Goal: Information Seeking & Learning: Learn about a topic

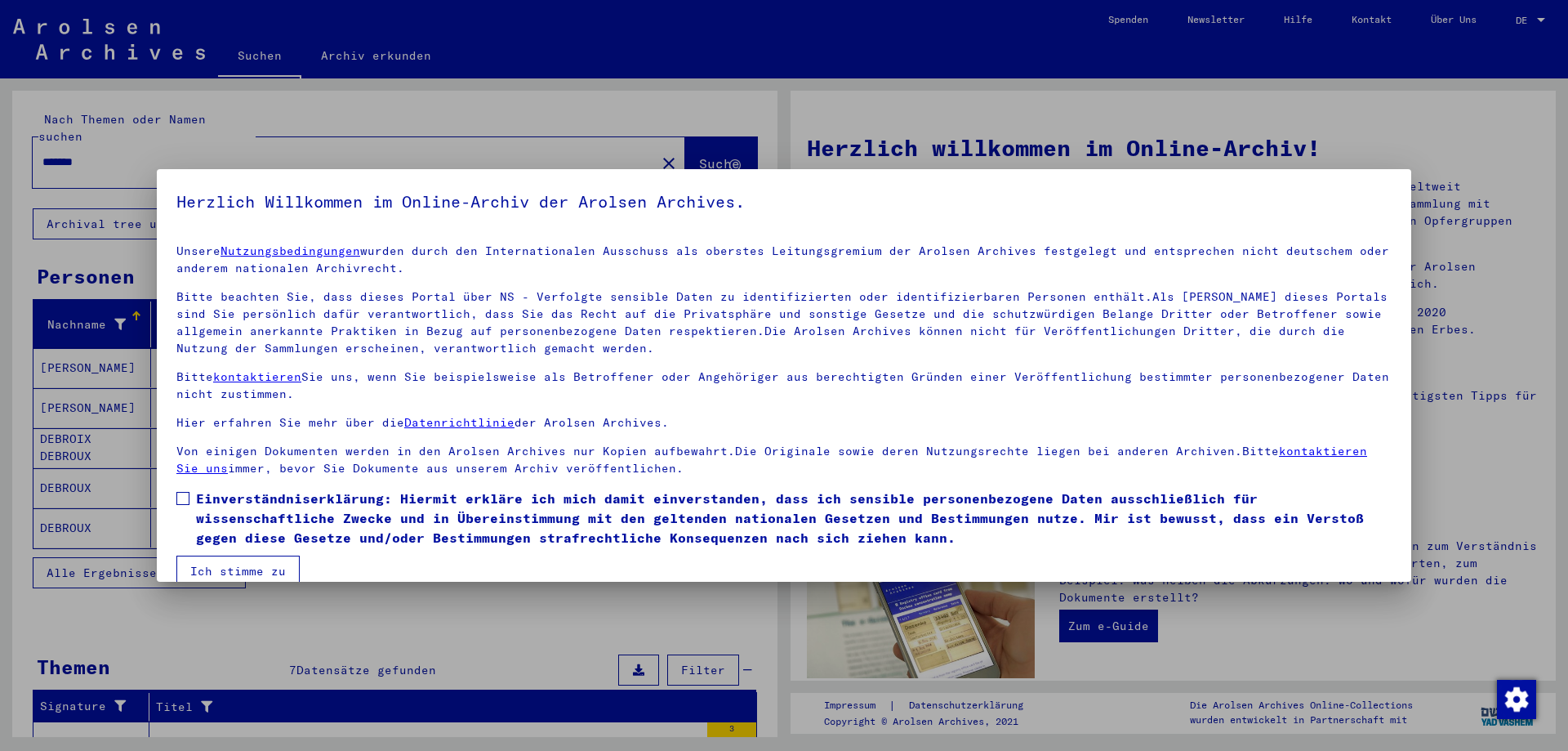
click at [183, 500] on span at bounding box center [183, 497] width 13 height 13
click at [226, 575] on button "Ich stimme zu" at bounding box center [238, 571] width 123 height 31
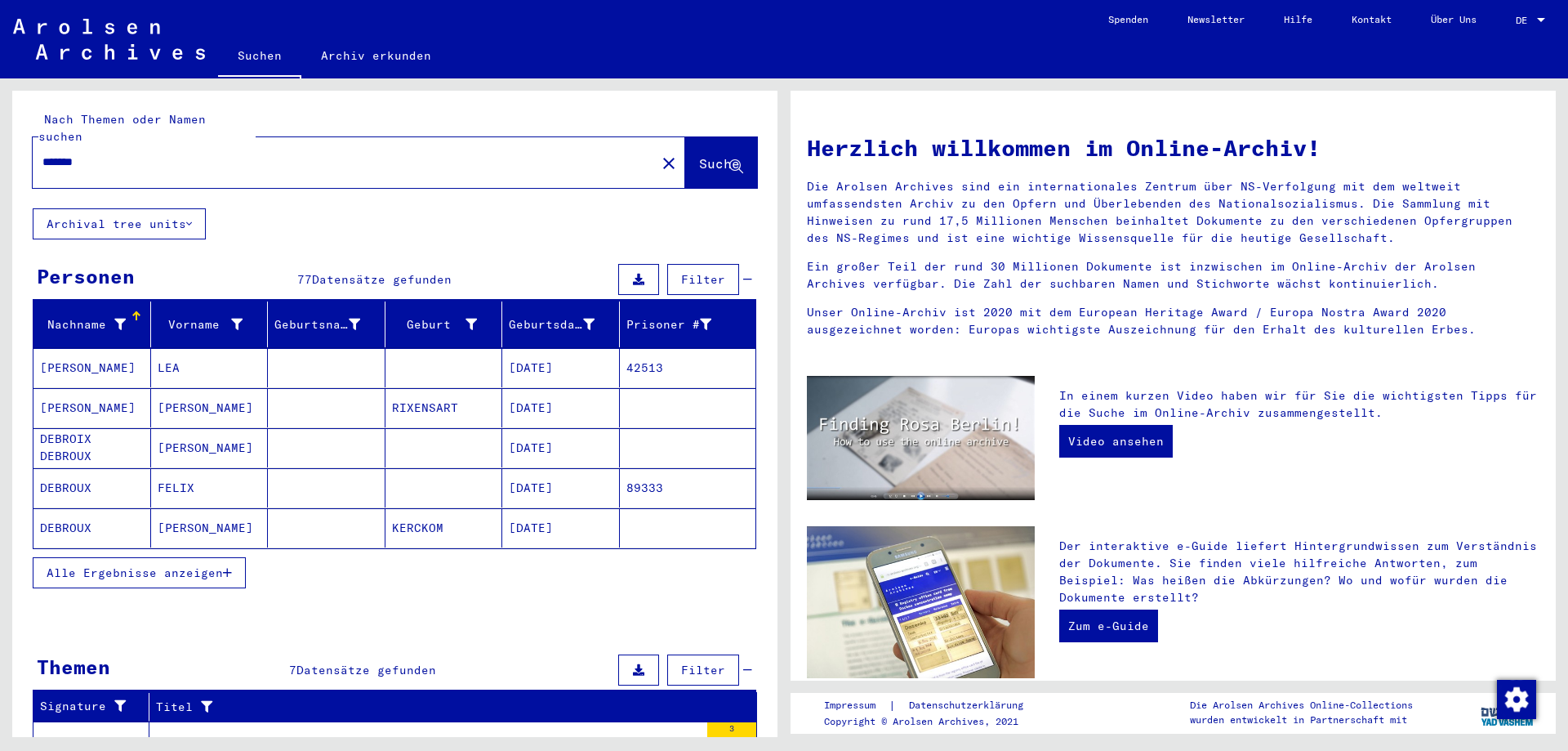
click at [550, 350] on mat-cell "[DATE]" at bounding box center [560, 367] width 117 height 39
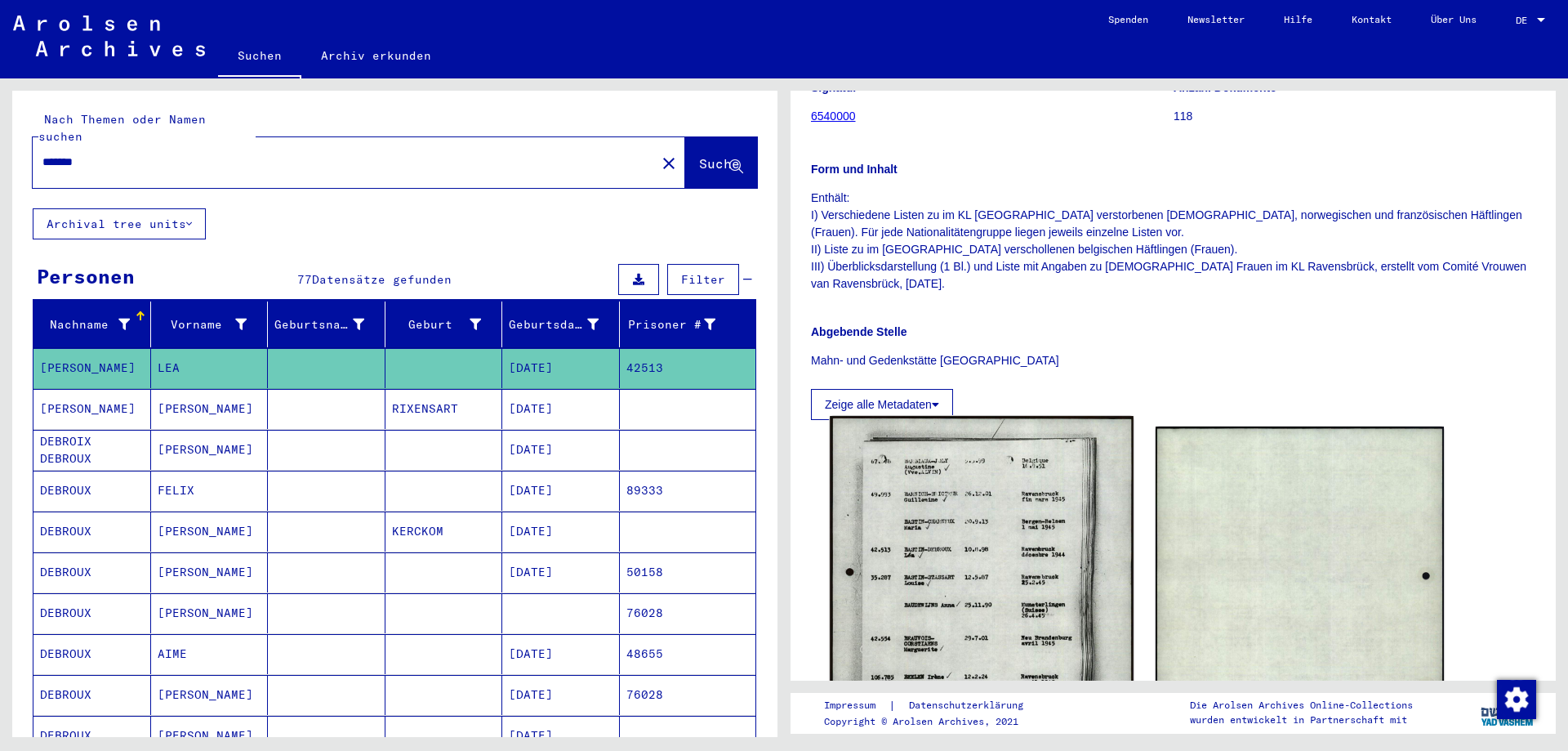
scroll to position [327, 0]
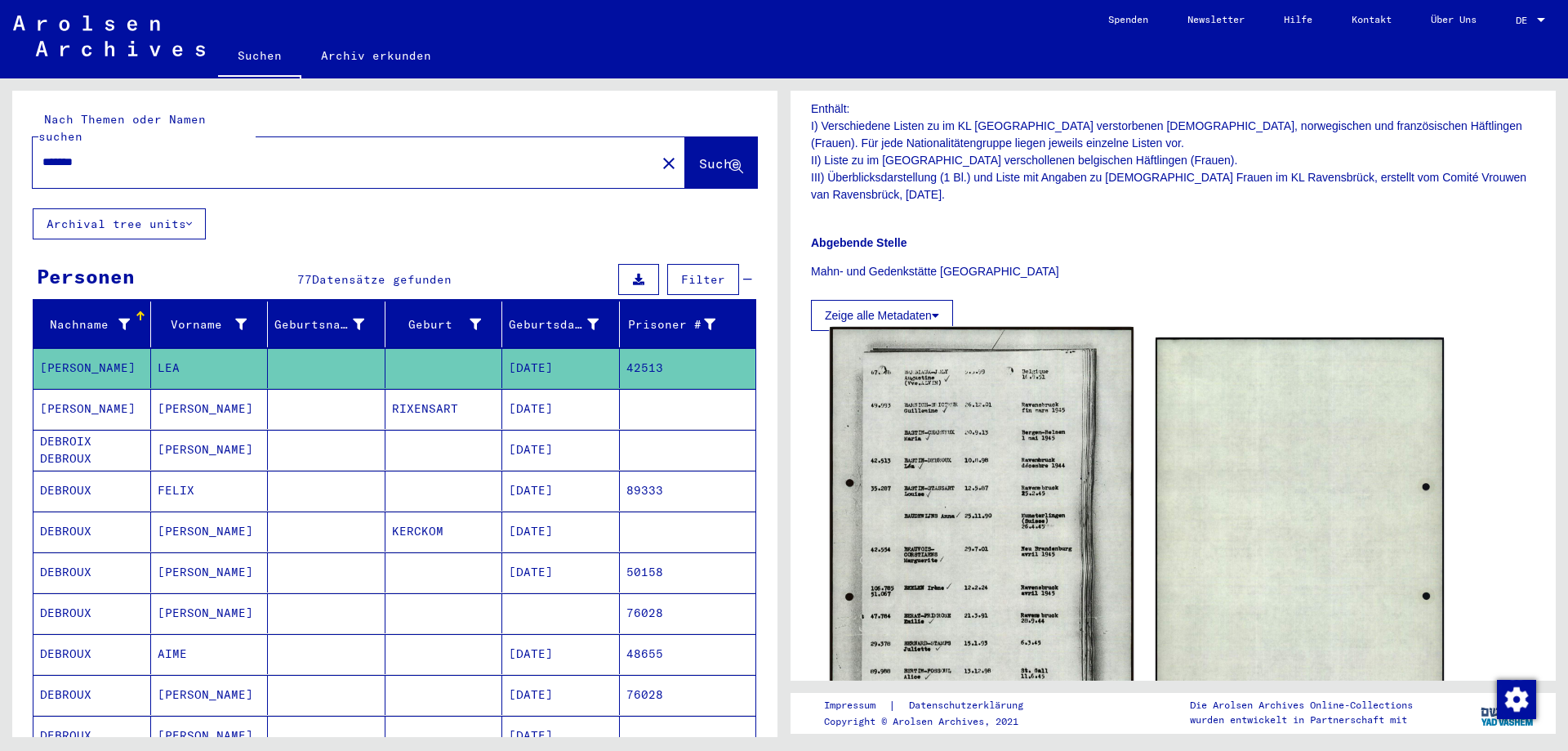
click at [940, 449] on img at bounding box center [982, 540] width 303 height 427
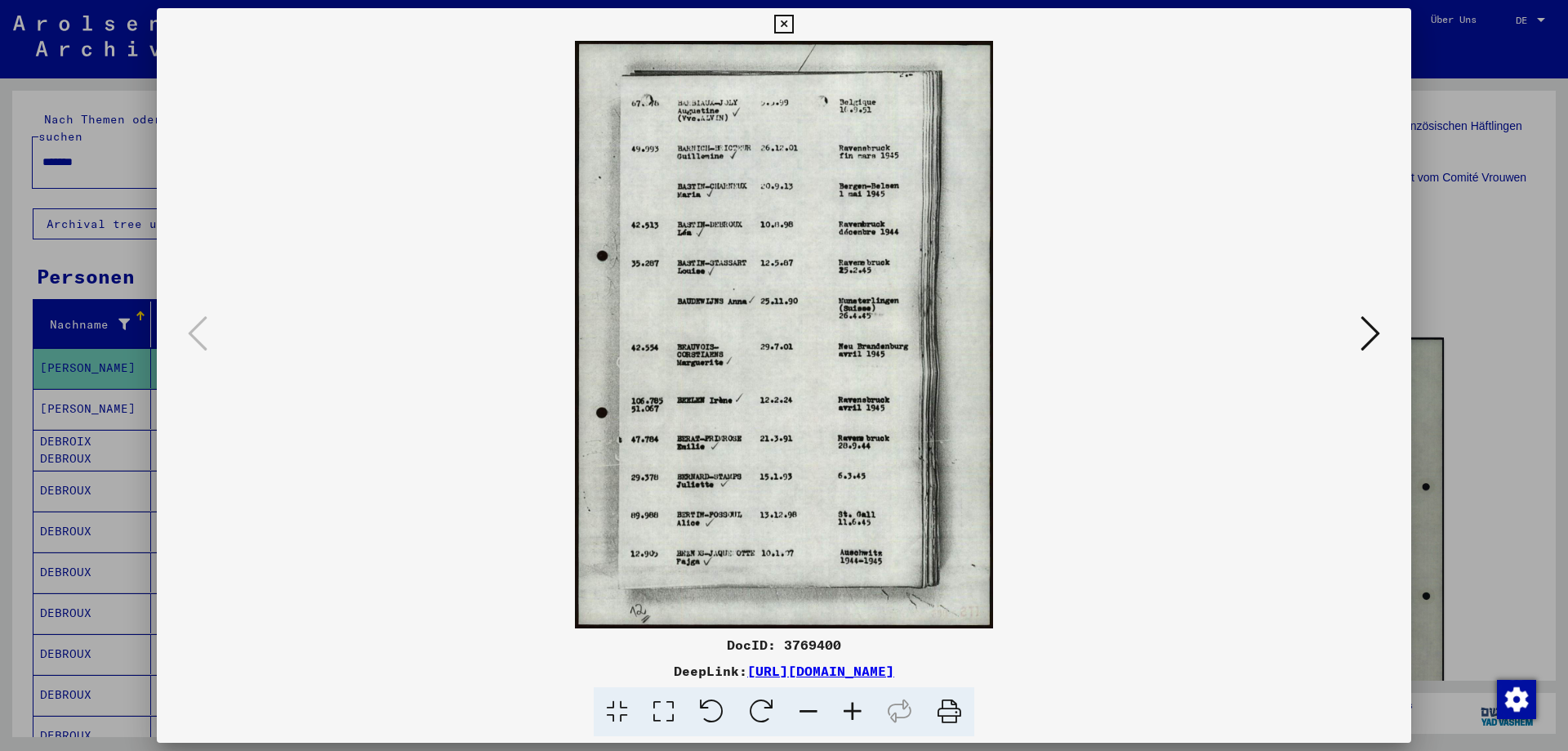
click at [851, 709] on icon at bounding box center [852, 712] width 44 height 50
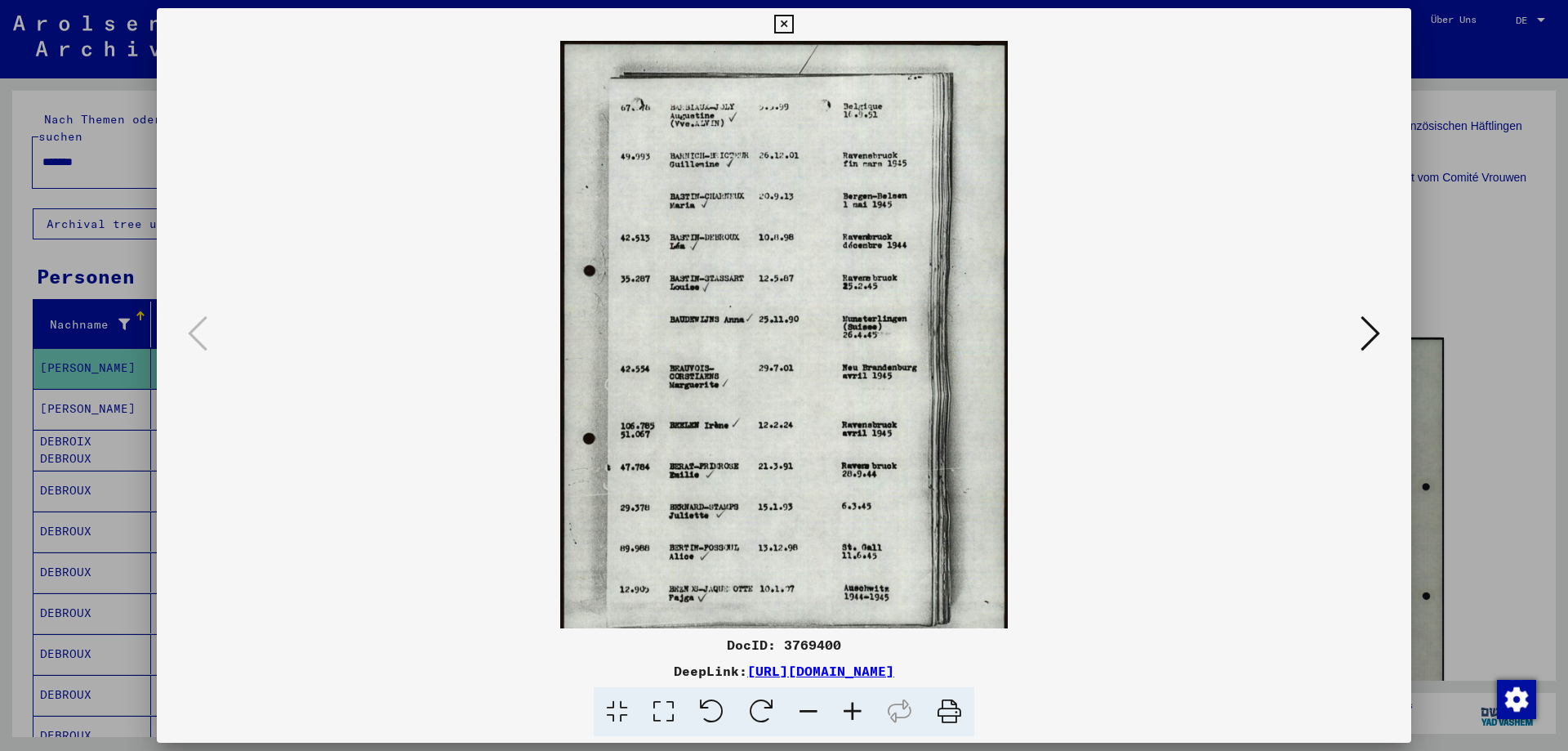
click at [851, 709] on icon at bounding box center [852, 712] width 44 height 50
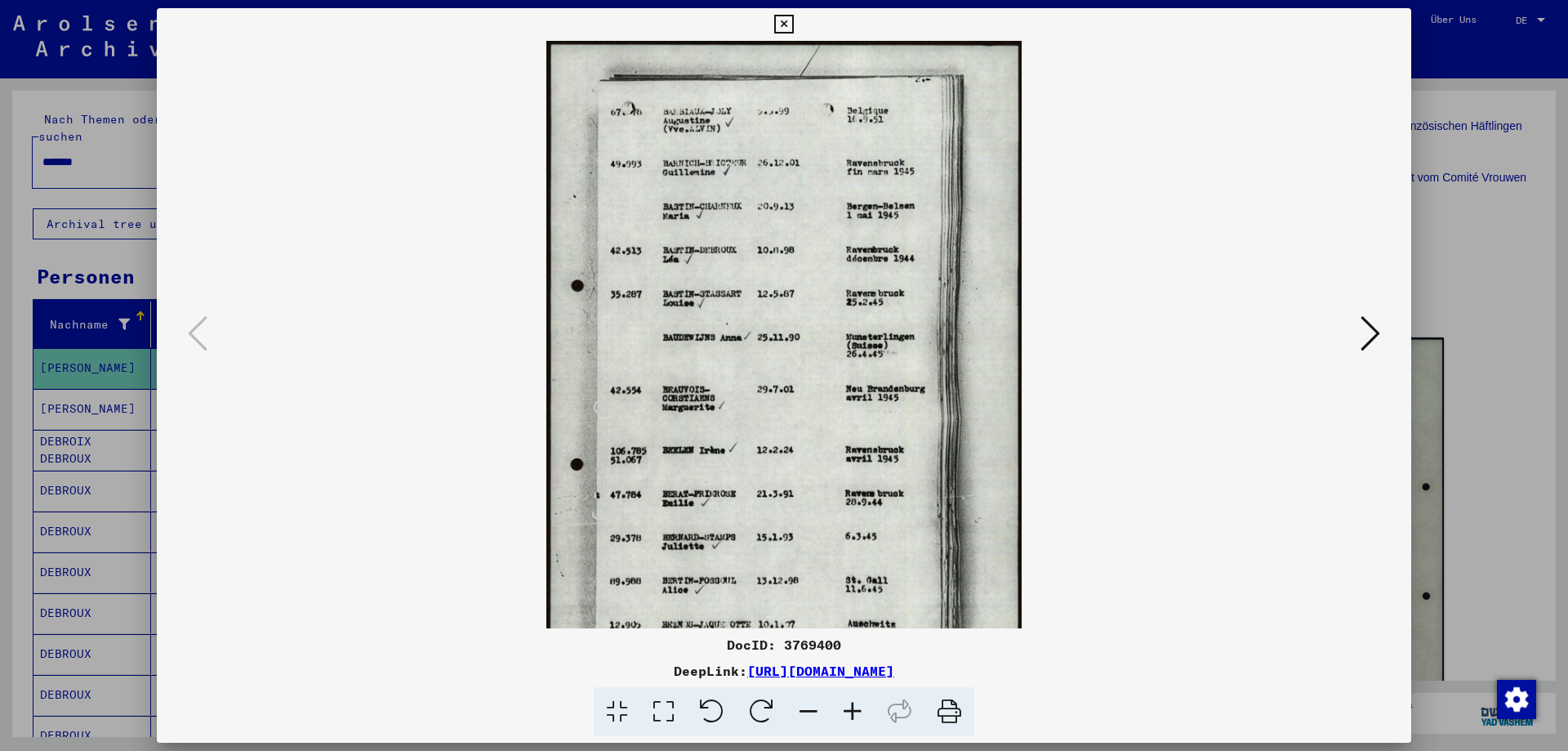
click at [851, 709] on icon at bounding box center [852, 712] width 44 height 50
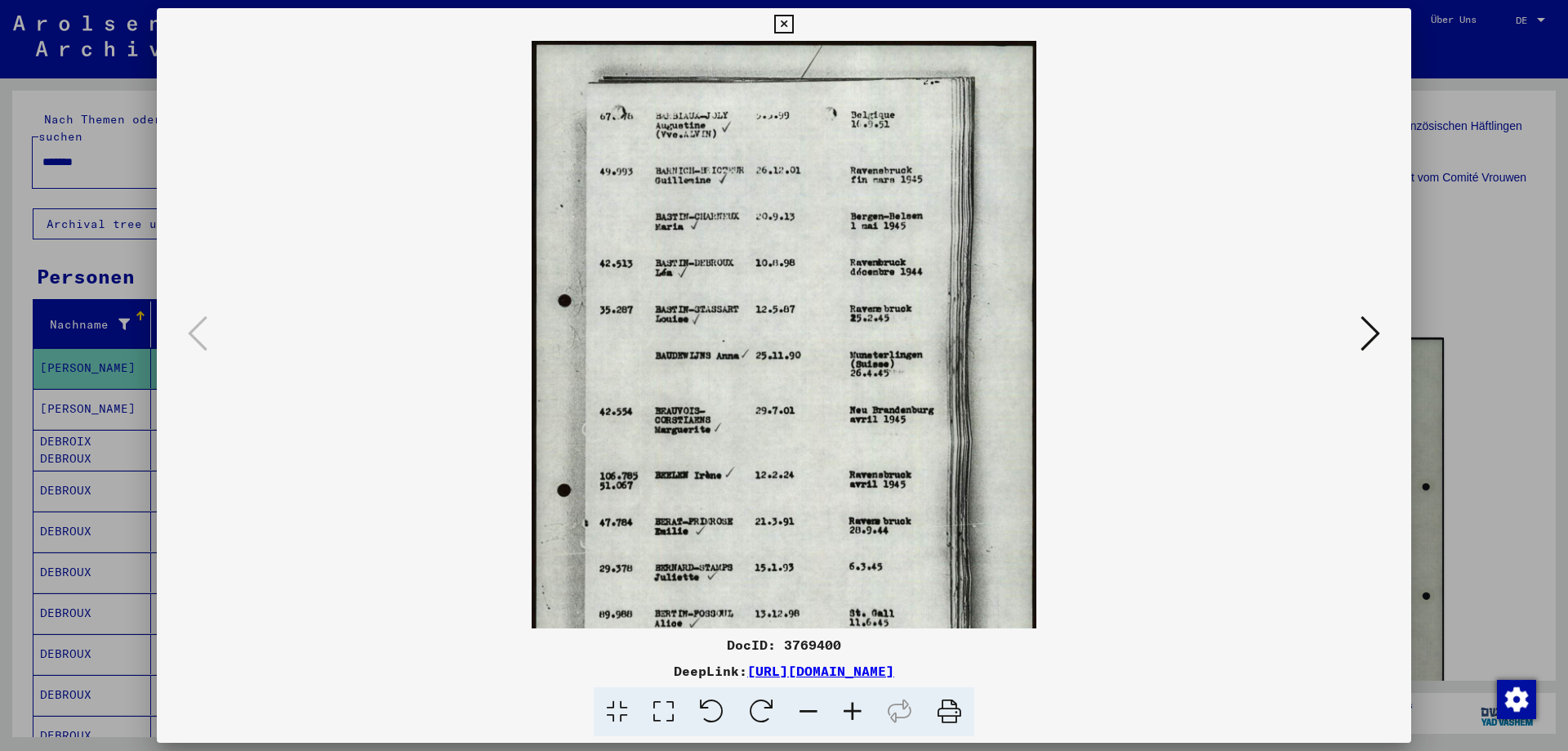
click at [851, 709] on icon at bounding box center [852, 712] width 44 height 50
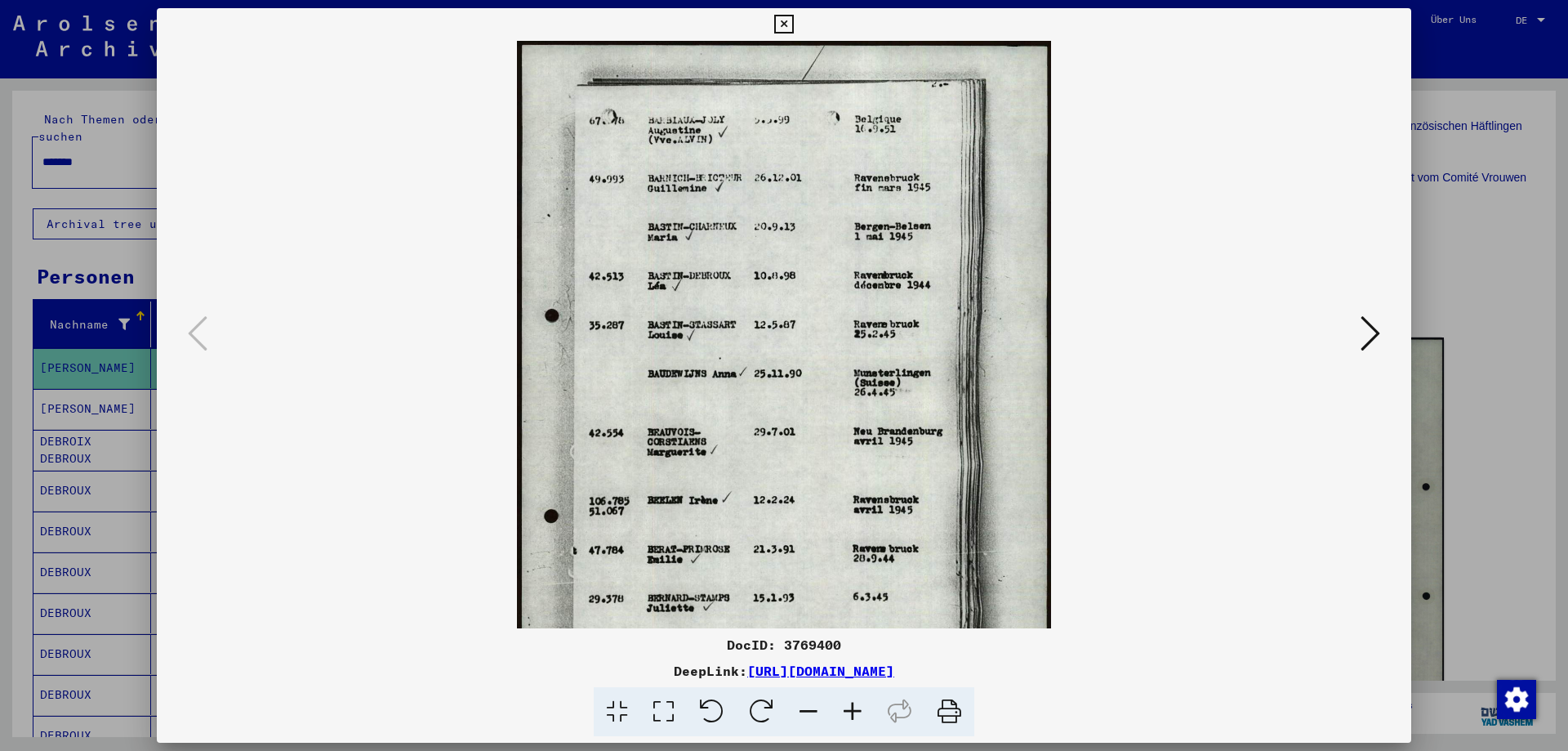
click at [851, 709] on icon at bounding box center [852, 712] width 44 height 50
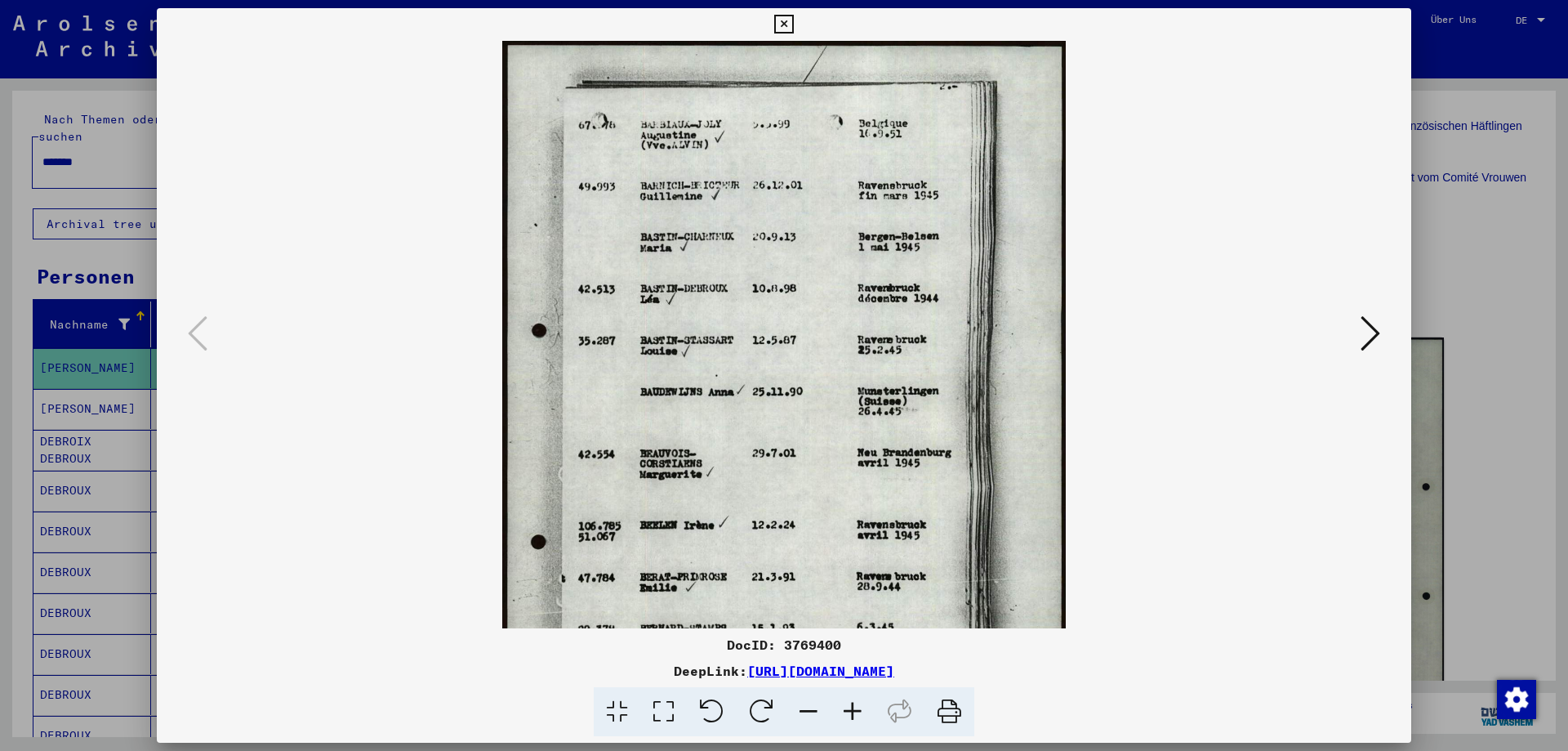
click at [851, 709] on icon at bounding box center [852, 712] width 44 height 50
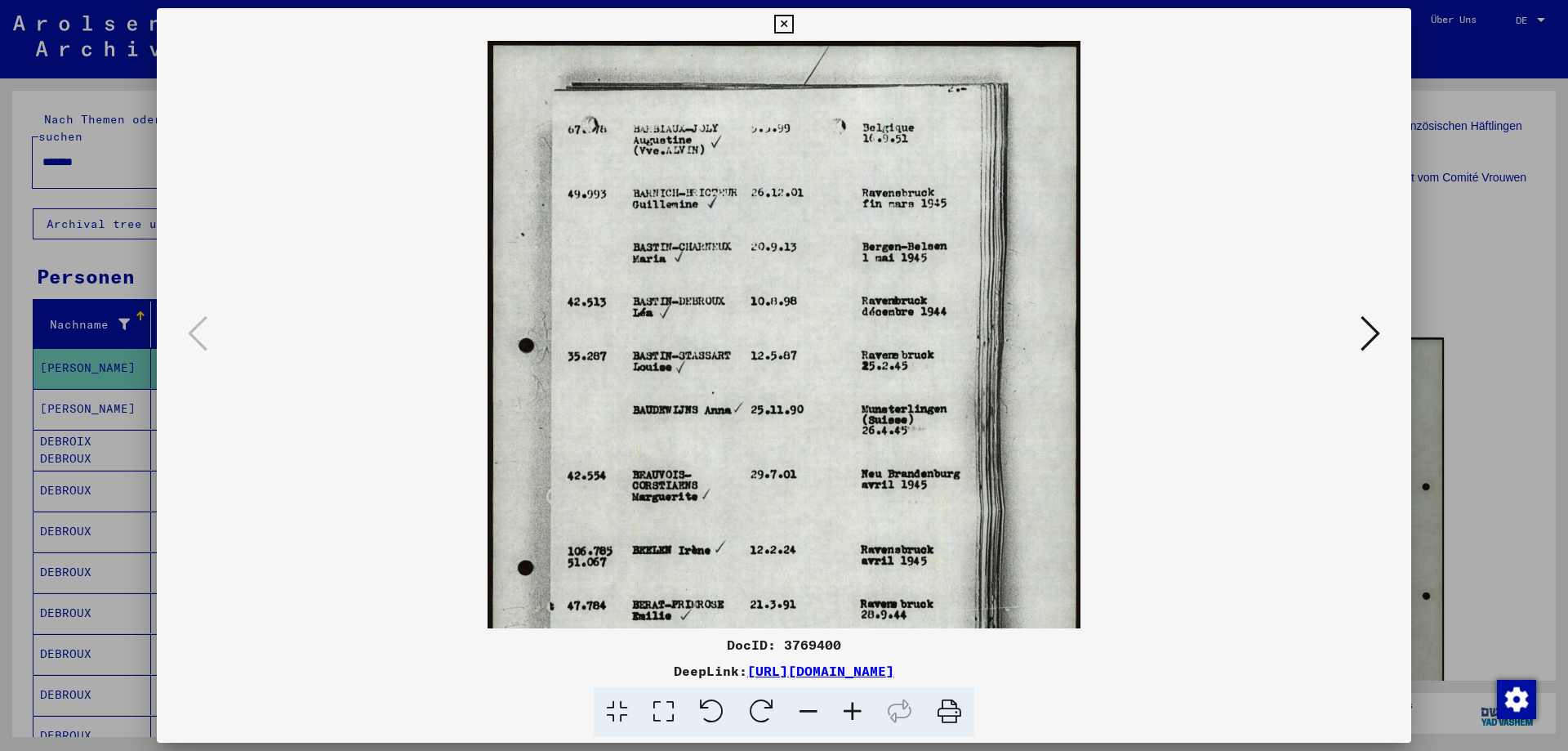
click at [851, 709] on icon at bounding box center [852, 712] width 44 height 50
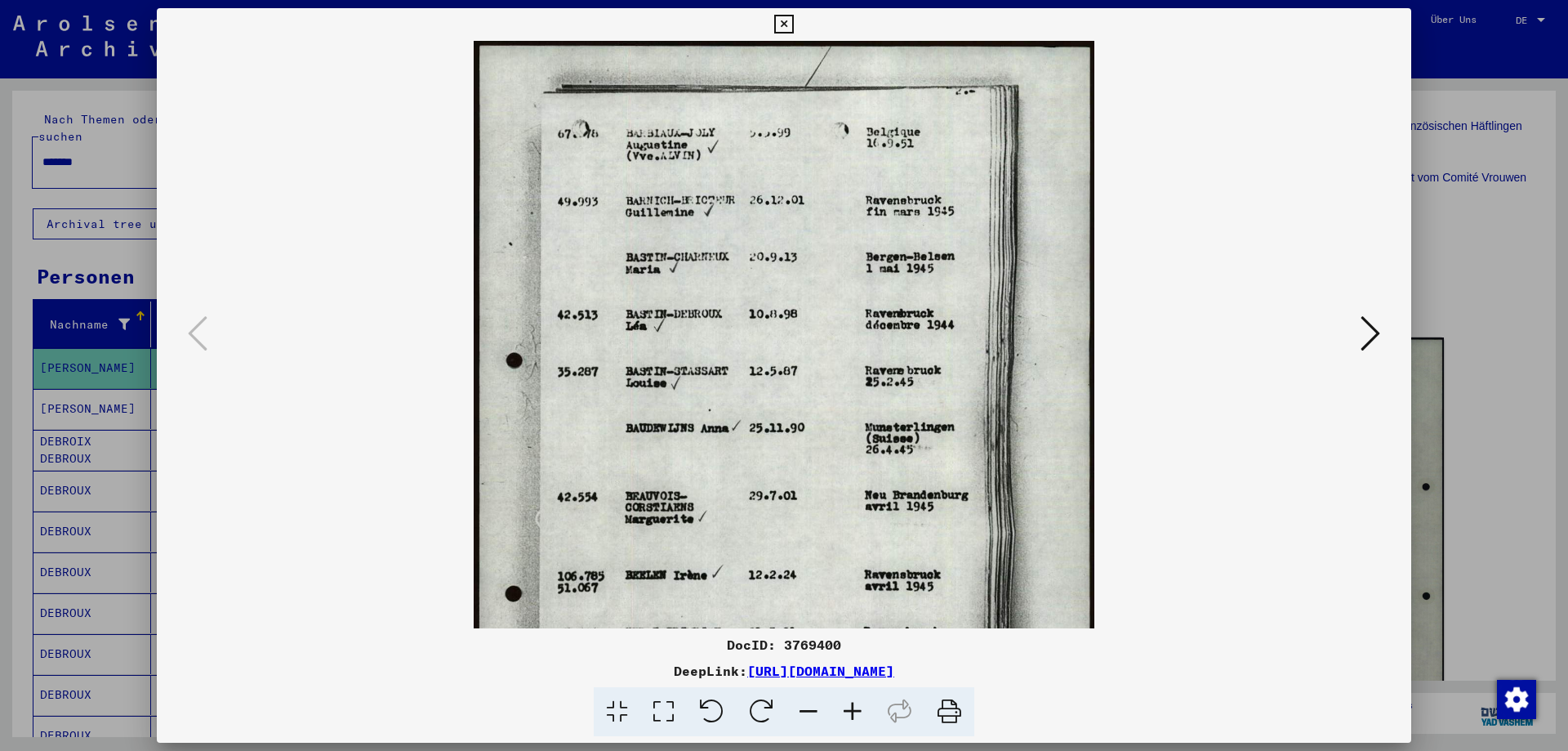
click at [851, 709] on icon at bounding box center [852, 712] width 44 height 50
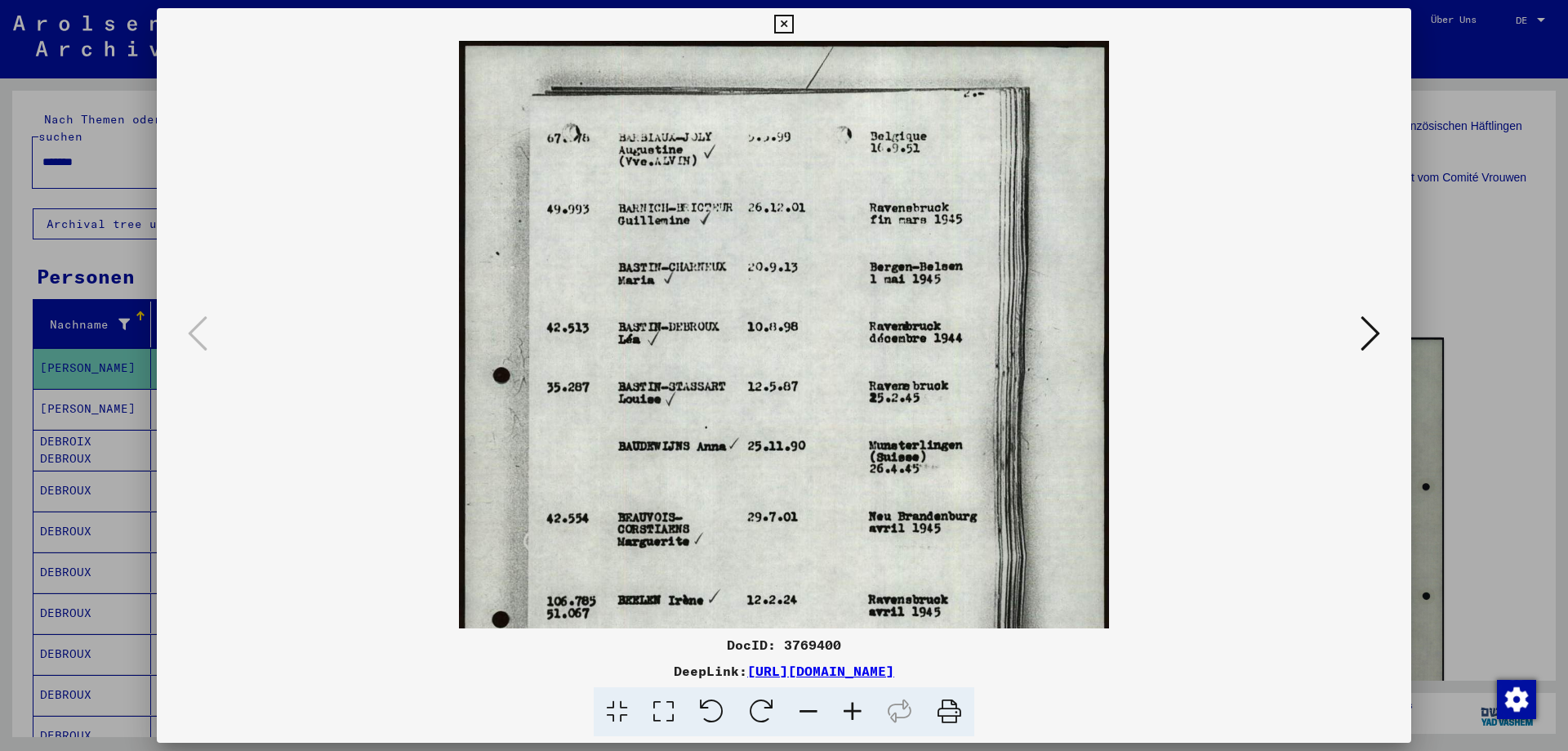
click at [851, 709] on icon at bounding box center [852, 712] width 44 height 50
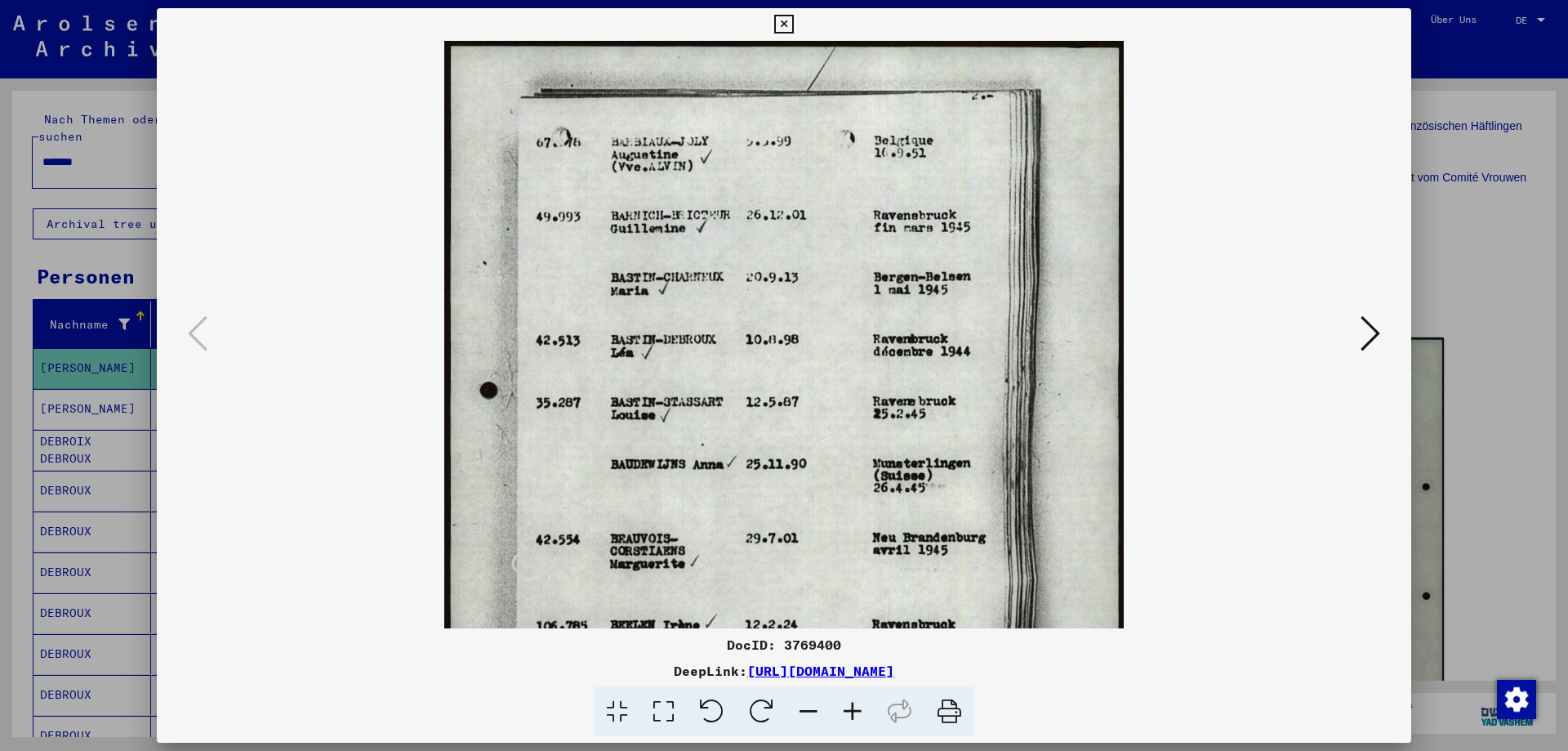
click at [851, 709] on icon at bounding box center [852, 712] width 44 height 50
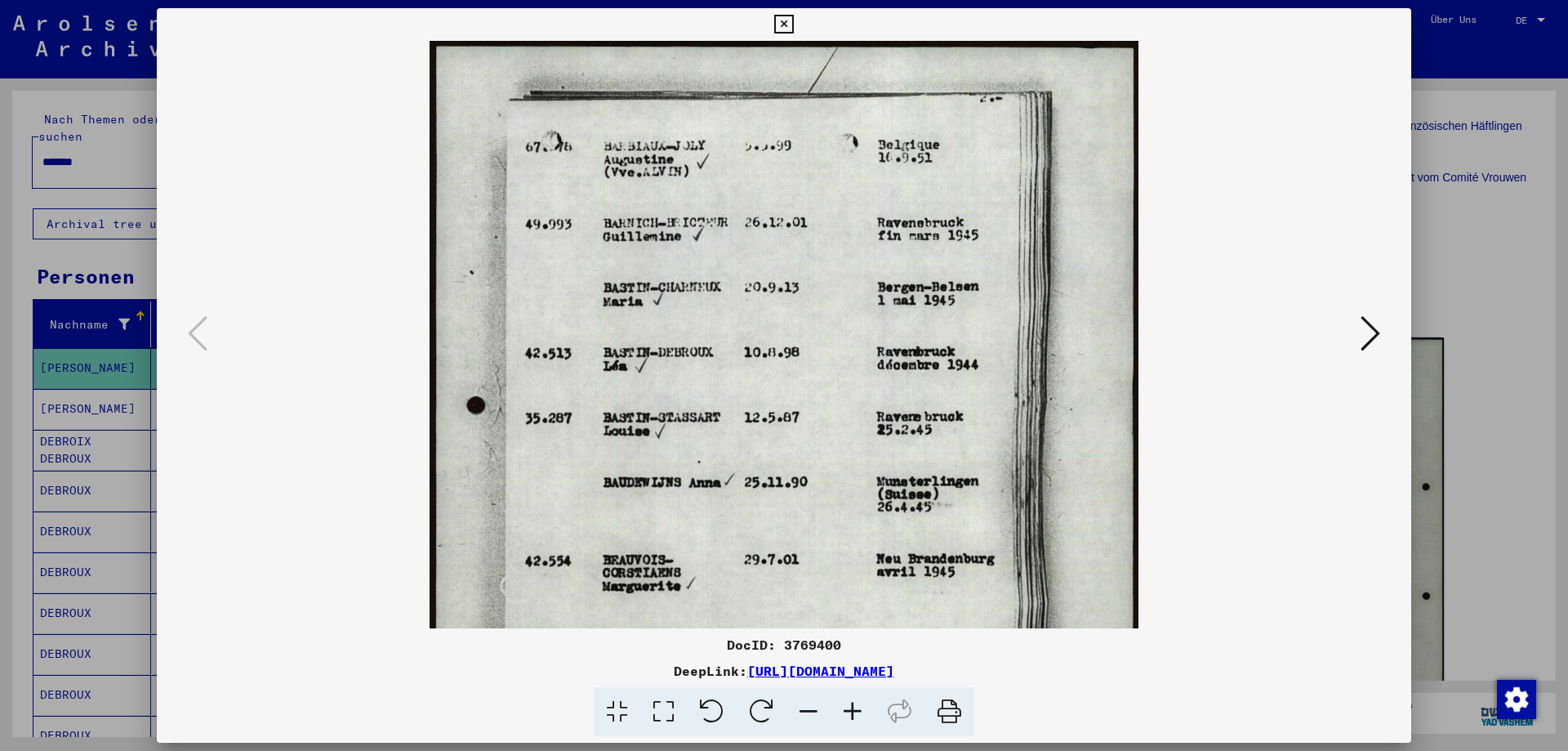
click at [851, 709] on icon at bounding box center [852, 712] width 44 height 50
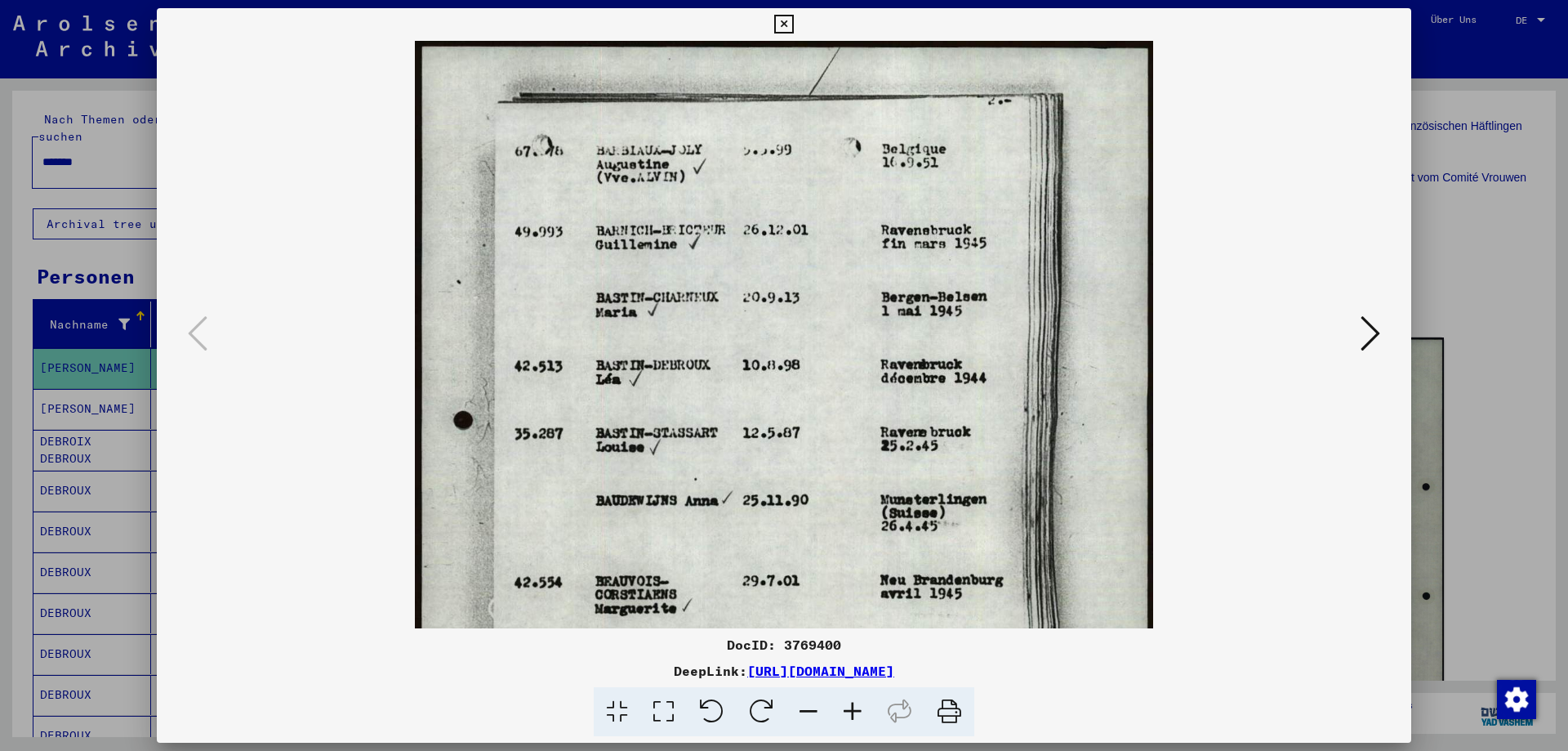
click at [851, 709] on icon at bounding box center [852, 712] width 44 height 50
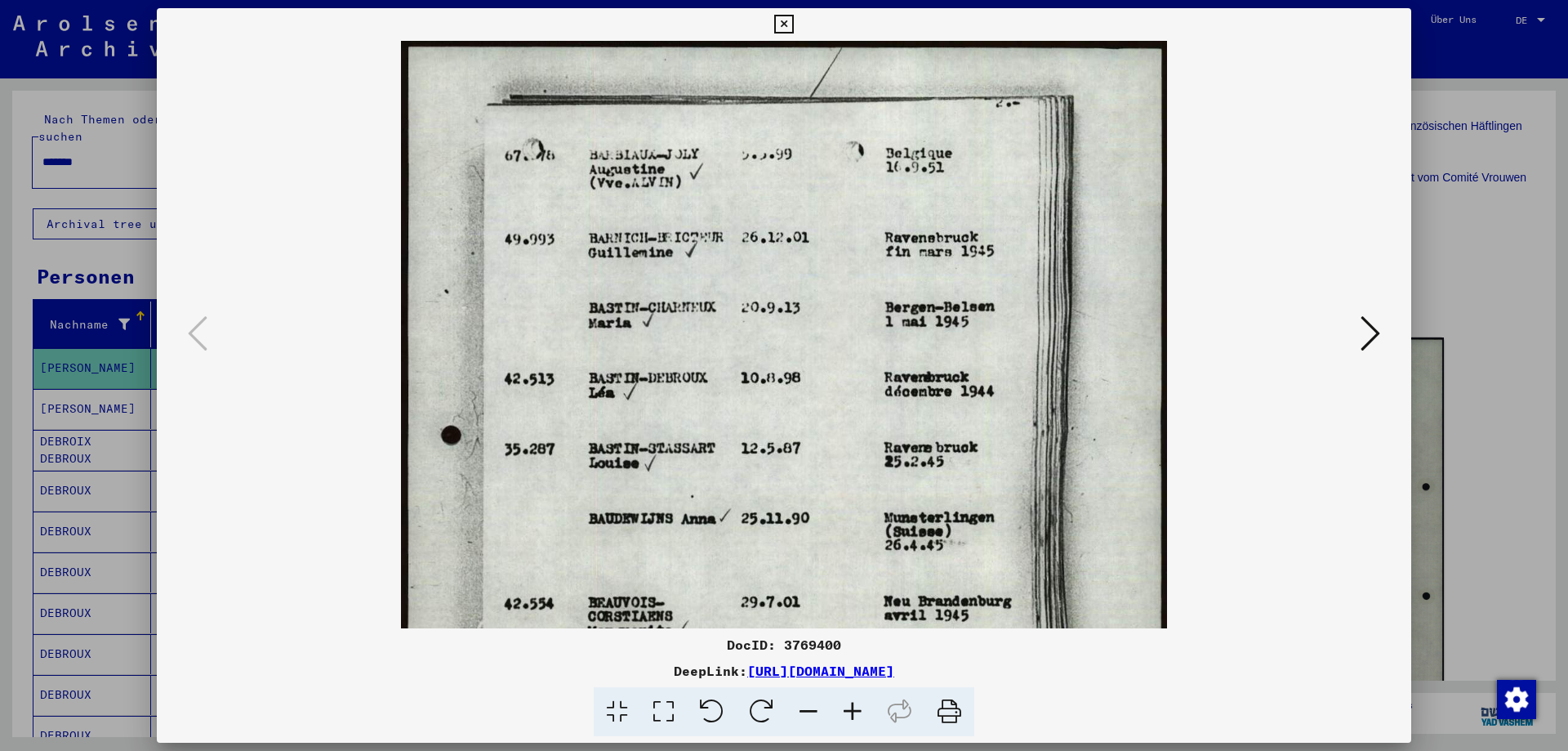
click at [851, 709] on icon at bounding box center [852, 712] width 44 height 50
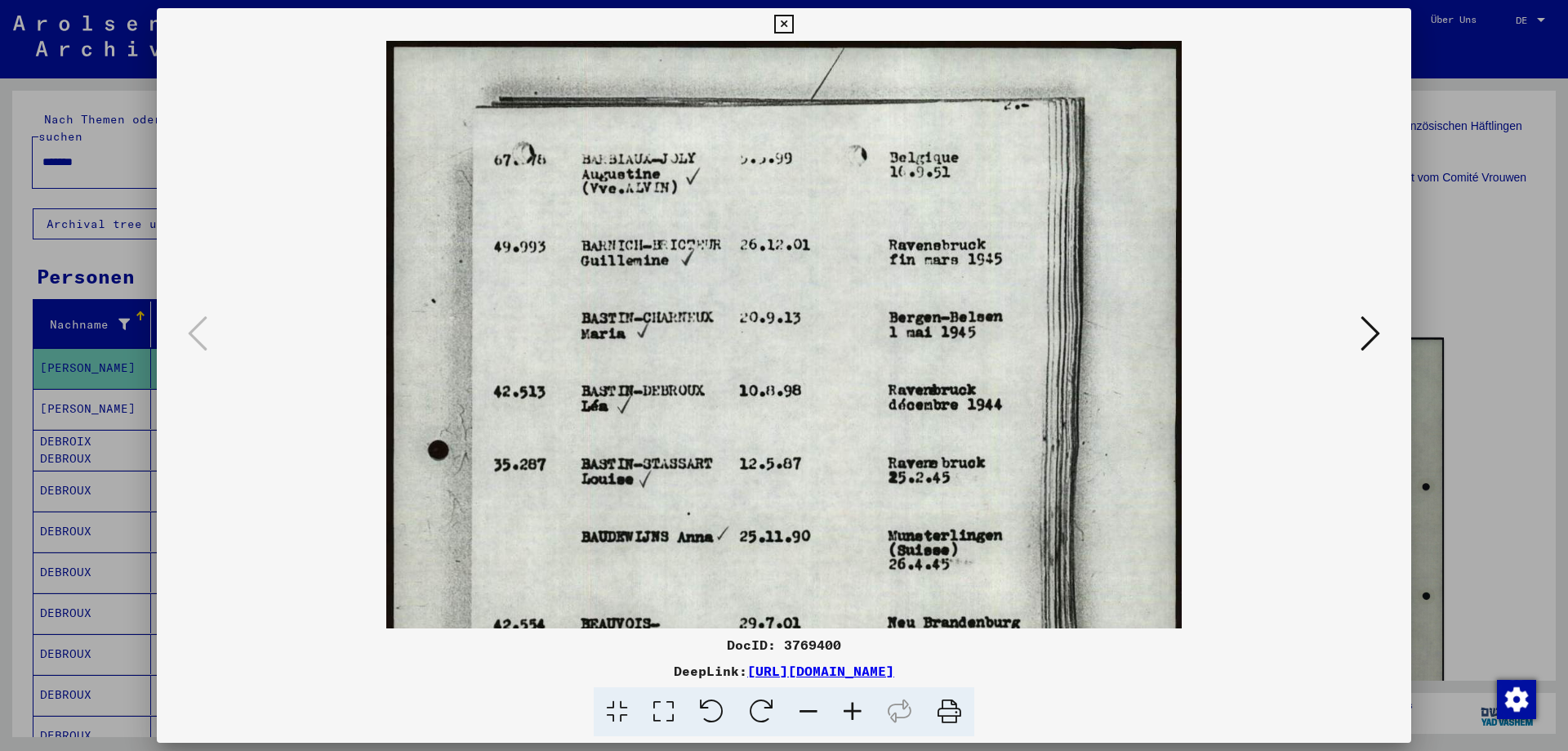
click at [851, 709] on icon at bounding box center [852, 712] width 44 height 50
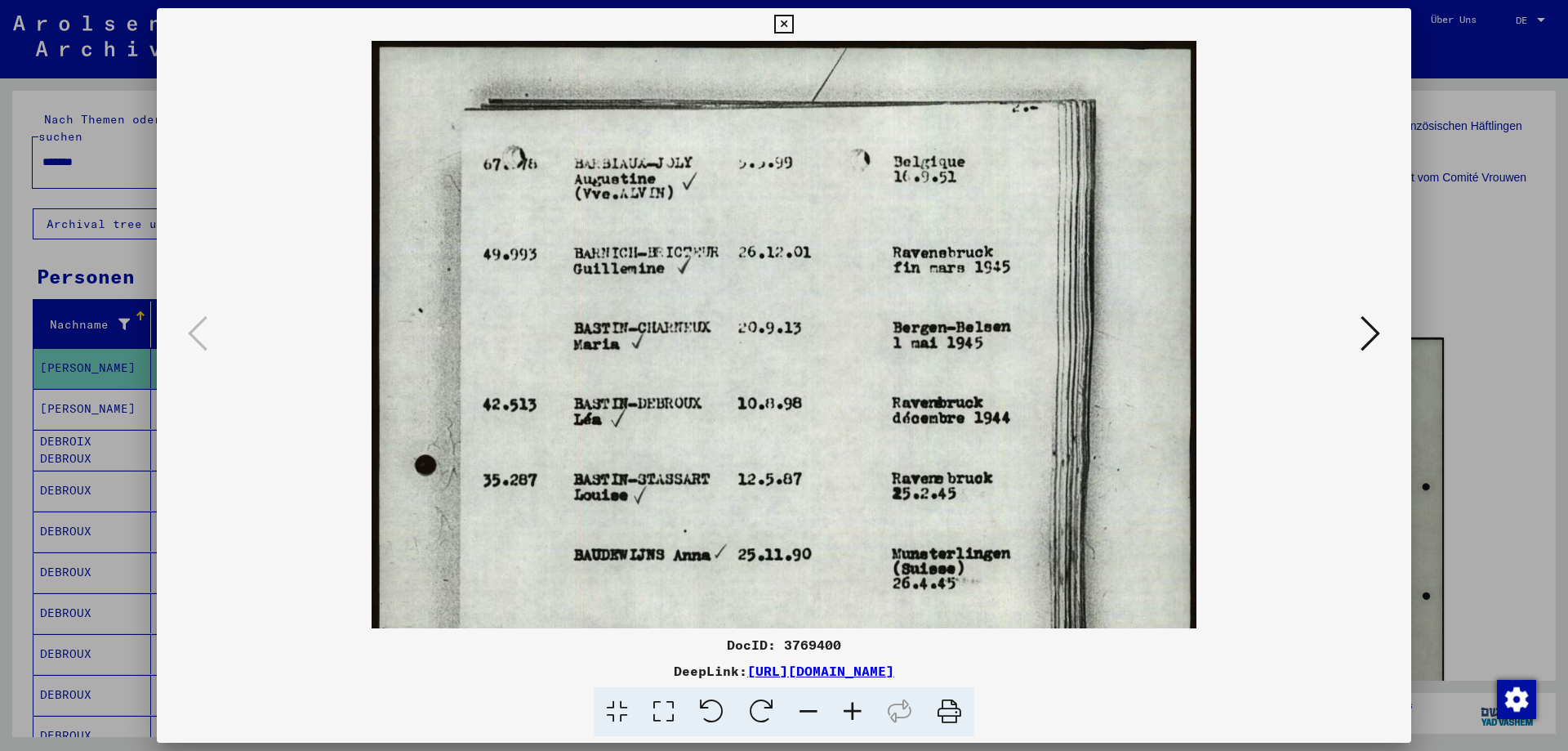
click at [851, 709] on icon at bounding box center [852, 712] width 44 height 50
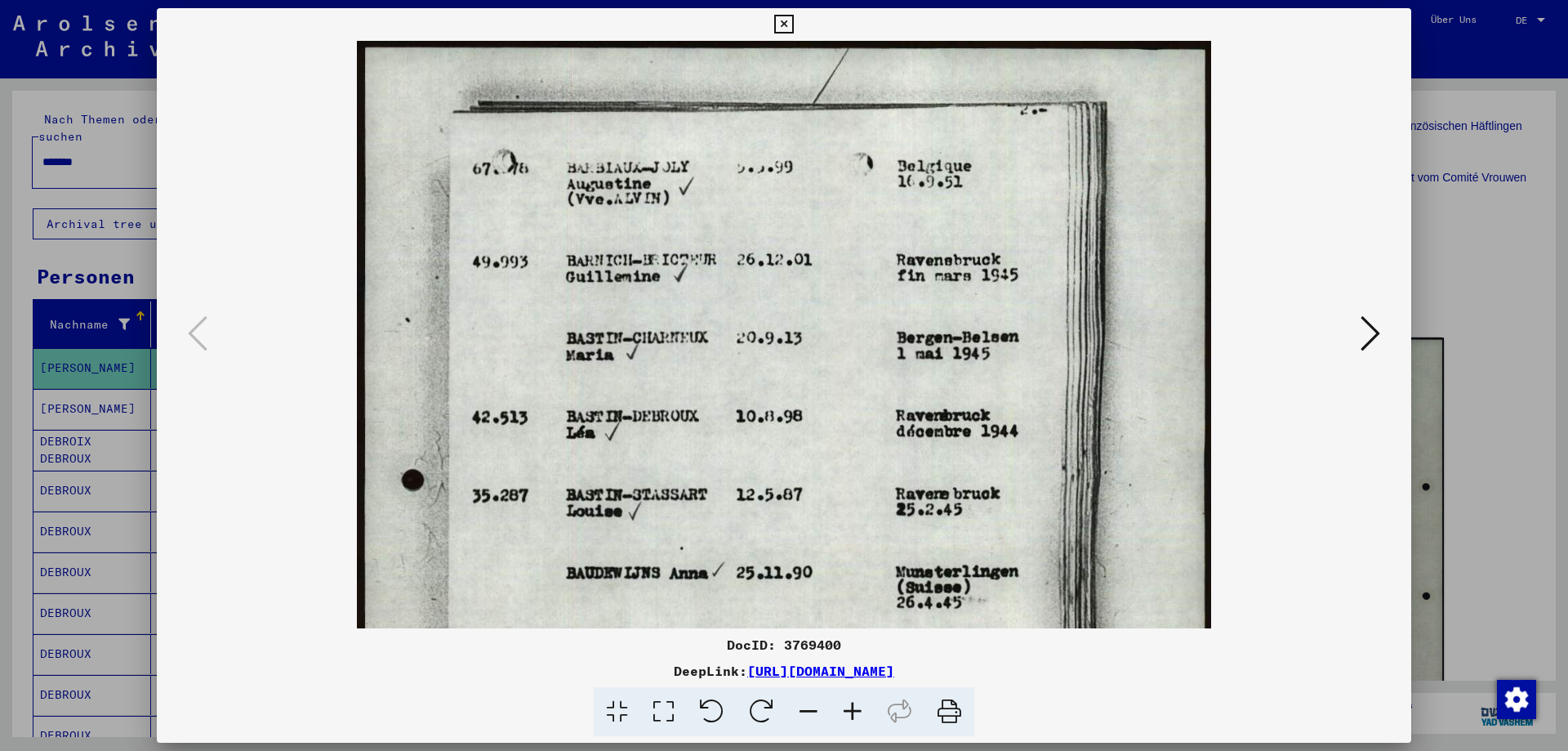
click at [851, 709] on icon at bounding box center [852, 712] width 44 height 50
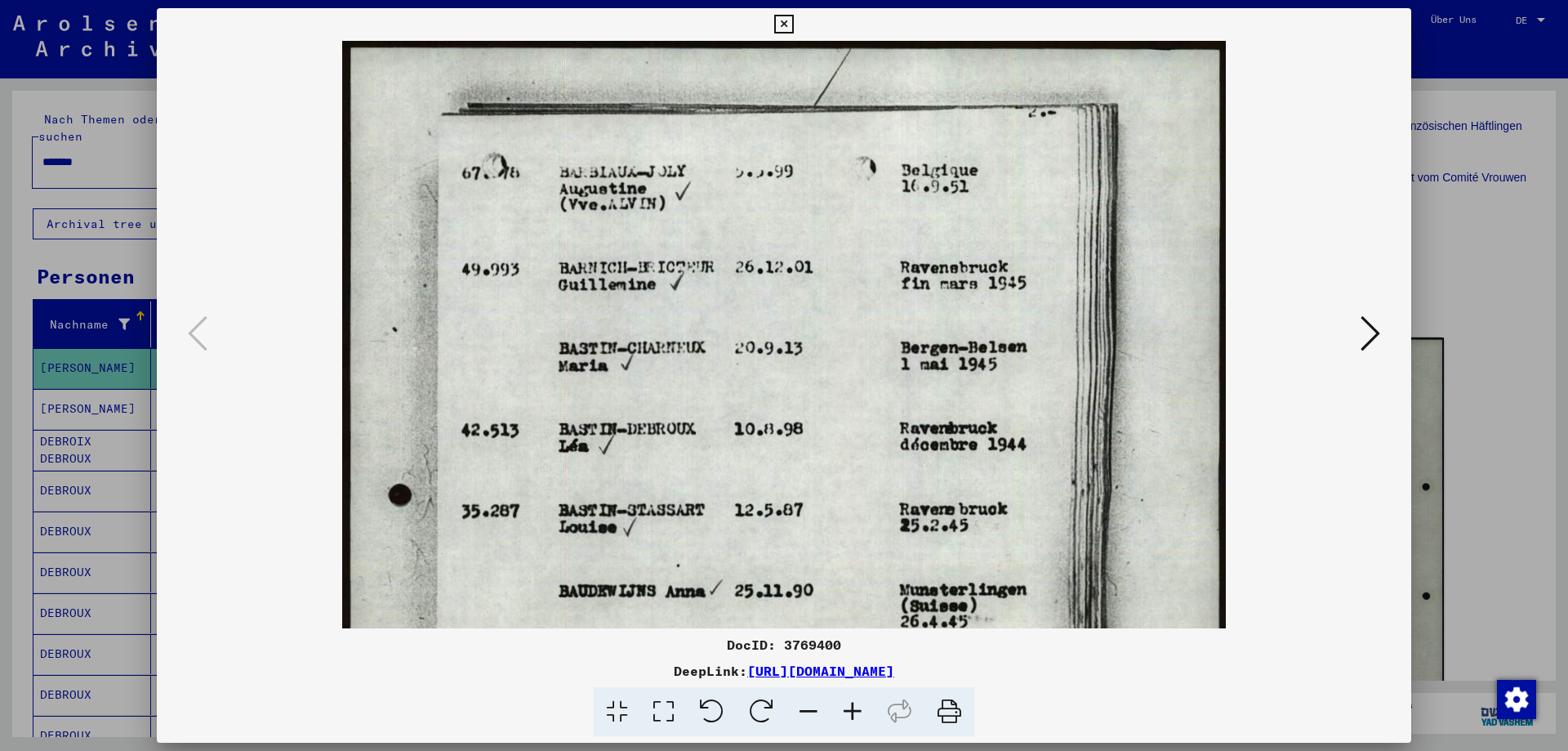
click at [786, 24] on icon at bounding box center [784, 24] width 18 height 19
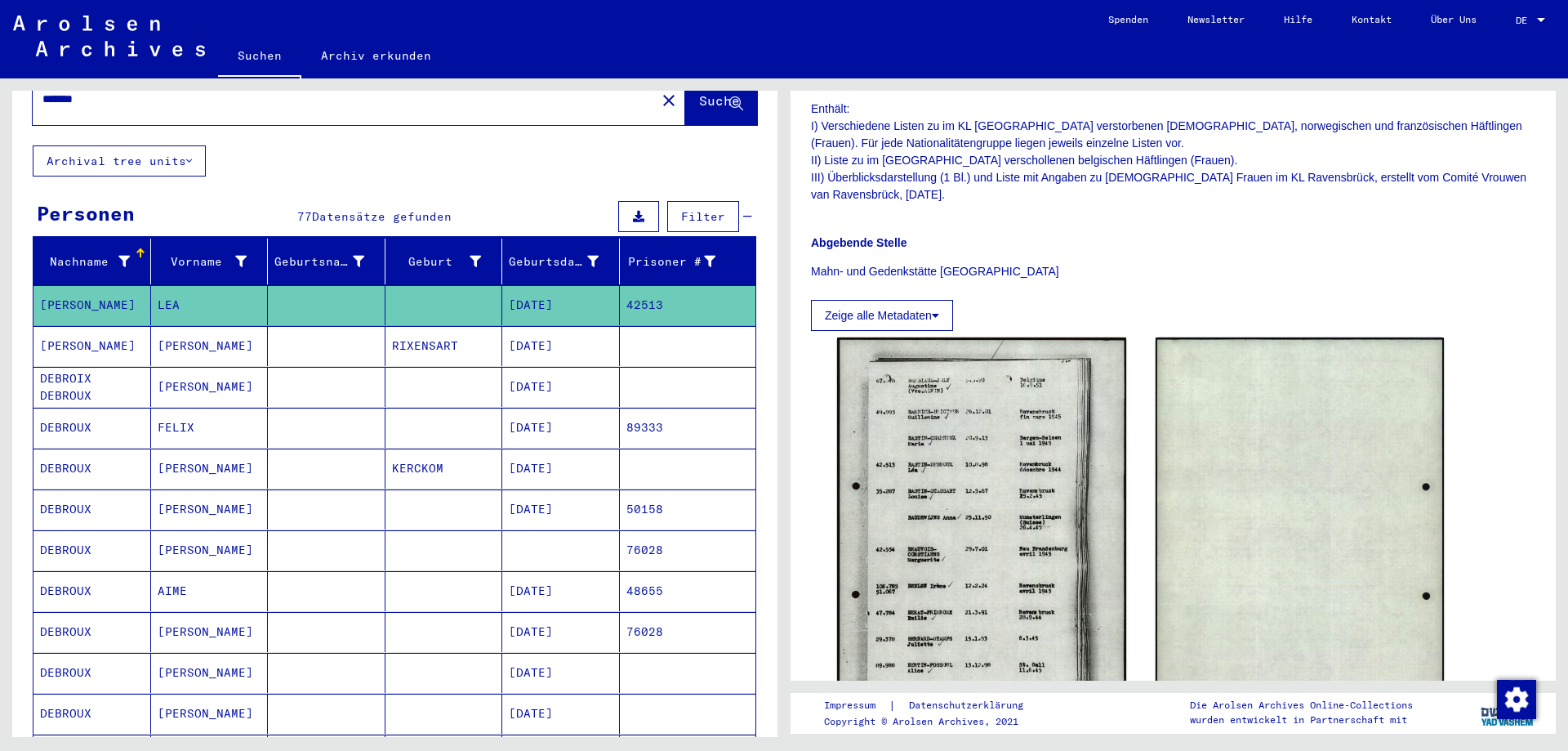
scroll to position [82, 0]
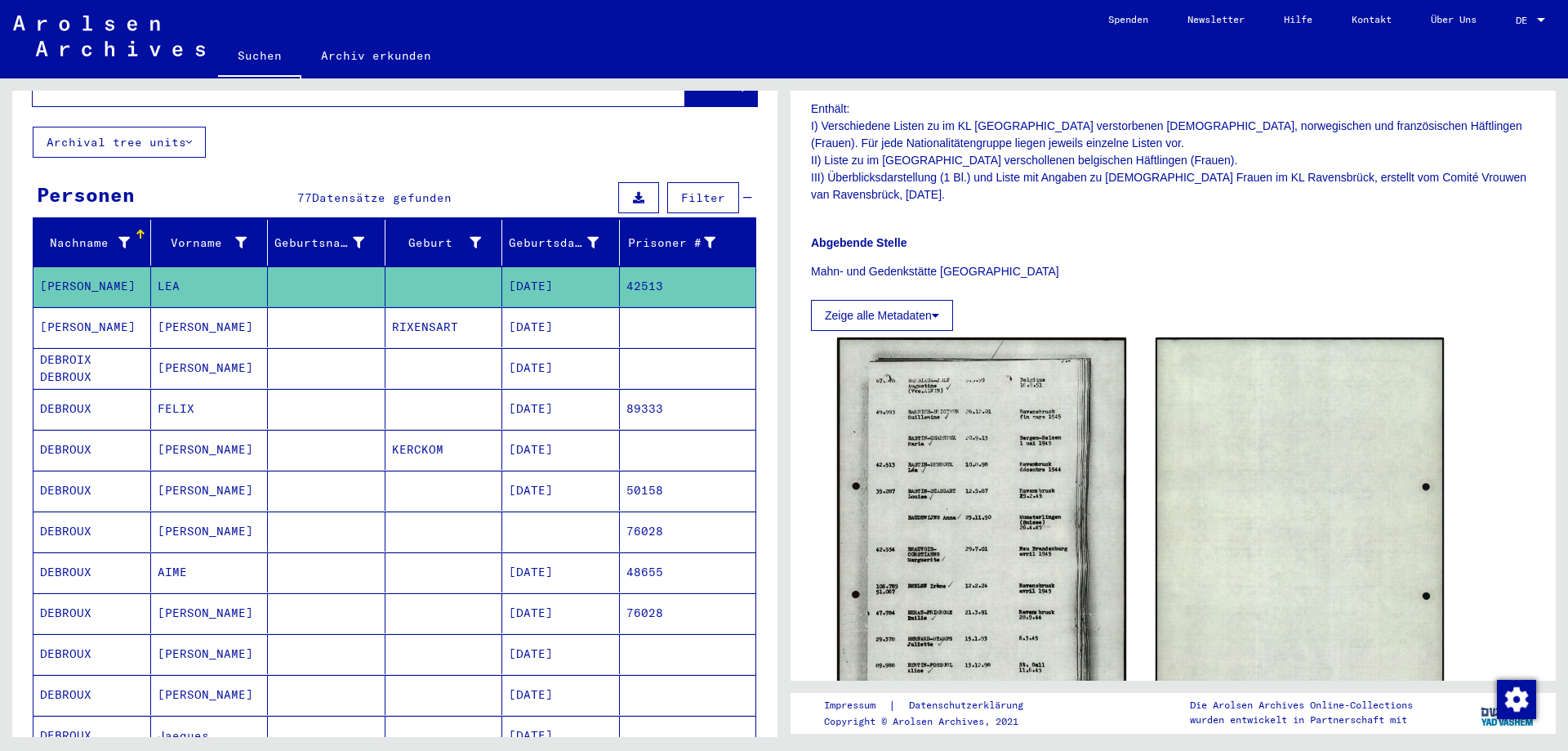
click at [558, 398] on mat-cell "[DATE]" at bounding box center [560, 408] width 117 height 40
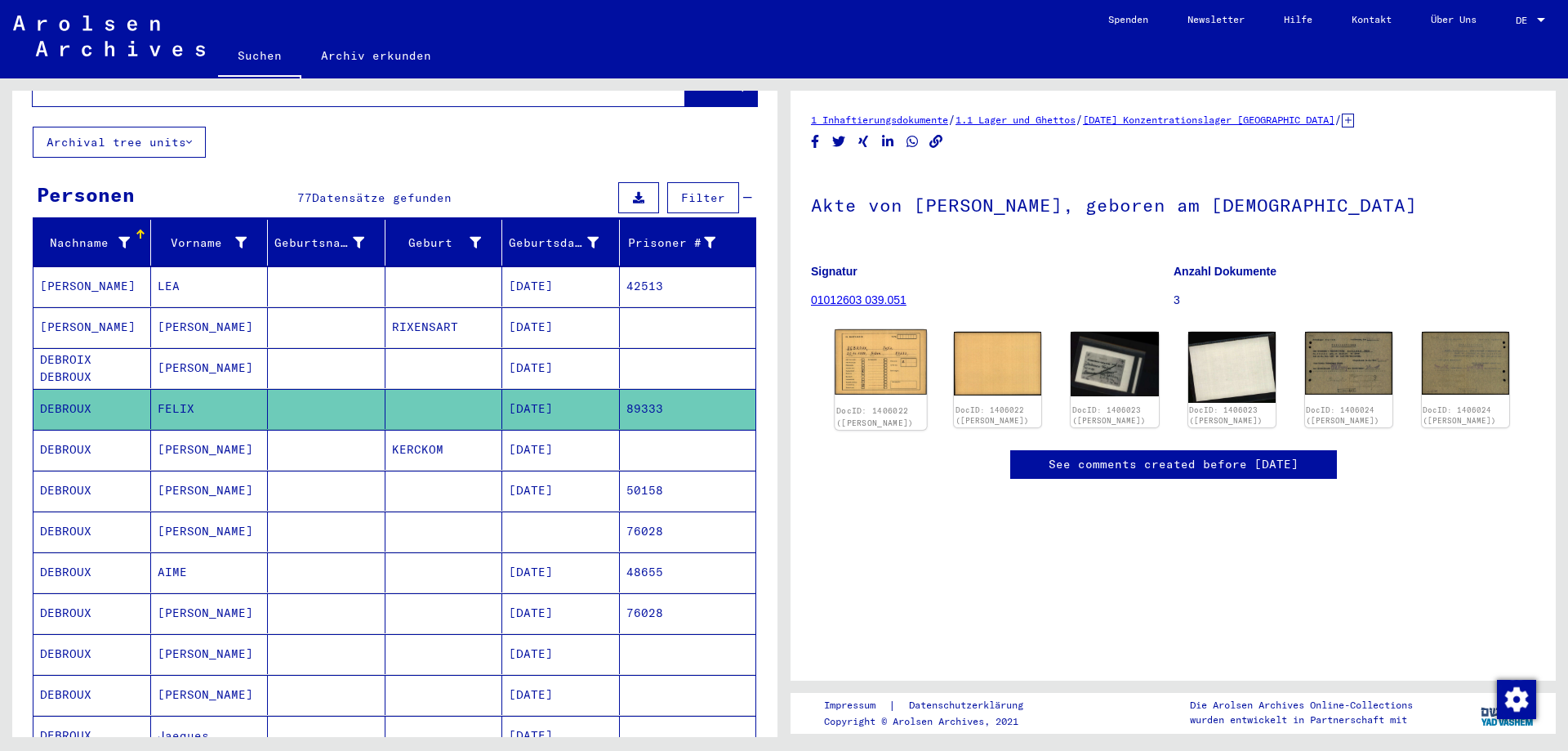
click at [899, 358] on img at bounding box center [881, 361] width 92 height 64
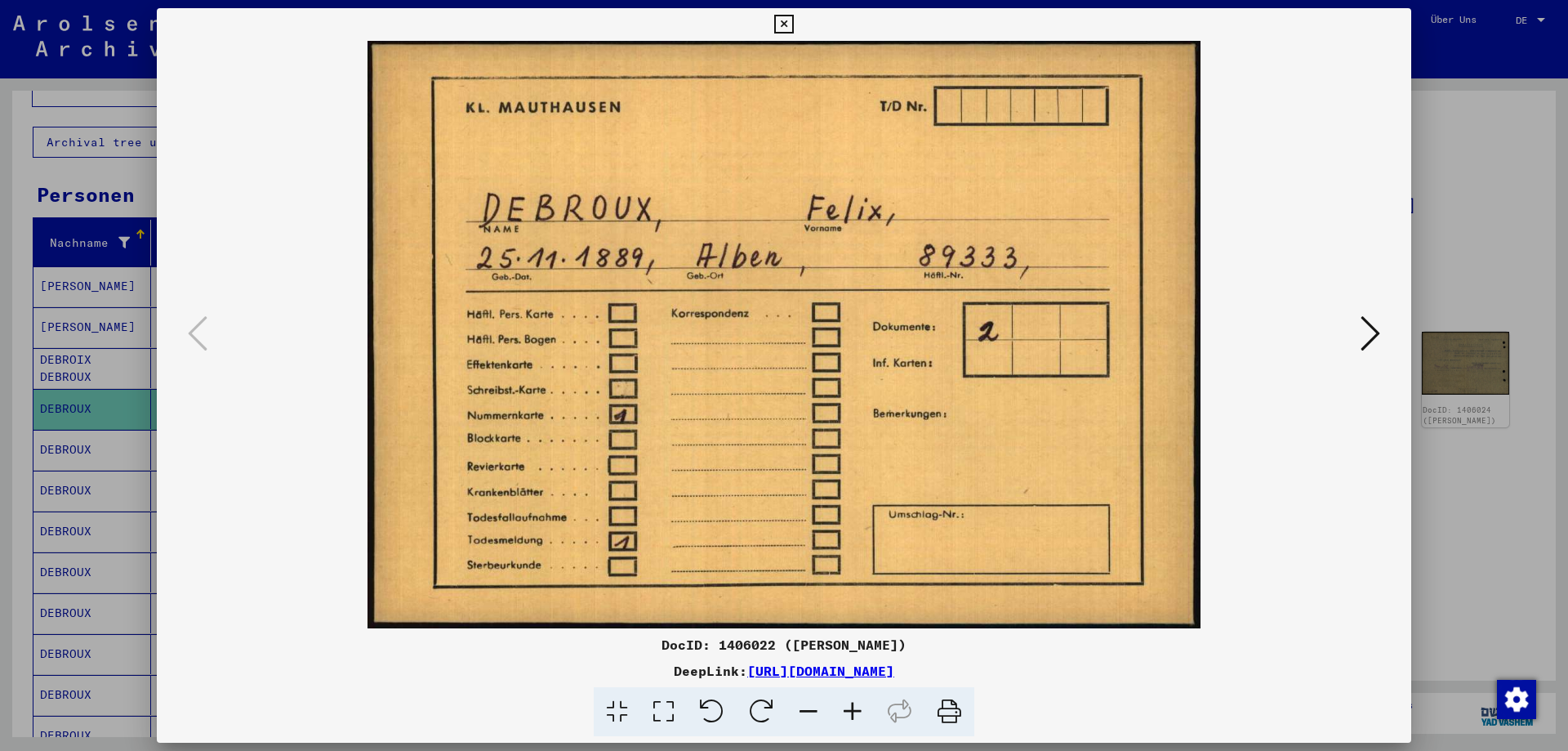
click at [1376, 333] on icon at bounding box center [1371, 333] width 19 height 39
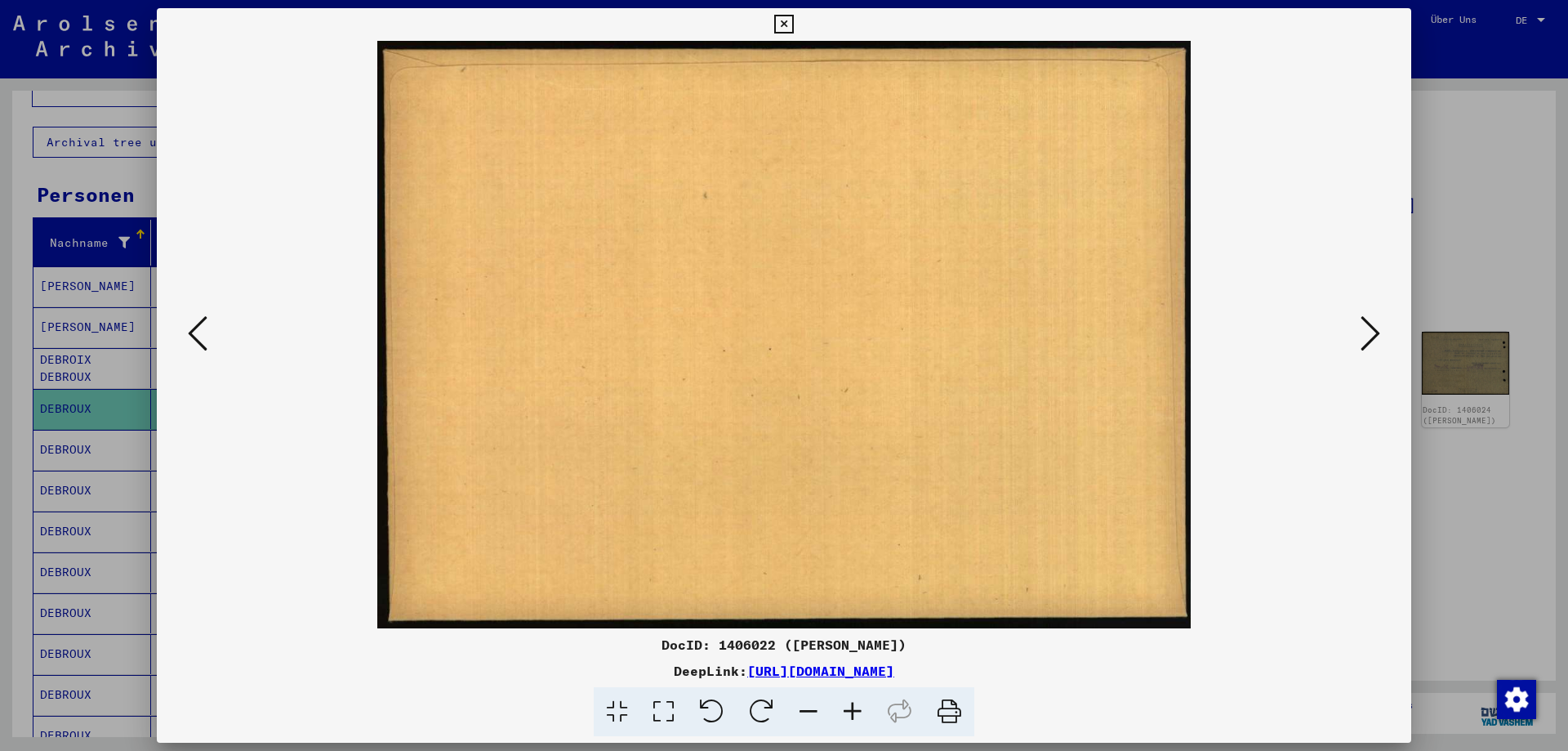
click at [1376, 333] on icon at bounding box center [1371, 333] width 19 height 39
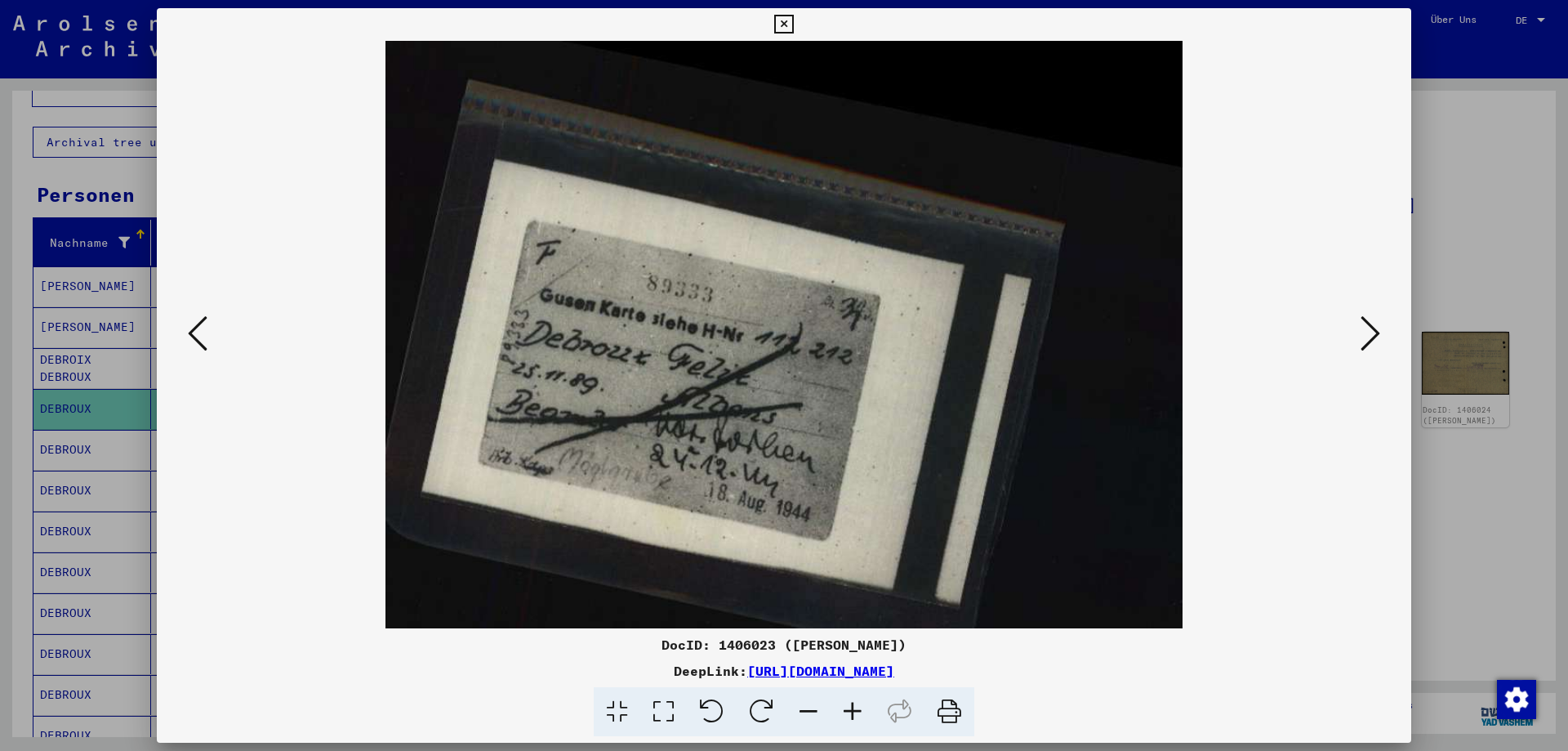
click at [1374, 334] on icon at bounding box center [1371, 333] width 19 height 39
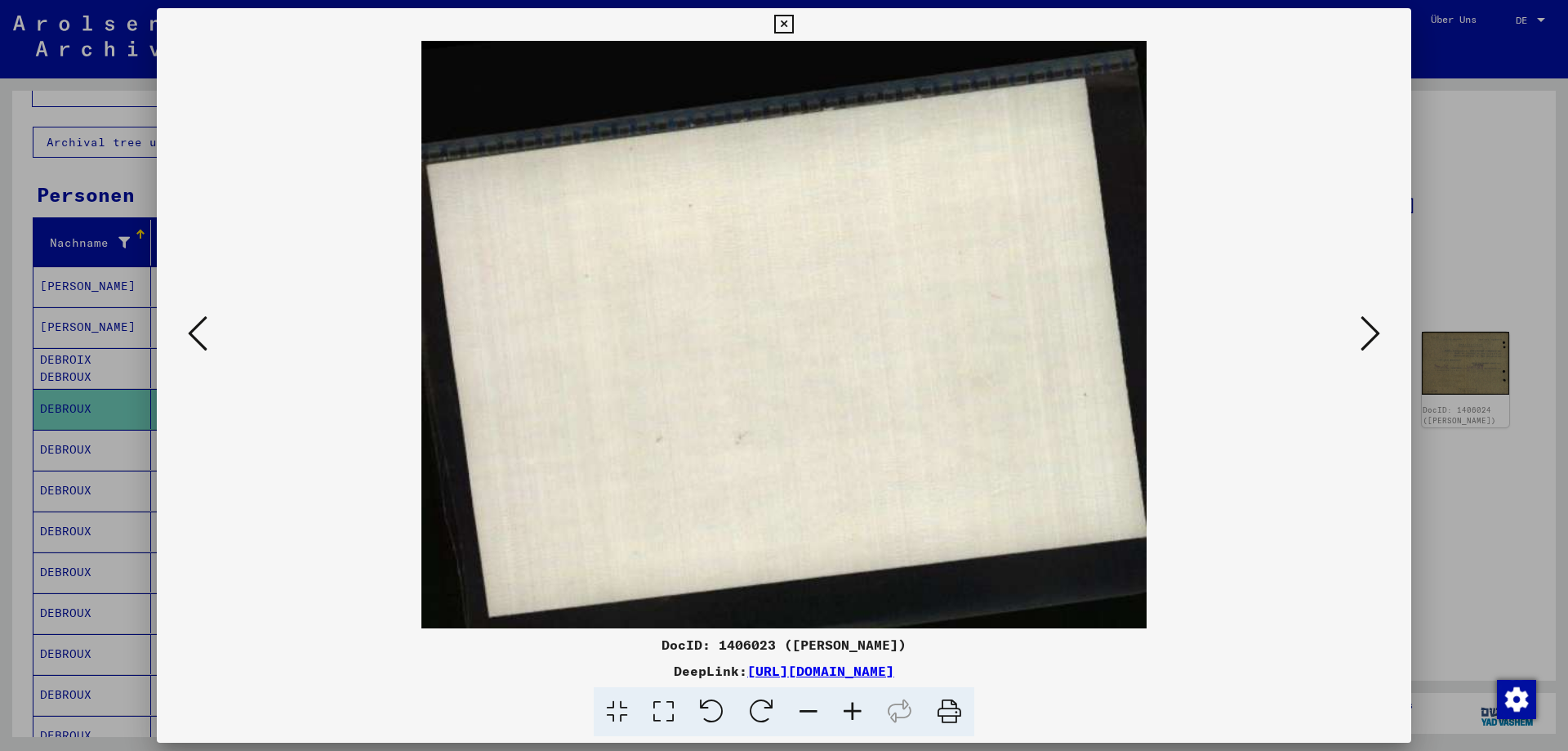
click at [1374, 334] on icon at bounding box center [1371, 333] width 19 height 39
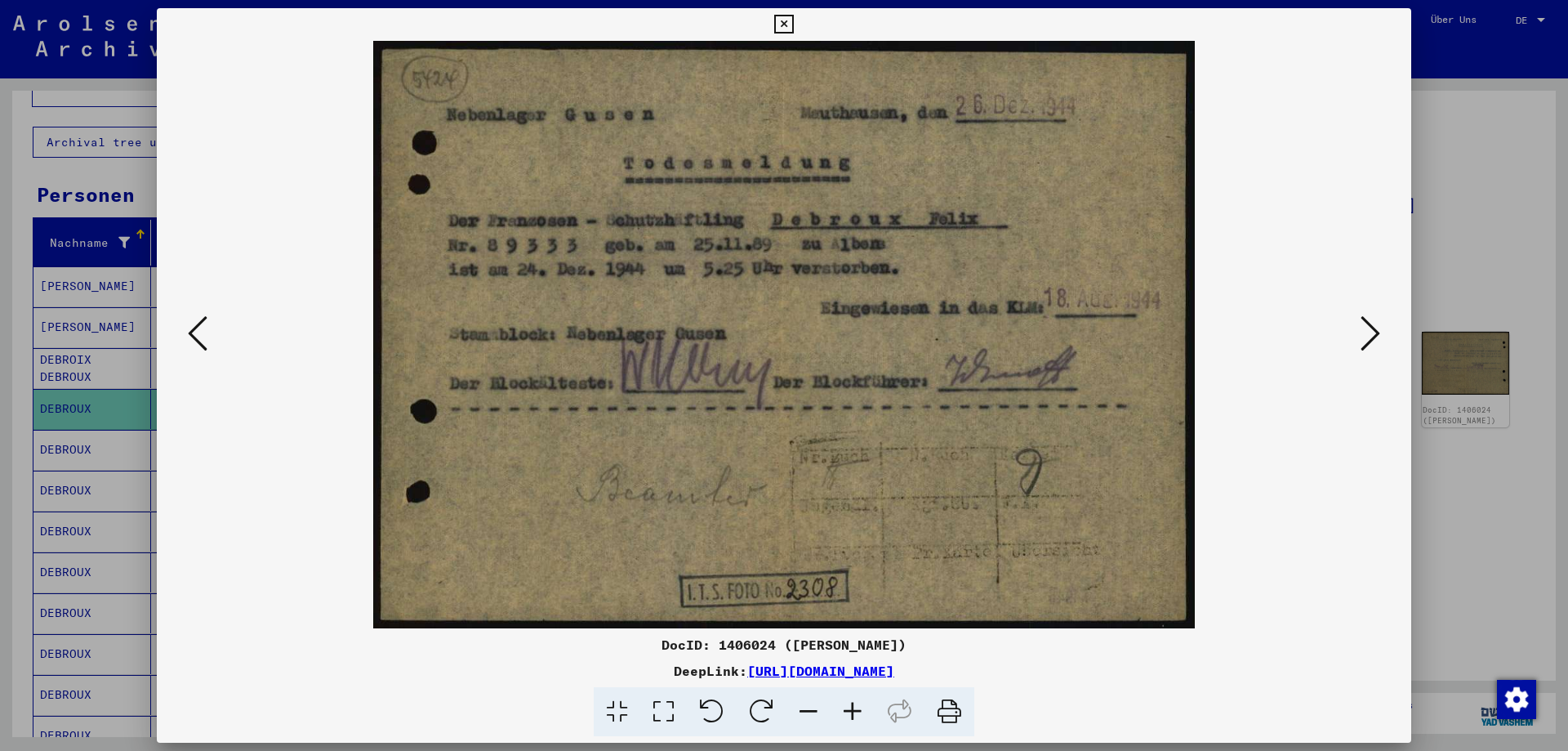
click at [1367, 332] on icon at bounding box center [1371, 333] width 19 height 39
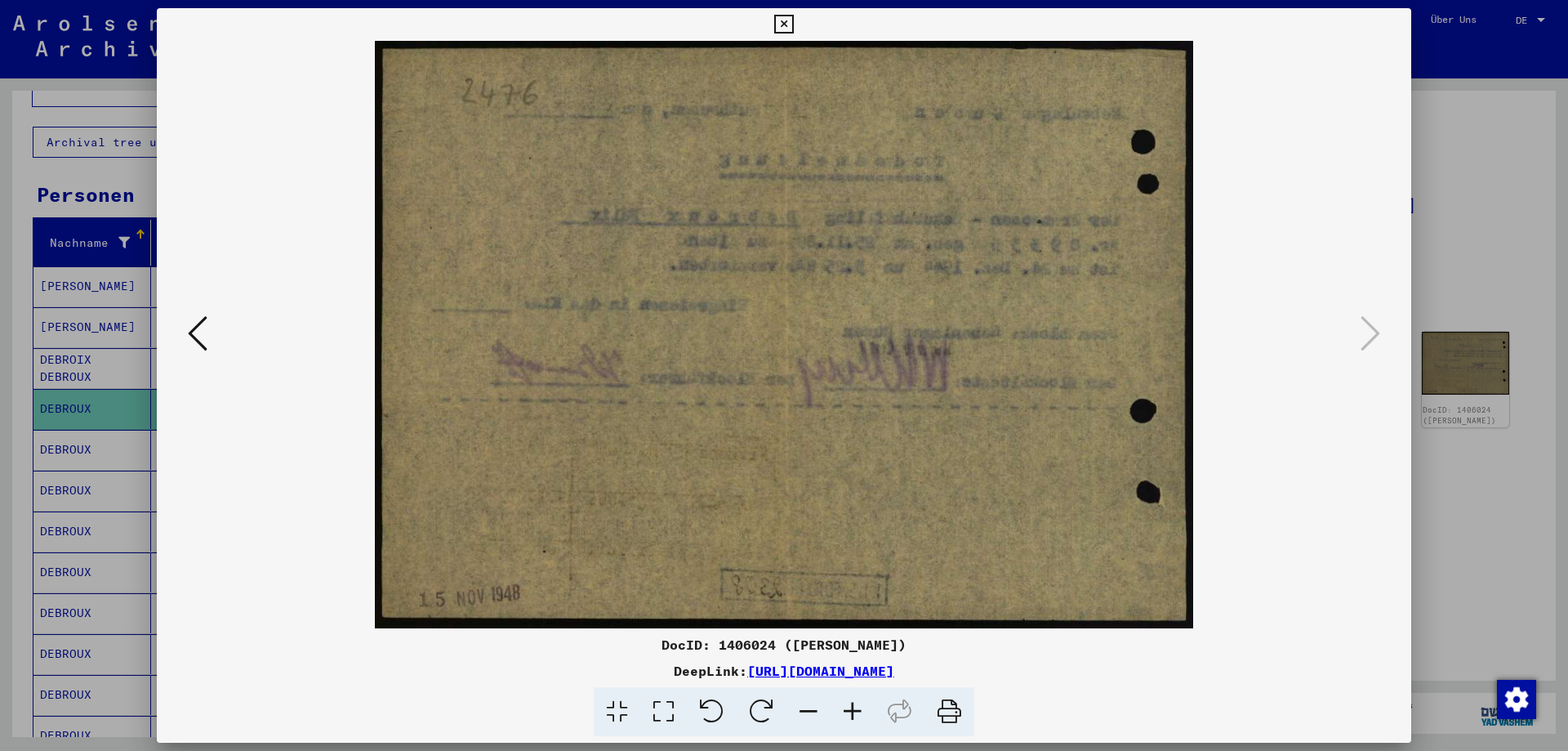
click at [784, 24] on icon at bounding box center [784, 24] width 18 height 19
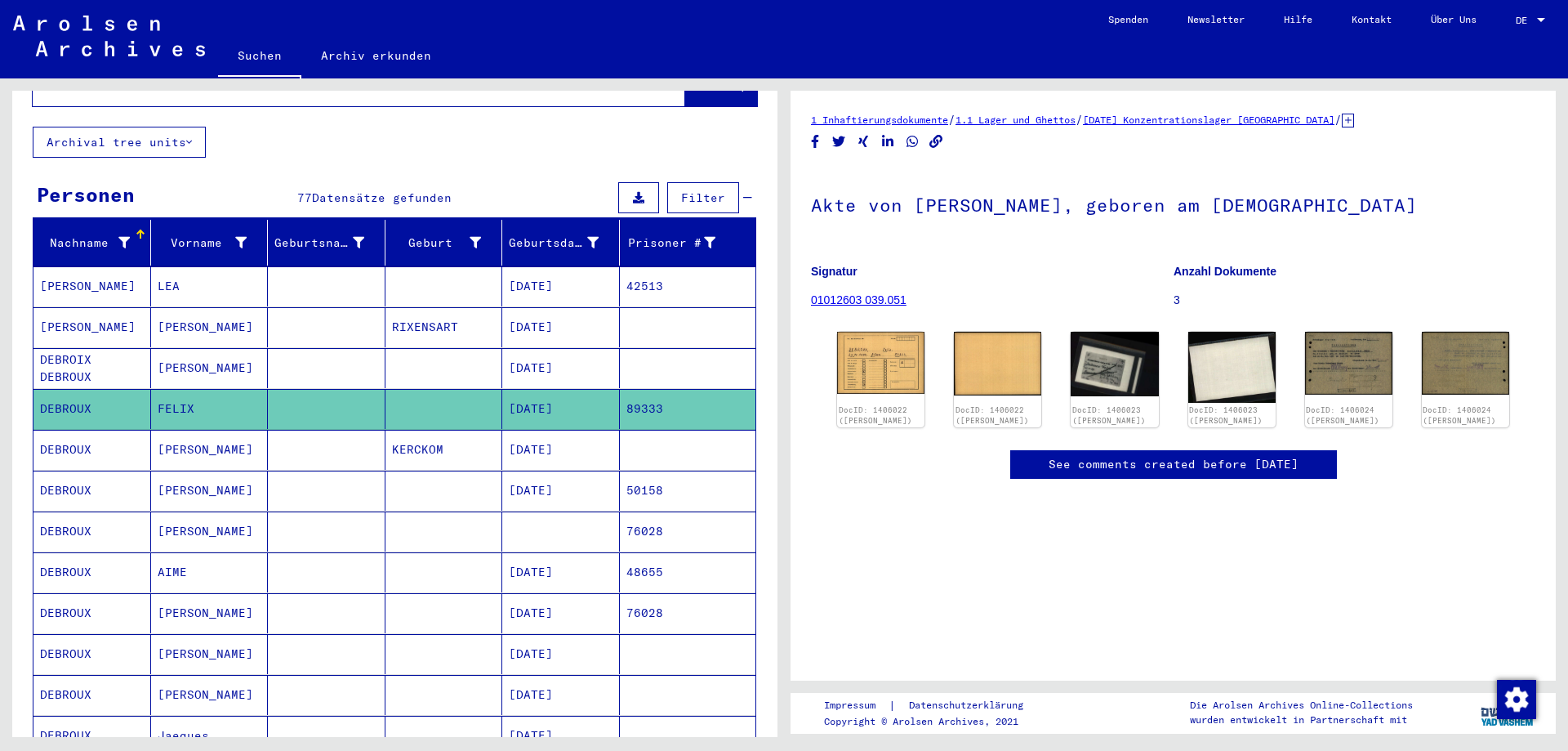
click at [564, 307] on mat-cell "[DATE]" at bounding box center [560, 326] width 117 height 40
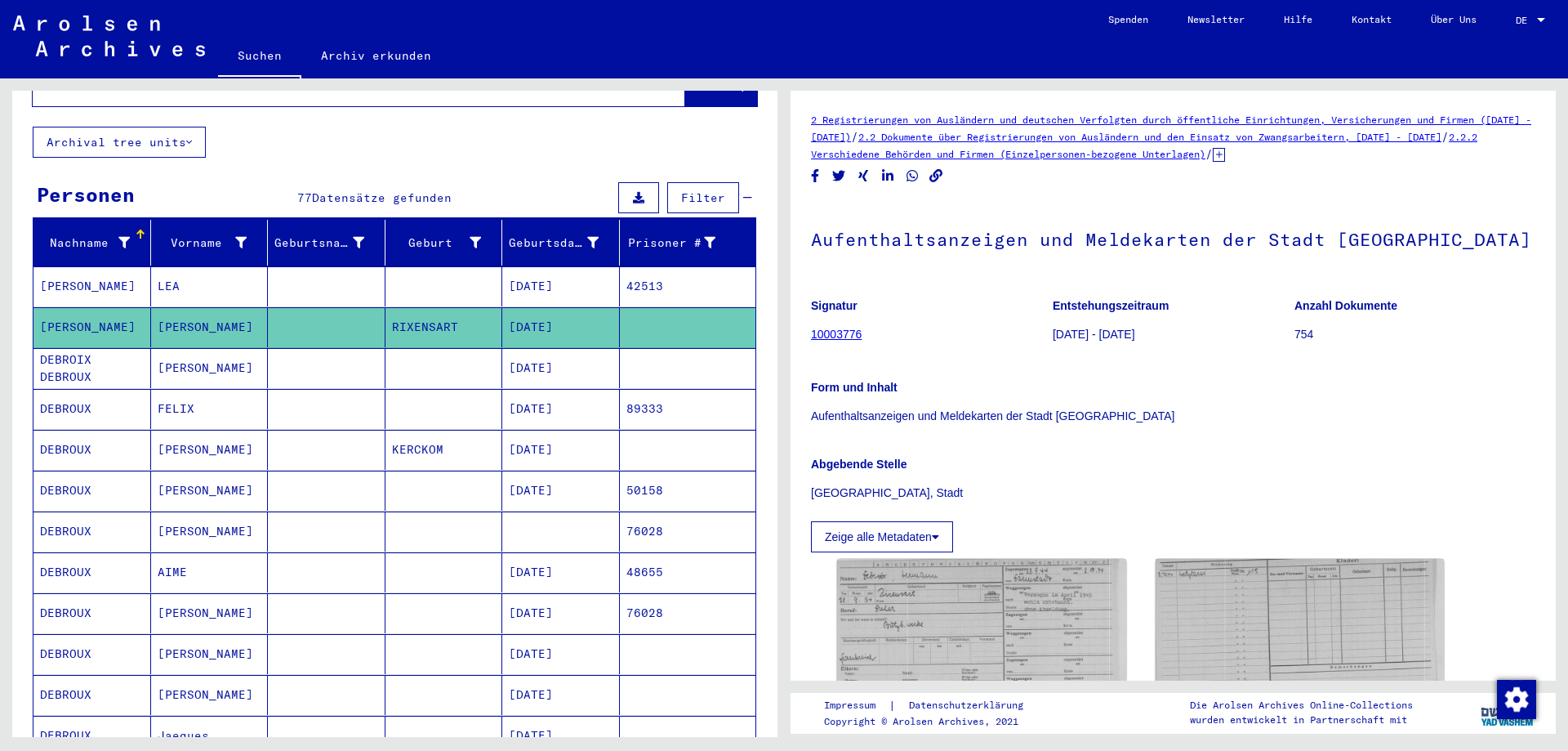
click at [564, 480] on mat-cell "[DATE]" at bounding box center [560, 491] width 117 height 40
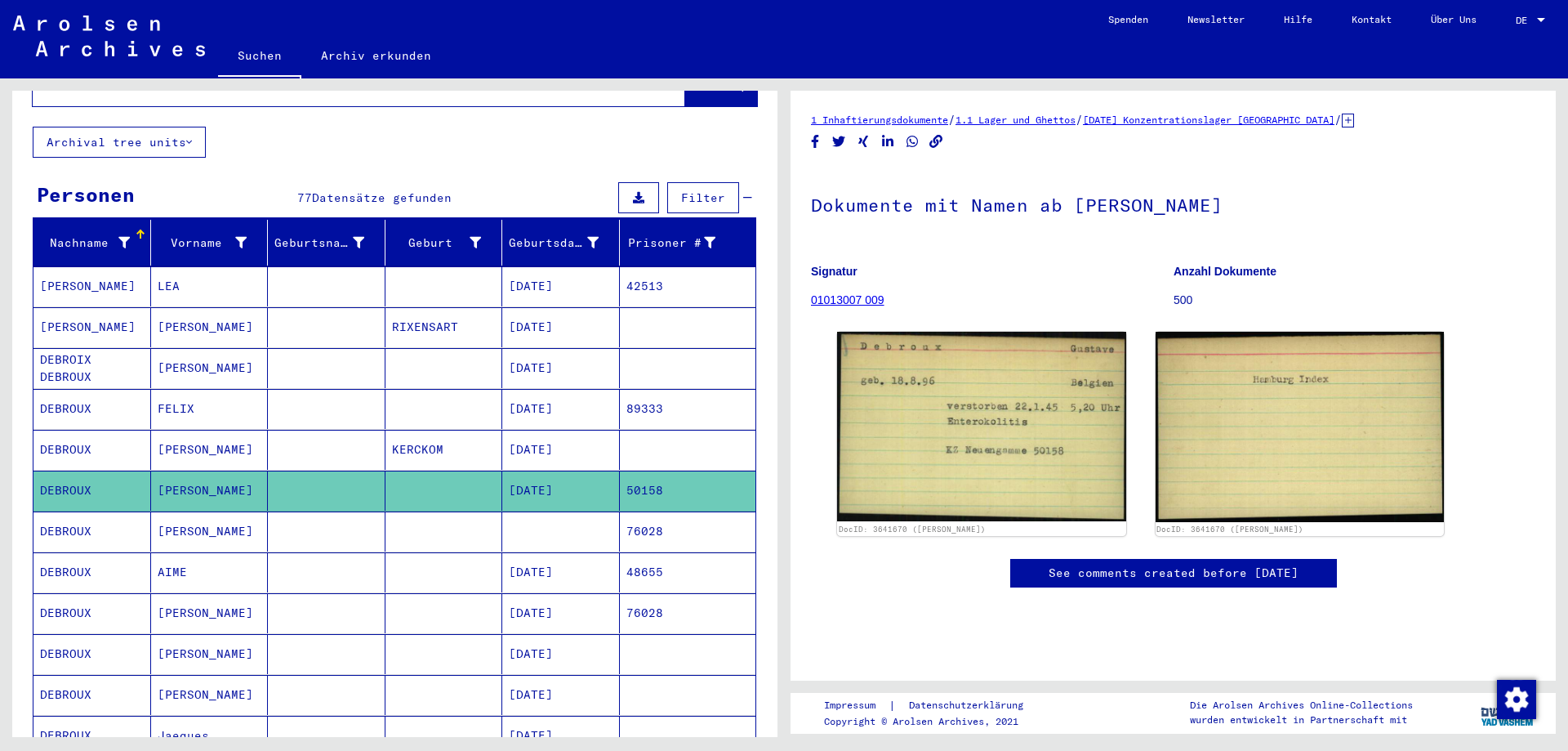
click at [558, 512] on mat-cell at bounding box center [560, 531] width 117 height 40
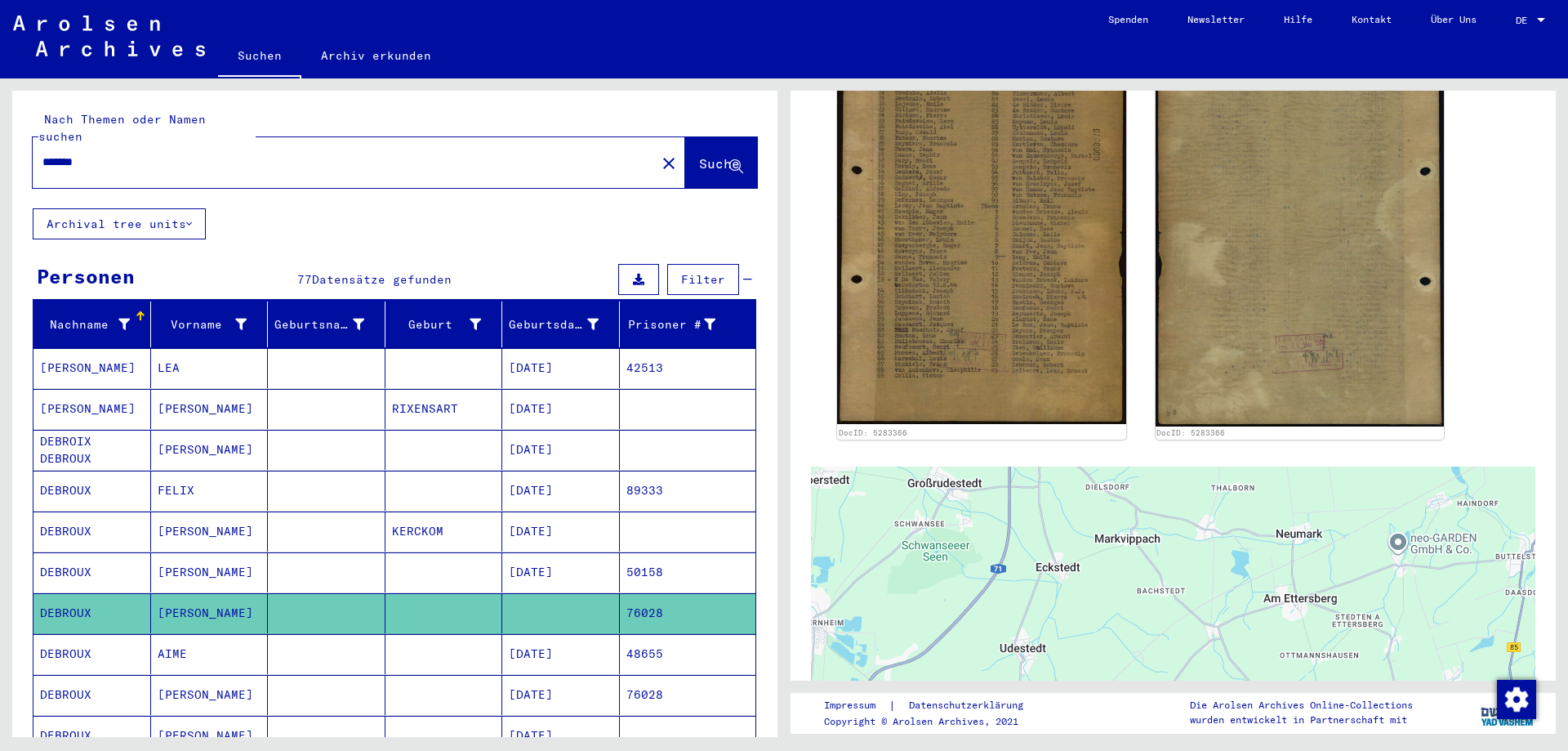
click at [106, 154] on input "*******" at bounding box center [345, 162] width 604 height 17
type input "*"
click at [699, 155] on span "Suche" at bounding box center [719, 163] width 41 height 17
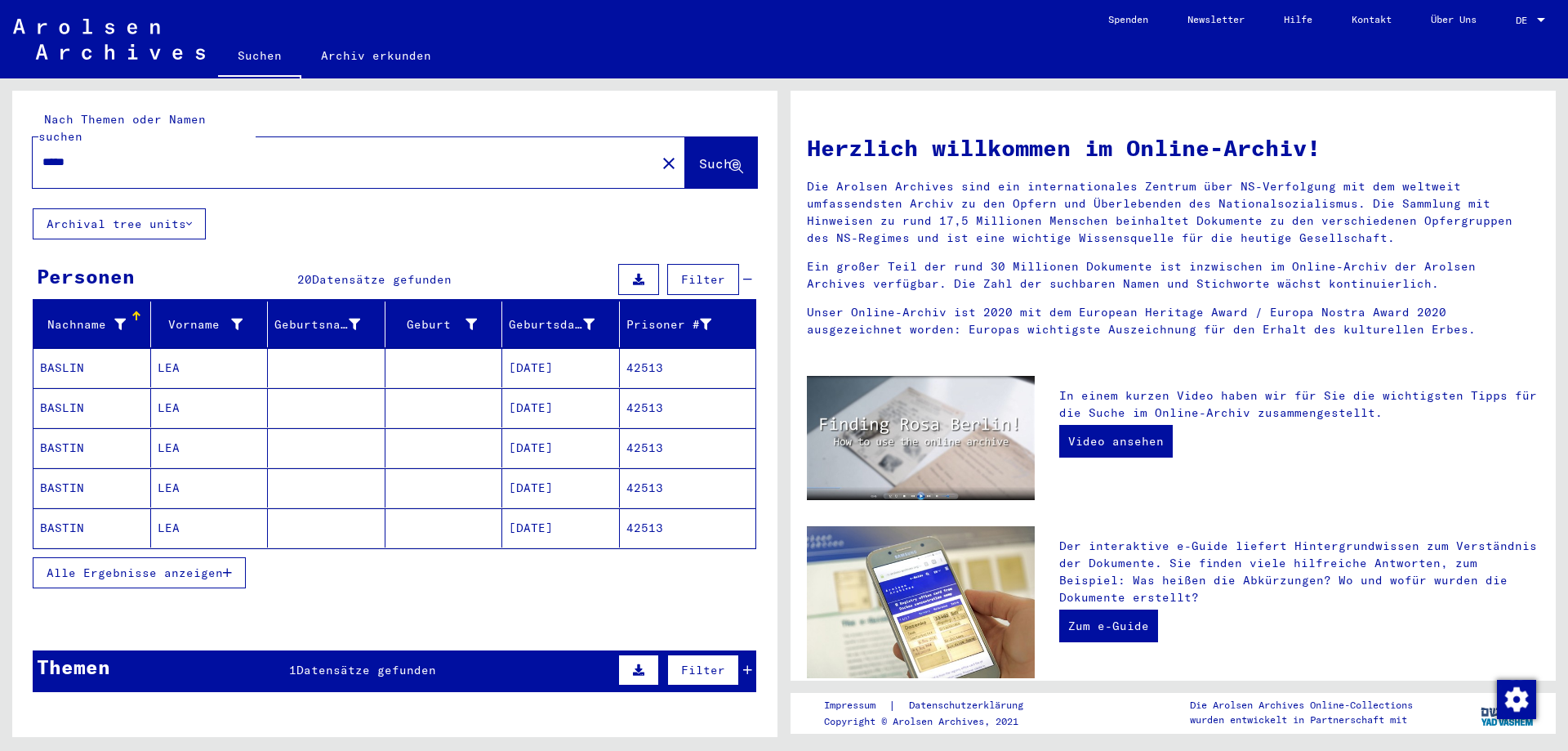
click at [535, 353] on mat-cell "[DATE]" at bounding box center [560, 367] width 117 height 39
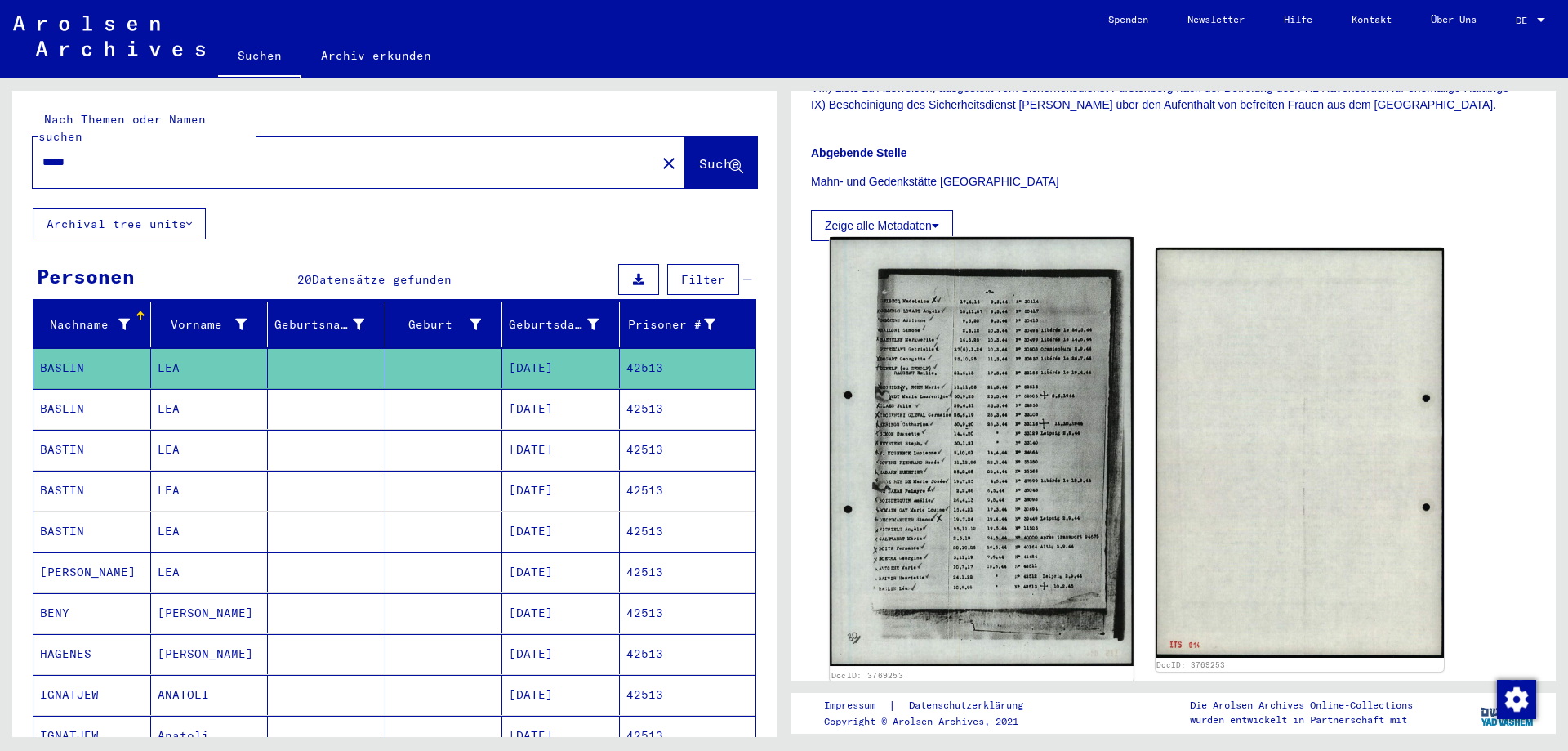
scroll to position [572, 0]
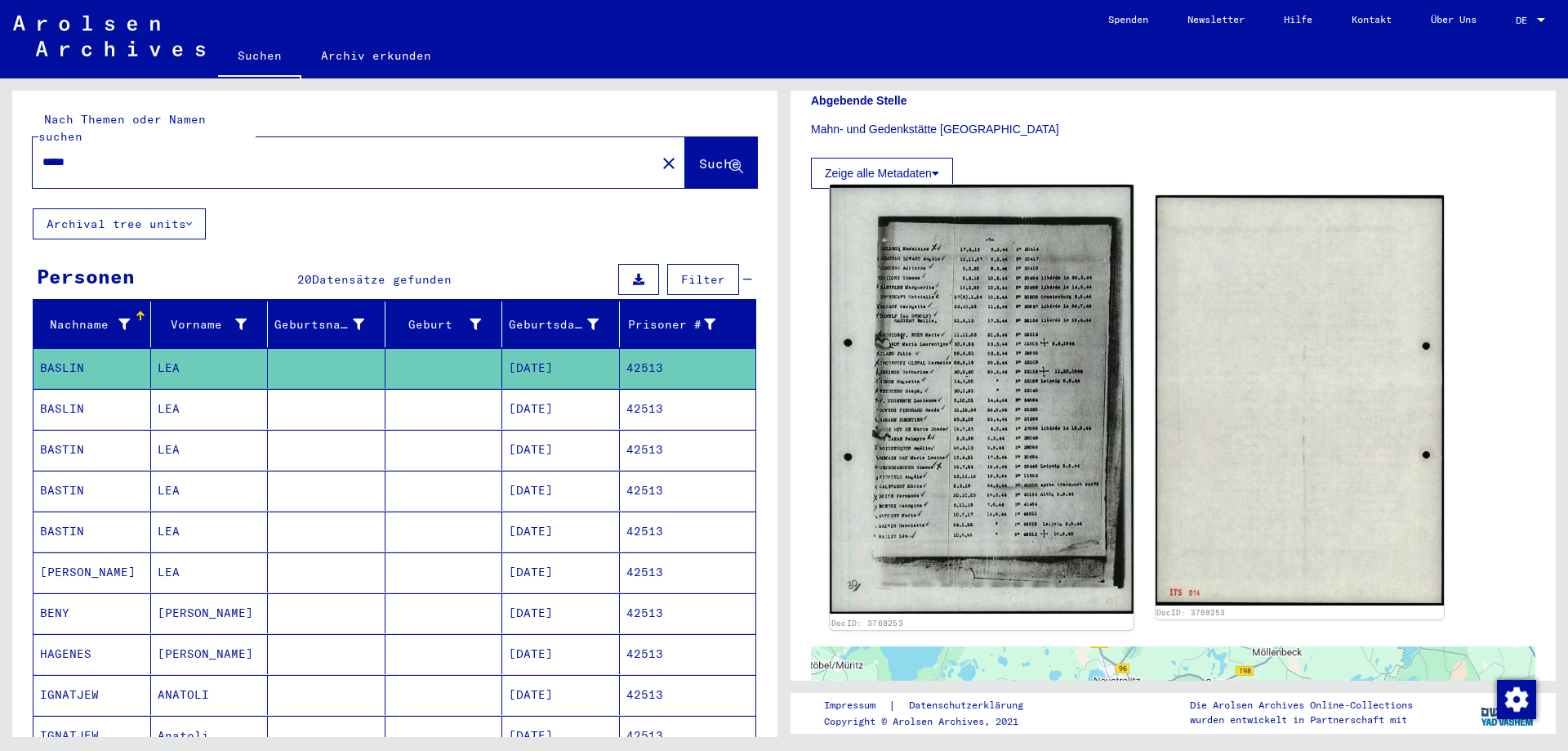
click at [962, 335] on img at bounding box center [982, 399] width 303 height 429
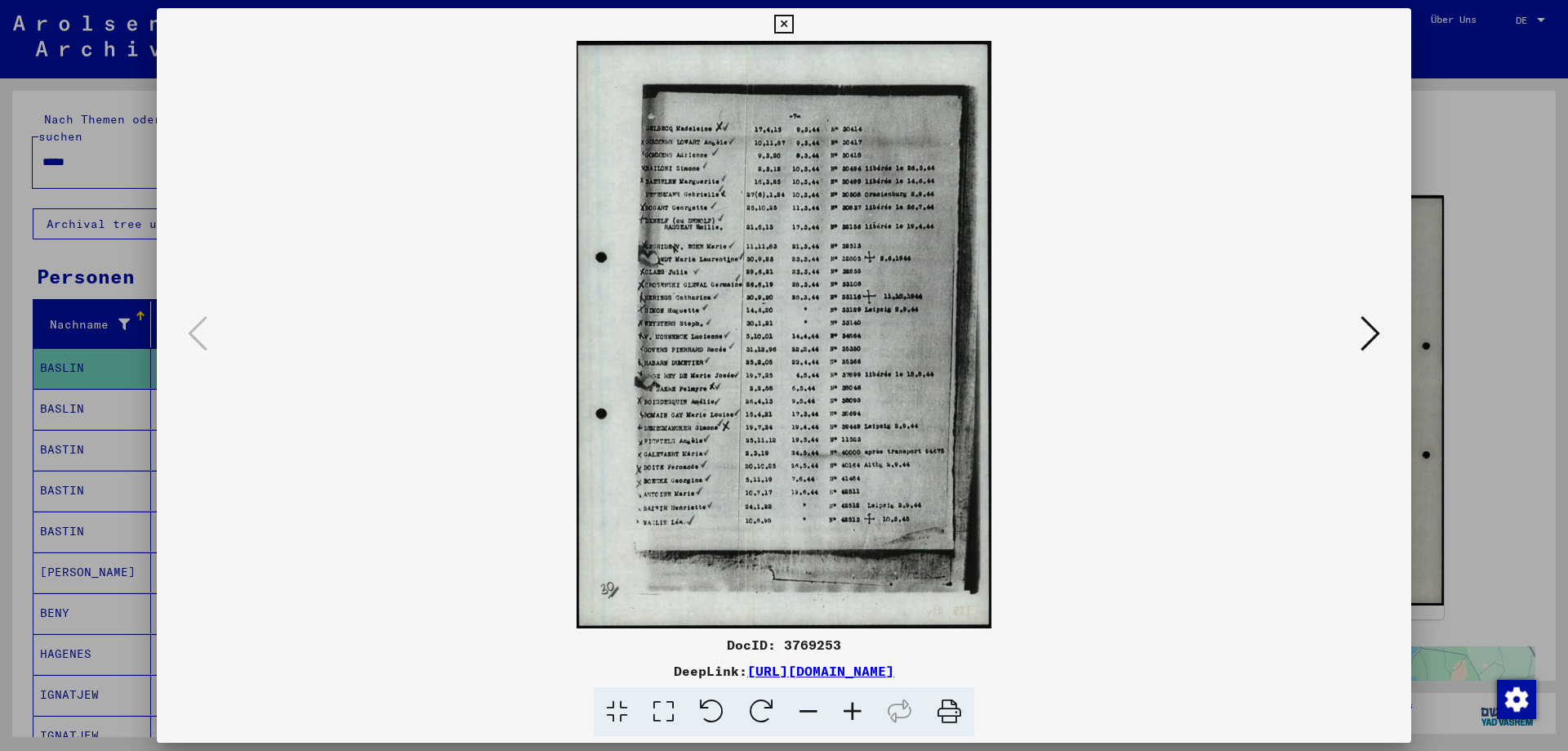
click at [851, 713] on icon at bounding box center [852, 712] width 44 height 50
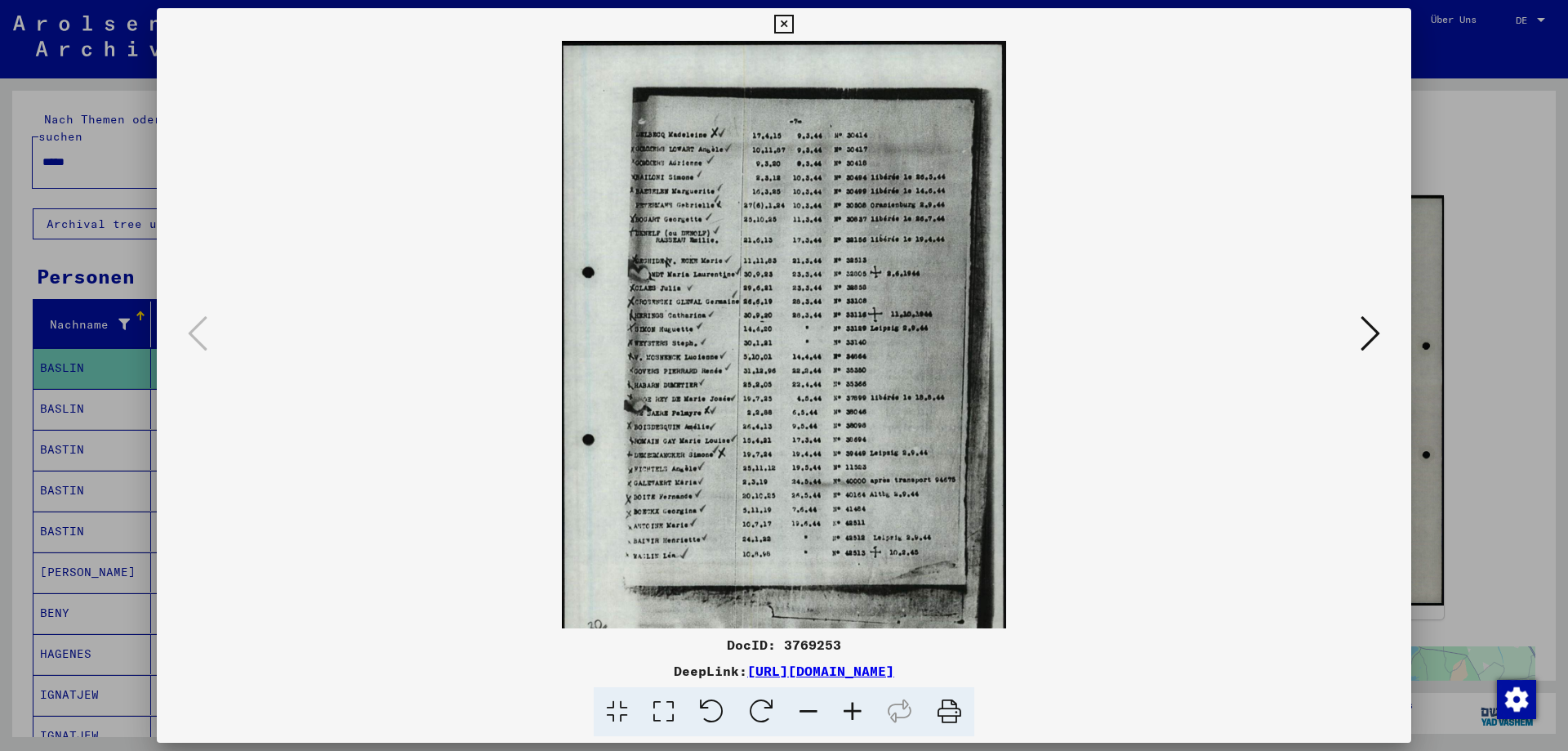
click at [851, 714] on icon at bounding box center [852, 712] width 44 height 50
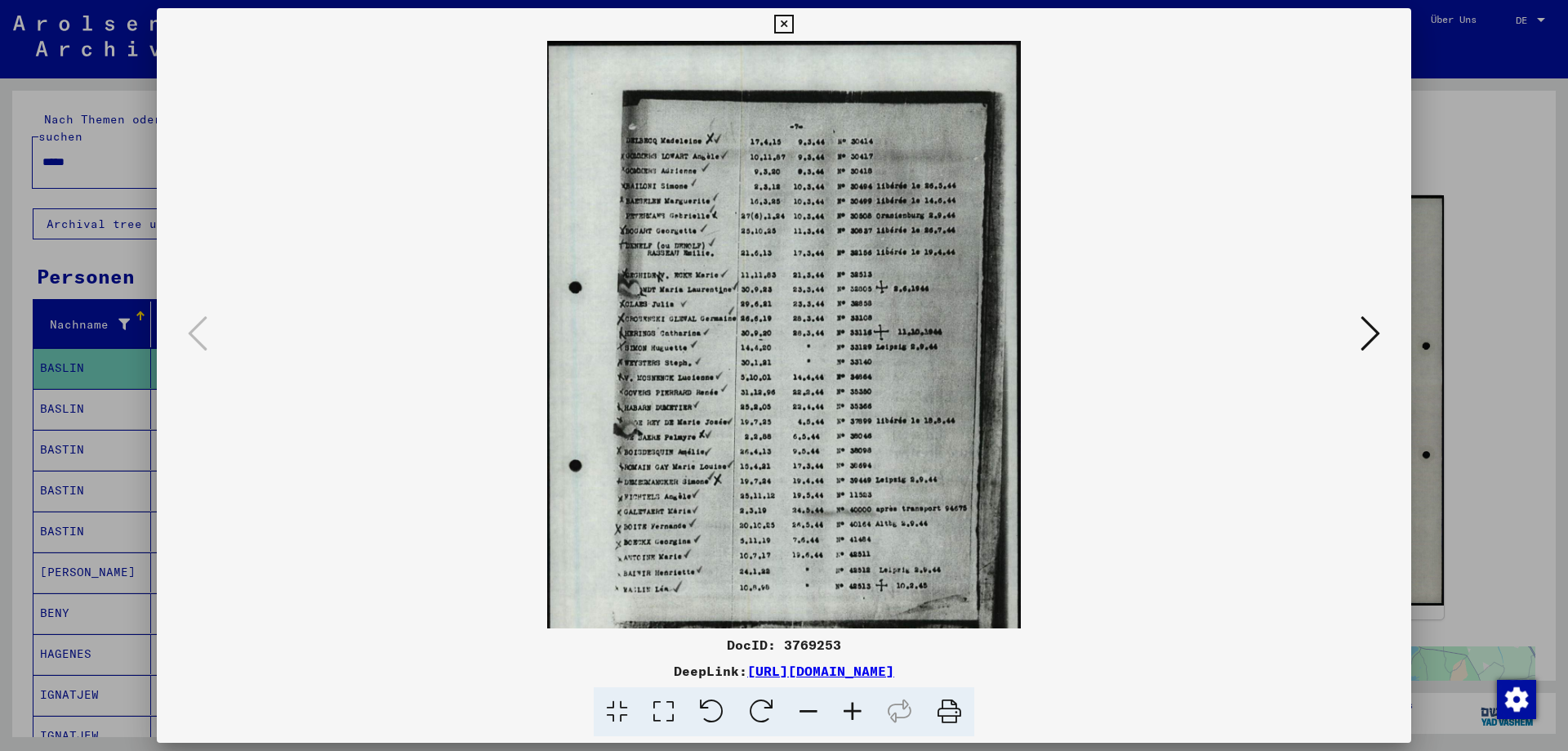
click at [851, 714] on icon at bounding box center [852, 712] width 44 height 50
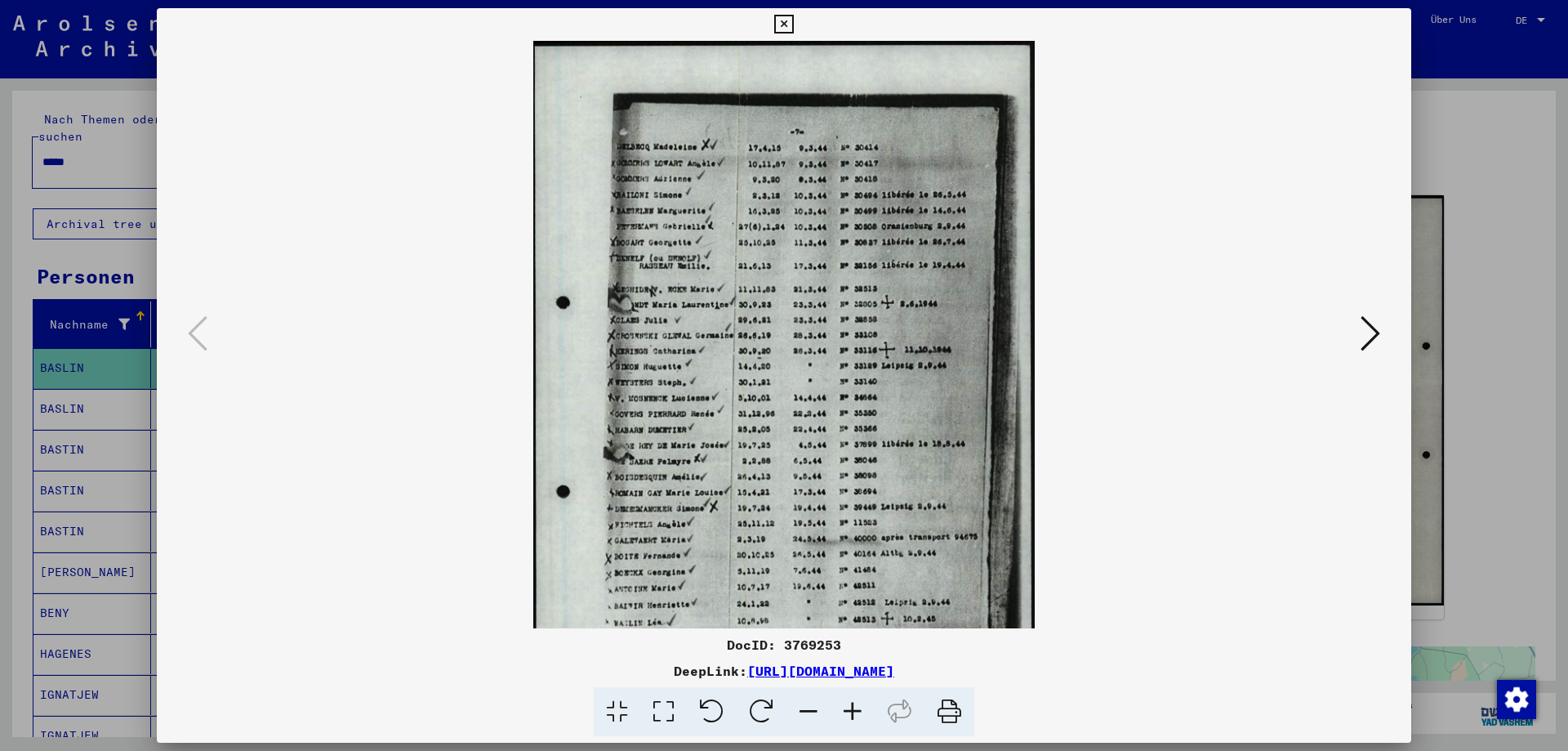
click at [851, 714] on icon at bounding box center [852, 712] width 44 height 50
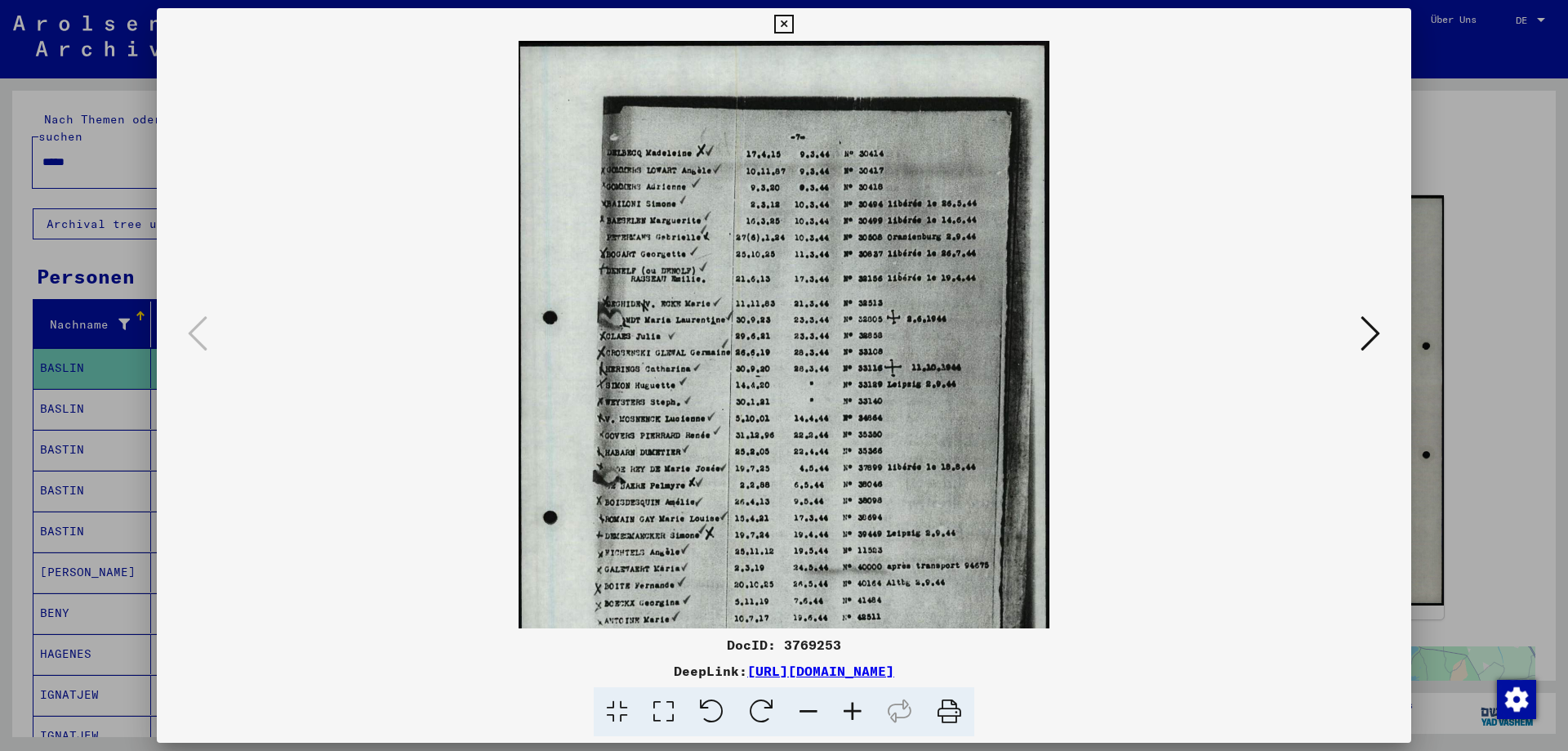
click at [851, 714] on icon at bounding box center [852, 712] width 44 height 50
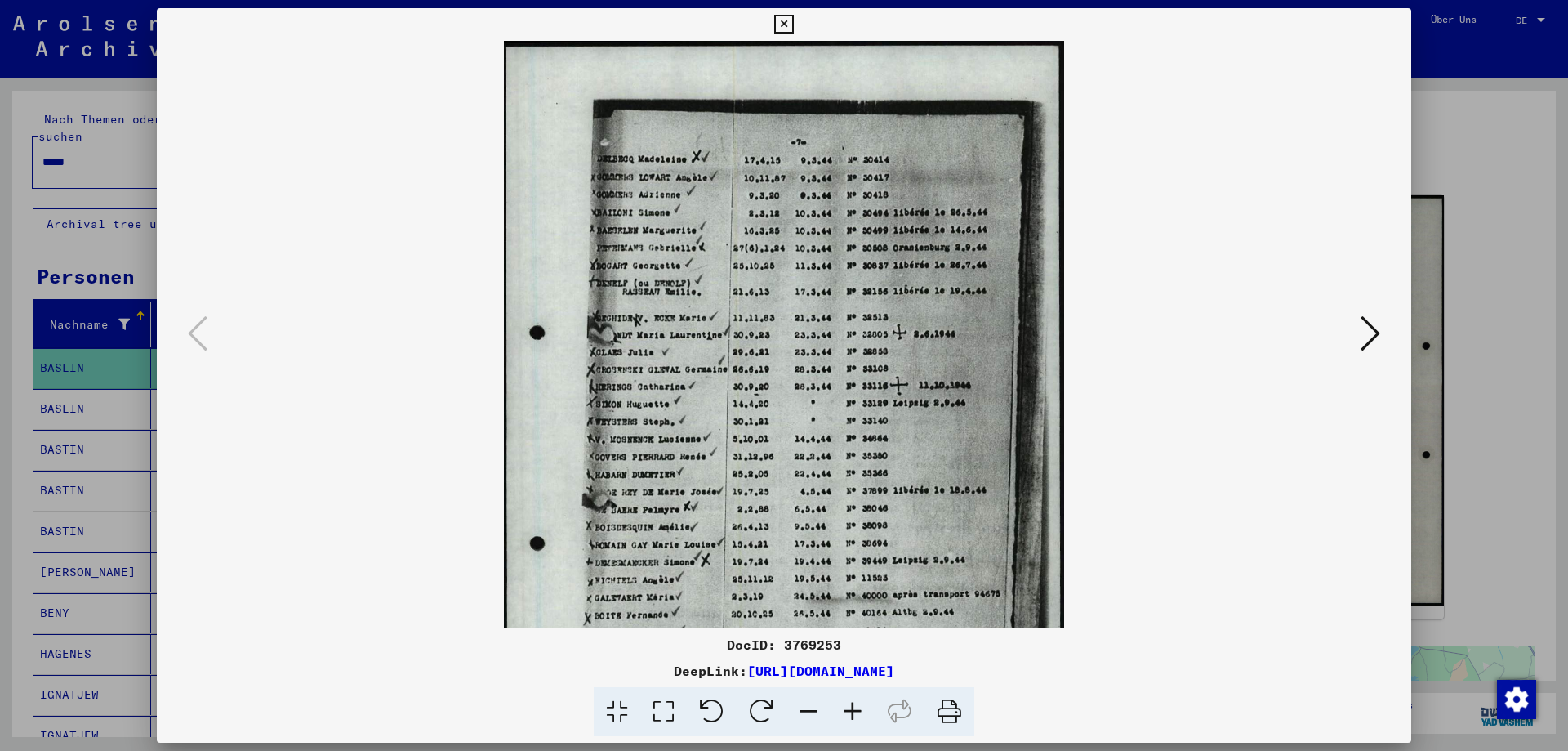
click at [851, 714] on icon at bounding box center [852, 712] width 44 height 50
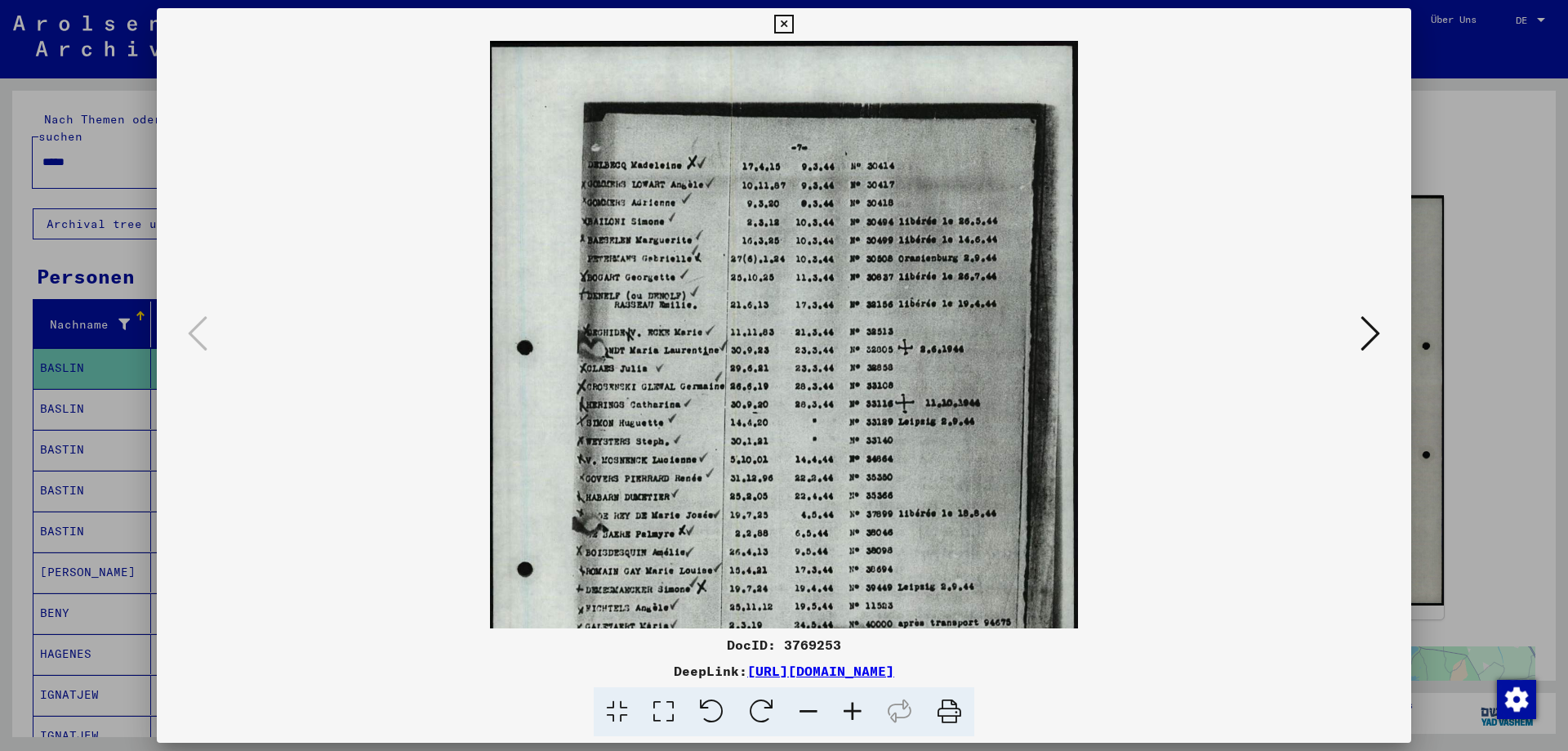
click at [851, 714] on icon at bounding box center [852, 712] width 44 height 50
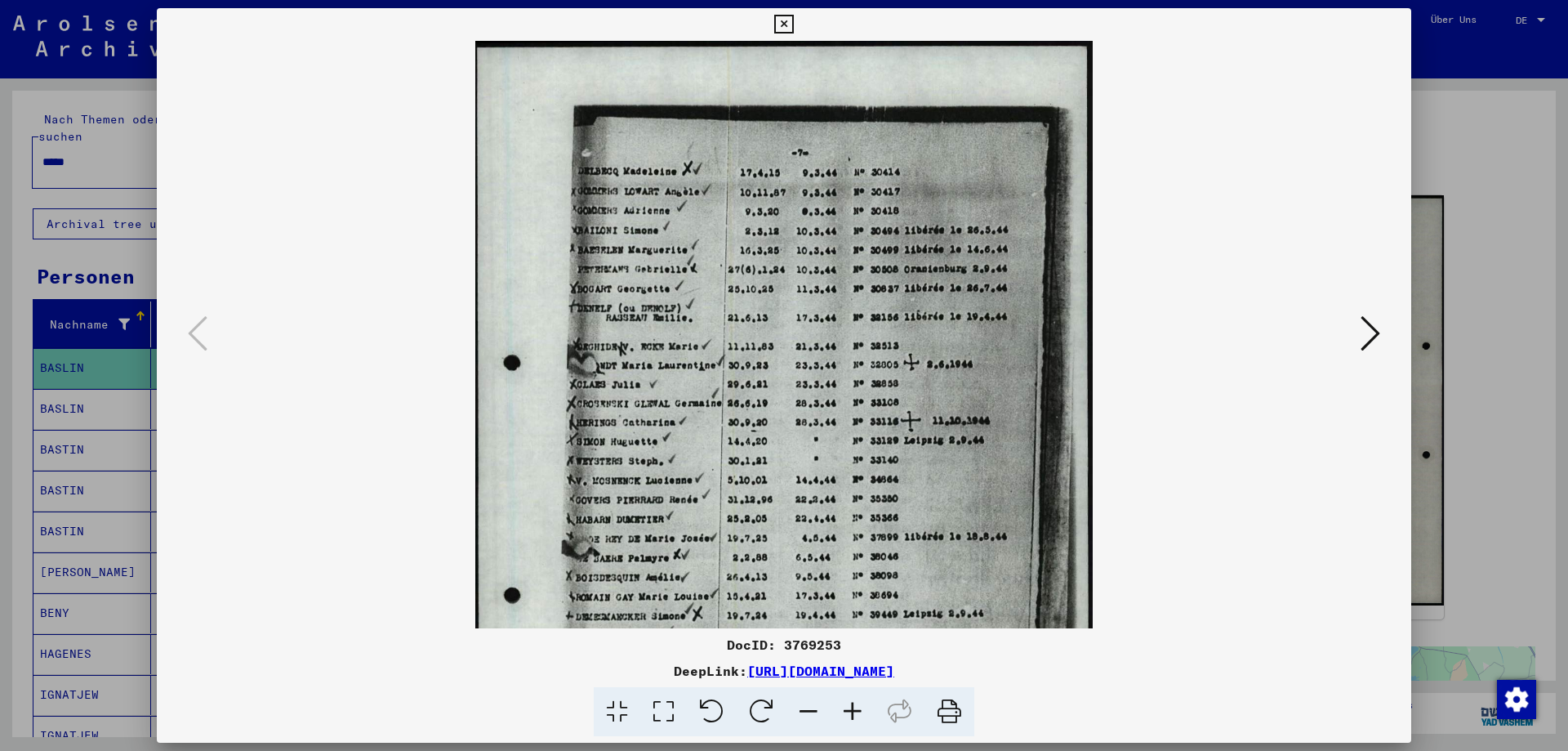
click at [851, 714] on icon at bounding box center [852, 712] width 44 height 50
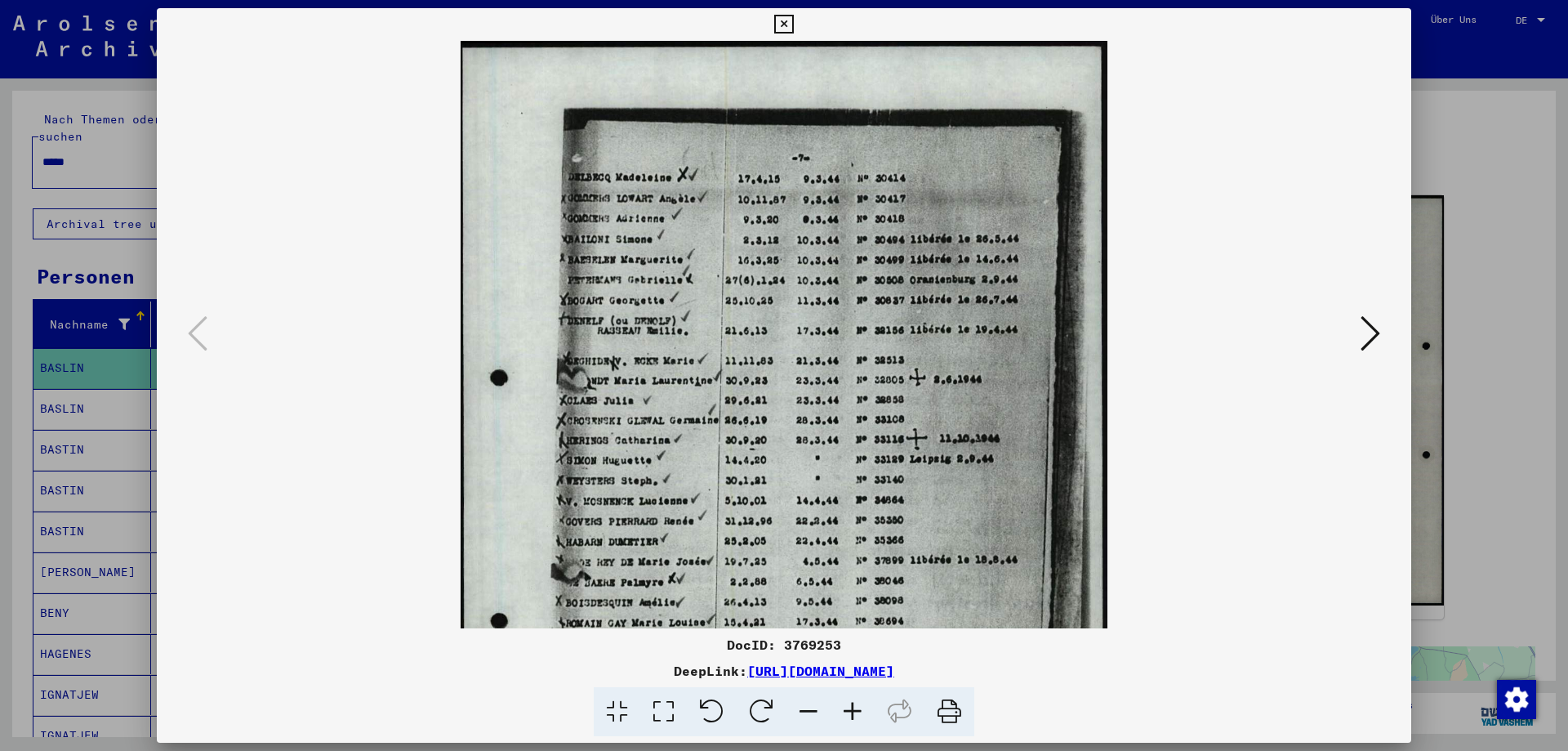
click at [851, 714] on icon at bounding box center [852, 712] width 44 height 50
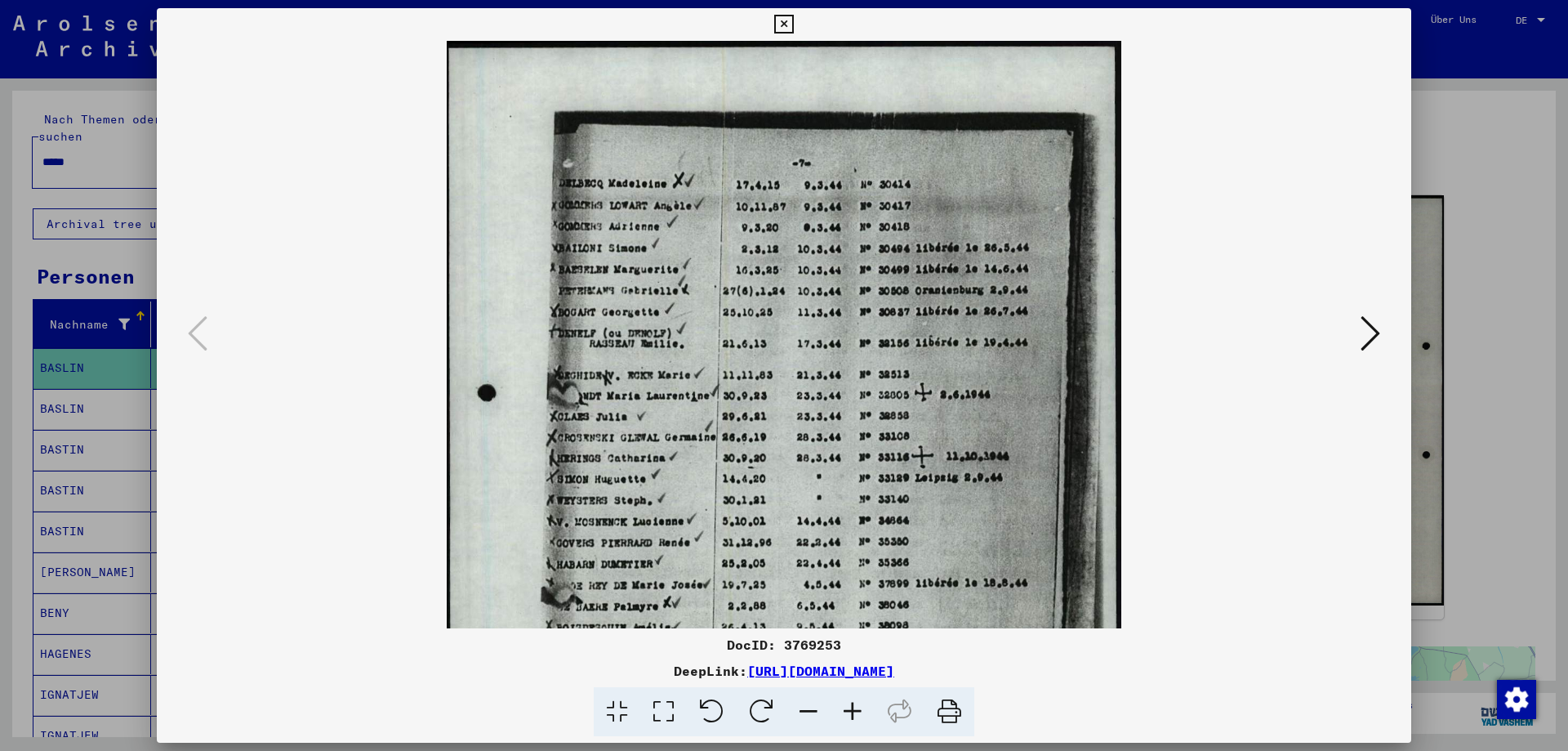
click at [851, 714] on icon at bounding box center [852, 712] width 44 height 50
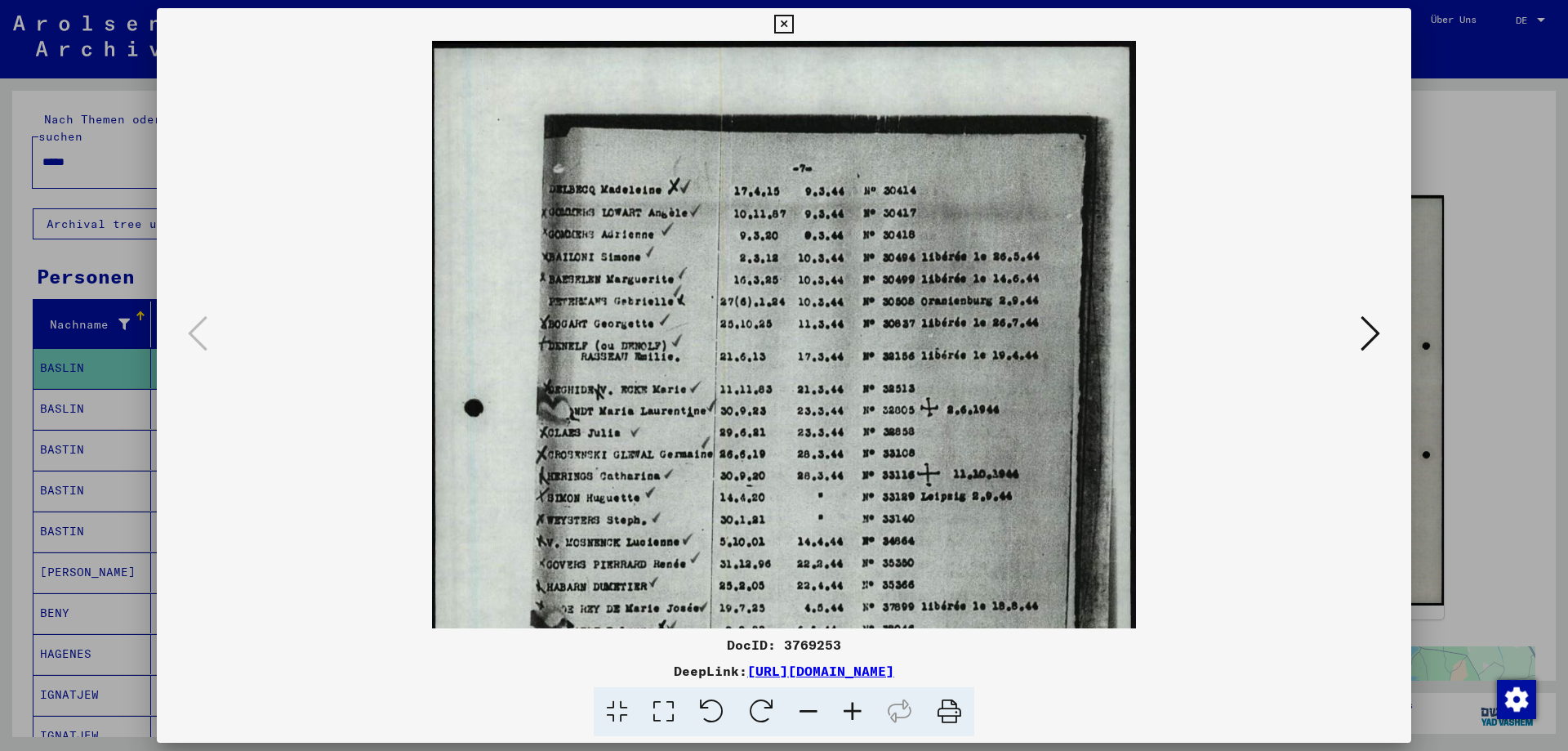
click at [851, 714] on icon at bounding box center [852, 712] width 44 height 50
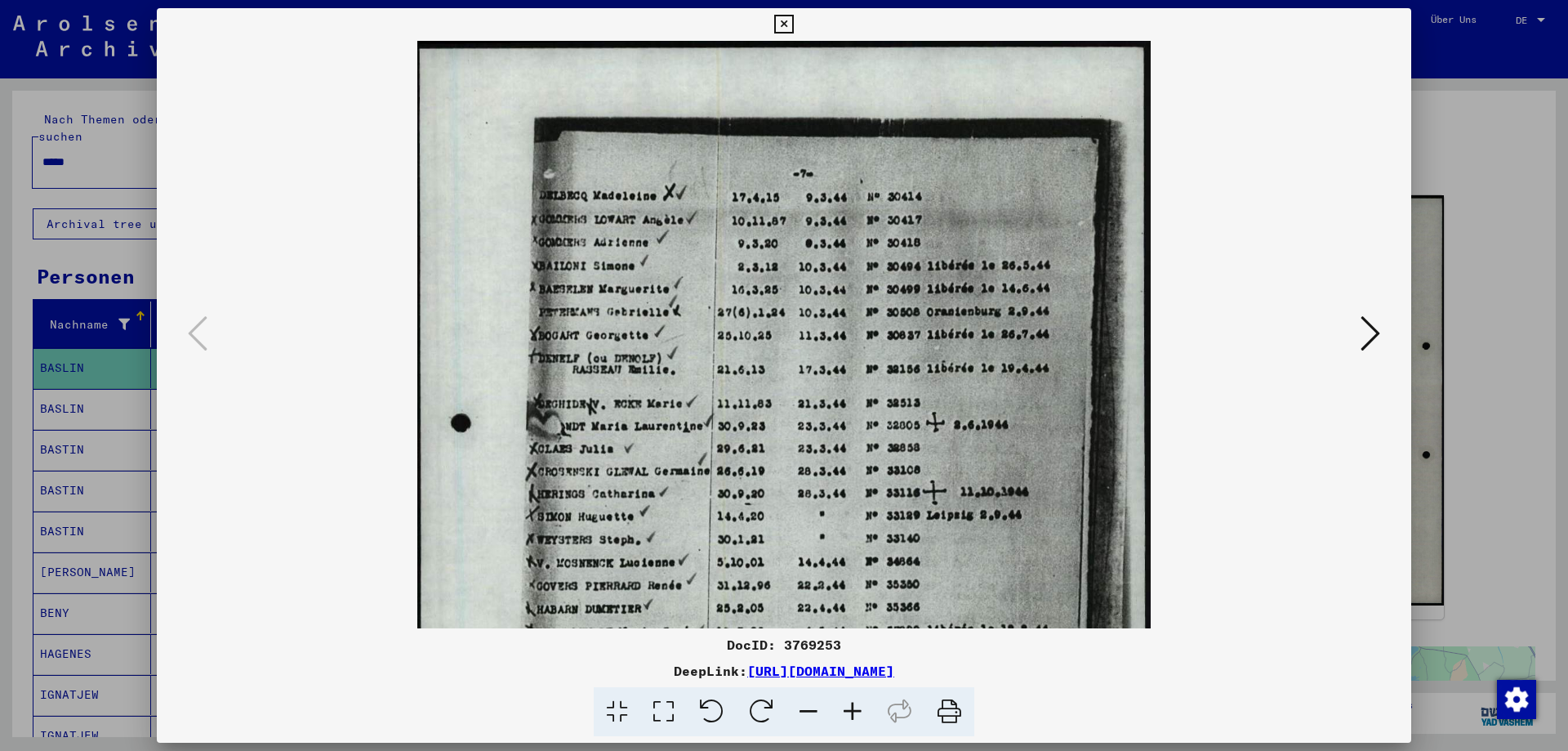
click at [851, 714] on icon at bounding box center [852, 712] width 44 height 50
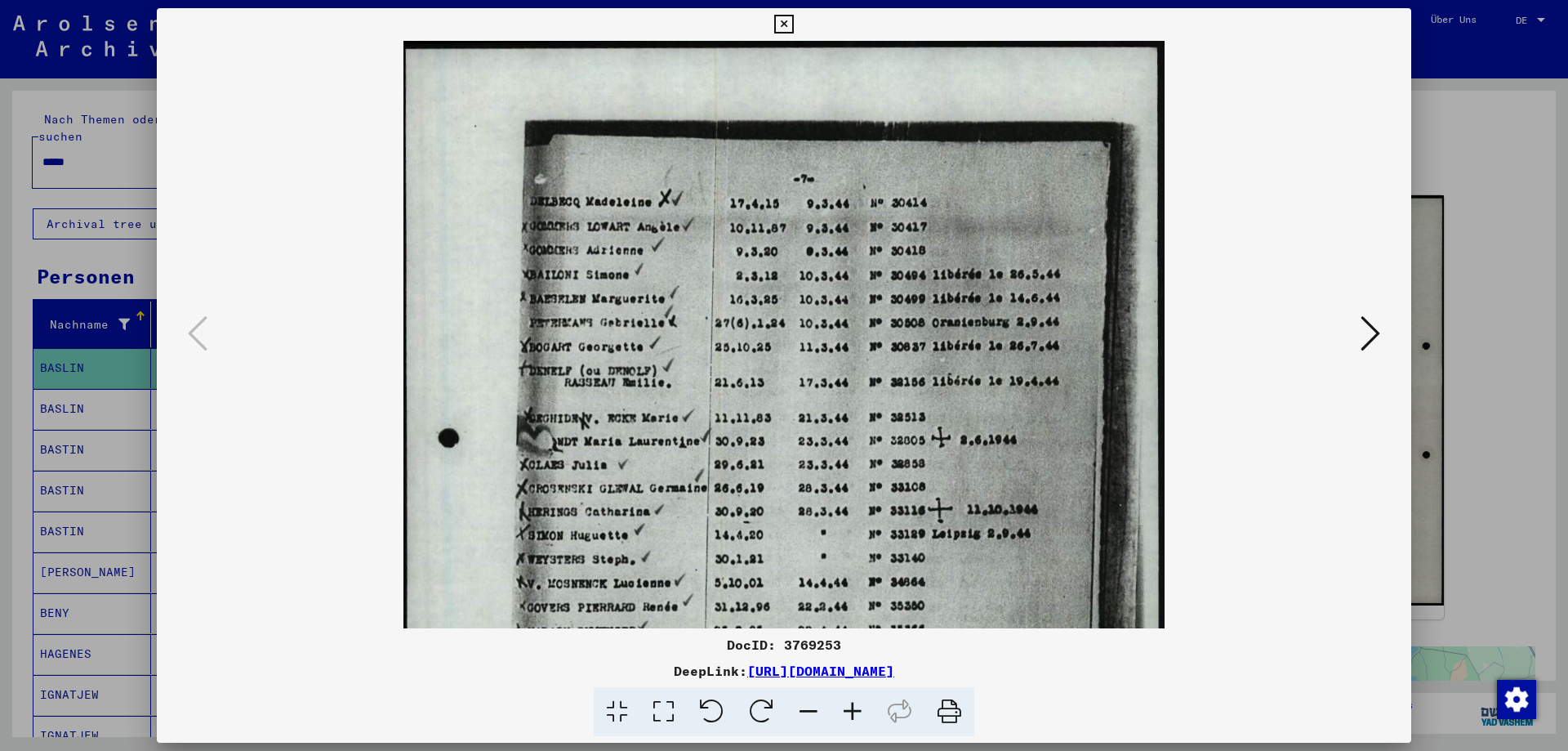
click at [851, 714] on icon at bounding box center [852, 712] width 44 height 50
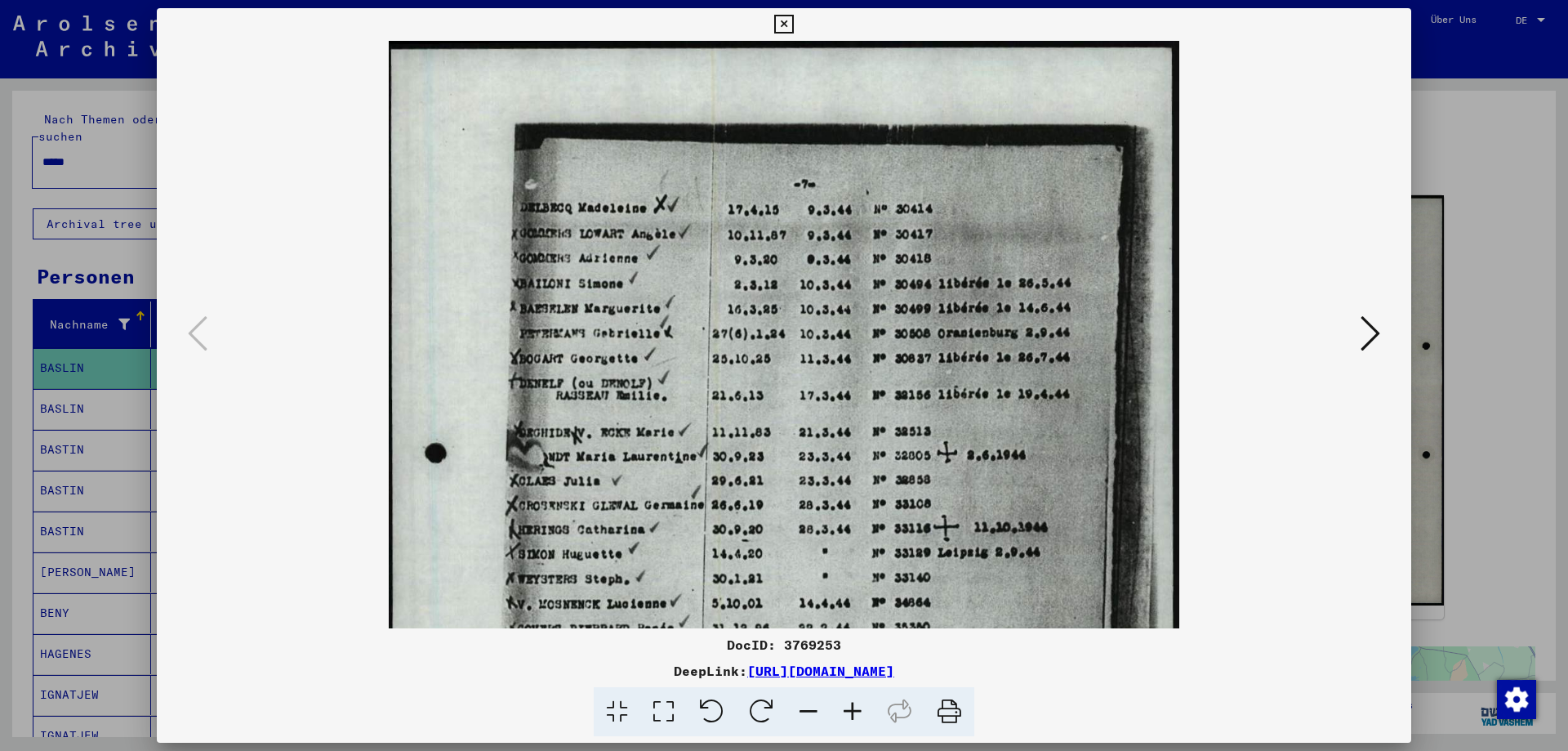
click at [851, 714] on icon at bounding box center [852, 712] width 44 height 50
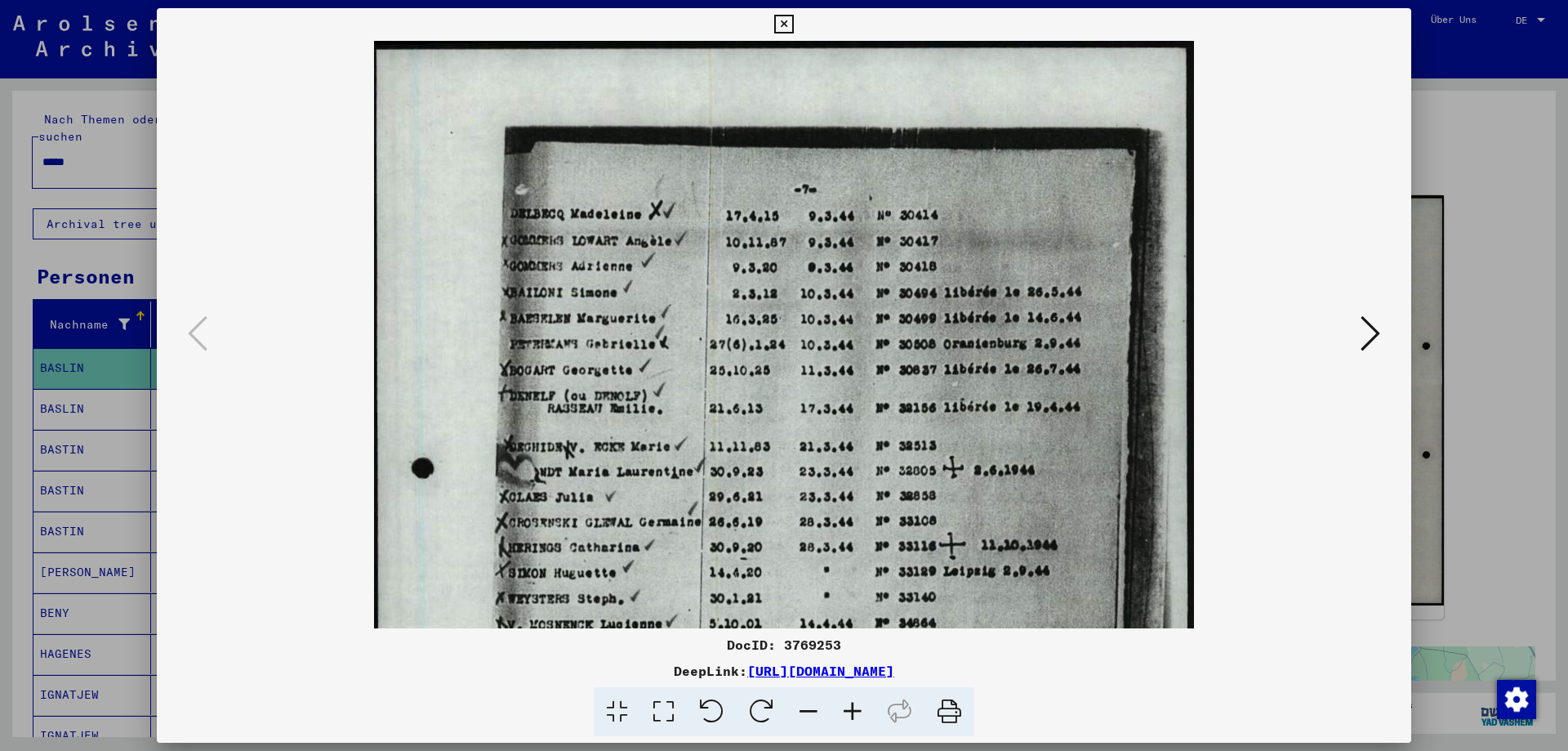
click at [851, 714] on icon at bounding box center [852, 712] width 44 height 50
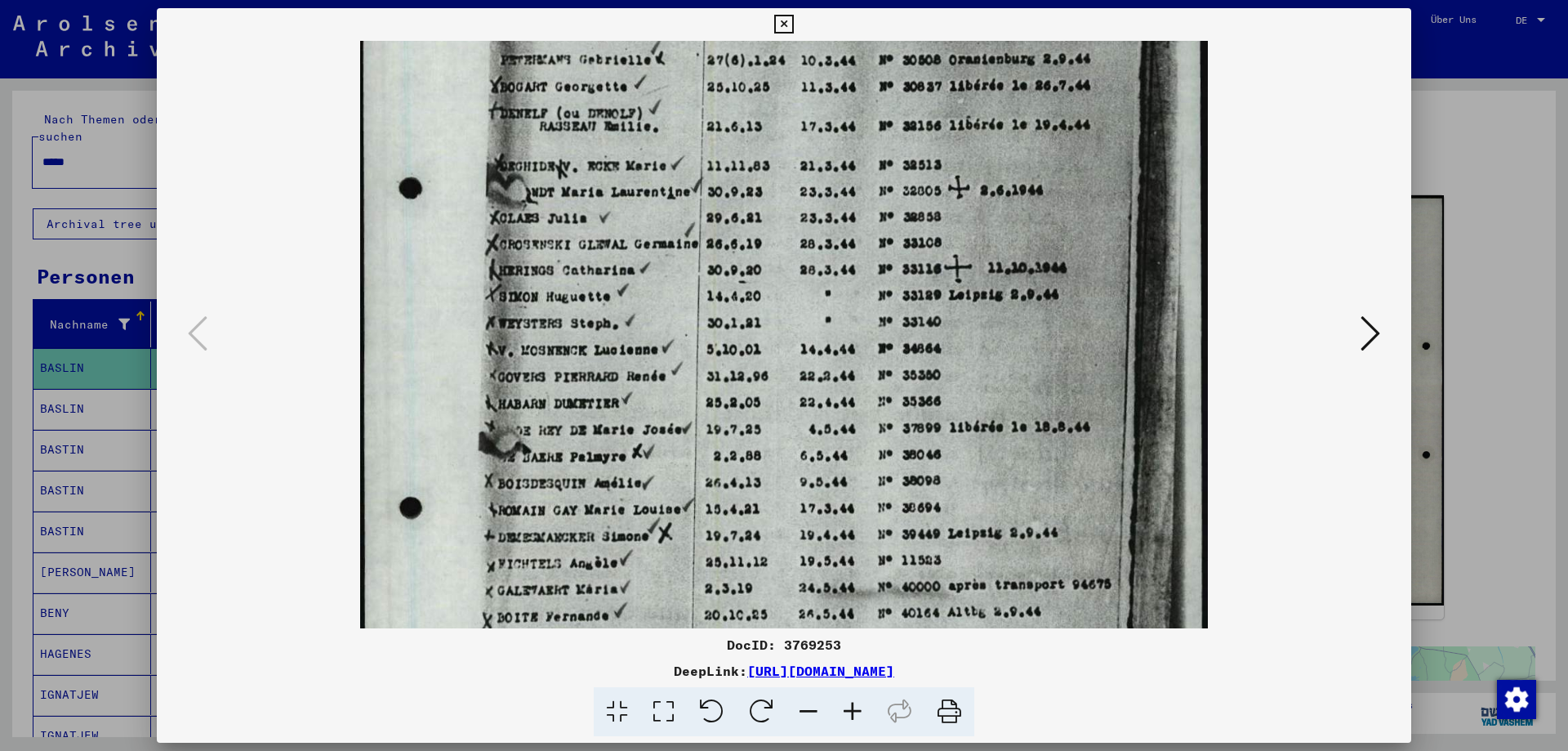
scroll to position [305, 0]
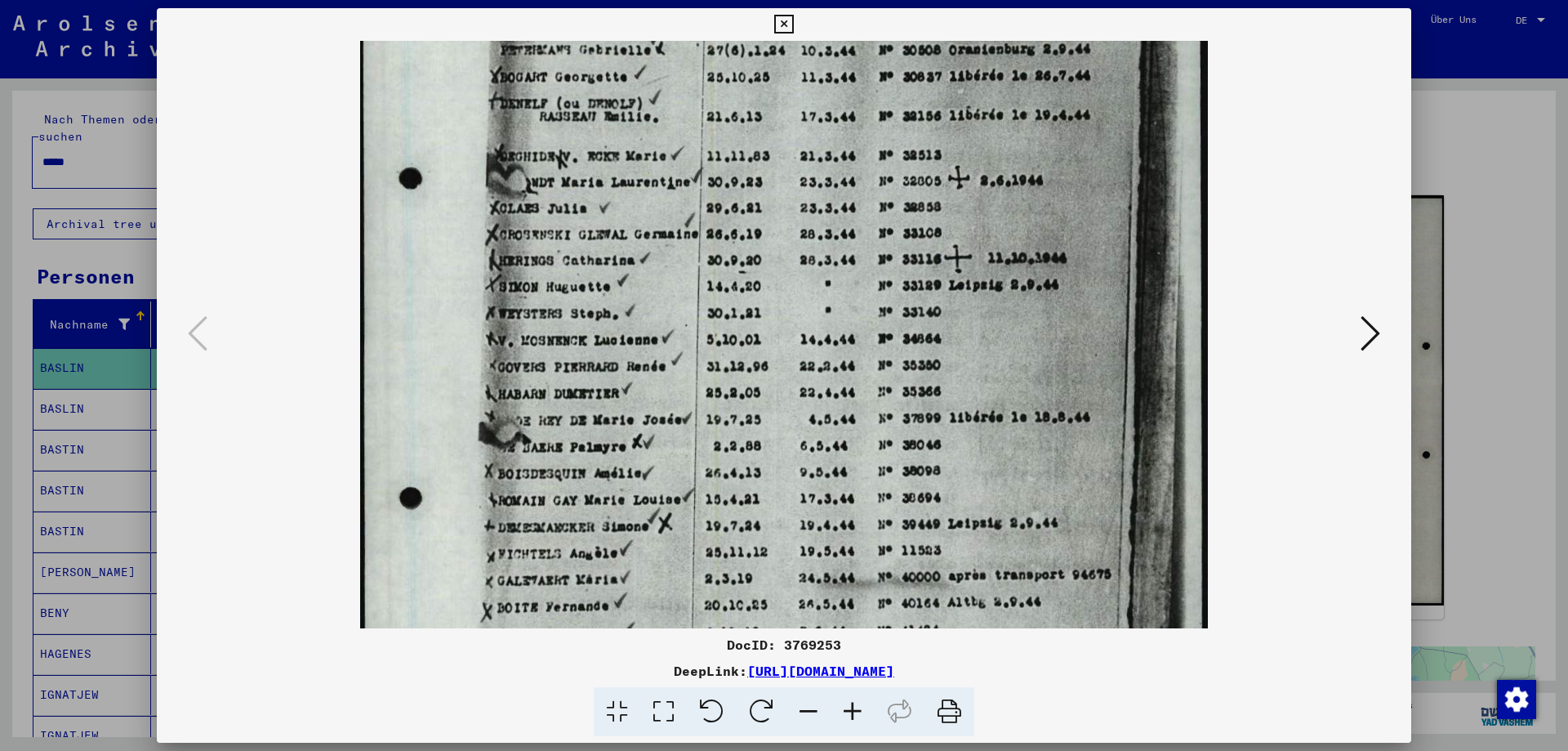
drag, startPoint x: 680, startPoint y: 610, endPoint x: 682, endPoint y: 305, distance: 305.0
click at [682, 305] on img at bounding box center [784, 336] width 849 height 1201
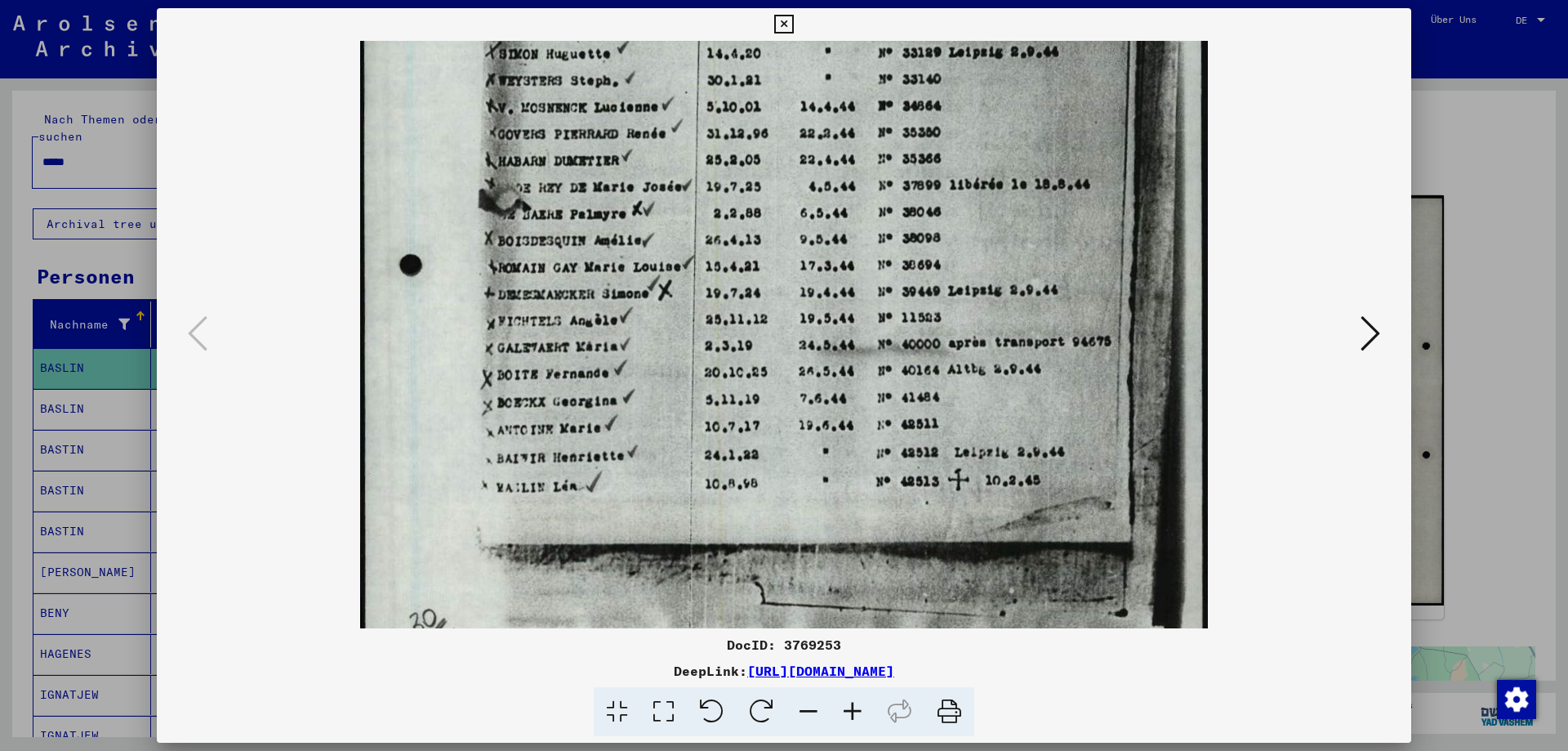
scroll to position [537, 0]
drag, startPoint x: 686, startPoint y: 590, endPoint x: 674, endPoint y: 358, distance: 232.3
click at [674, 358] on img at bounding box center [784, 104] width 849 height 1201
click at [780, 21] on icon at bounding box center [784, 24] width 18 height 19
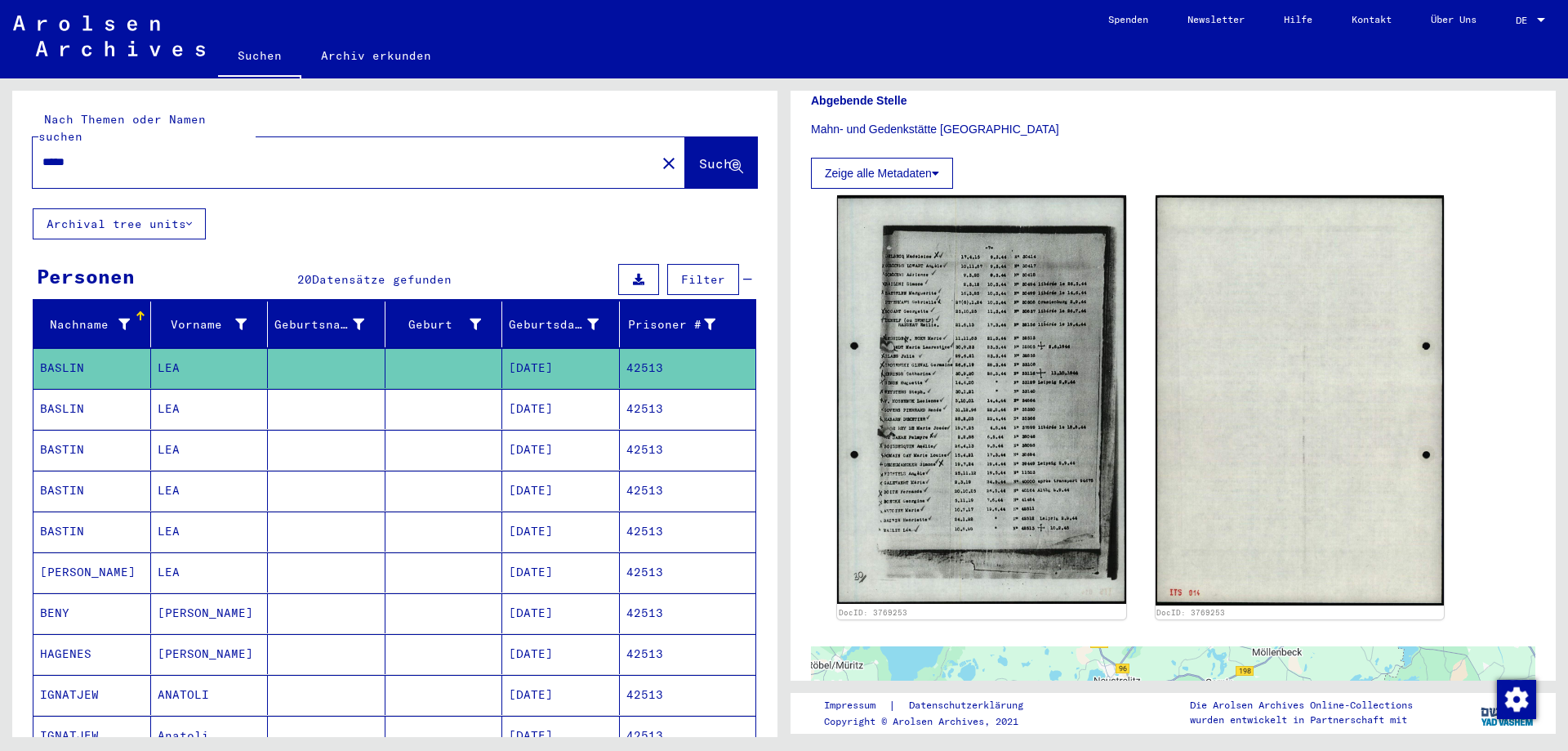
click at [566, 519] on mat-cell "[DATE]" at bounding box center [560, 531] width 117 height 40
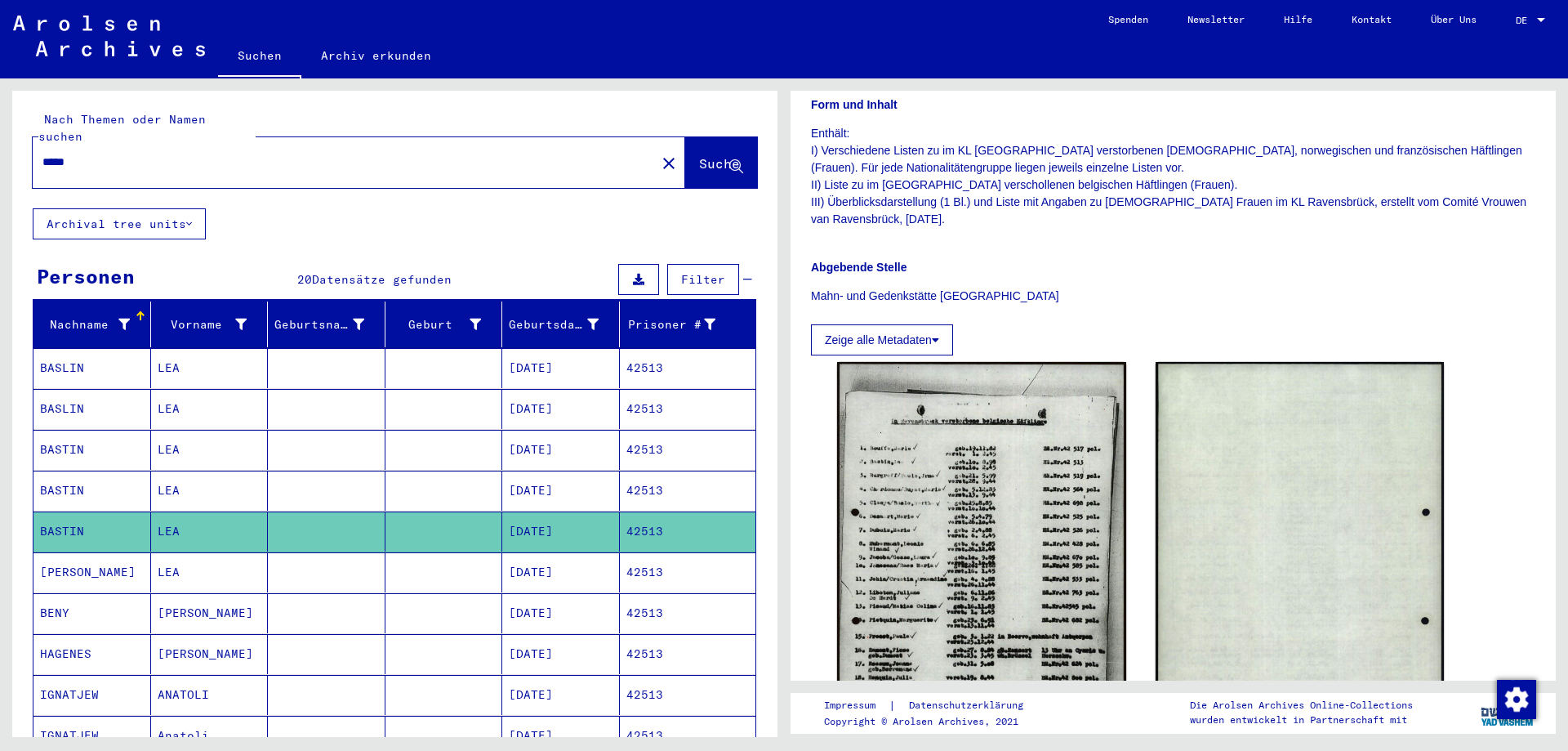
scroll to position [327, 0]
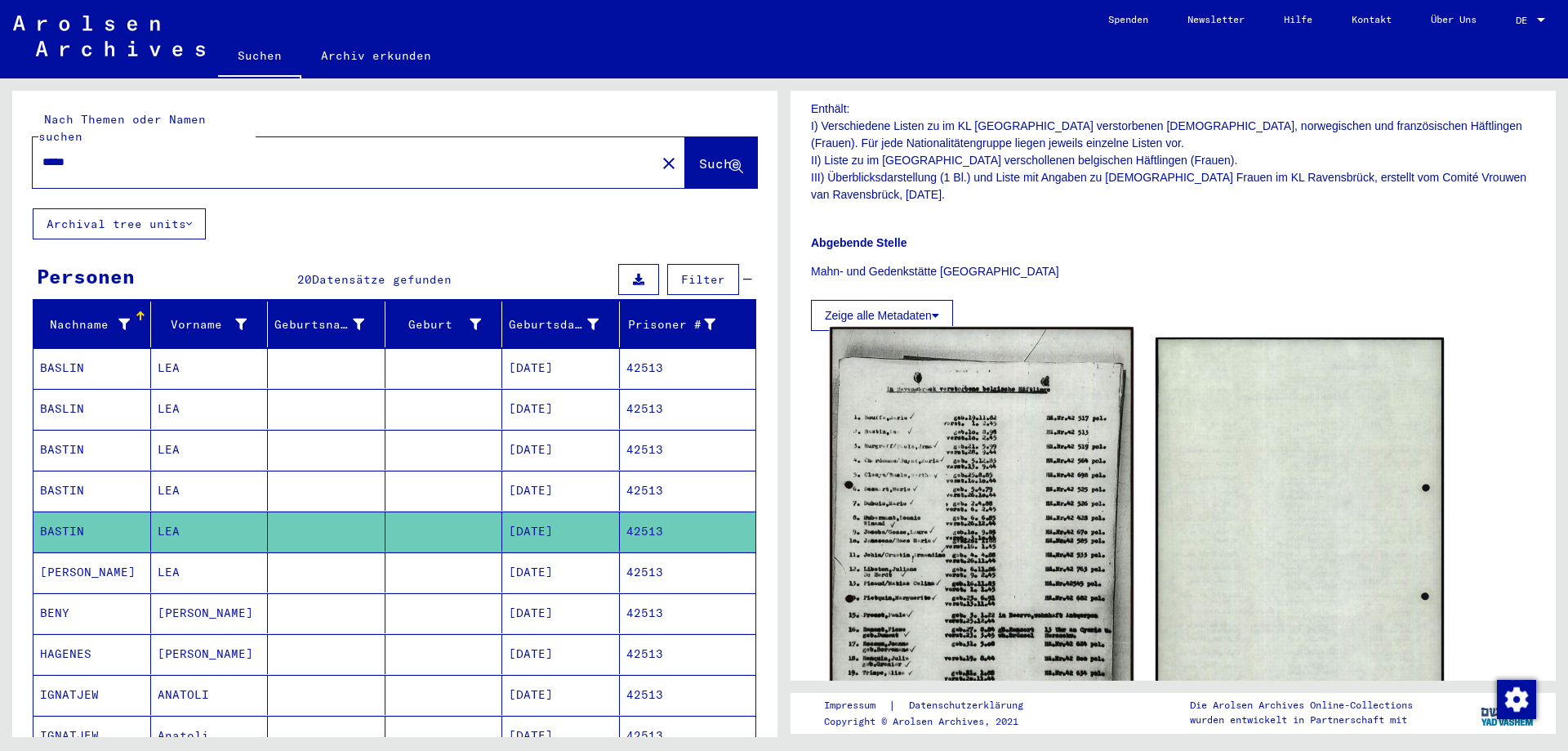
click at [960, 561] on img at bounding box center [982, 540] width 303 height 427
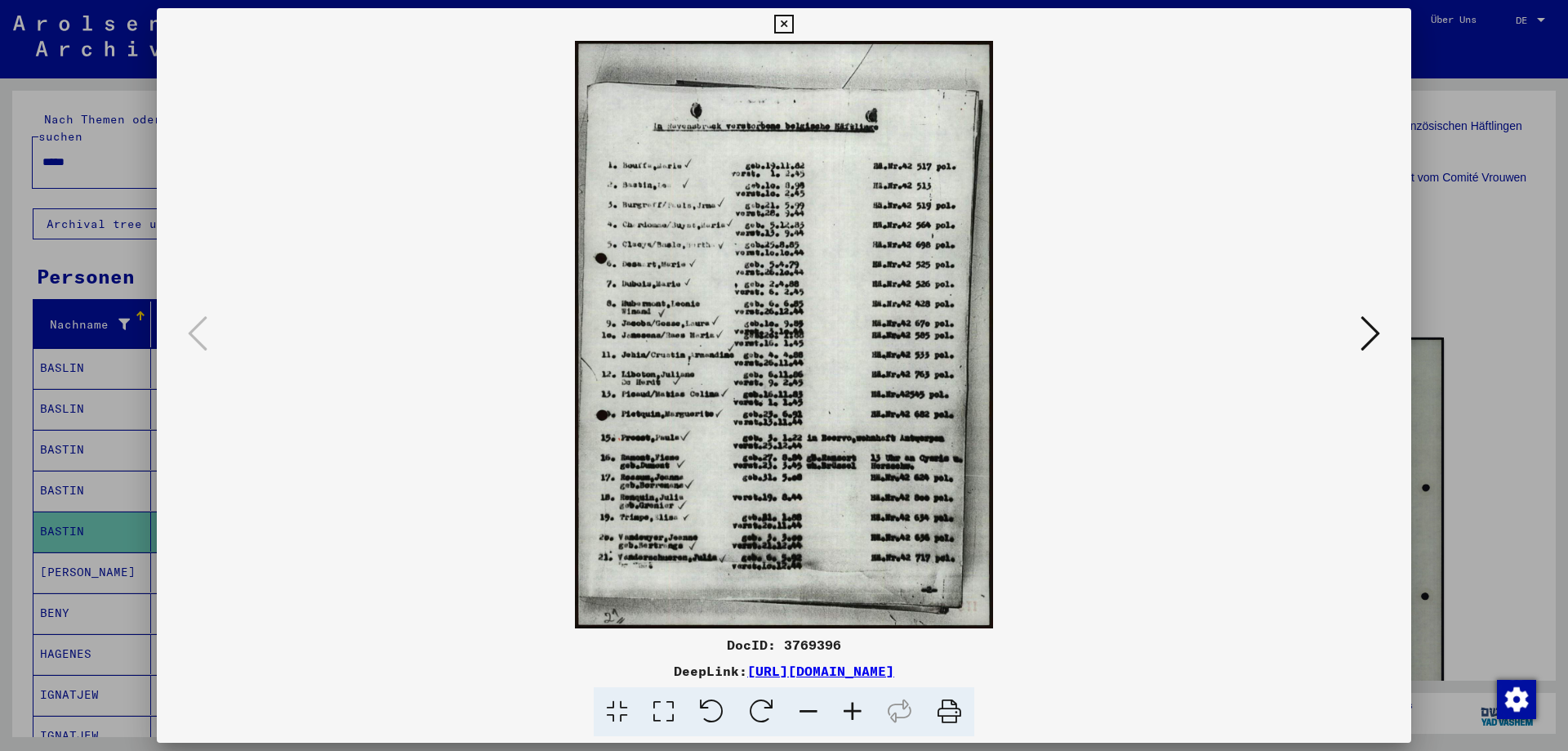
click at [789, 25] on icon at bounding box center [784, 24] width 18 height 19
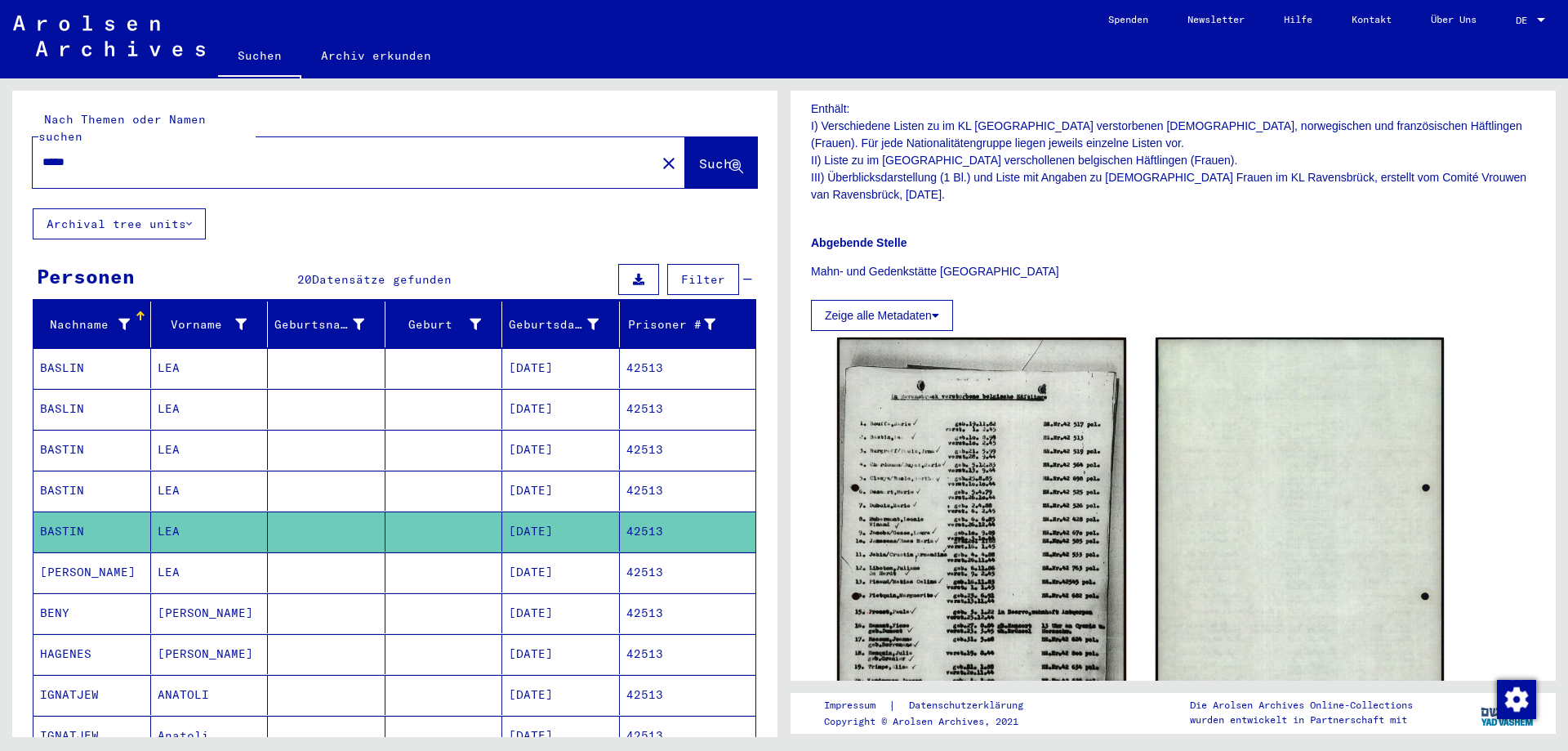
click at [566, 476] on mat-cell "[DATE]" at bounding box center [560, 491] width 117 height 40
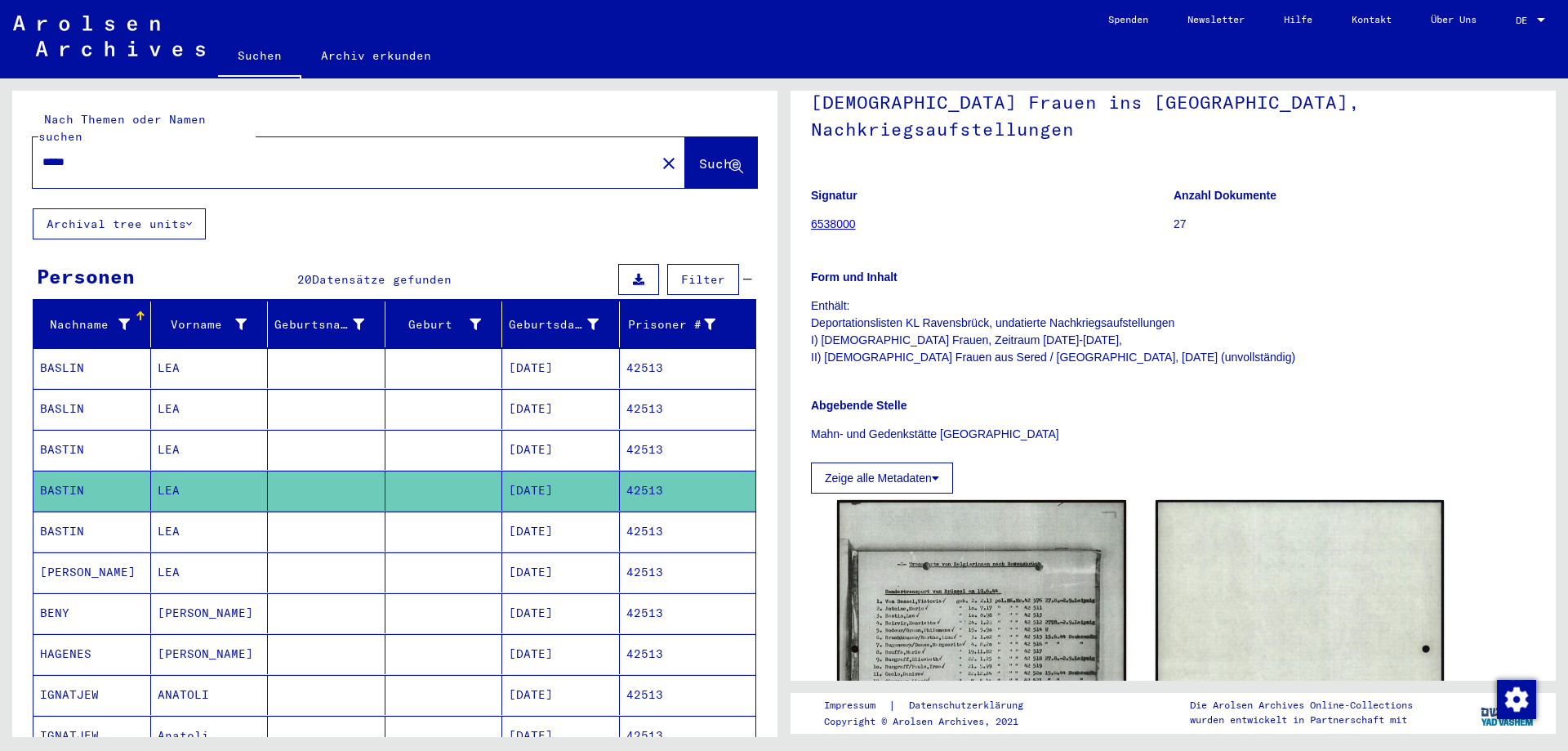
scroll to position [245, 0]
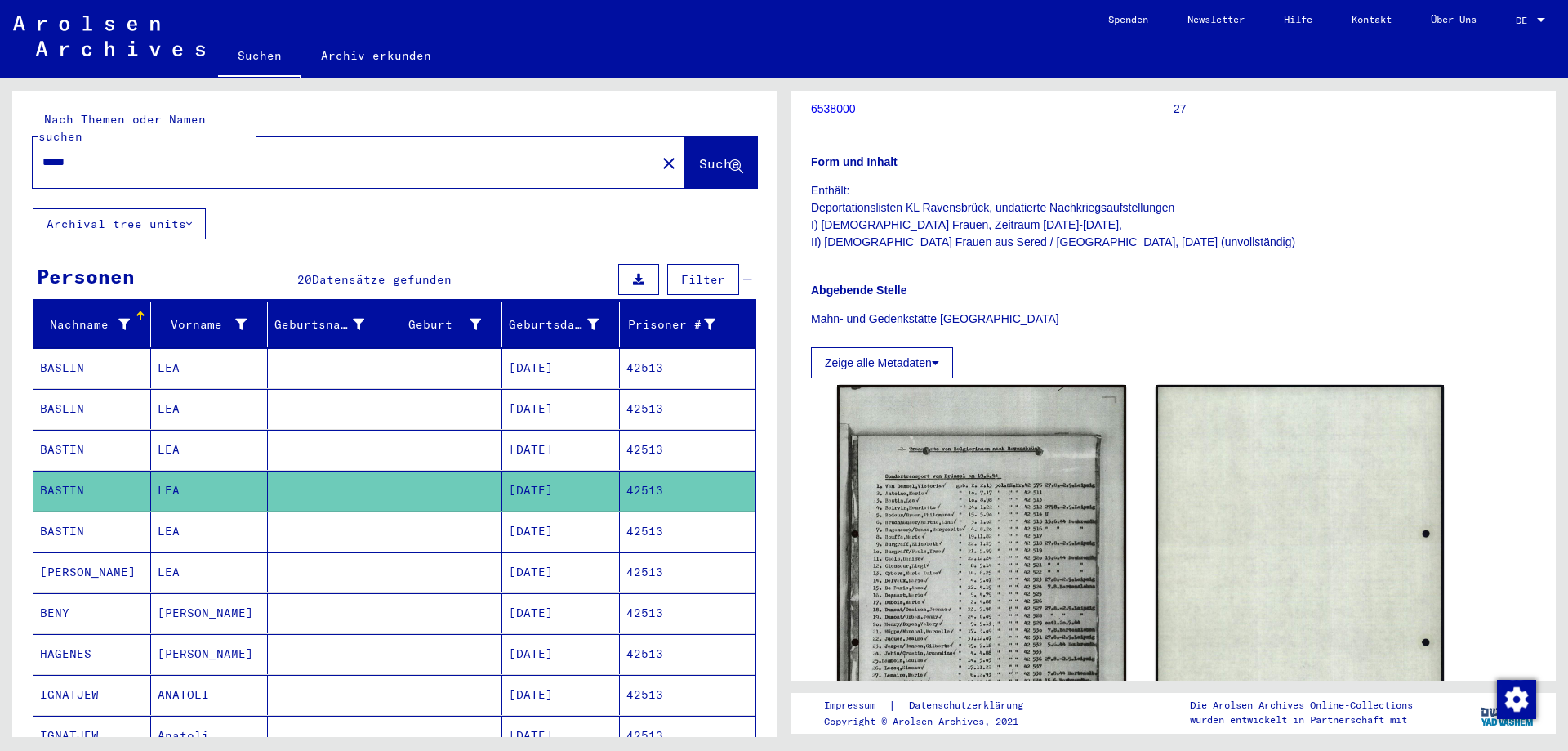
click at [567, 430] on mat-cell "[DATE]" at bounding box center [560, 450] width 117 height 40
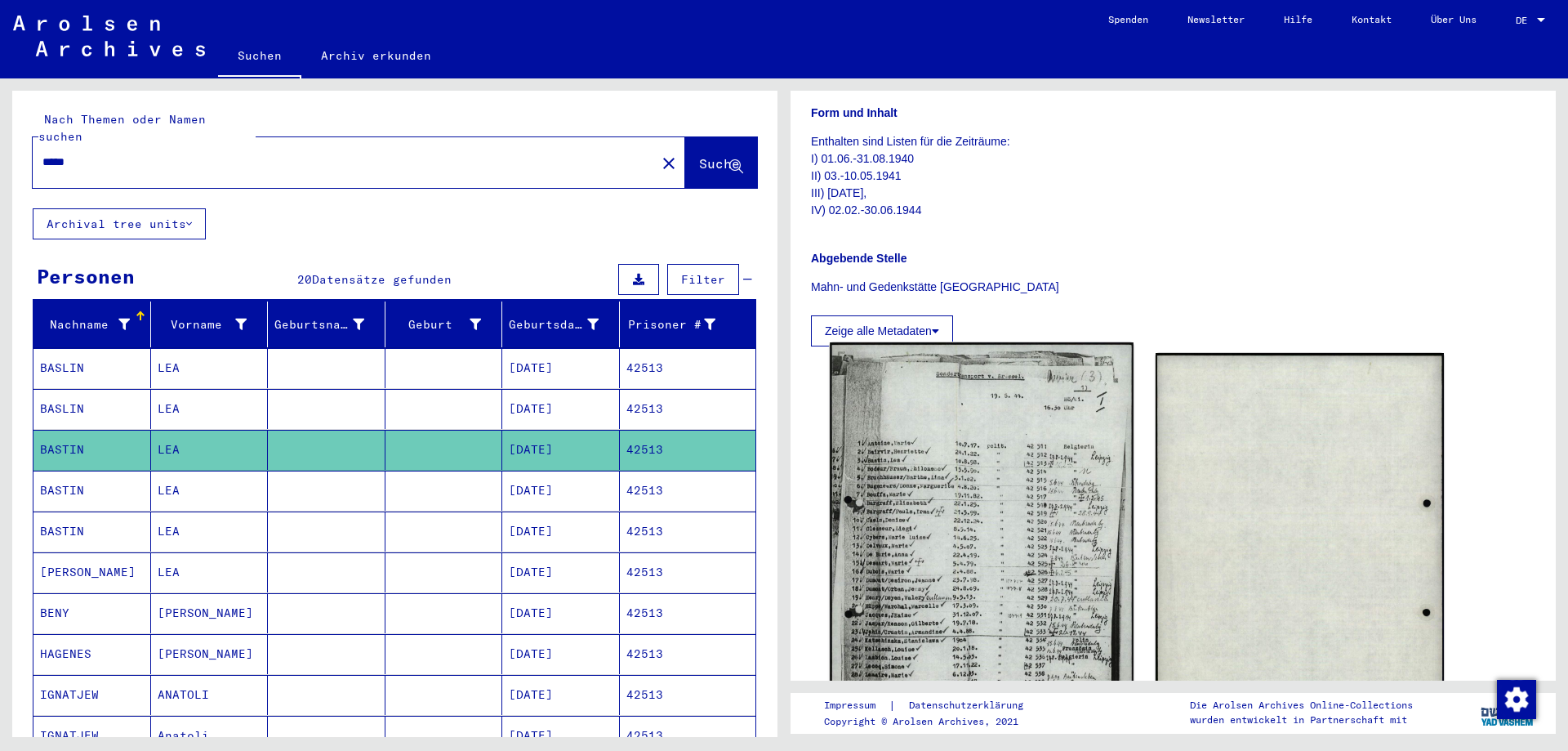
scroll to position [245, 0]
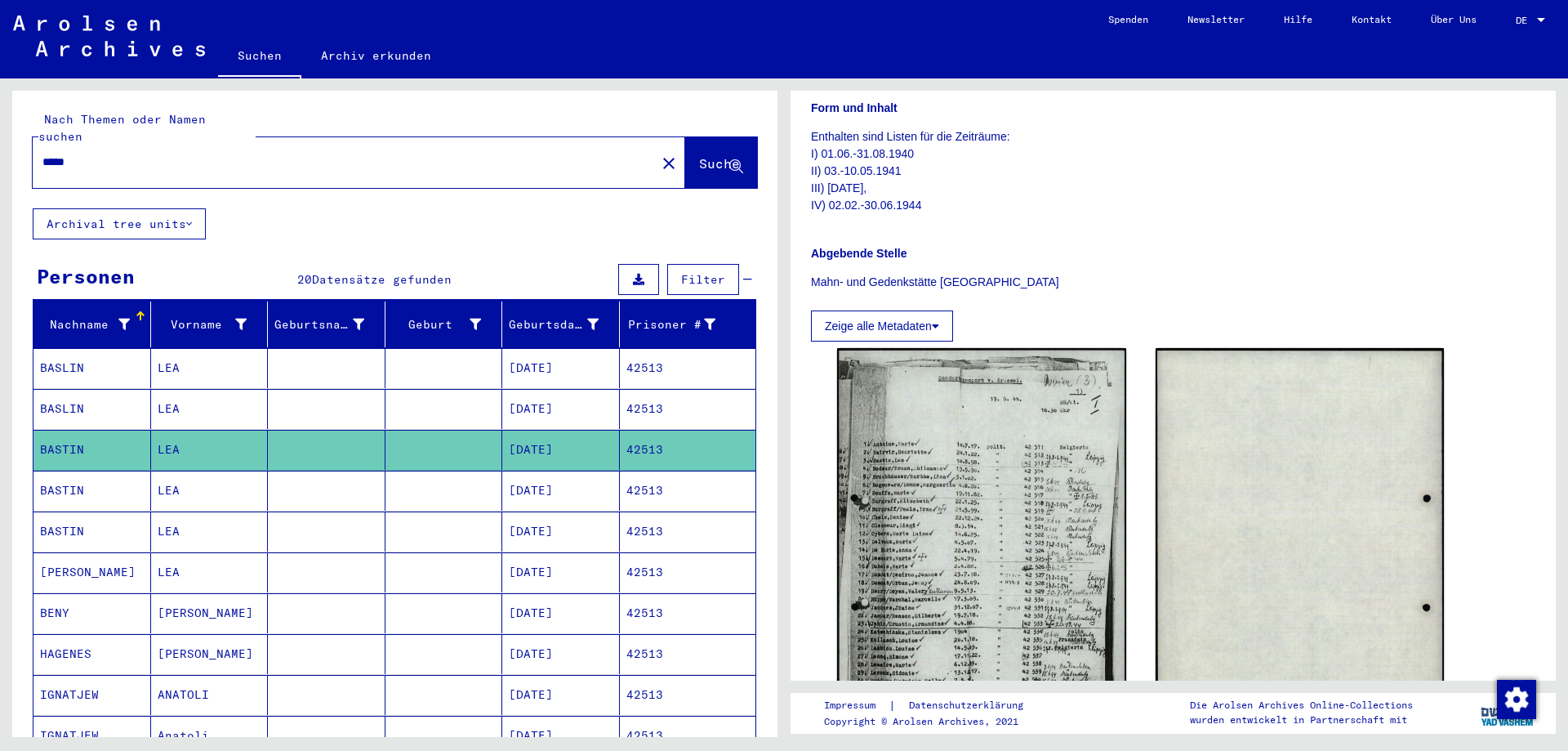
click at [568, 395] on mat-cell "[DATE]" at bounding box center [560, 408] width 117 height 40
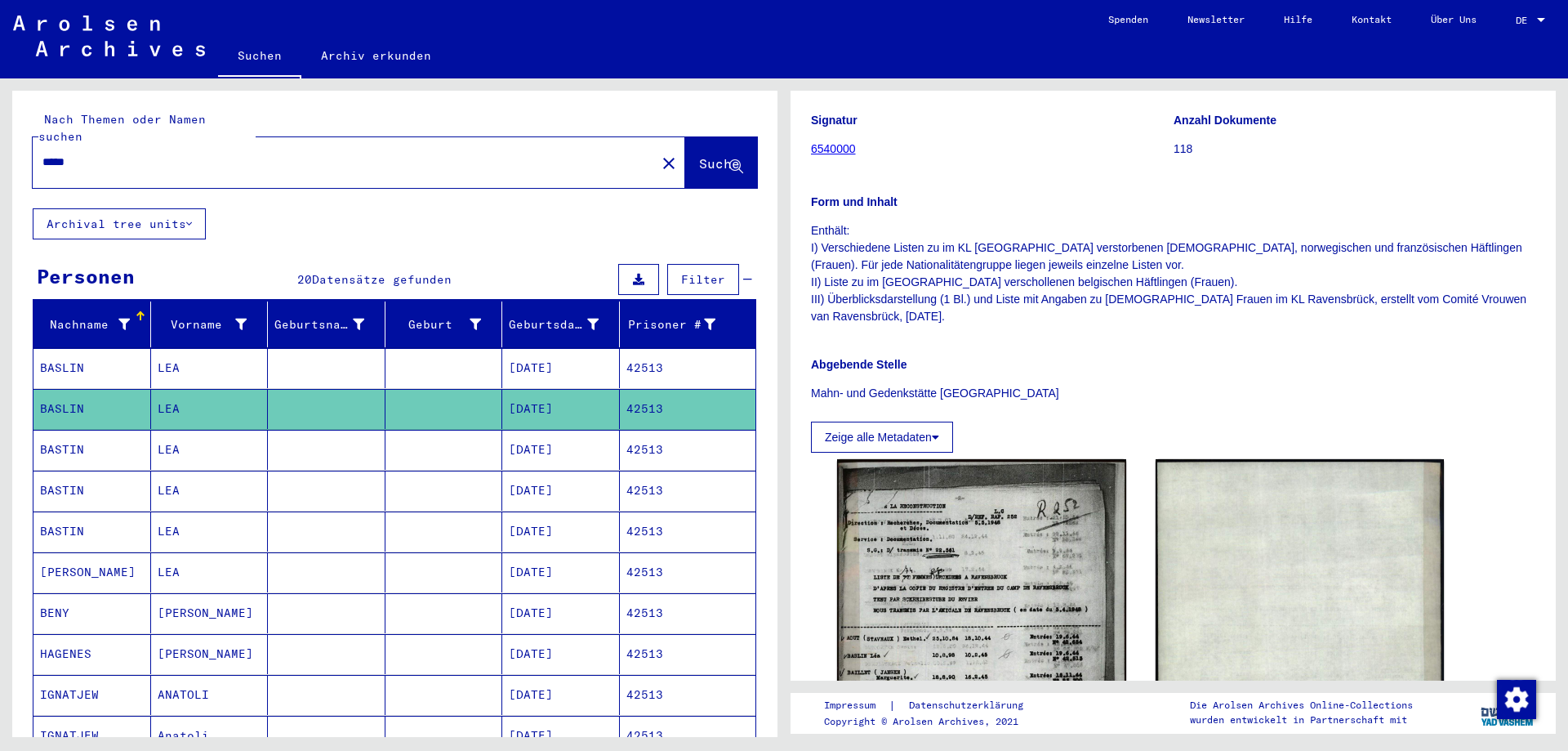
scroll to position [409, 0]
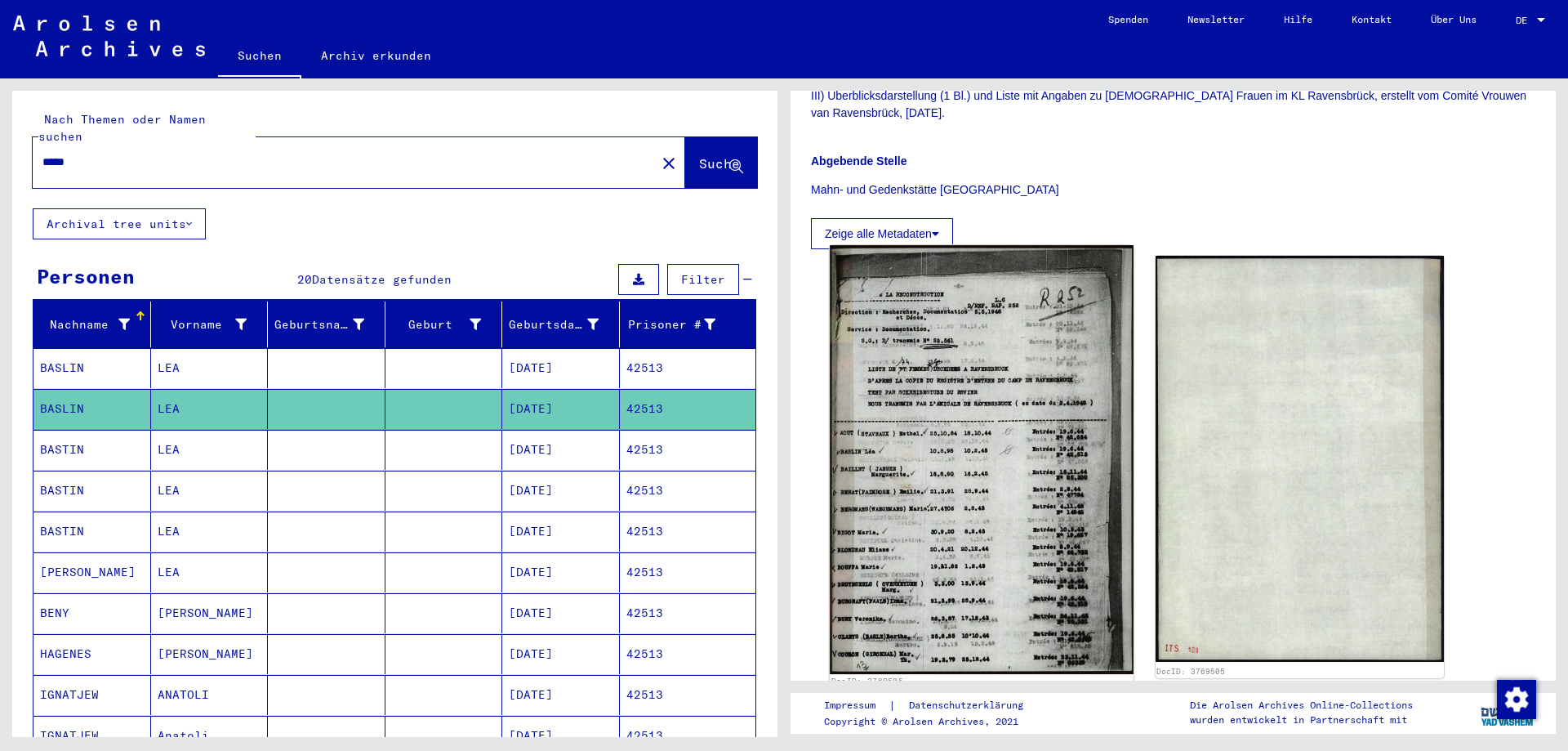
click at [1027, 486] on img at bounding box center [982, 460] width 303 height 429
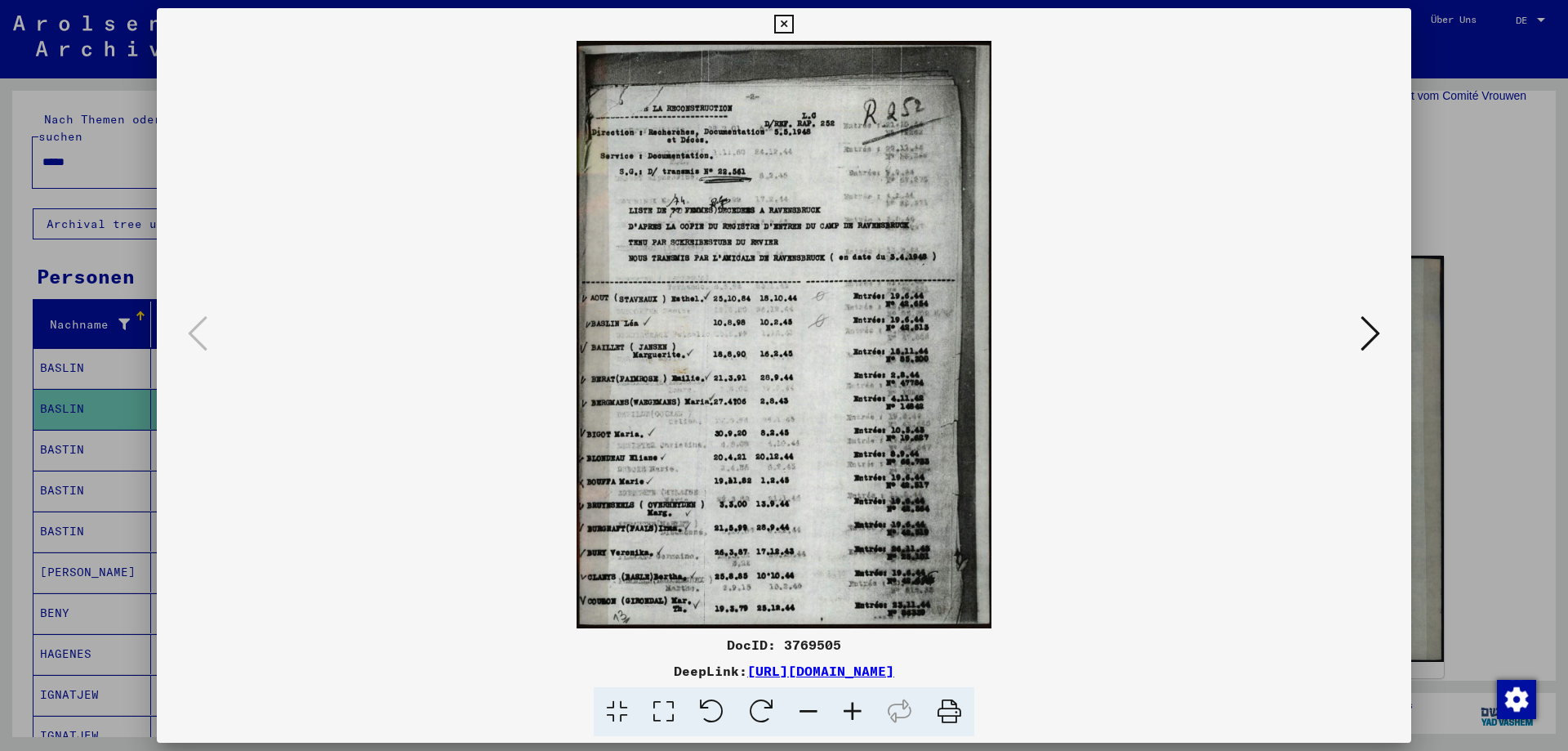
click at [782, 23] on icon at bounding box center [784, 24] width 18 height 19
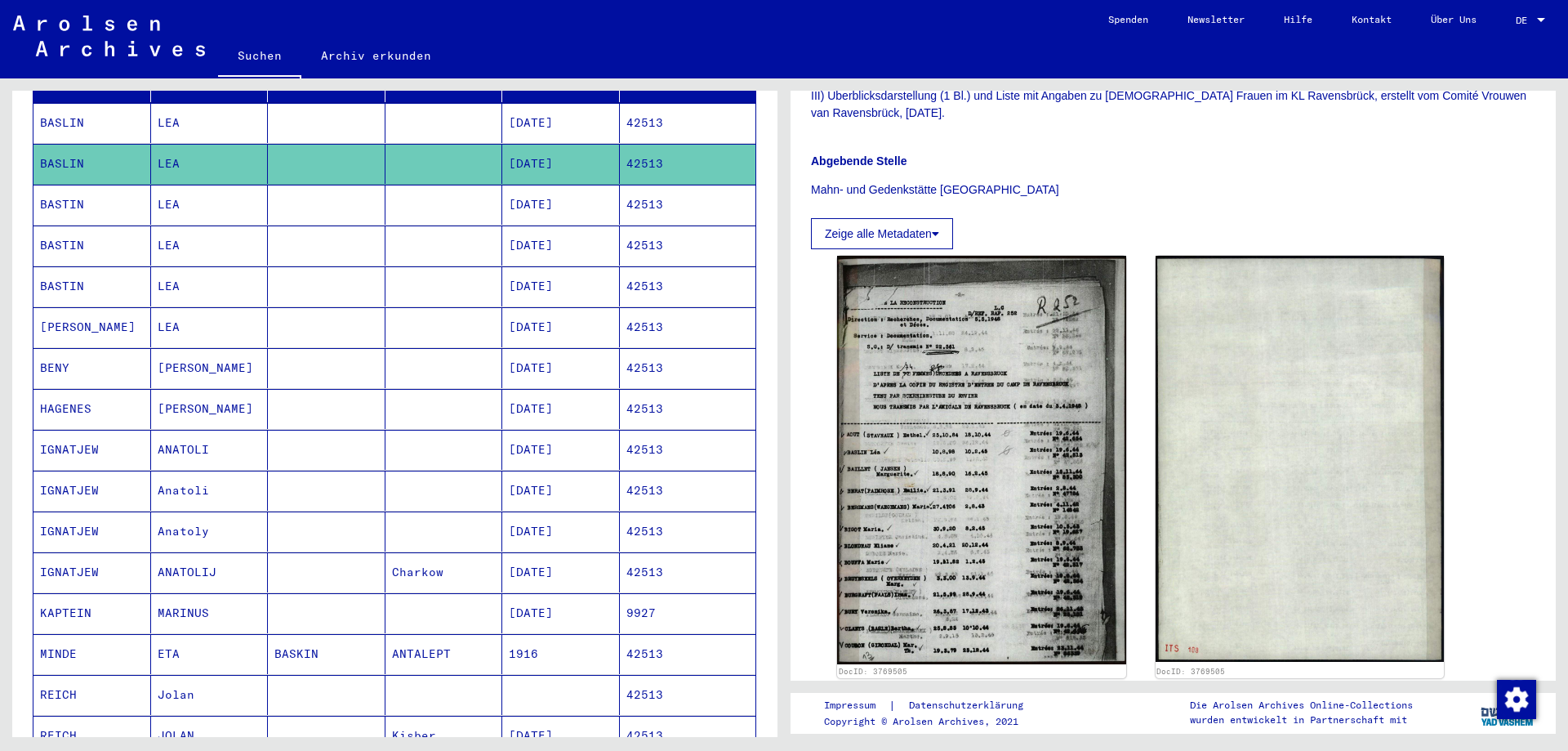
scroll to position [163, 0]
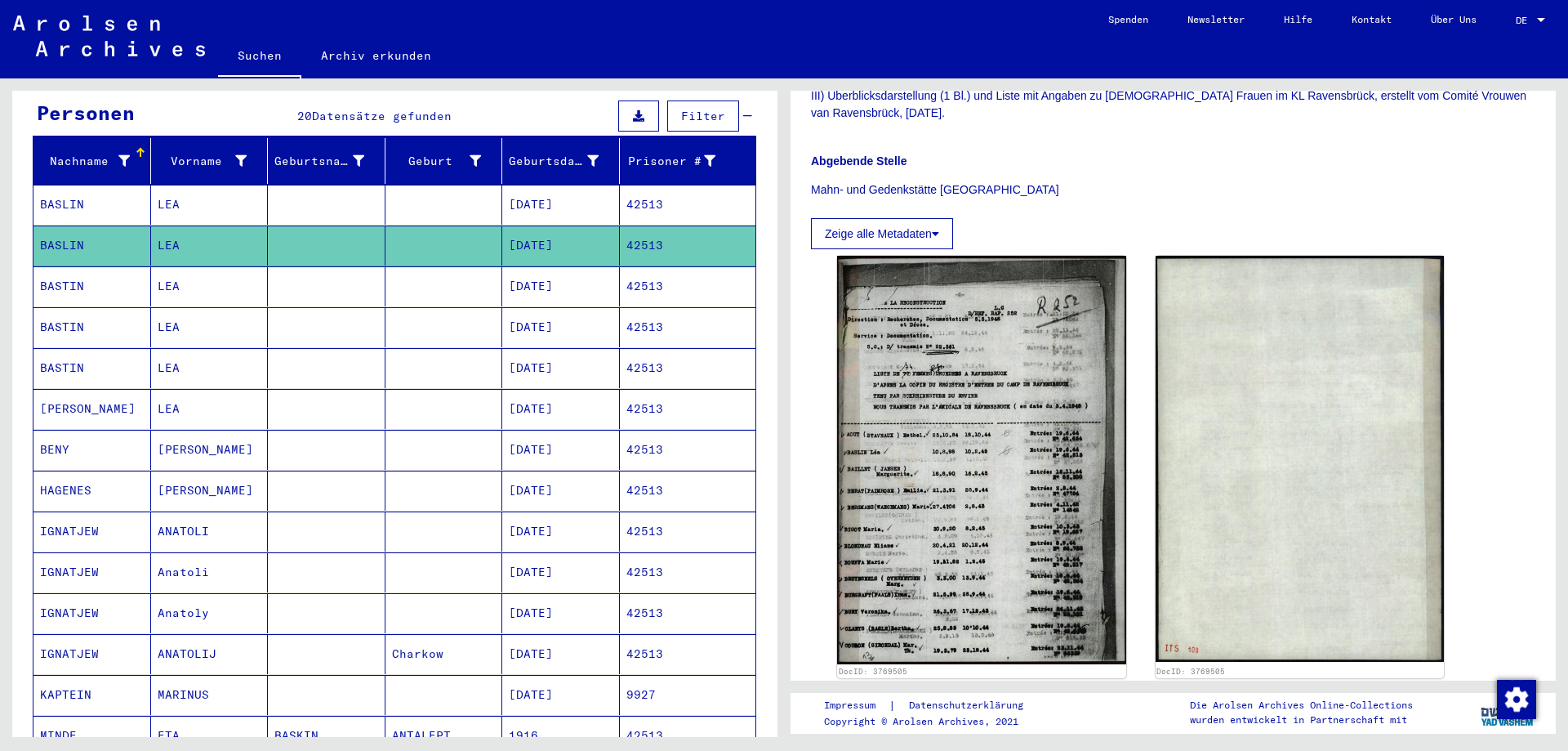
click at [554, 185] on mat-cell "[DATE]" at bounding box center [560, 204] width 117 height 40
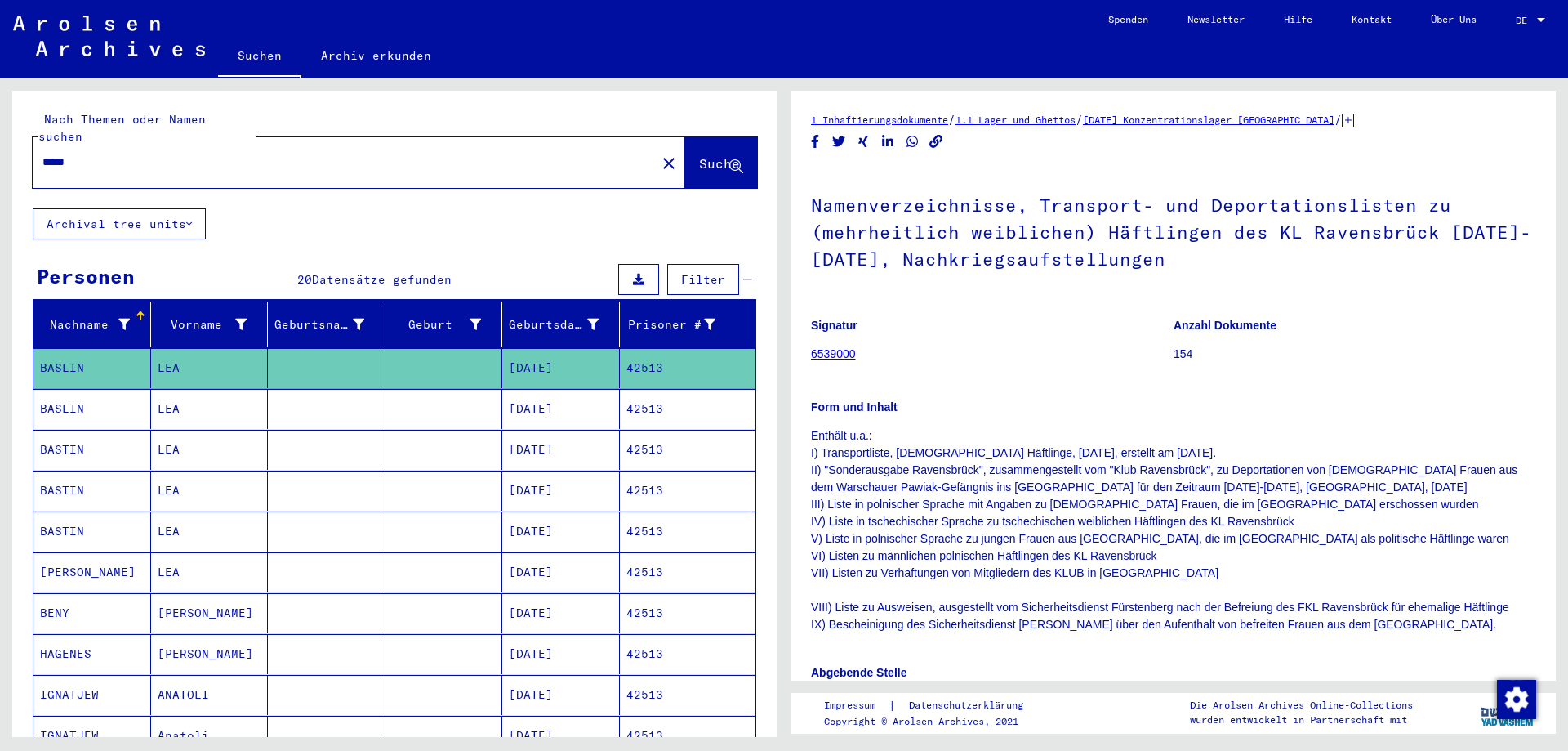
click at [95, 154] on input "*****" at bounding box center [345, 162] width 604 height 17
type input "*"
click at [699, 155] on span "Suche" at bounding box center [719, 163] width 41 height 17
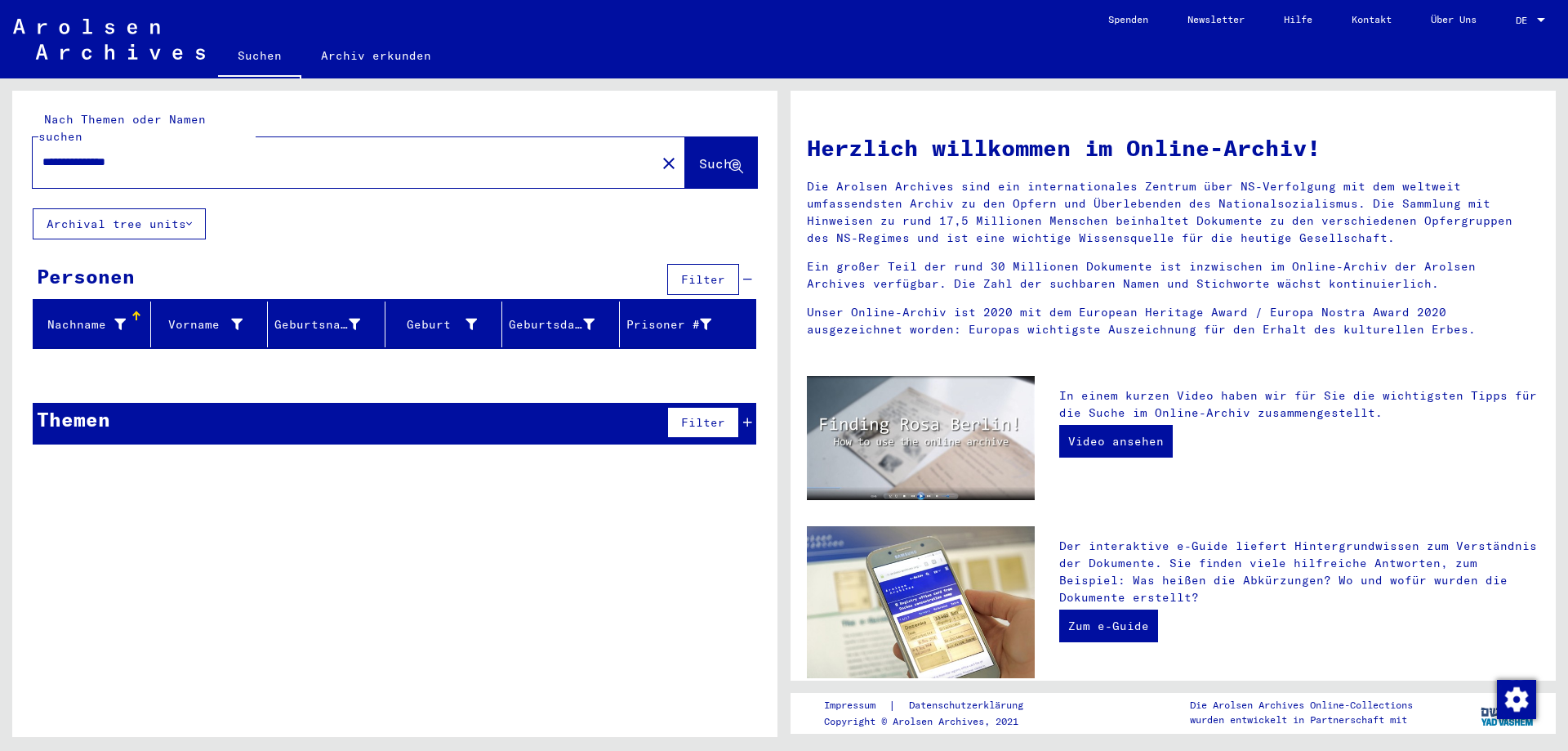
drag, startPoint x: 157, startPoint y: 143, endPoint x: 254, endPoint y: 119, distance: 99.9
click at [158, 154] on input "**********" at bounding box center [340, 162] width 594 height 17
click at [699, 155] on span "Suche" at bounding box center [719, 163] width 41 height 17
click at [123, 154] on input "**********" at bounding box center [340, 162] width 594 height 17
type input "*"
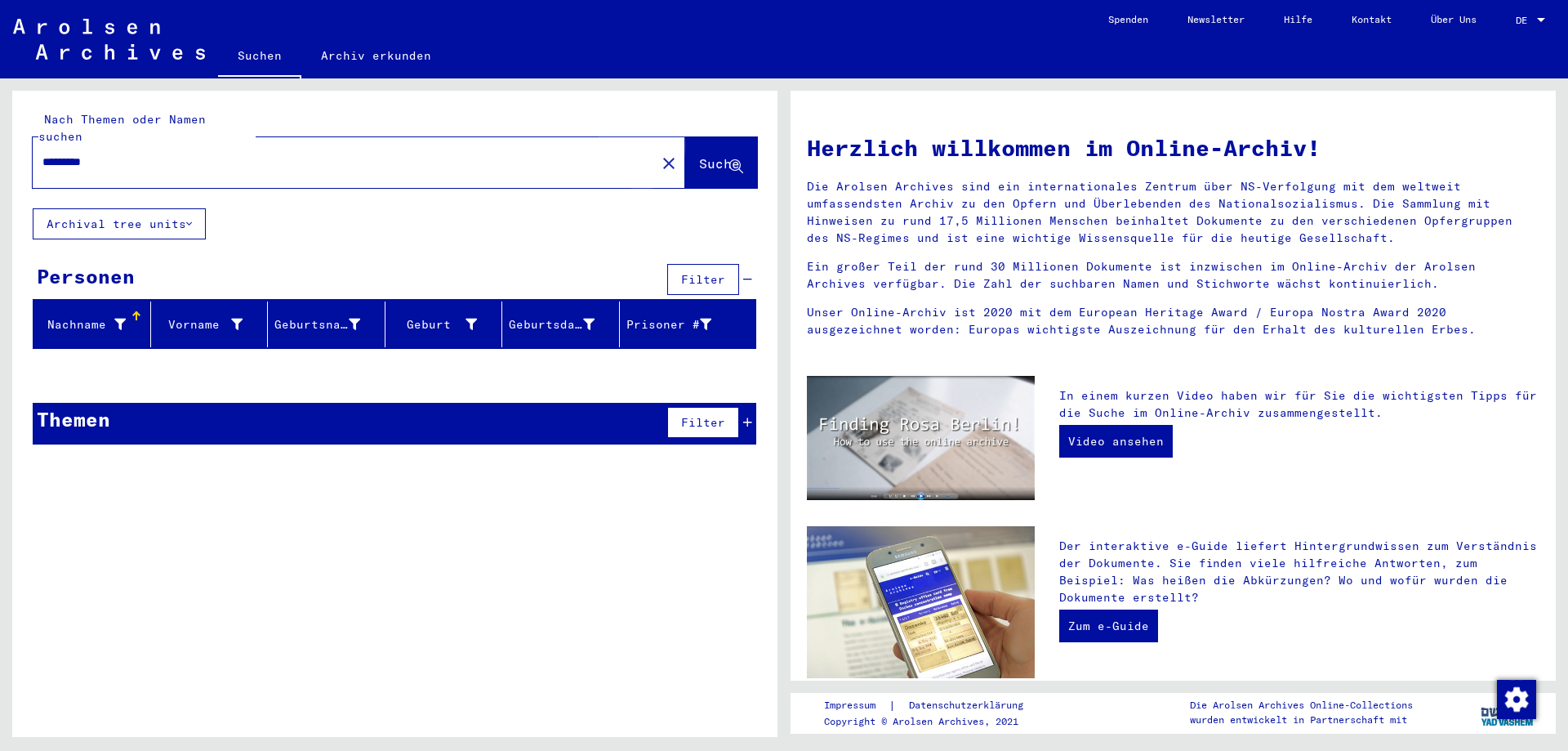
click at [700, 155] on span "Suche" at bounding box center [719, 163] width 41 height 17
drag, startPoint x: 111, startPoint y: 144, endPoint x: 120, endPoint y: 144, distance: 9.0
click at [111, 154] on input "*********" at bounding box center [340, 162] width 594 height 17
click at [699, 155] on span "Suche" at bounding box center [719, 163] width 41 height 17
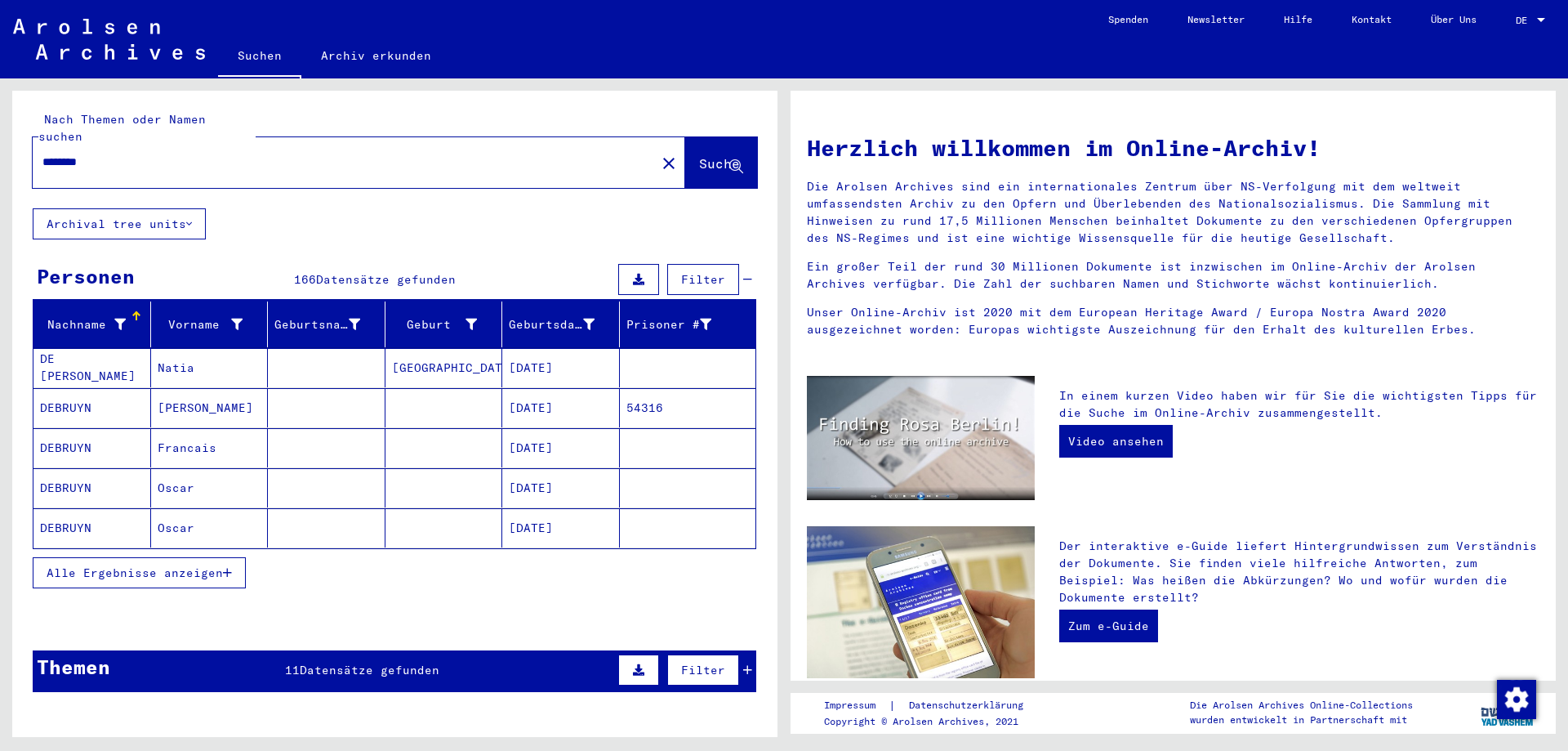
click at [563, 394] on mat-cell "[DATE]" at bounding box center [560, 408] width 117 height 39
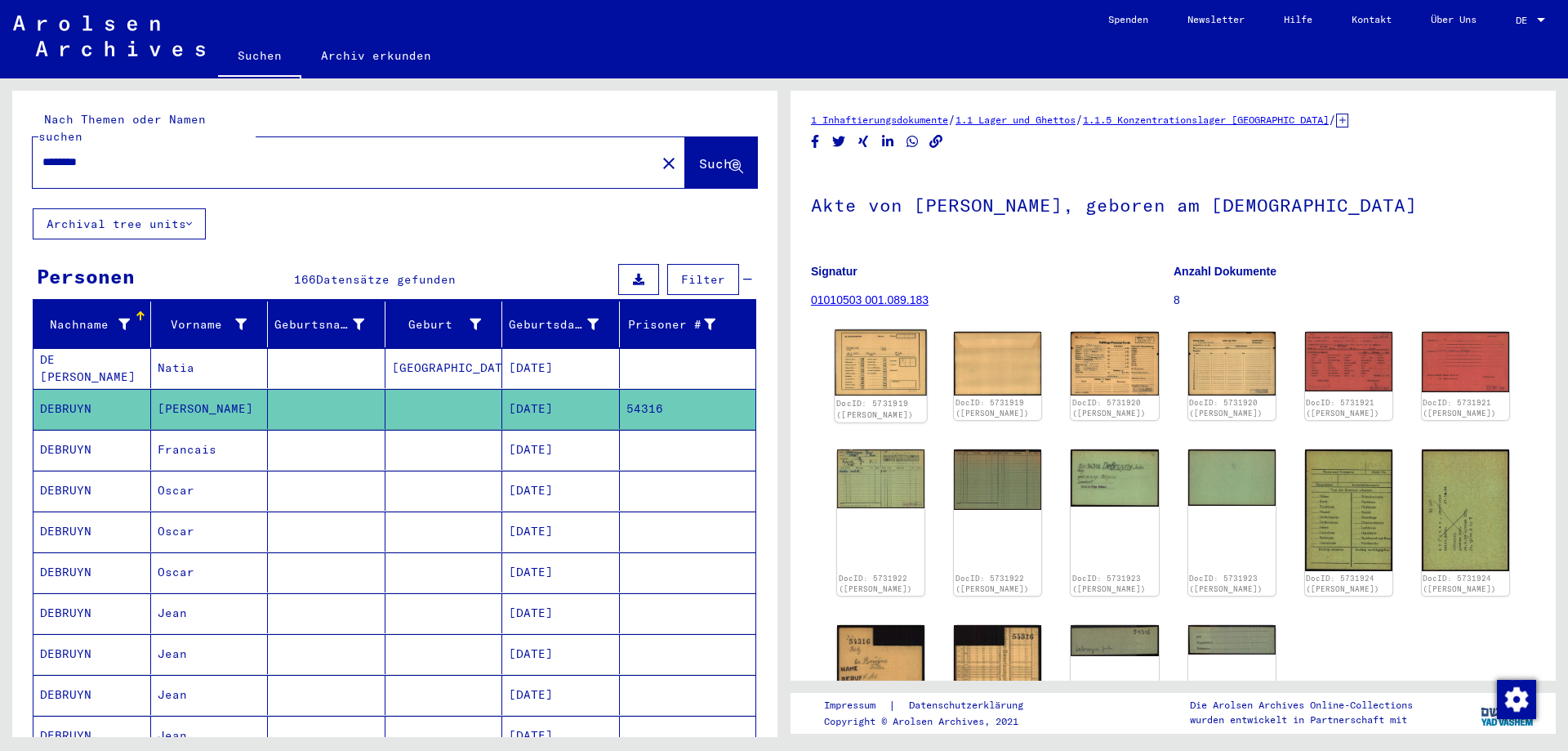
click at [892, 363] on img at bounding box center [881, 363] width 92 height 66
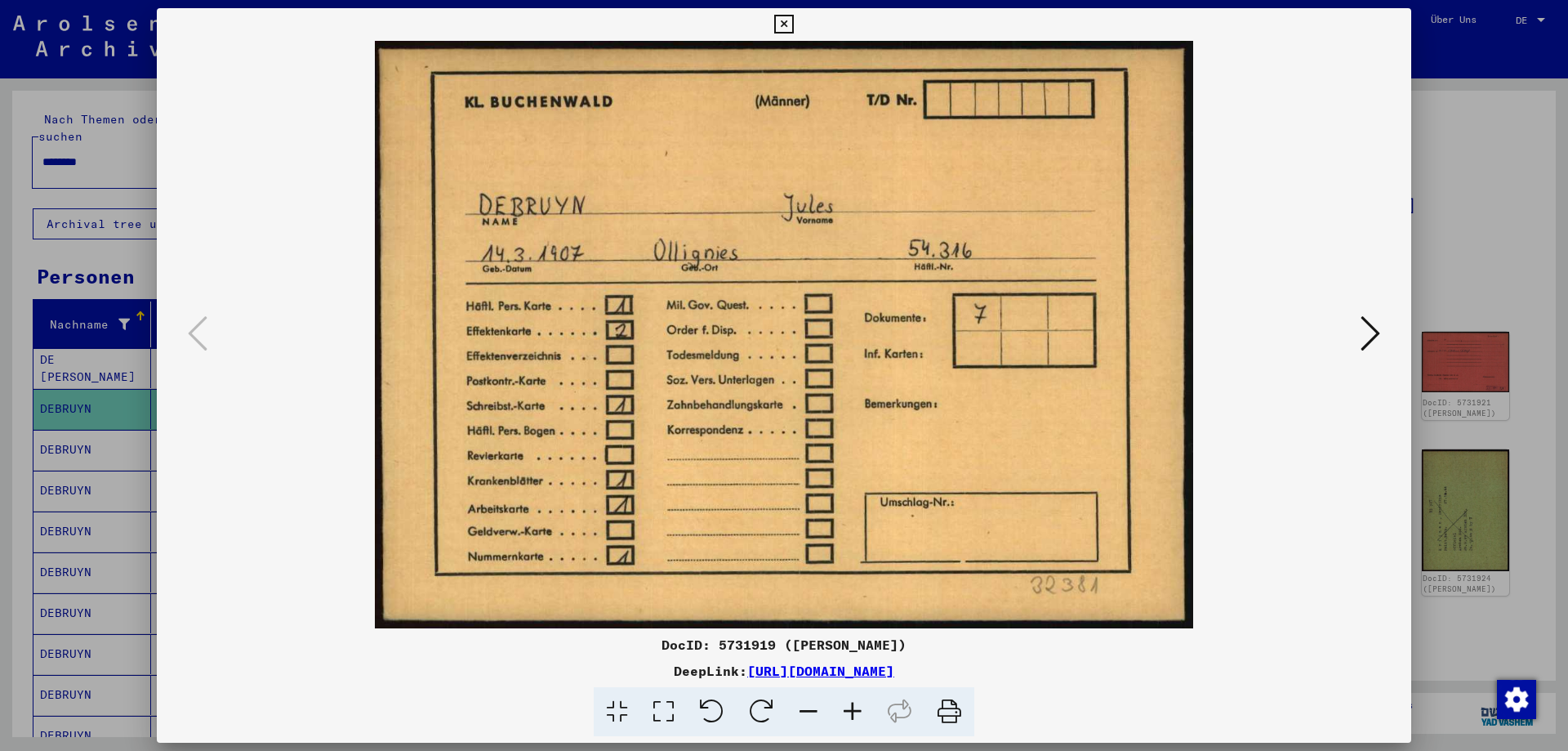
click at [1374, 332] on icon at bounding box center [1371, 333] width 19 height 39
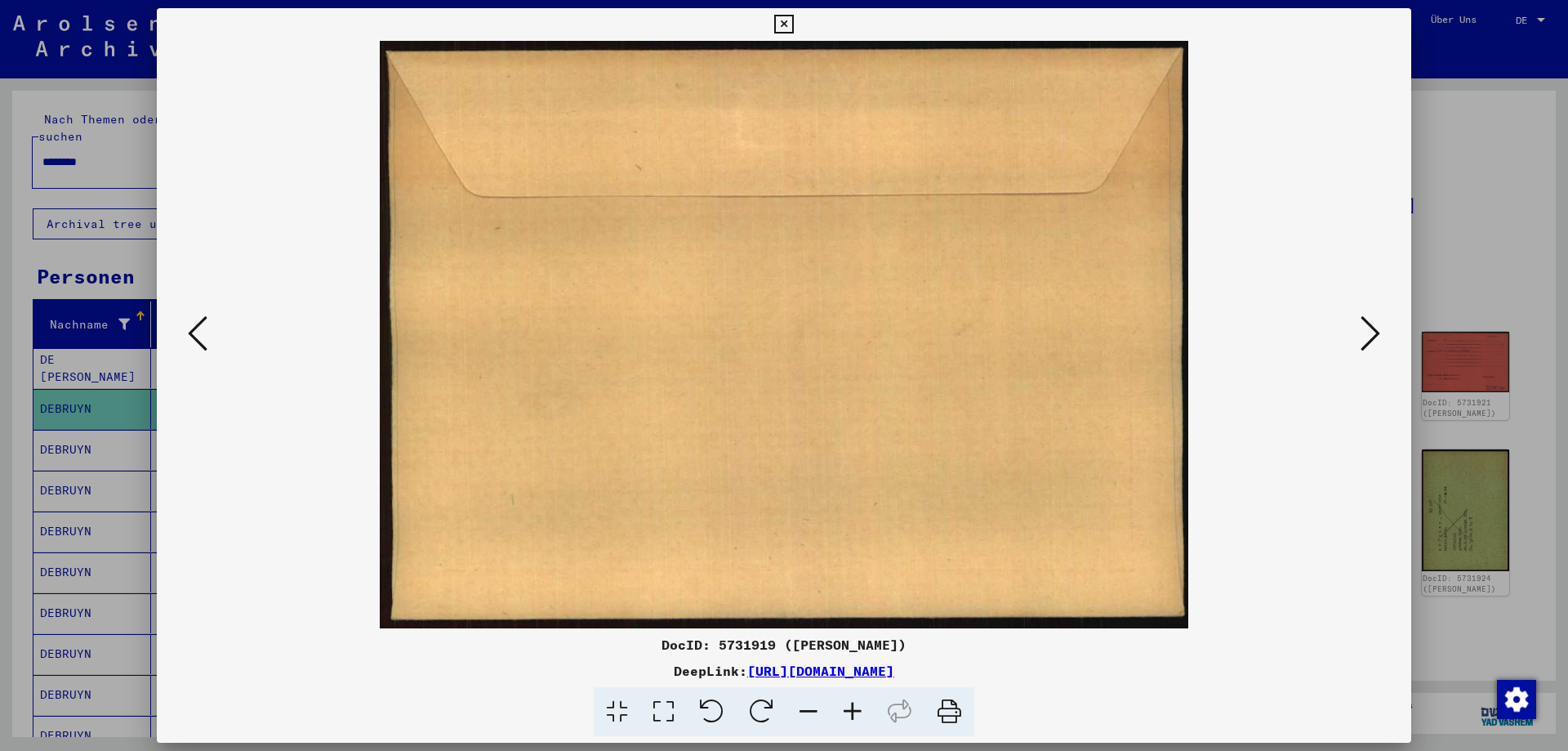
click at [1374, 332] on icon at bounding box center [1371, 333] width 19 height 39
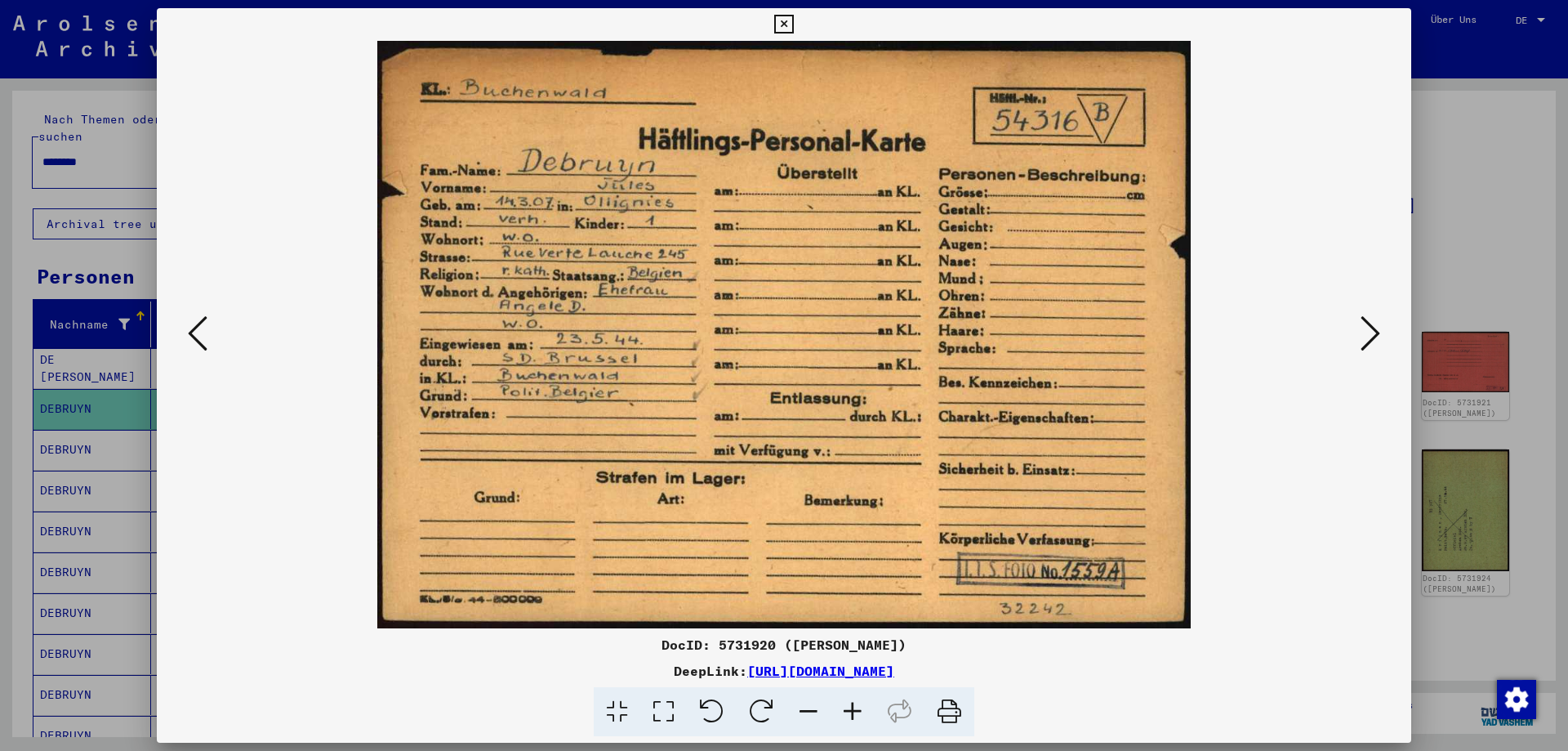
click at [1374, 332] on icon at bounding box center [1371, 333] width 19 height 39
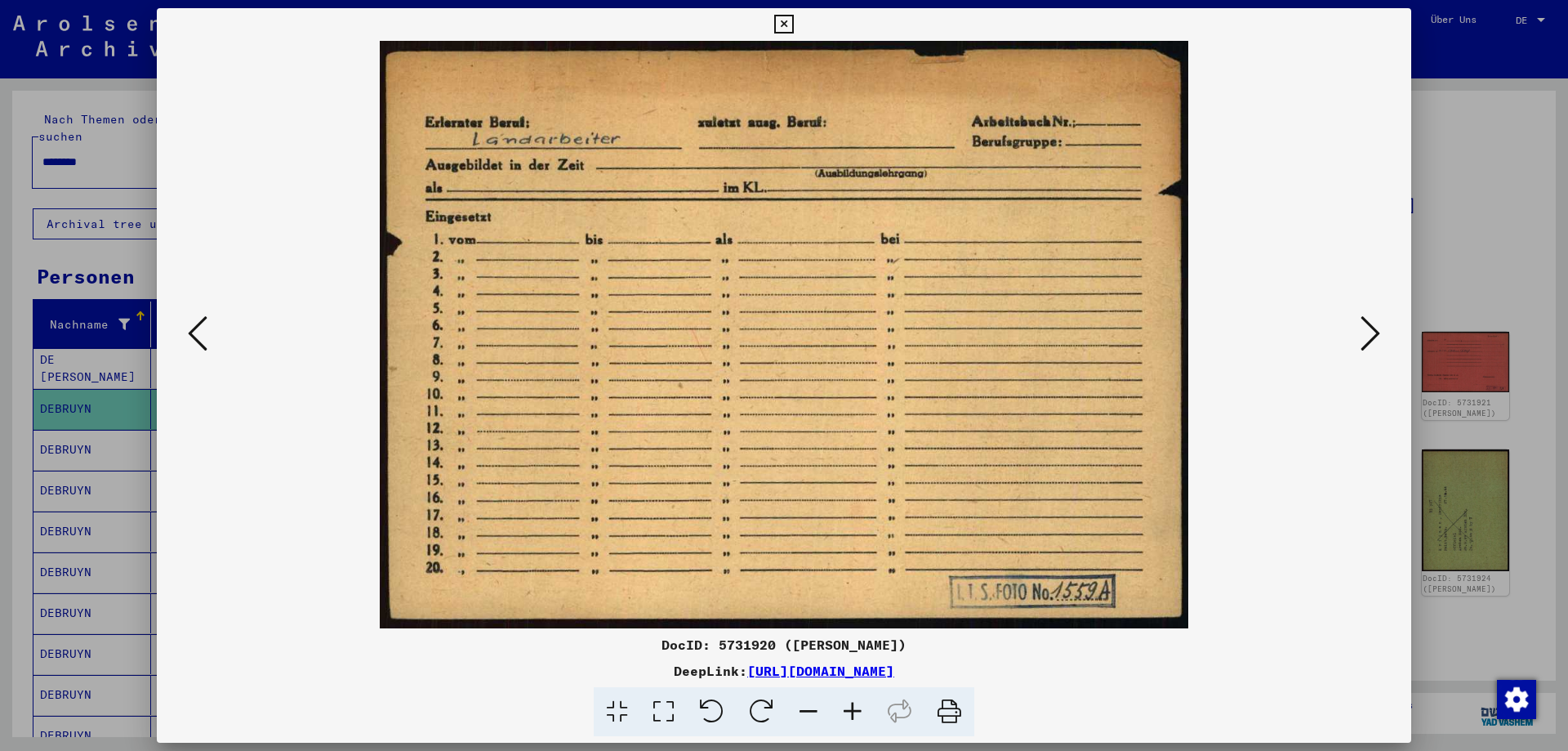
click at [1374, 332] on icon at bounding box center [1371, 333] width 19 height 39
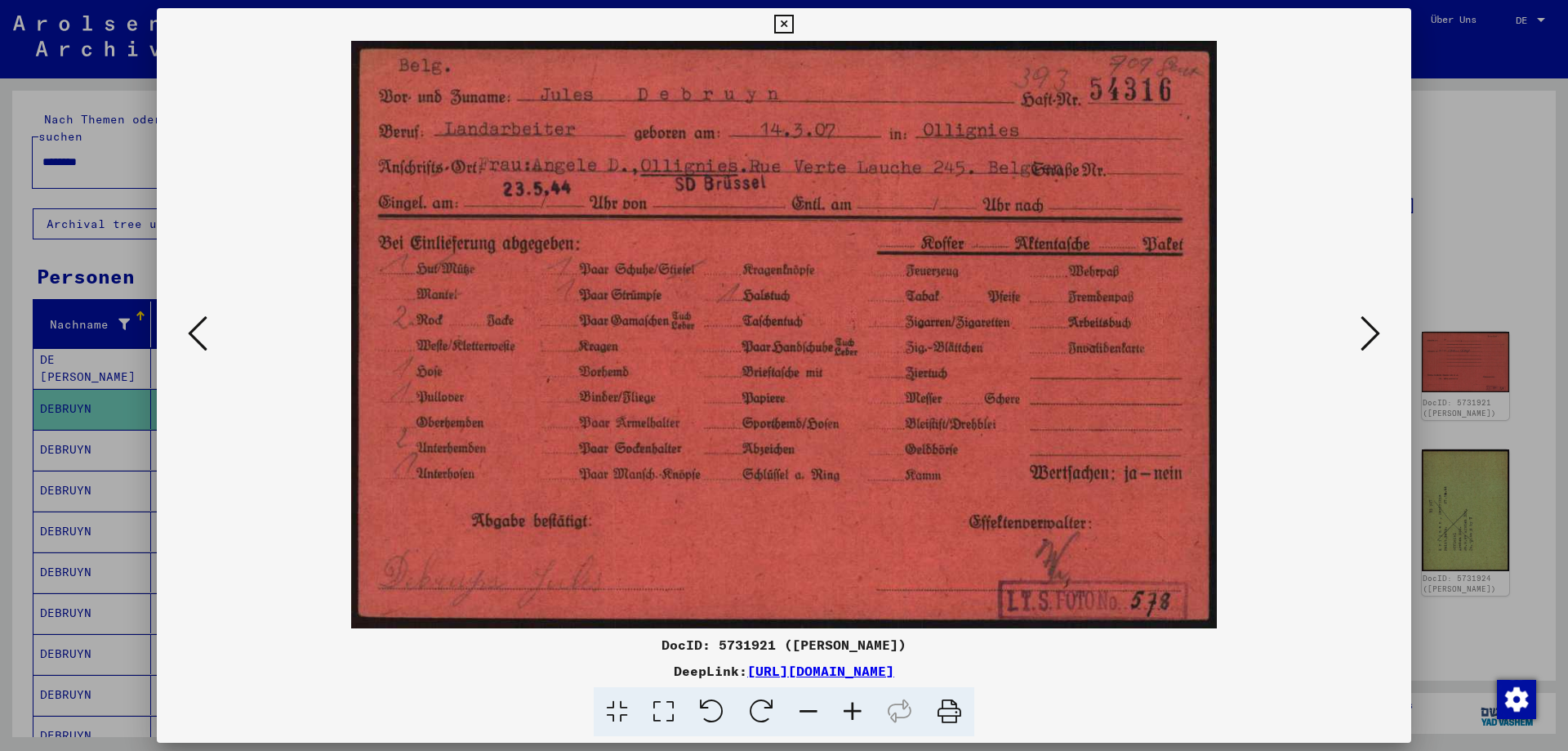
click at [1373, 331] on icon at bounding box center [1371, 333] width 19 height 39
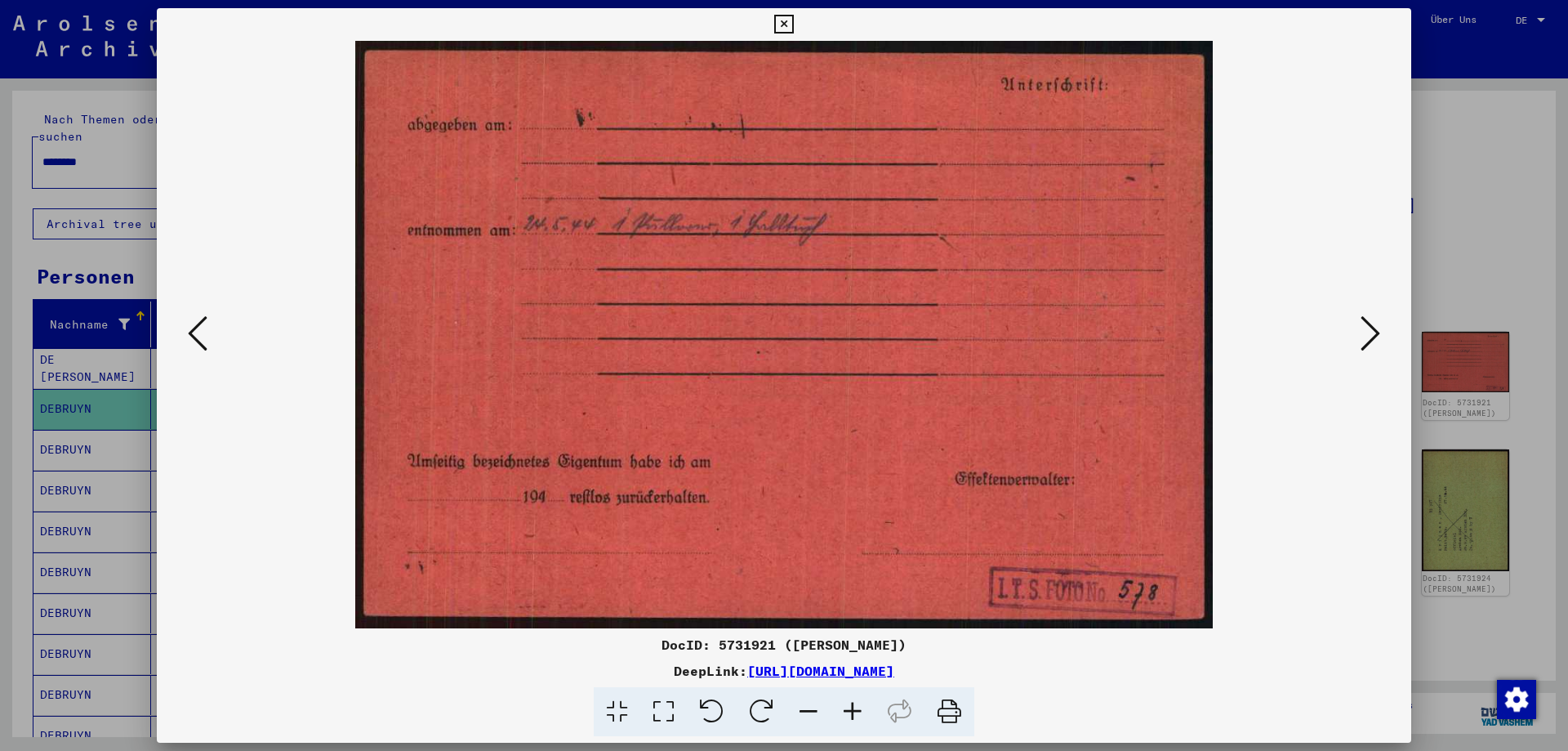
click at [1373, 331] on icon at bounding box center [1371, 333] width 19 height 39
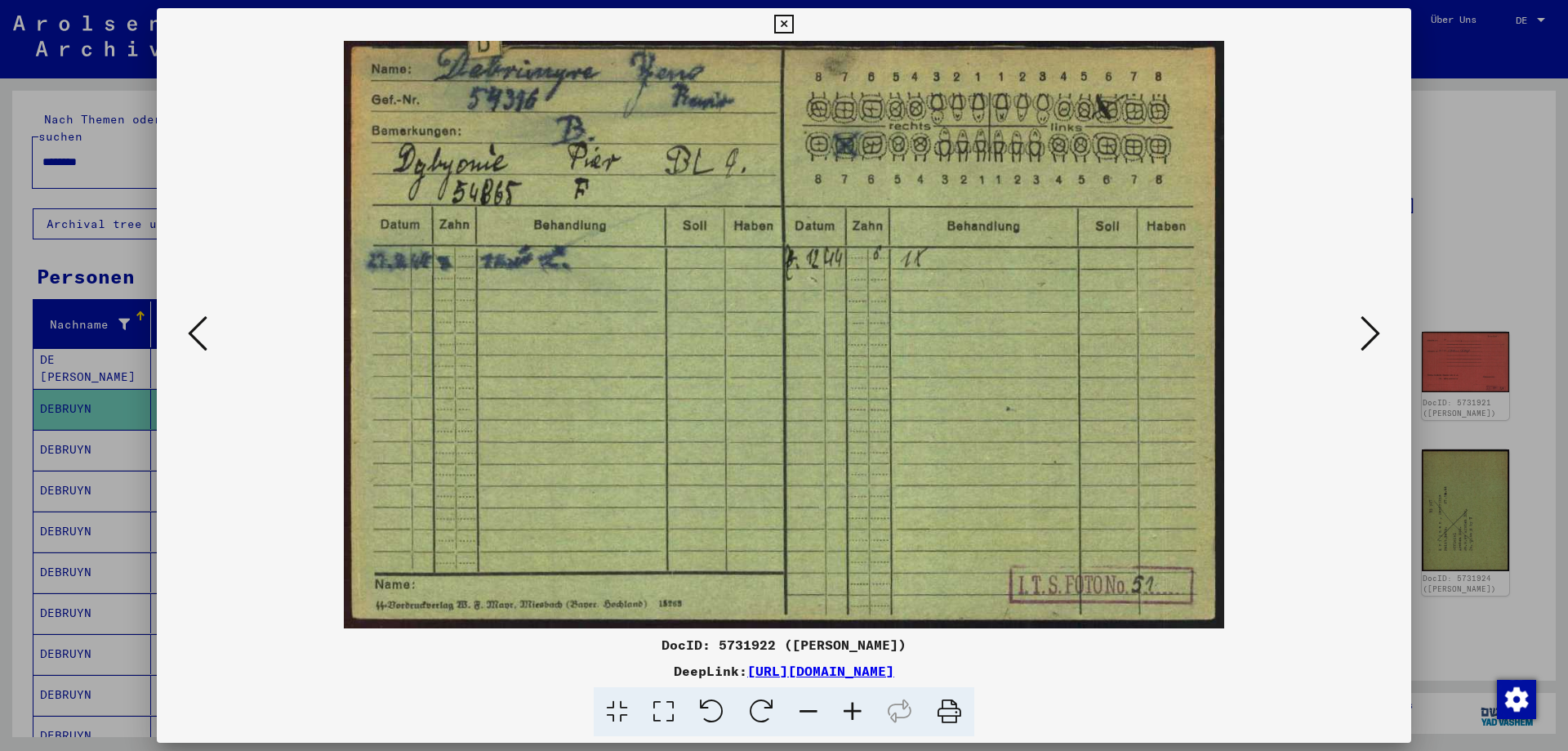
click at [1373, 331] on icon at bounding box center [1371, 333] width 19 height 39
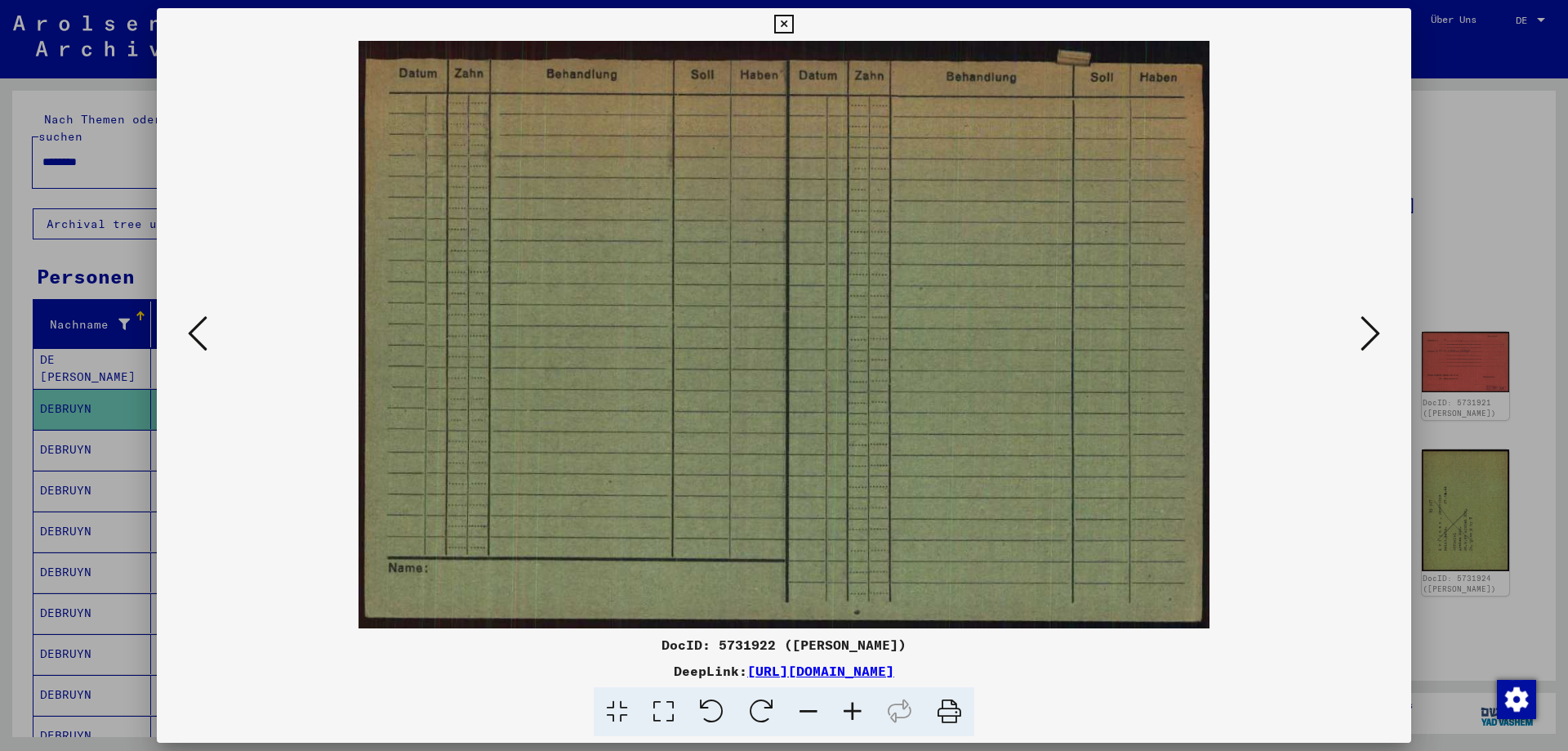
click at [1373, 331] on icon at bounding box center [1371, 333] width 19 height 39
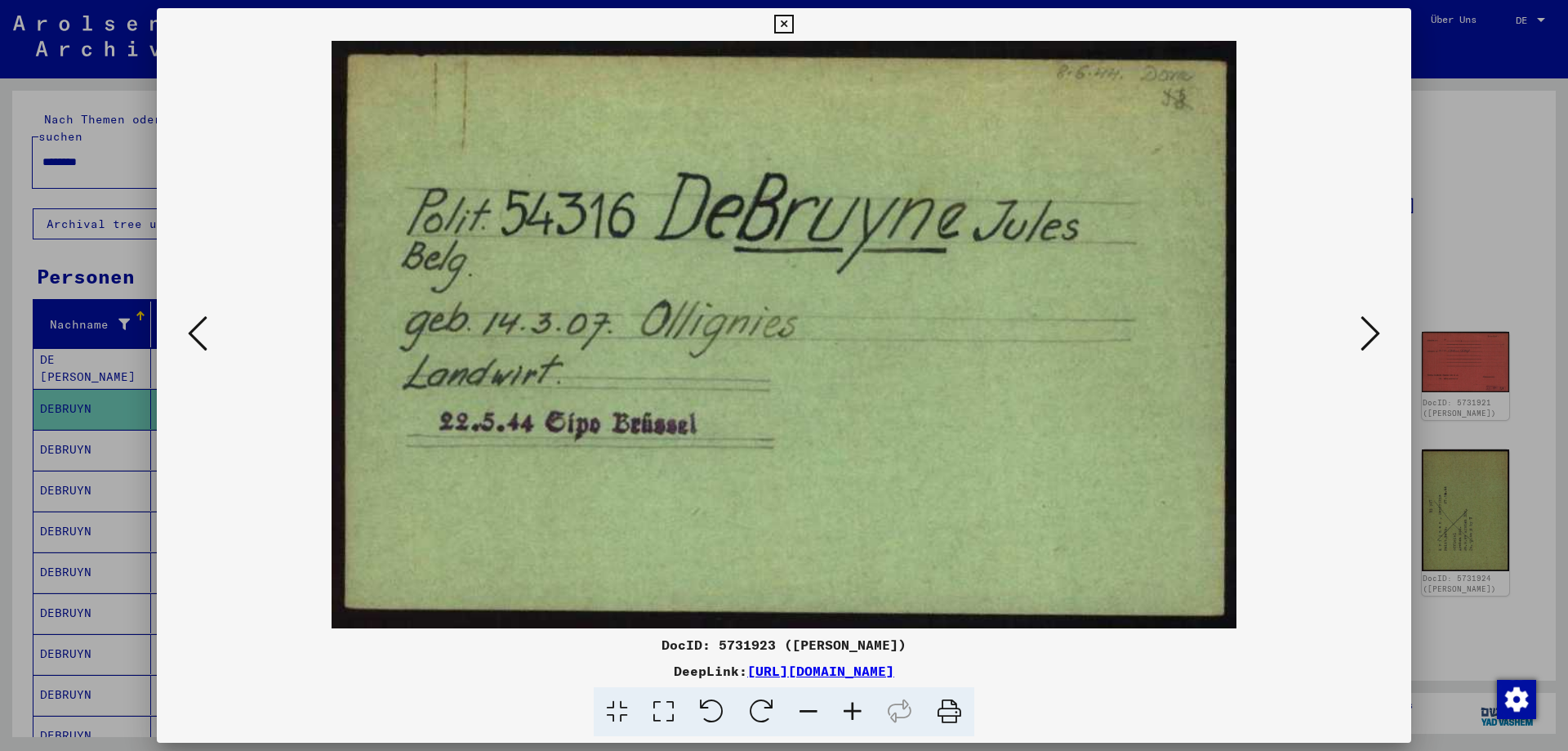
click at [1373, 331] on icon at bounding box center [1371, 333] width 19 height 39
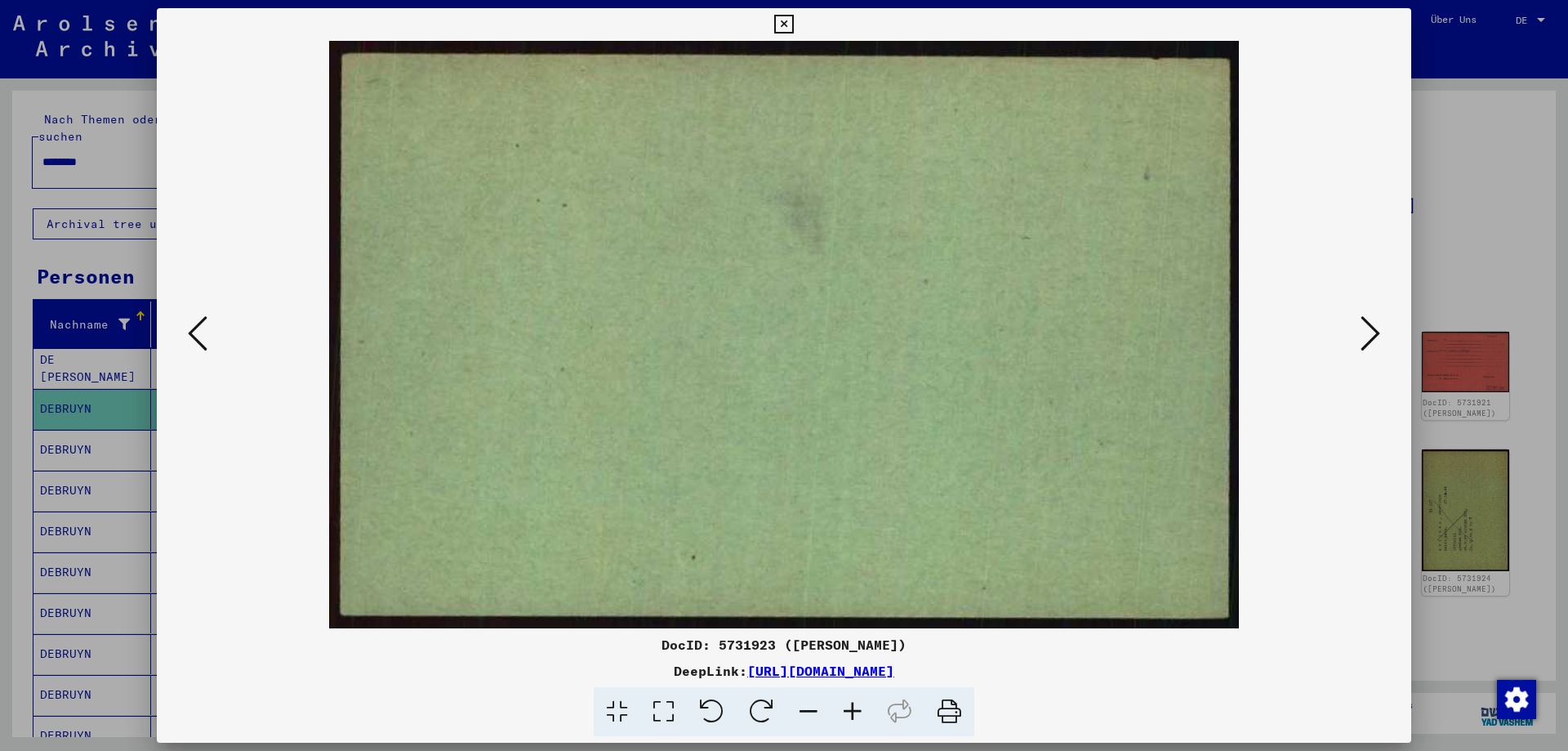
click at [1373, 331] on icon at bounding box center [1371, 333] width 19 height 39
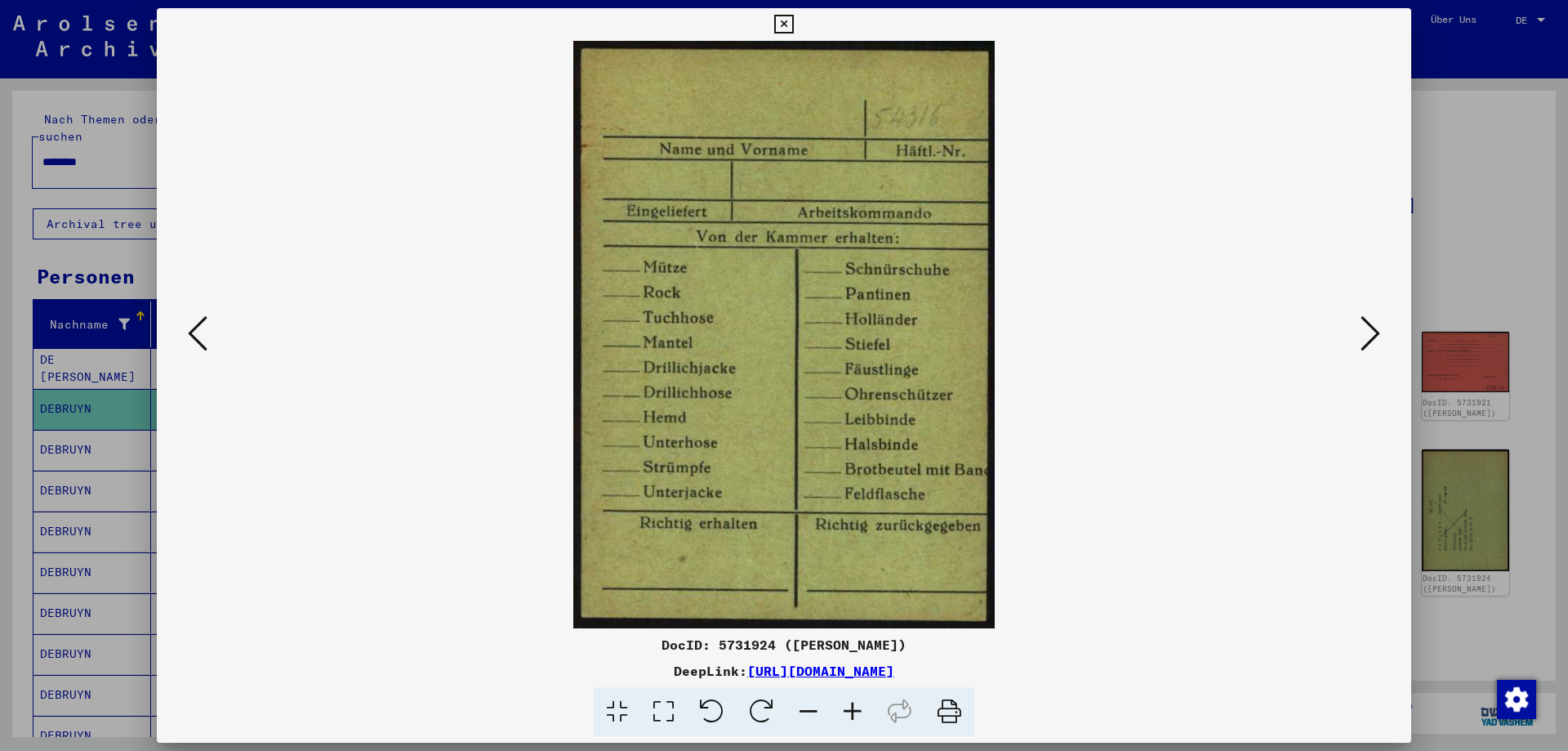
click at [1373, 331] on icon at bounding box center [1371, 333] width 19 height 39
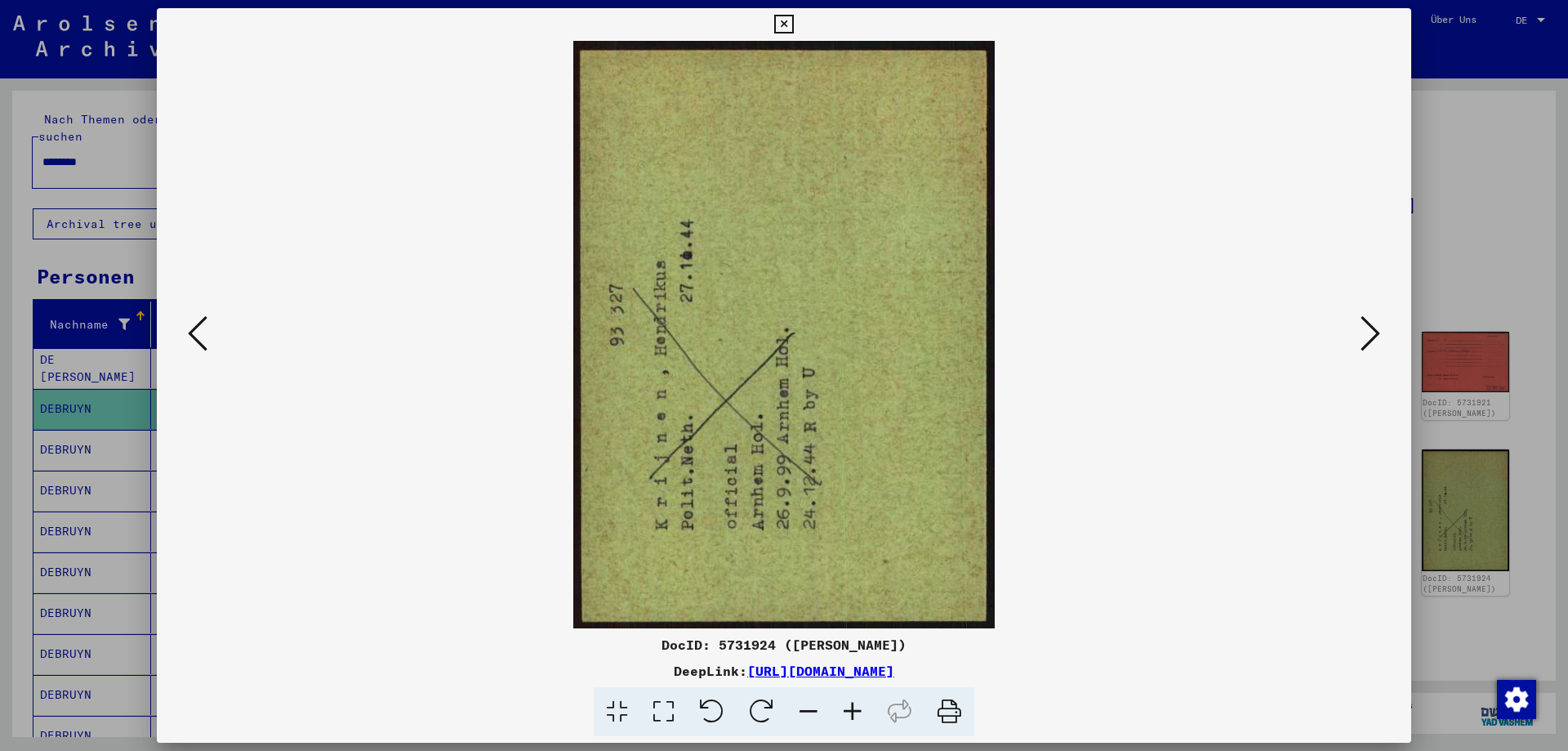
click at [1373, 331] on icon at bounding box center [1371, 333] width 19 height 39
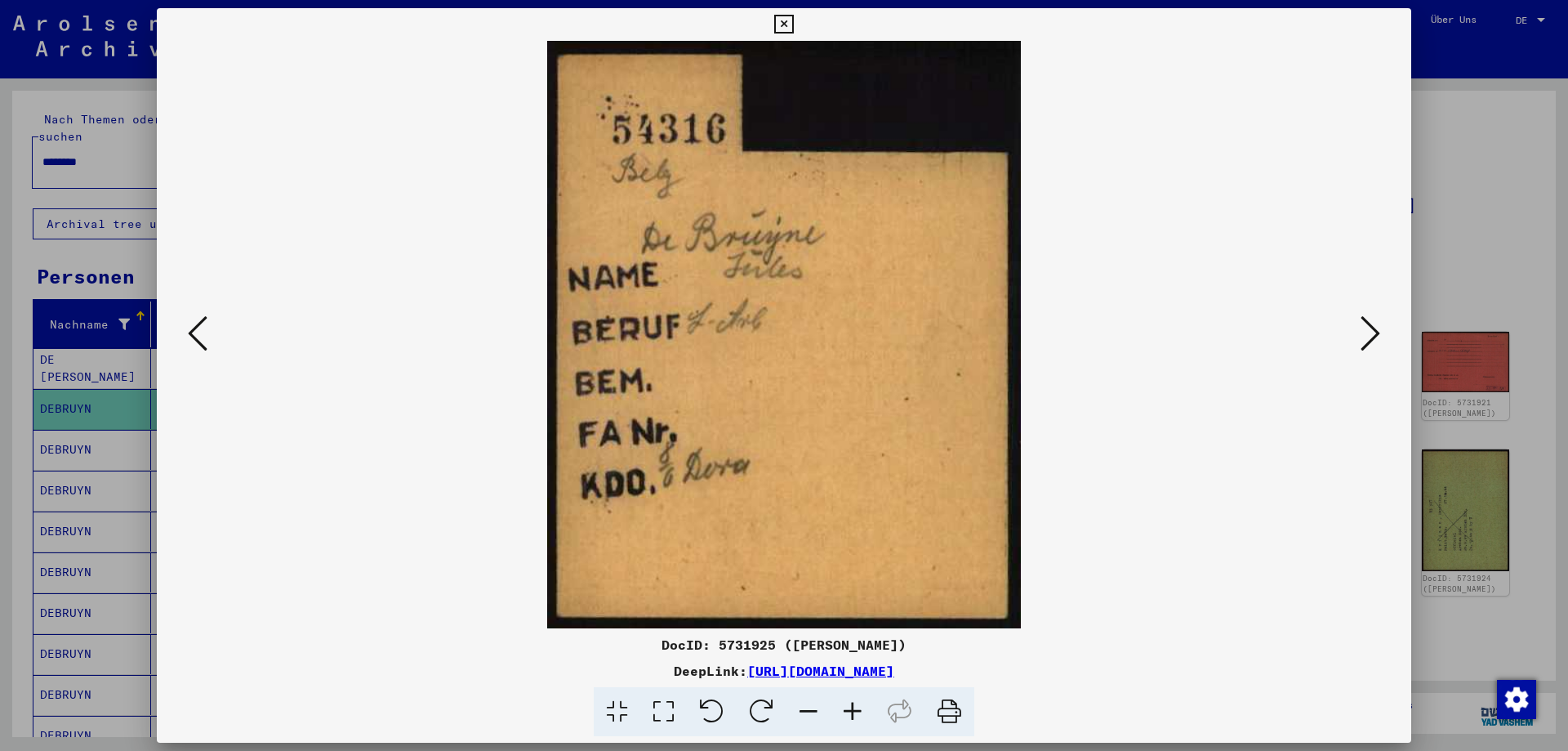
click at [1373, 331] on icon at bounding box center [1371, 333] width 19 height 39
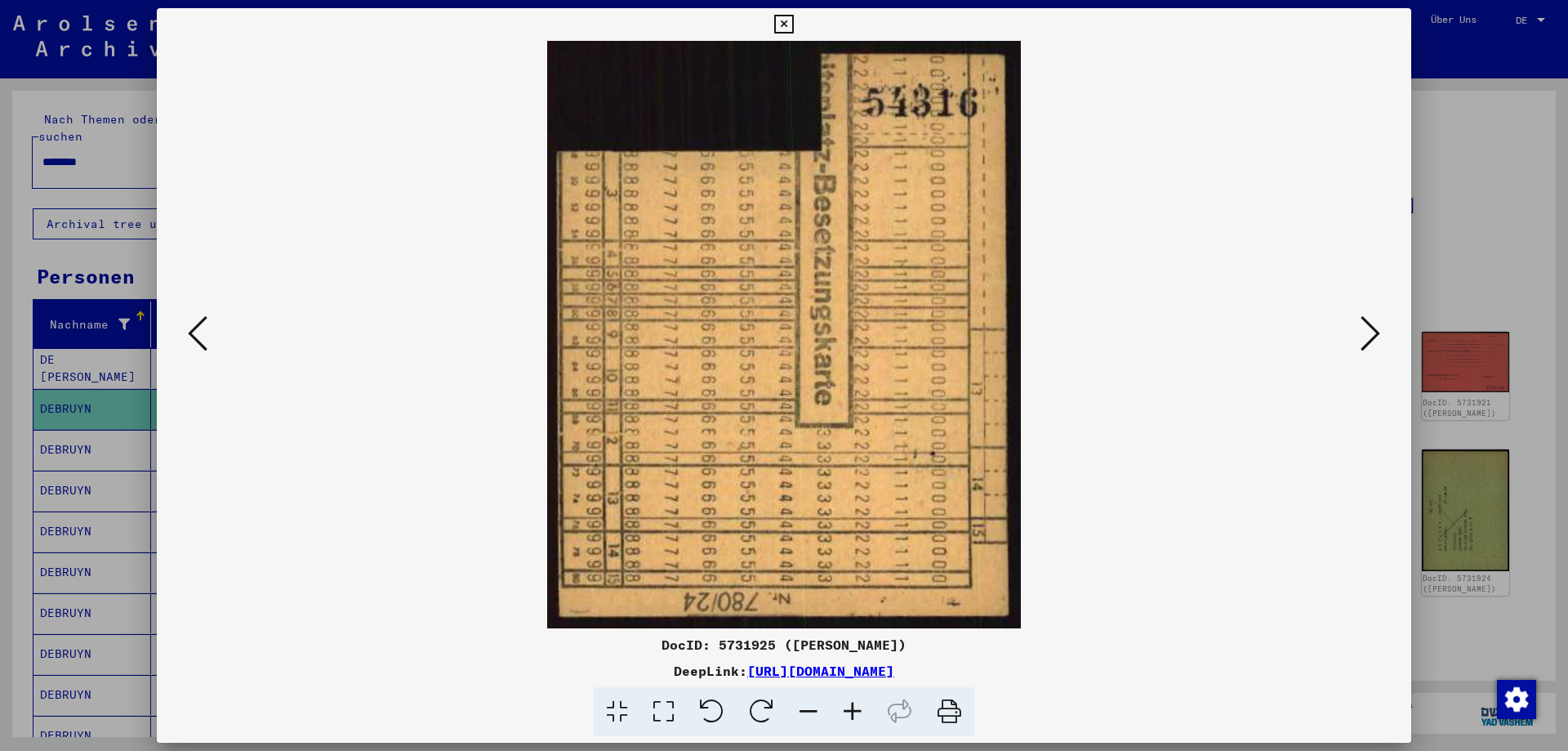
click at [1373, 331] on icon at bounding box center [1371, 333] width 19 height 39
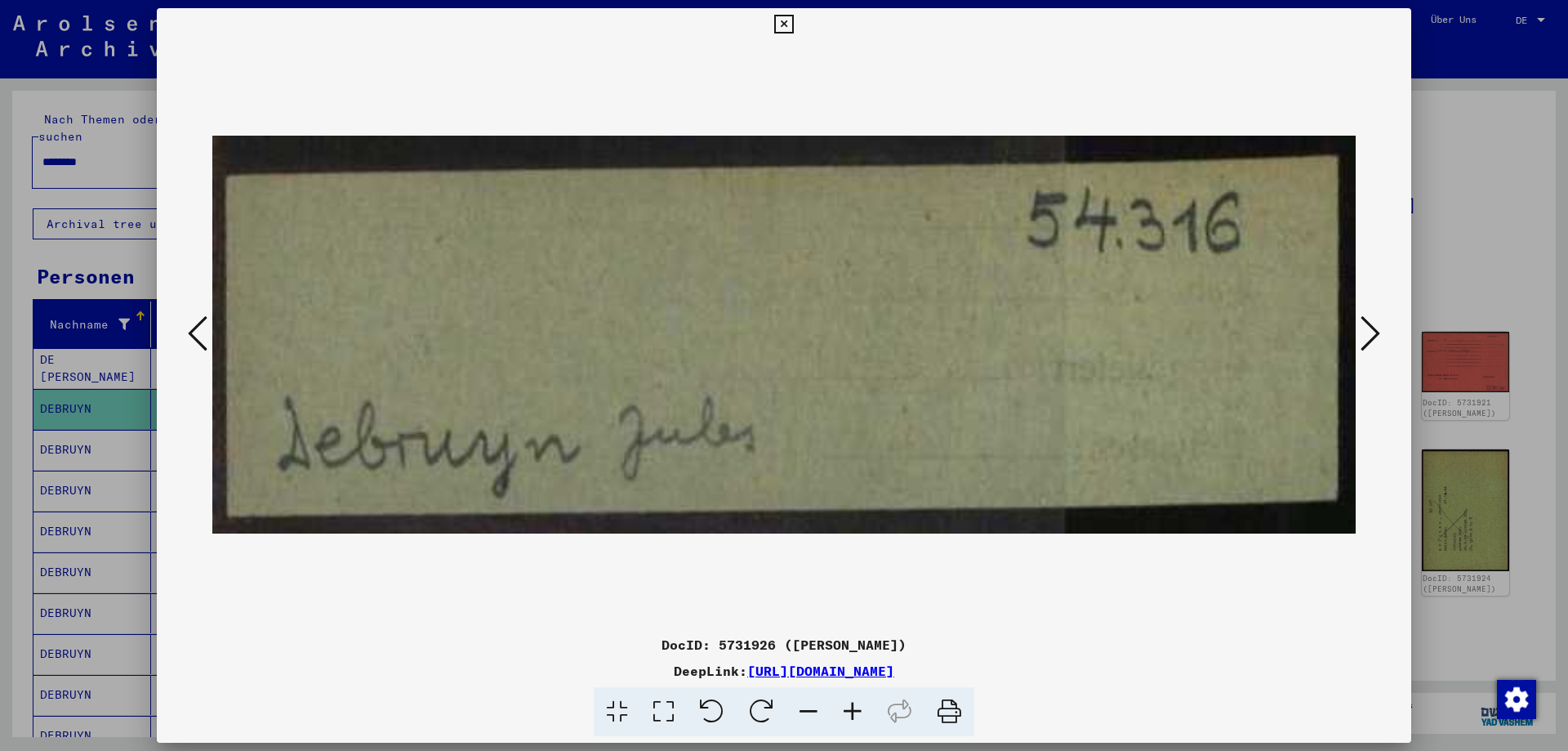
click at [1373, 331] on icon at bounding box center [1371, 333] width 19 height 39
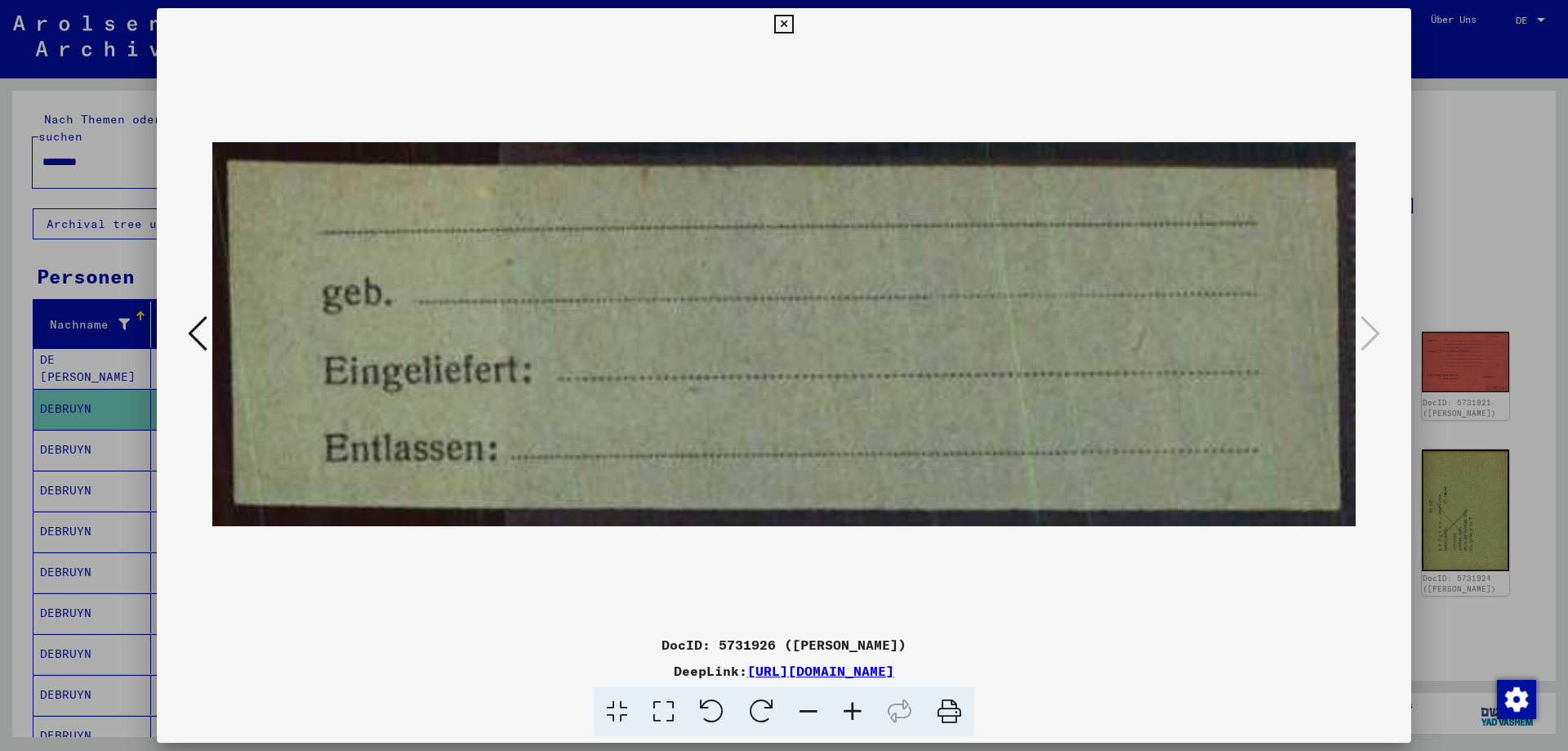
click at [780, 20] on icon at bounding box center [784, 24] width 18 height 19
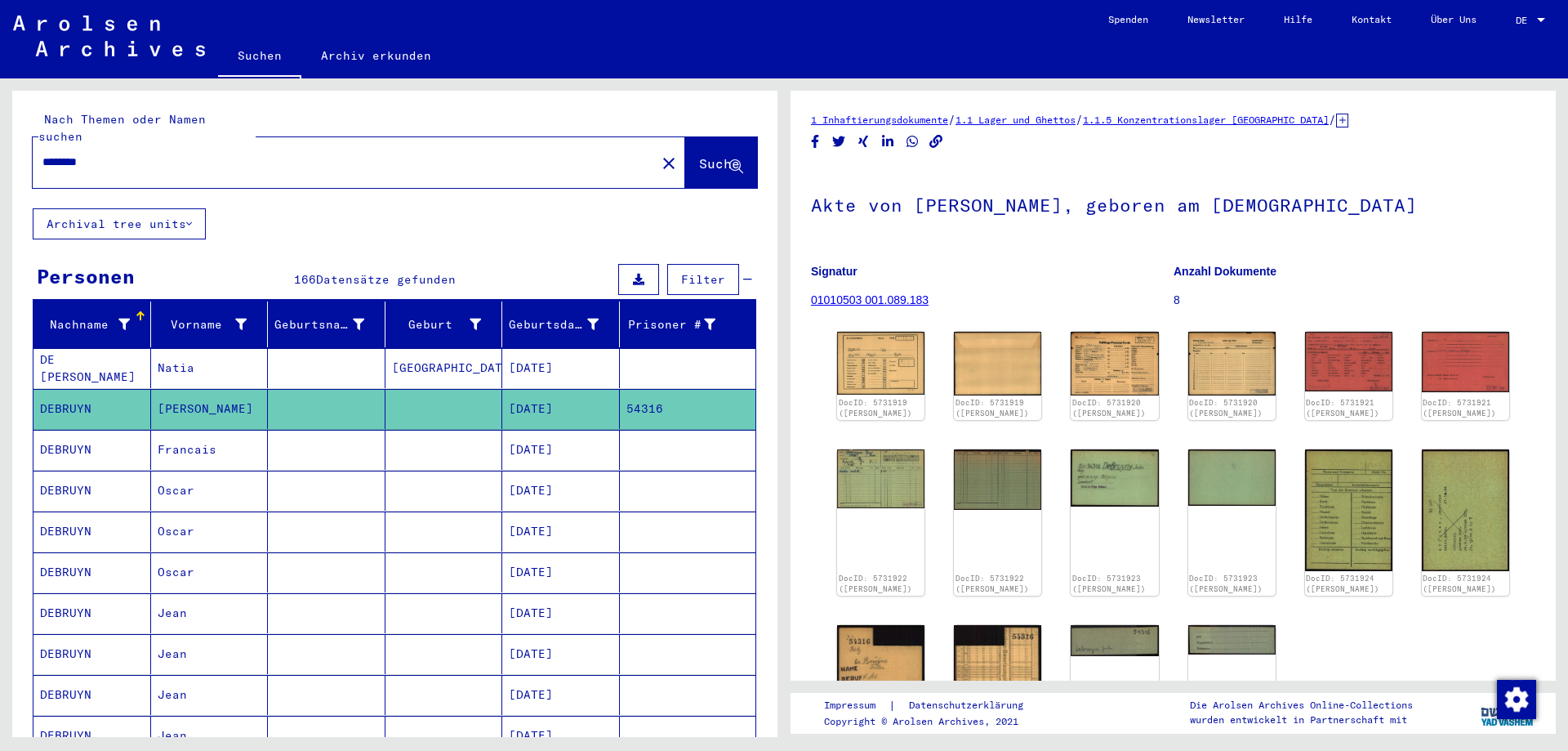
click at [105, 154] on input "*******" at bounding box center [345, 162] width 604 height 17
click at [699, 155] on span "Suche" at bounding box center [719, 163] width 41 height 17
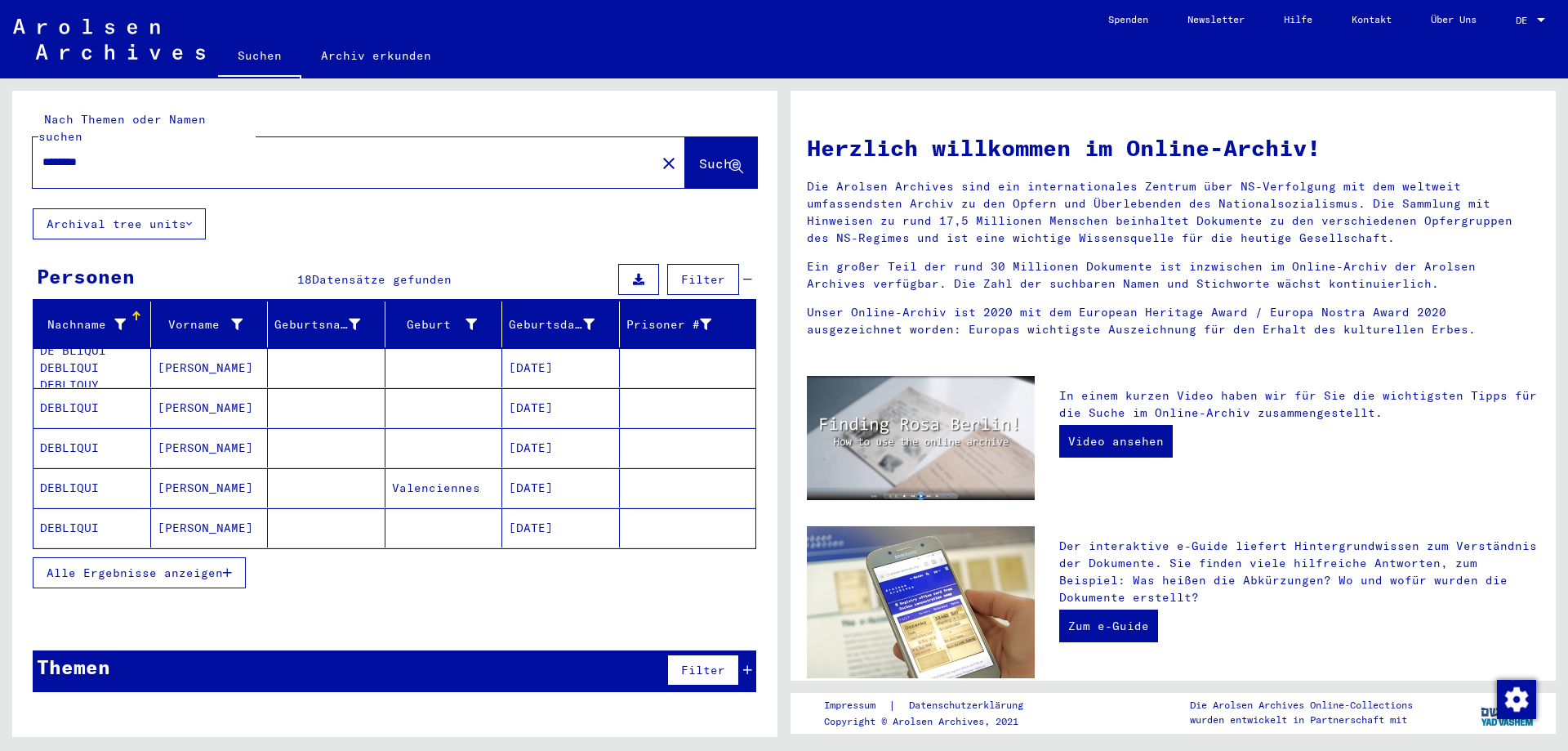
click at [217, 565] on span "Alle Ergebnisse anzeigen" at bounding box center [135, 572] width 177 height 15
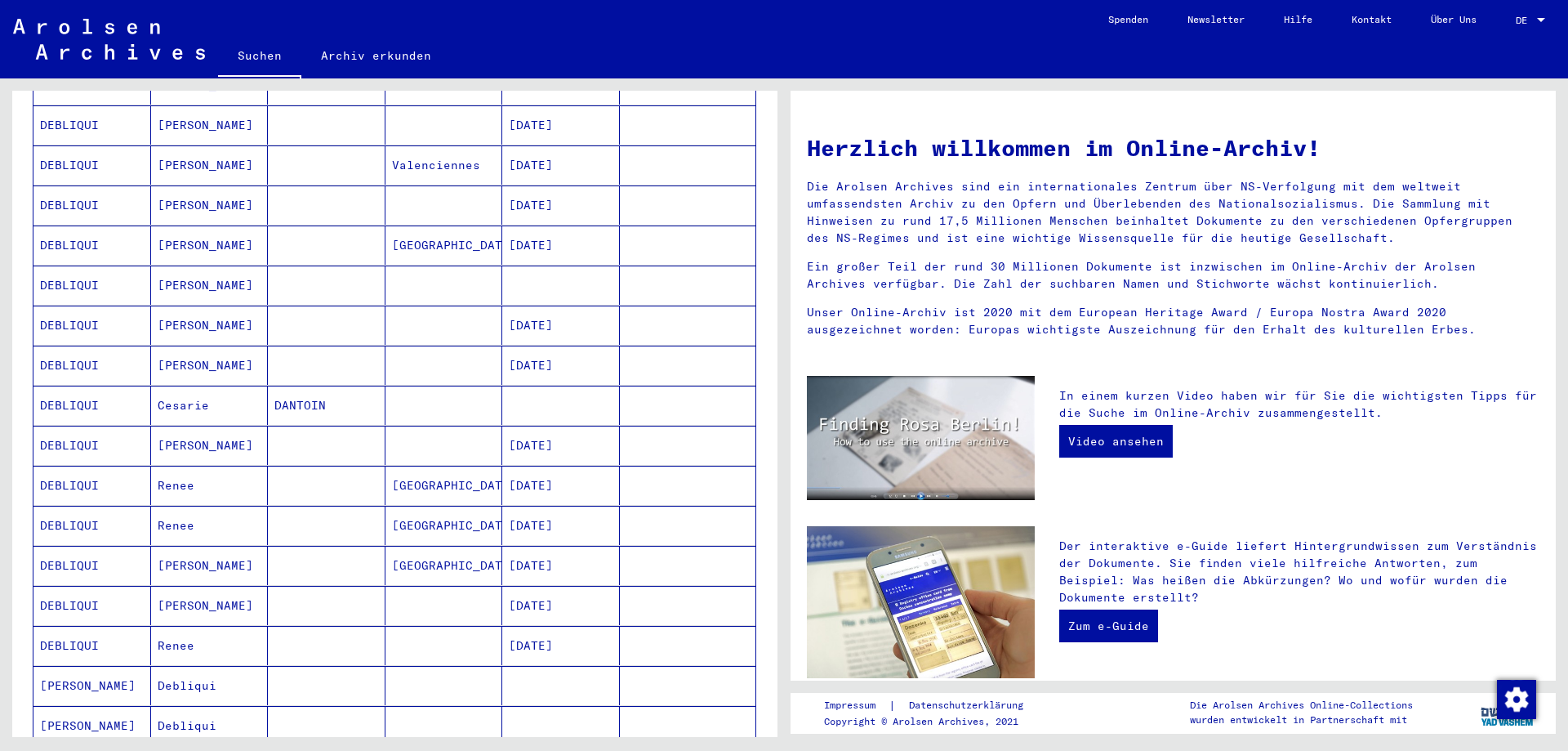
scroll to position [327, 0]
click at [558, 586] on mat-cell "[DATE]" at bounding box center [560, 601] width 117 height 39
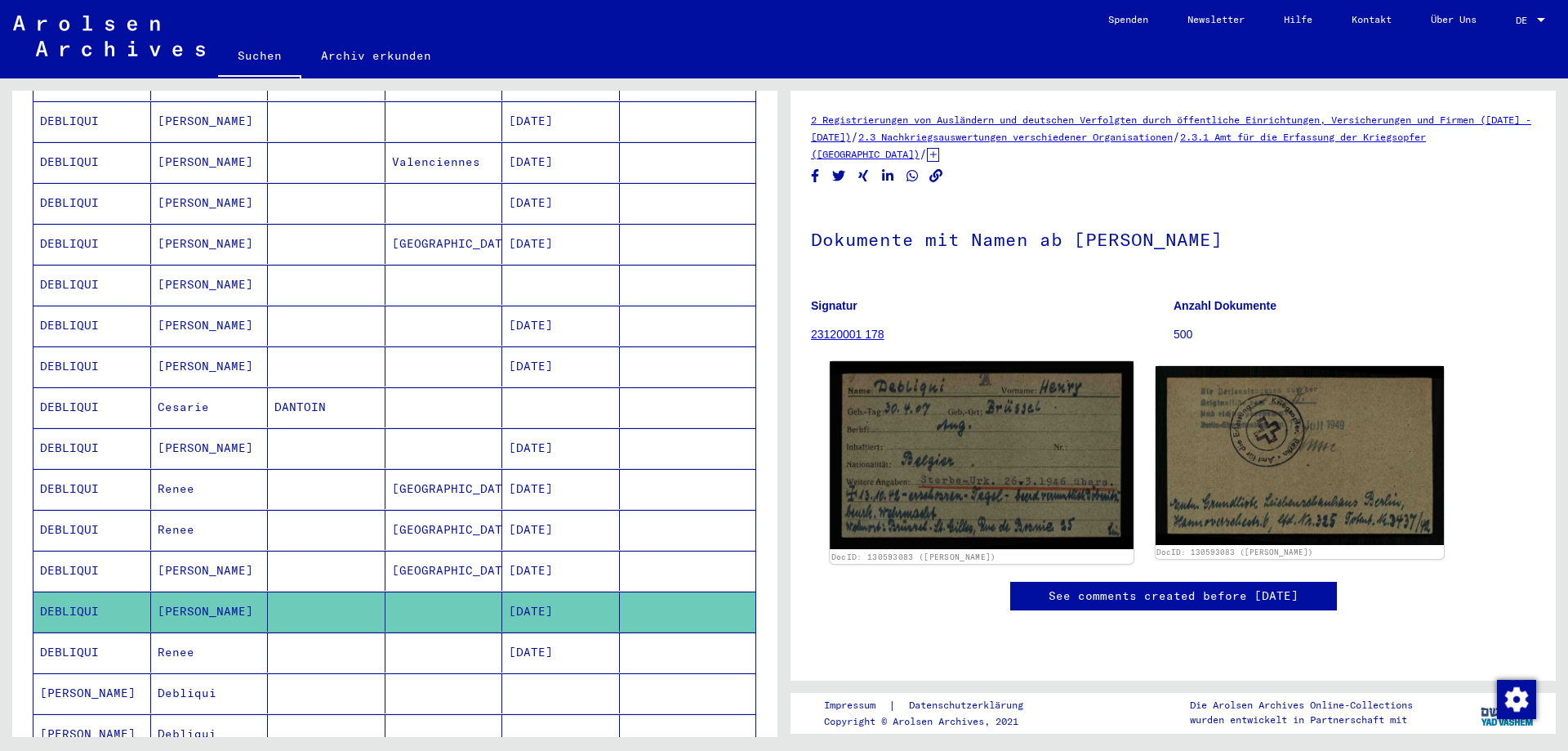
click at [972, 513] on img at bounding box center [982, 455] width 303 height 188
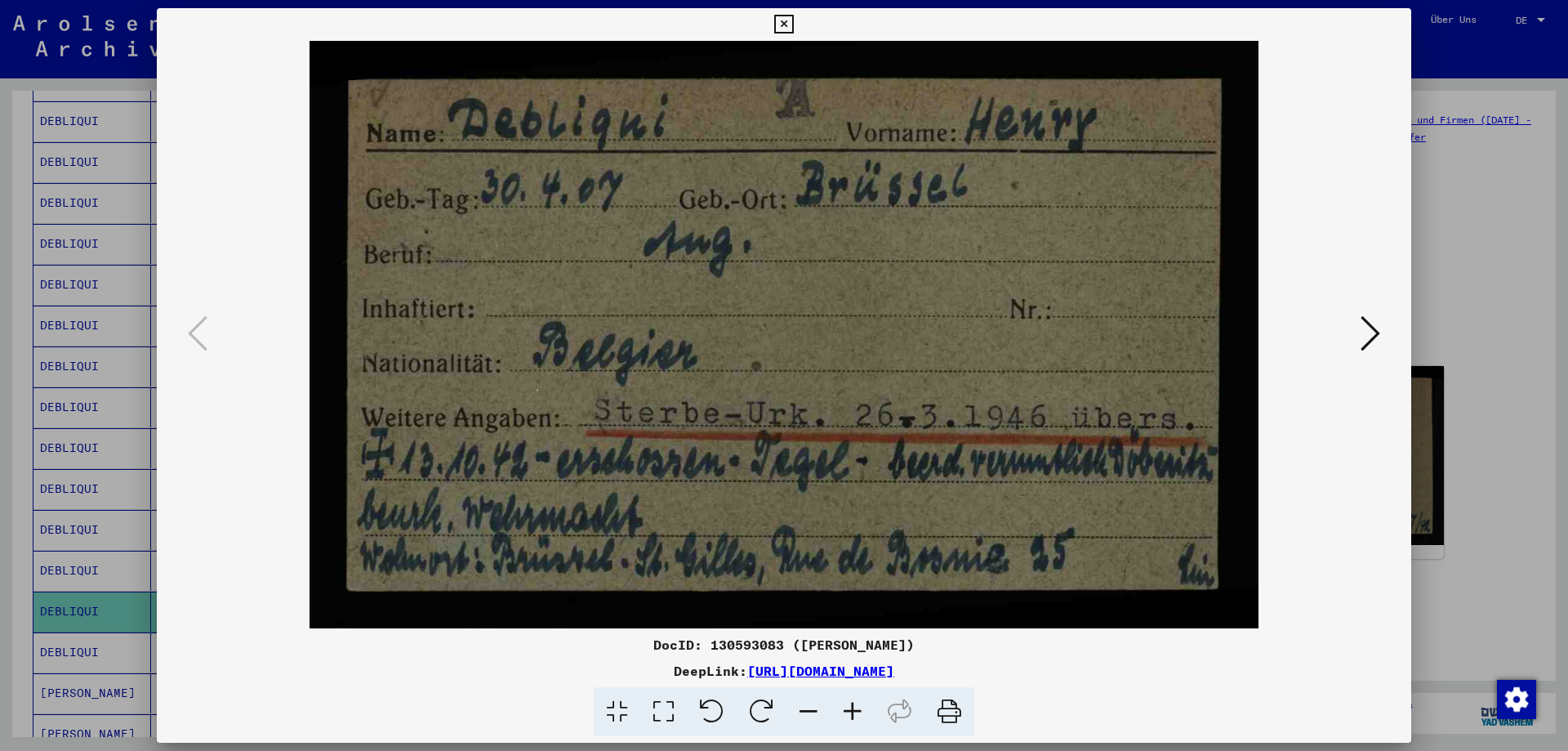
click at [1377, 329] on icon at bounding box center [1371, 333] width 19 height 39
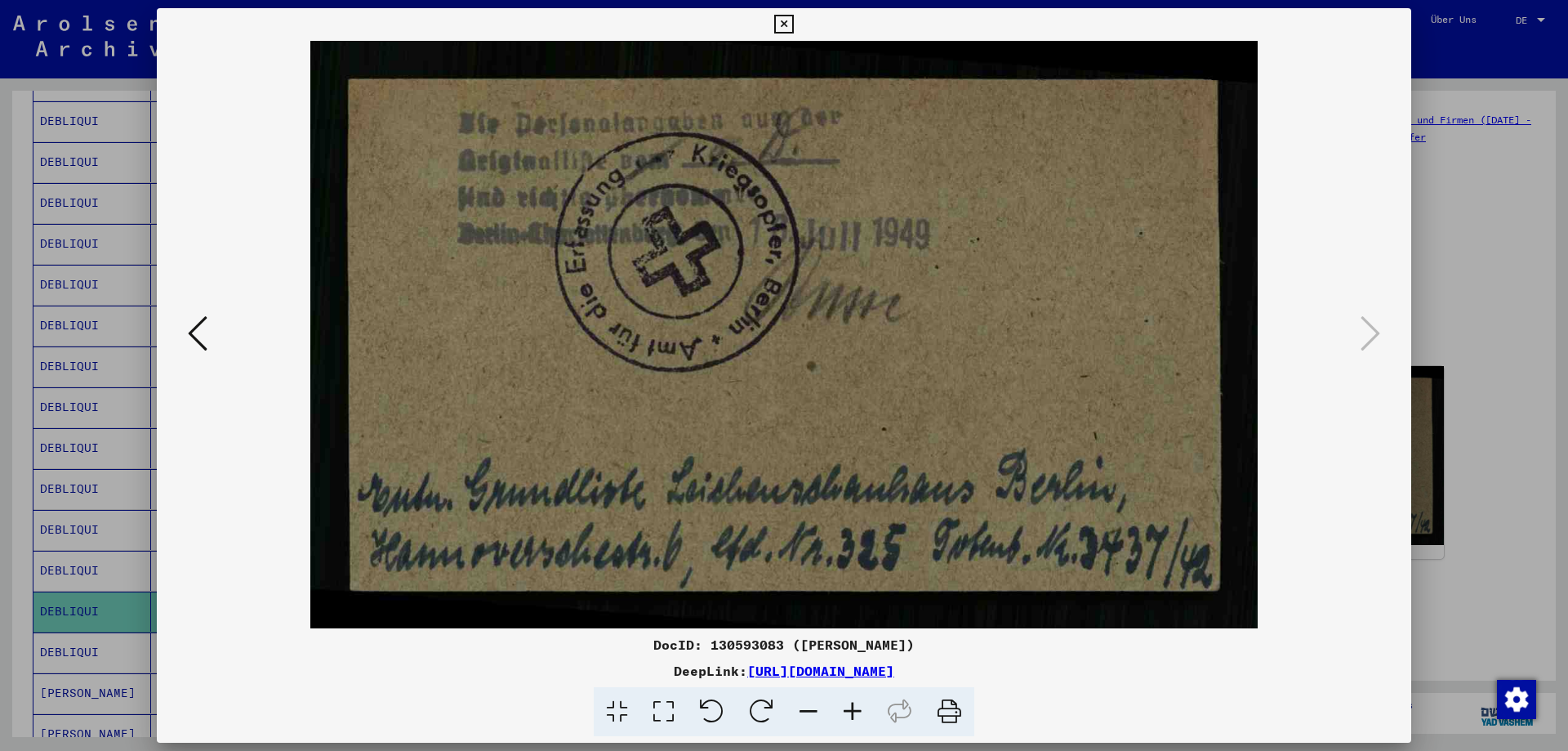
click at [784, 30] on icon at bounding box center [784, 24] width 18 height 19
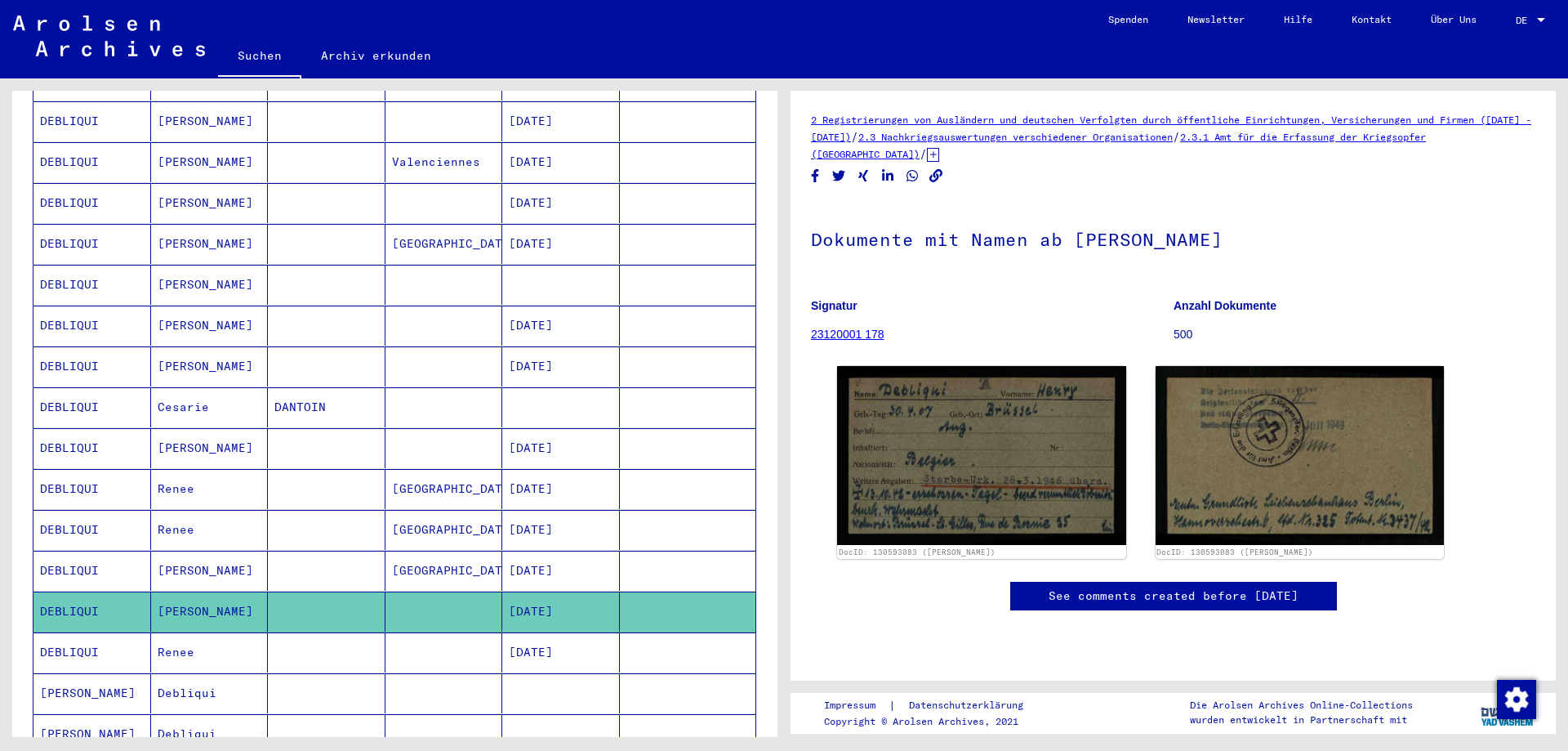
click at [572, 559] on mat-cell "[DATE]" at bounding box center [560, 570] width 117 height 40
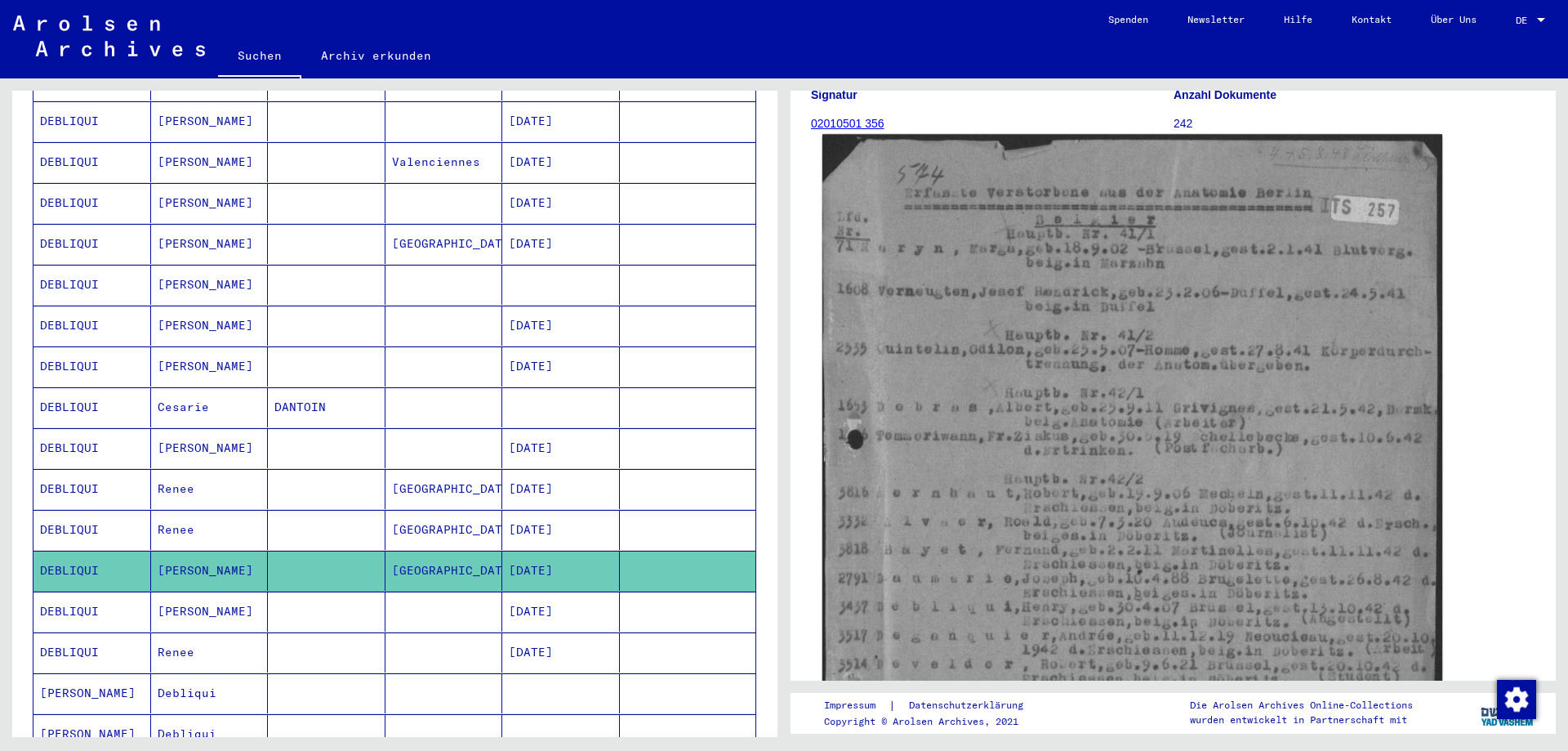
scroll to position [245, 0]
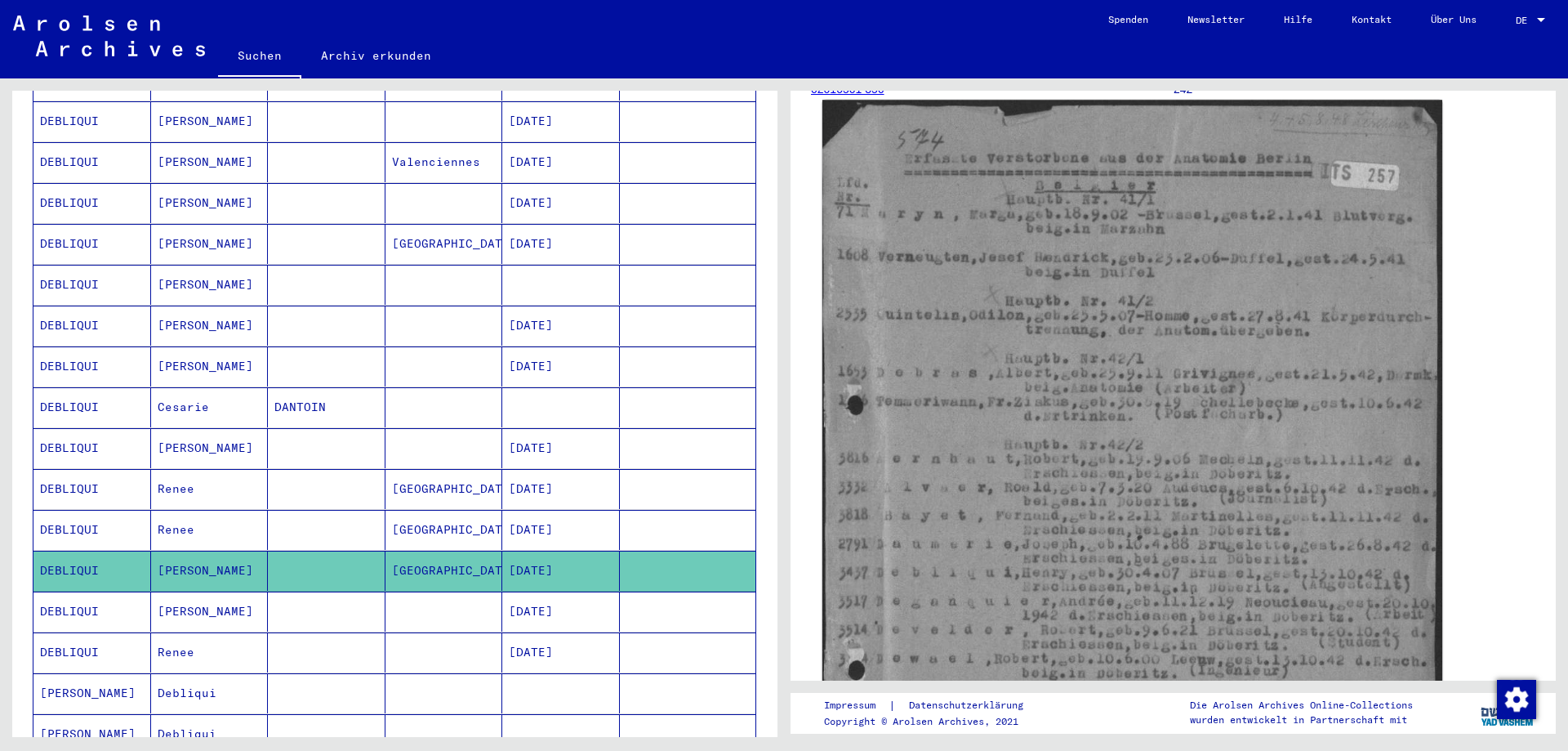
click at [1169, 576] on img at bounding box center [1132, 535] width 620 height 870
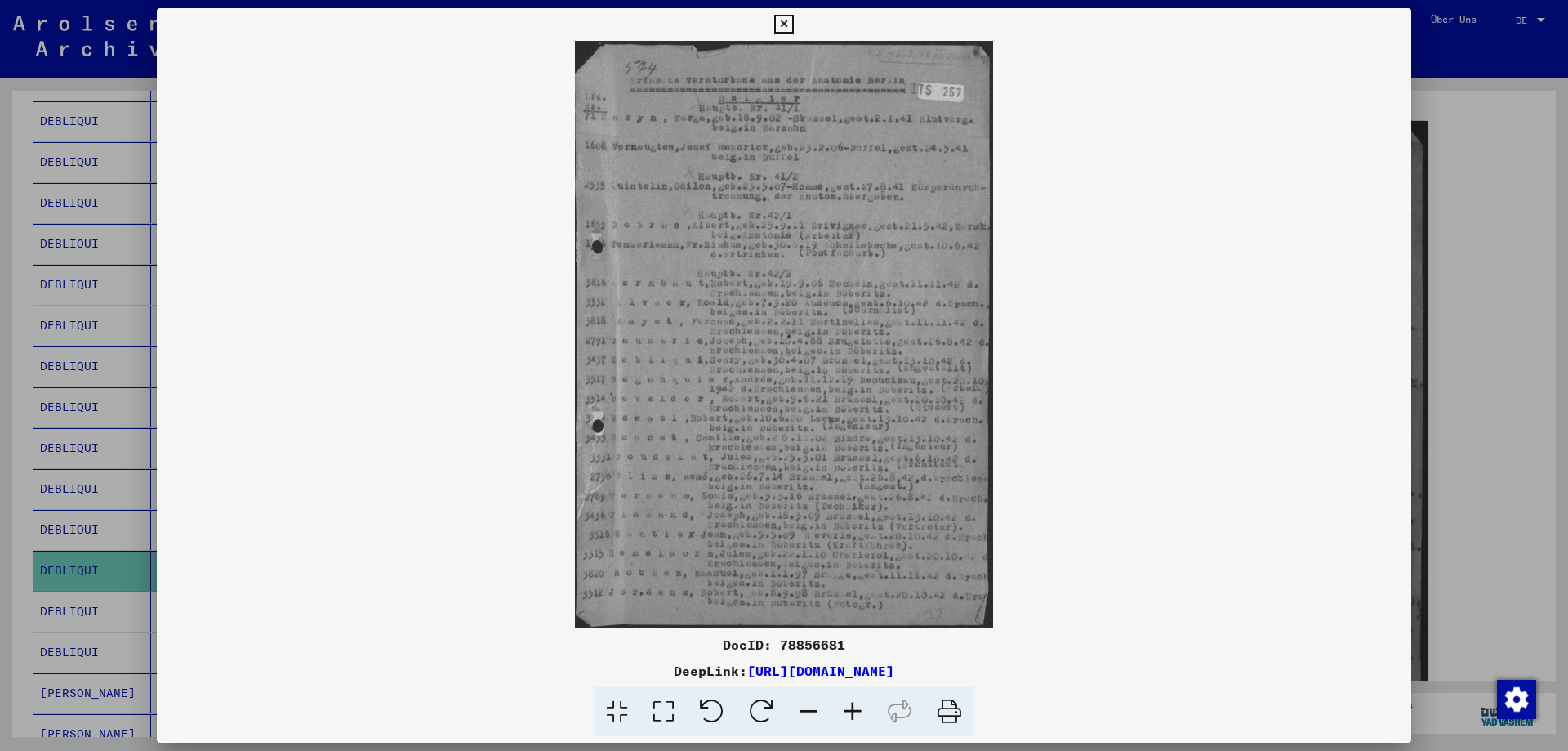
click at [848, 708] on icon at bounding box center [852, 712] width 44 height 50
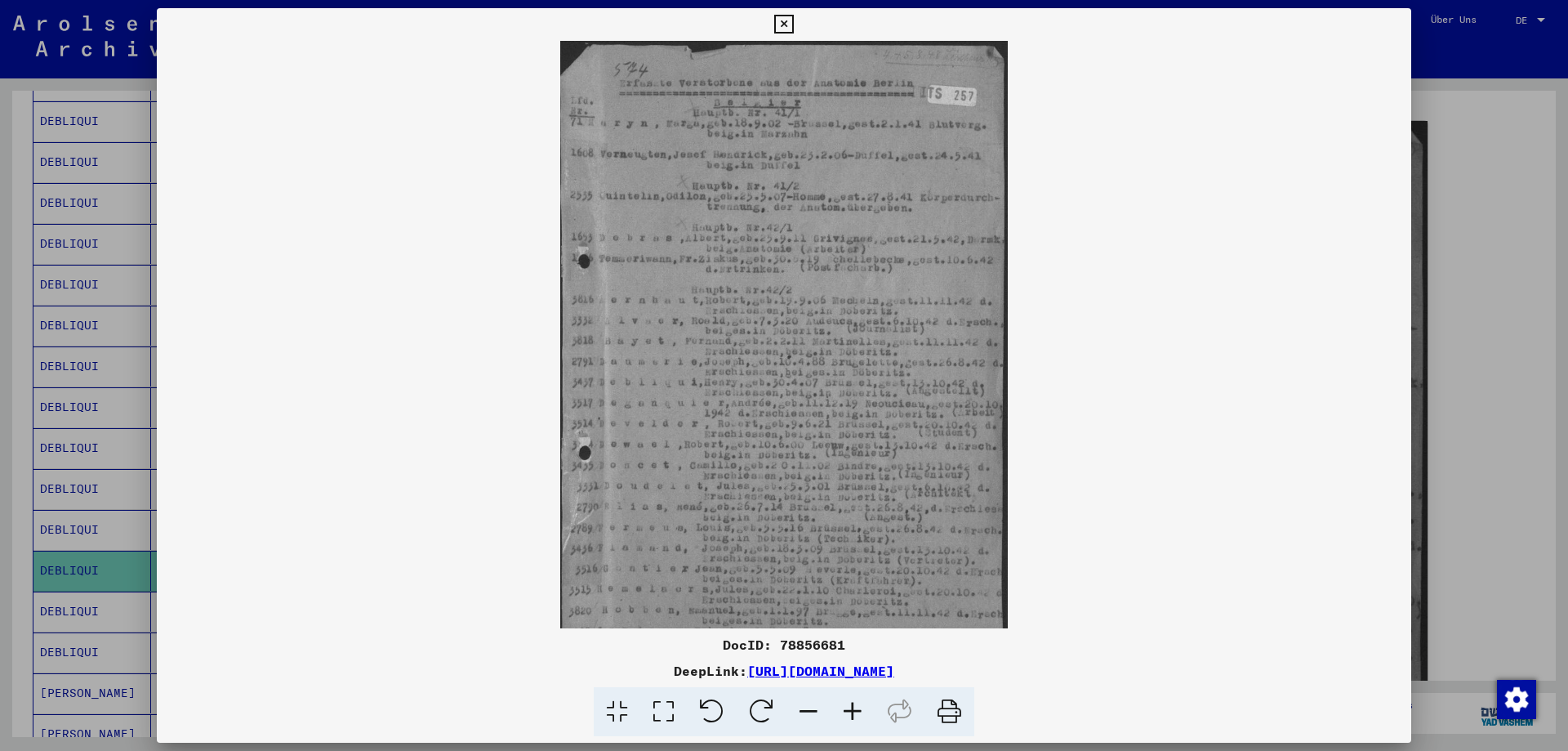
click at [848, 708] on icon at bounding box center [852, 712] width 44 height 50
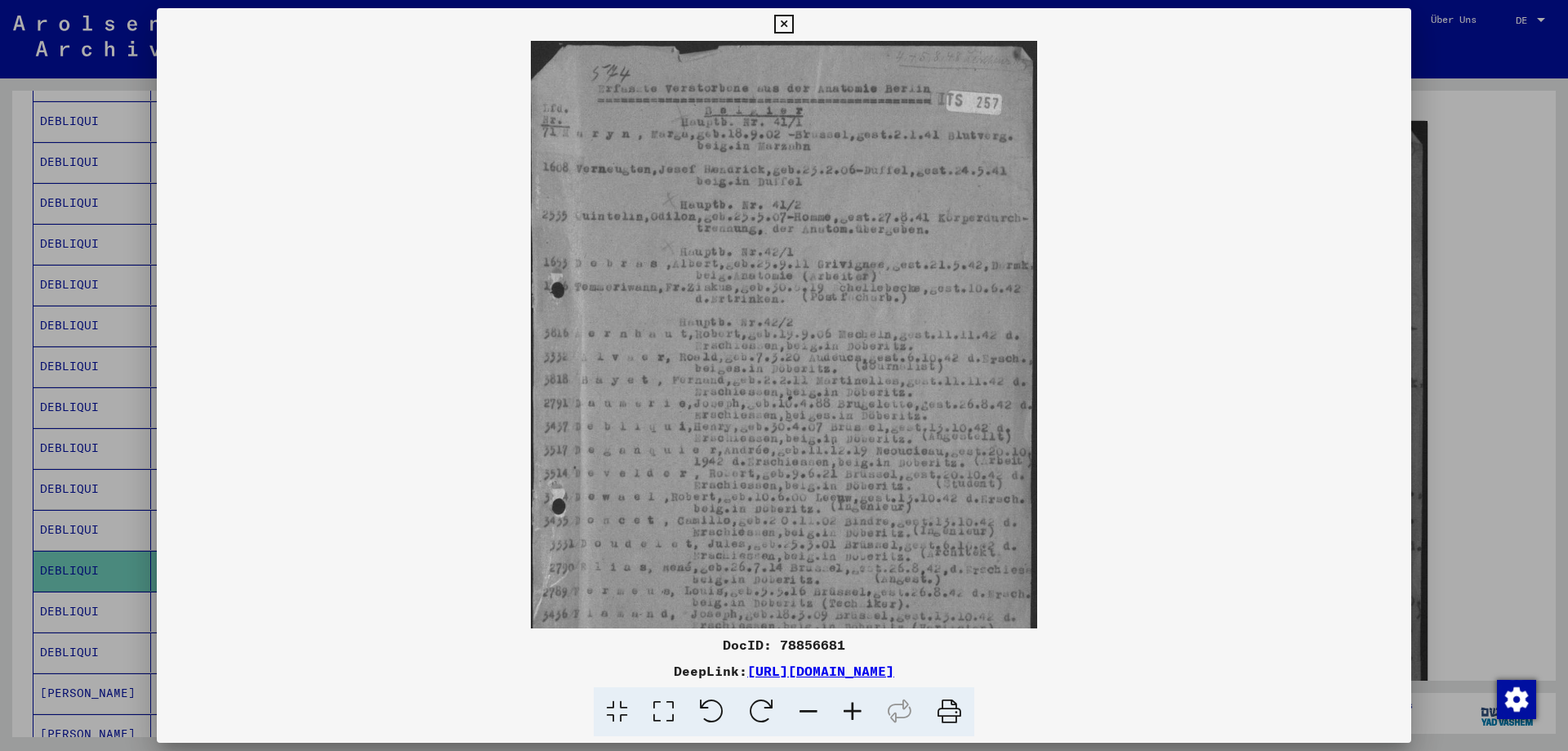
click at [848, 708] on icon at bounding box center [852, 712] width 44 height 50
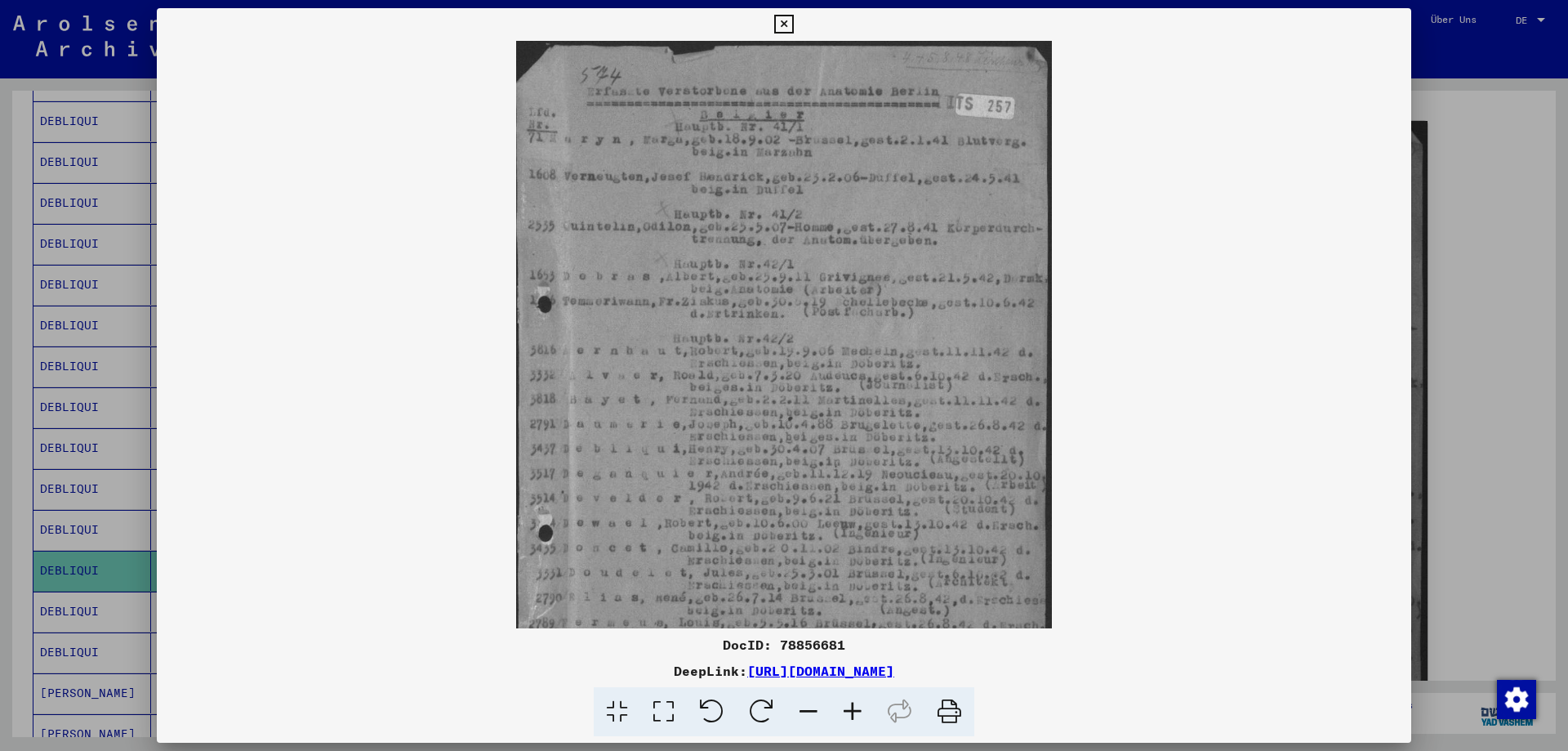
click at [848, 708] on icon at bounding box center [852, 712] width 44 height 50
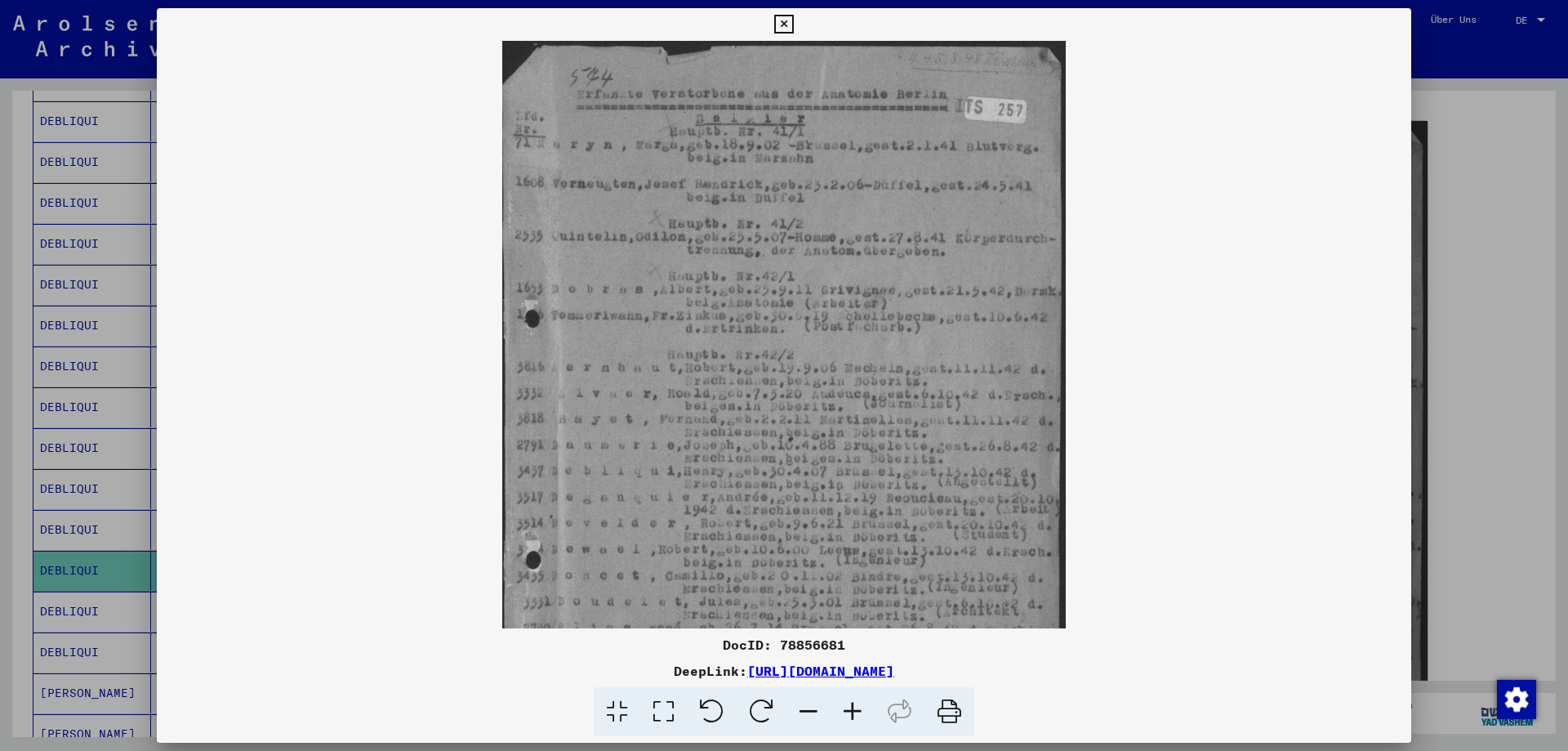
click at [848, 708] on icon at bounding box center [852, 712] width 44 height 50
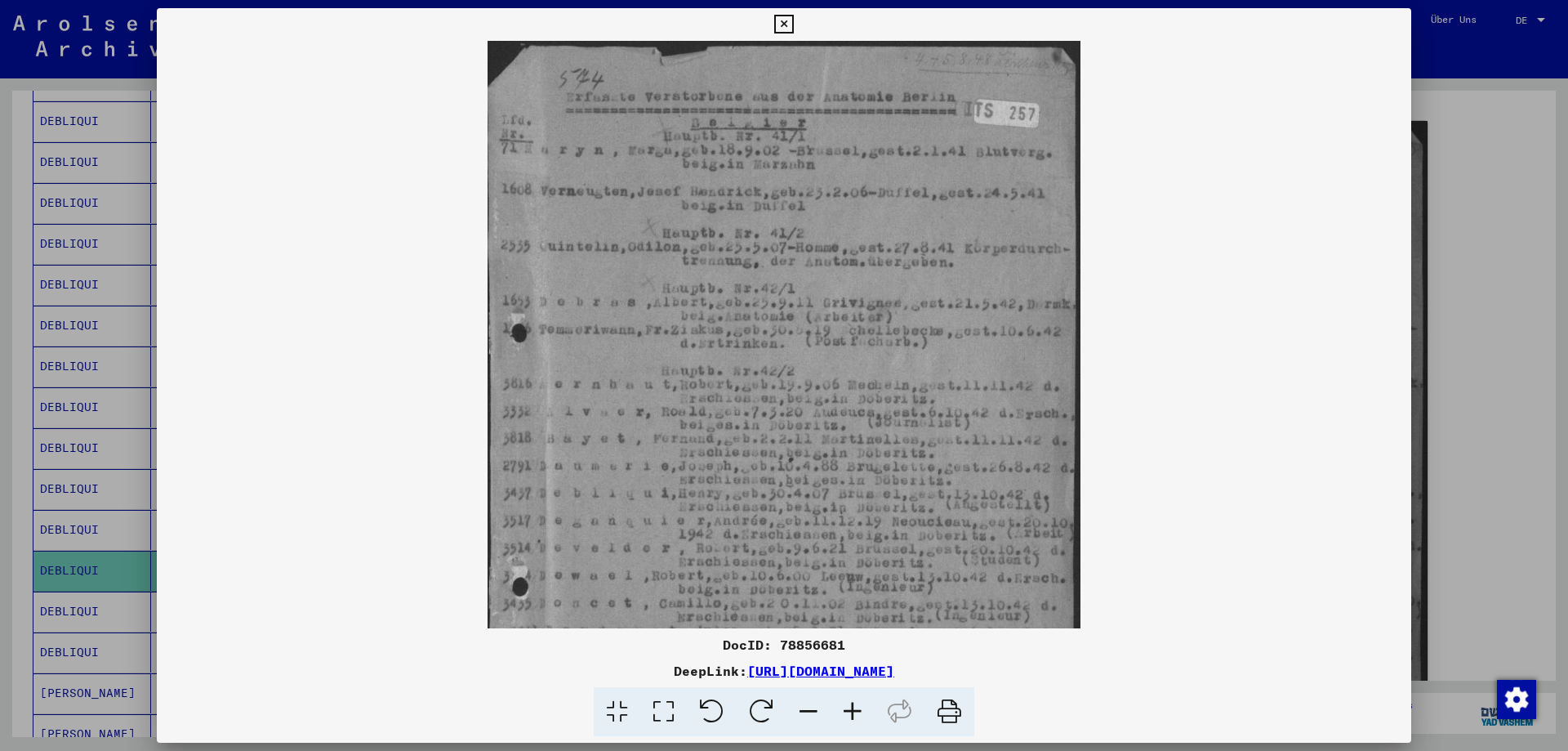
click at [848, 708] on icon at bounding box center [852, 712] width 44 height 50
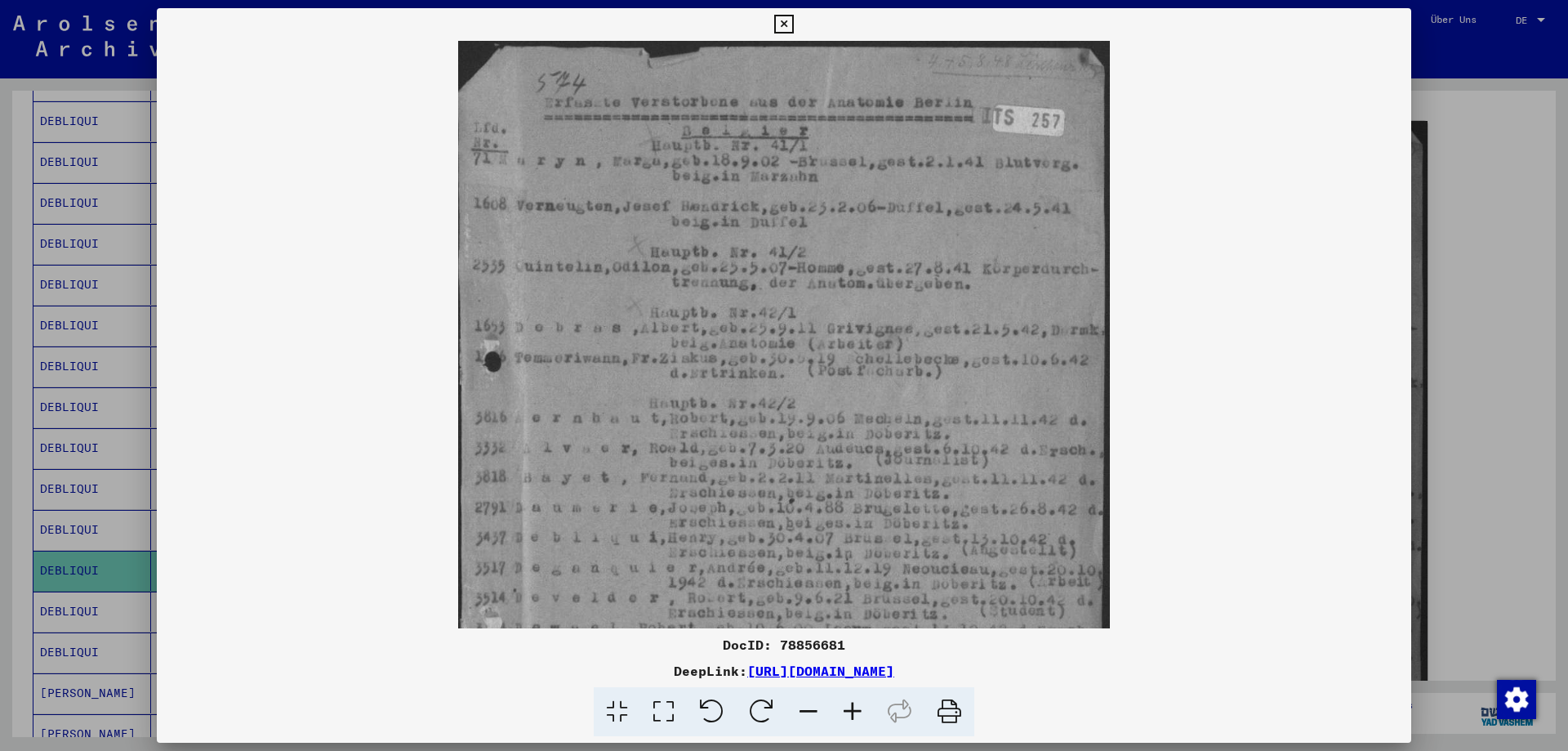
click at [848, 708] on icon at bounding box center [852, 712] width 44 height 50
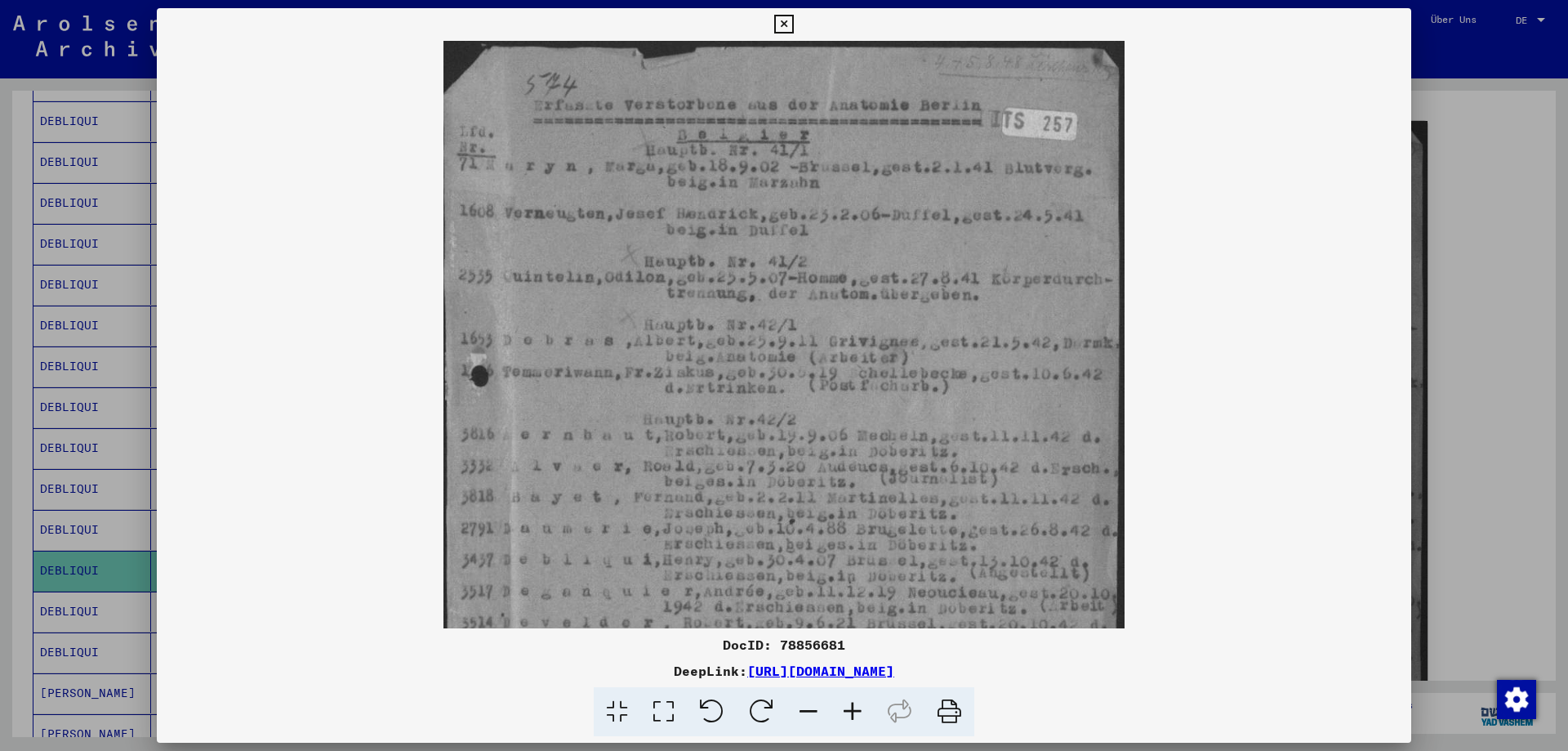
click at [848, 708] on icon at bounding box center [852, 712] width 44 height 50
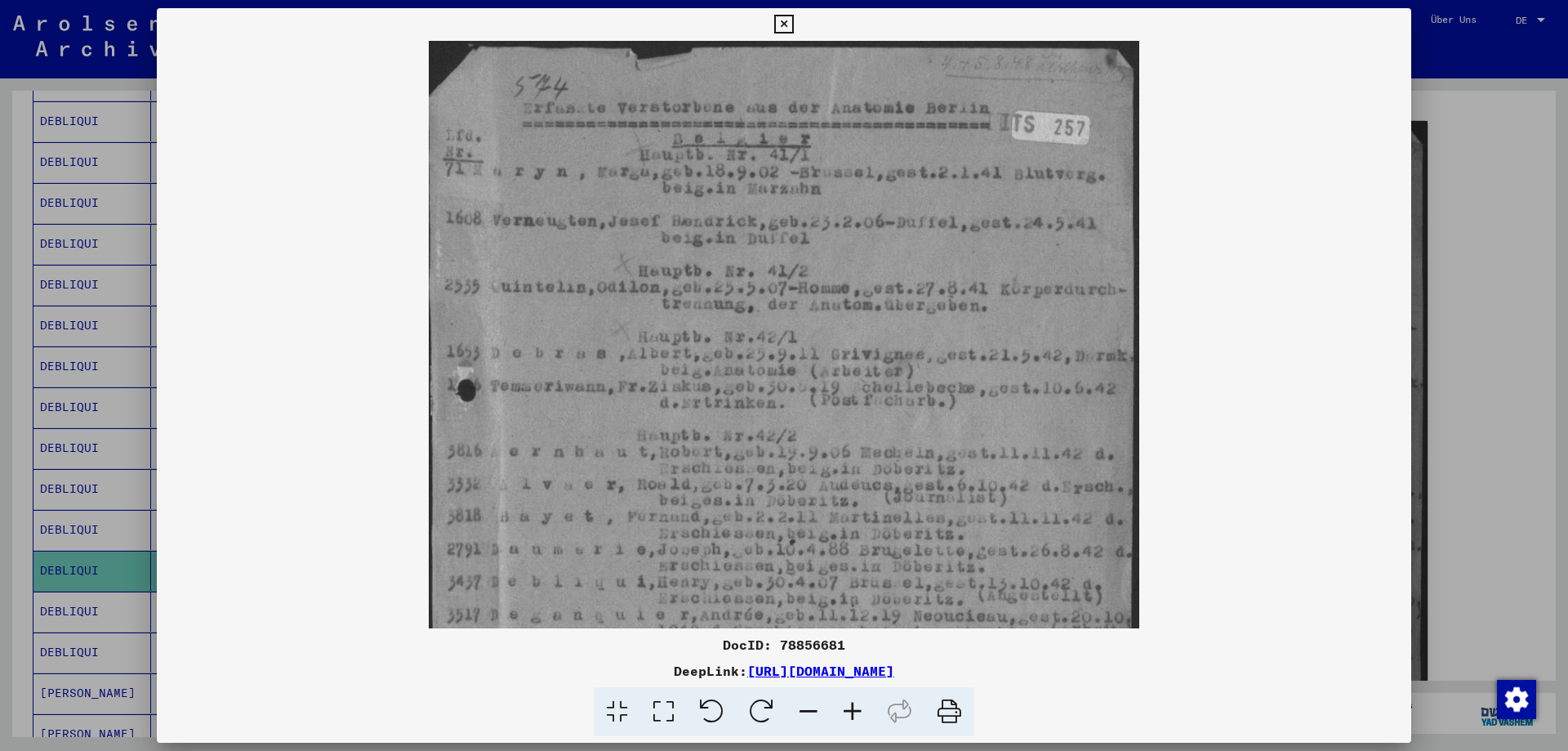
click at [848, 708] on icon at bounding box center [852, 712] width 44 height 50
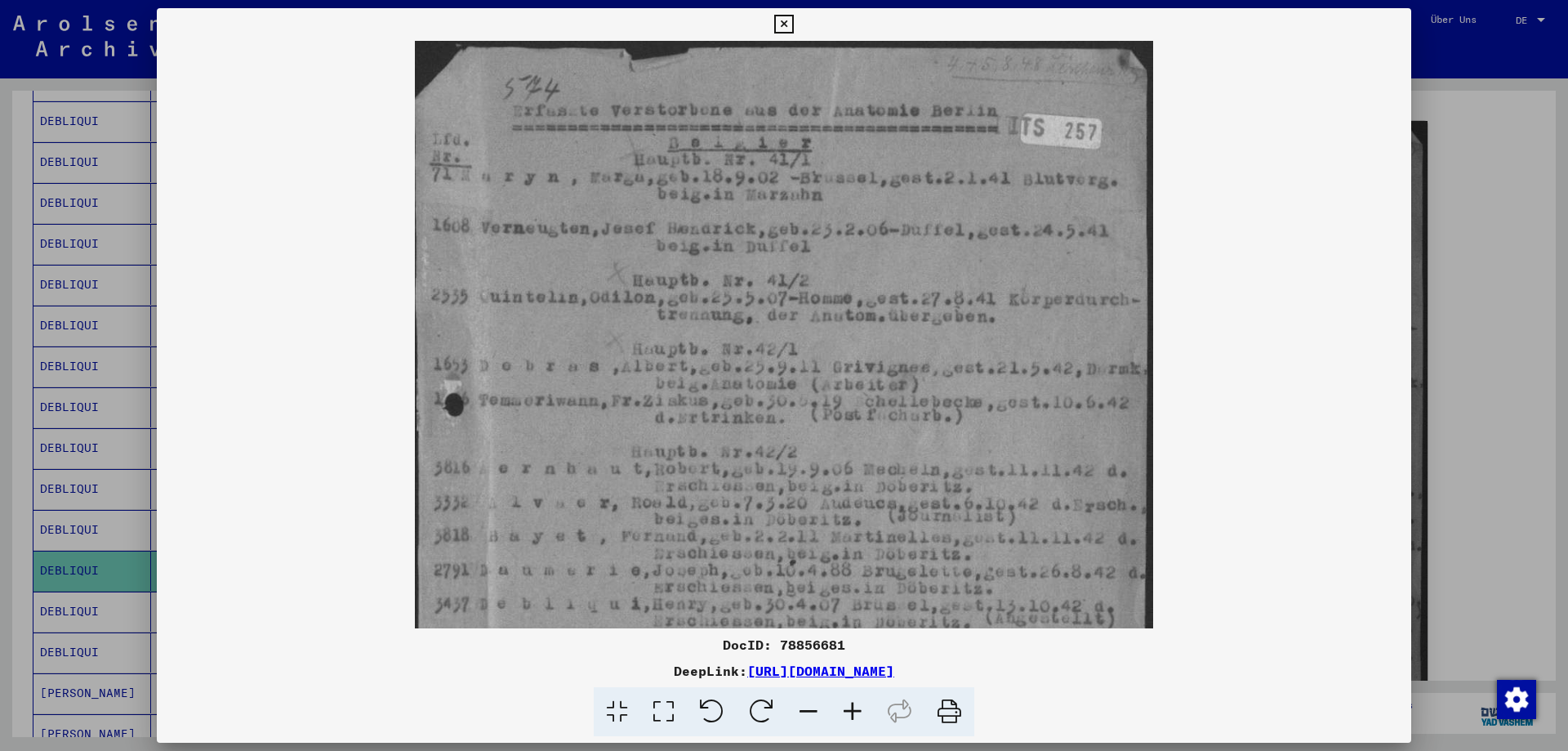
click at [848, 708] on icon at bounding box center [852, 712] width 44 height 50
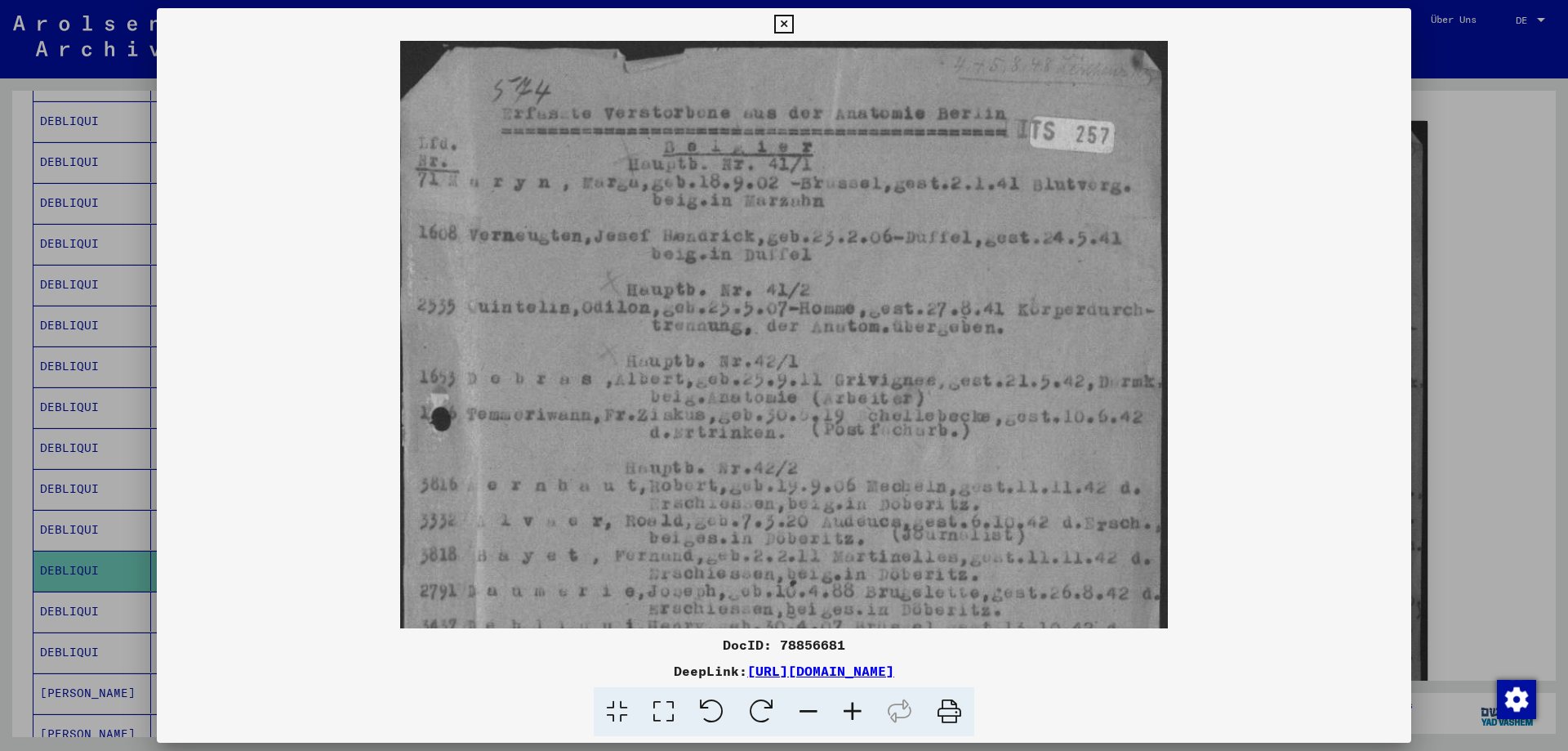
click at [848, 708] on icon at bounding box center [852, 712] width 44 height 50
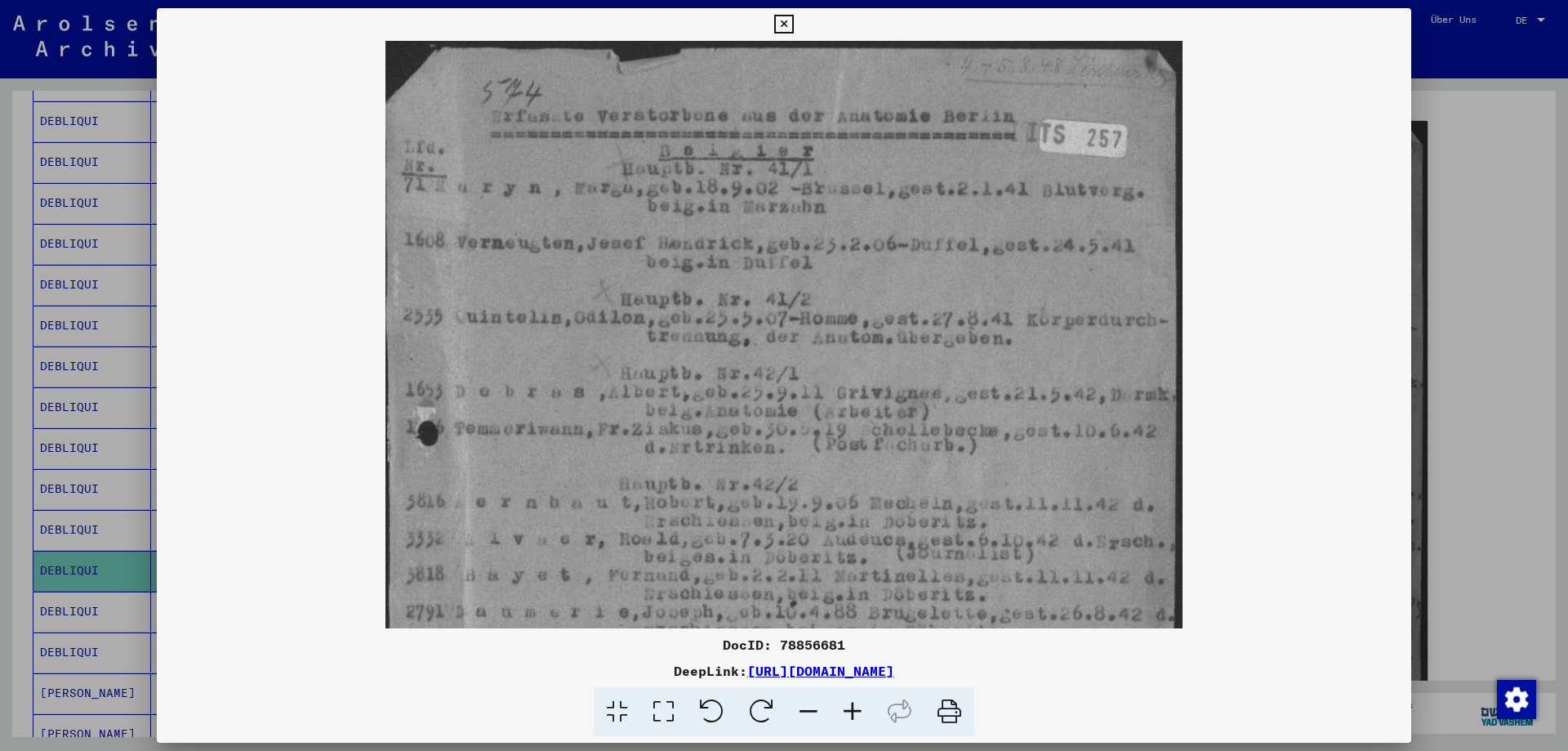
click at [848, 708] on icon at bounding box center [852, 712] width 44 height 50
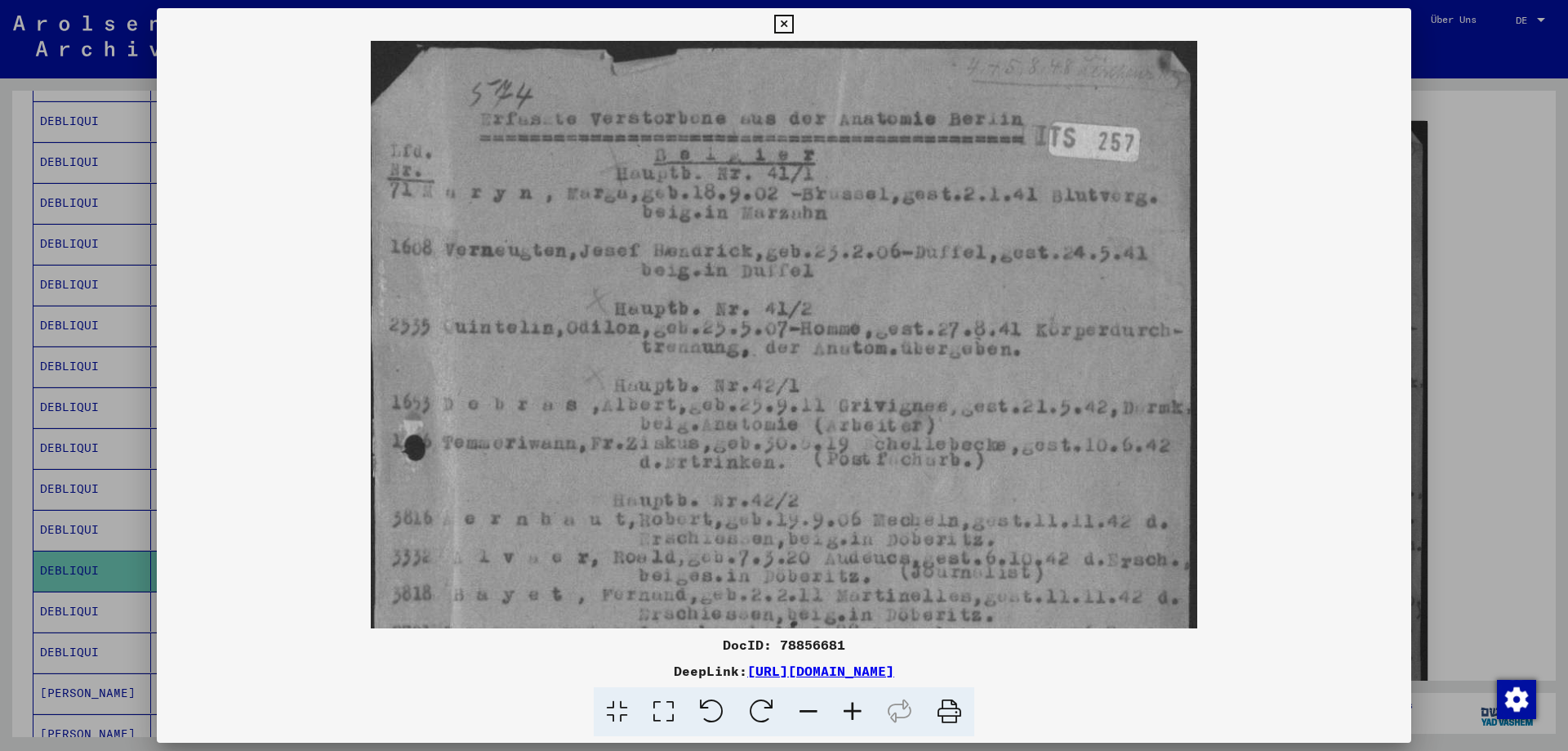
click at [848, 708] on icon at bounding box center [852, 712] width 44 height 50
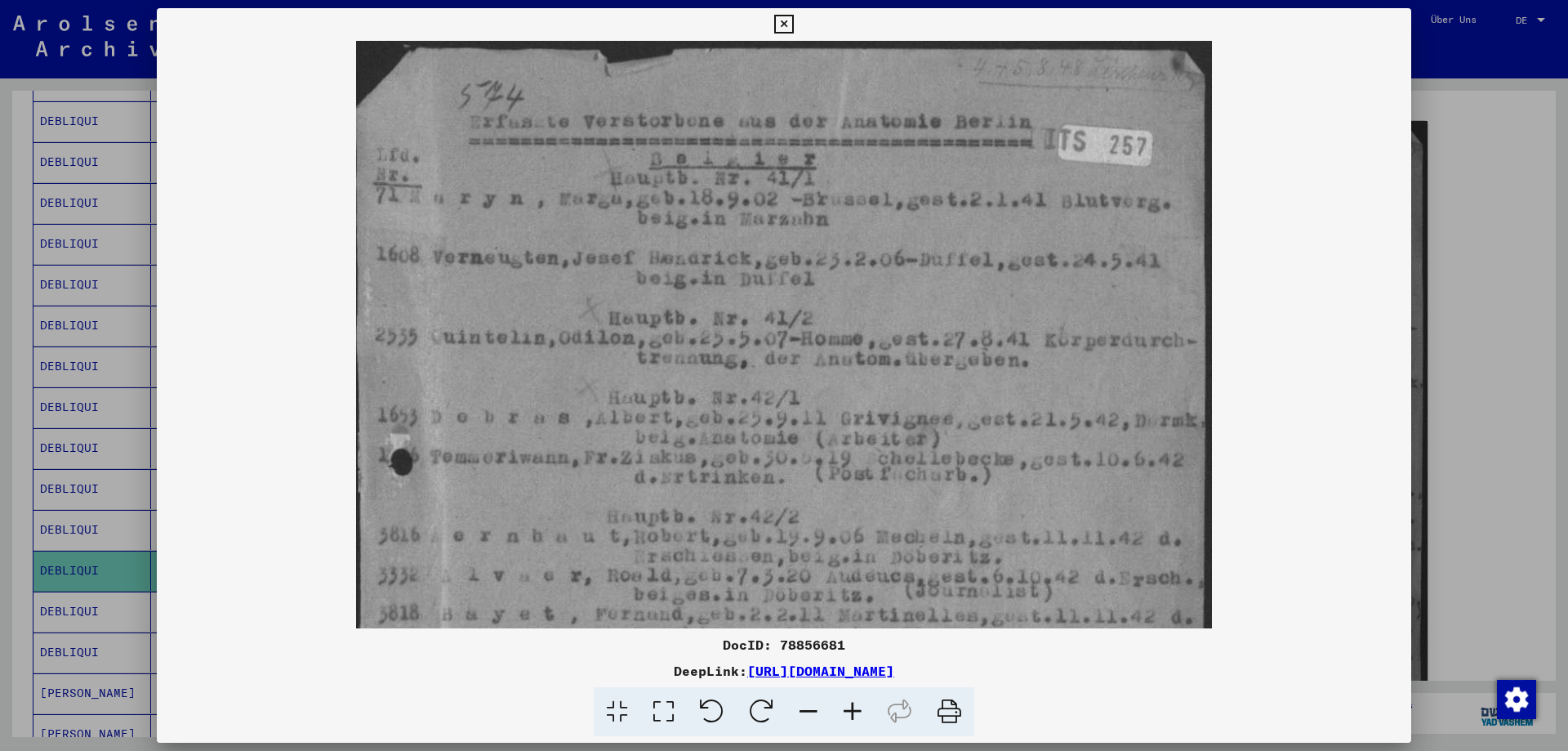
click at [848, 708] on icon at bounding box center [852, 712] width 44 height 50
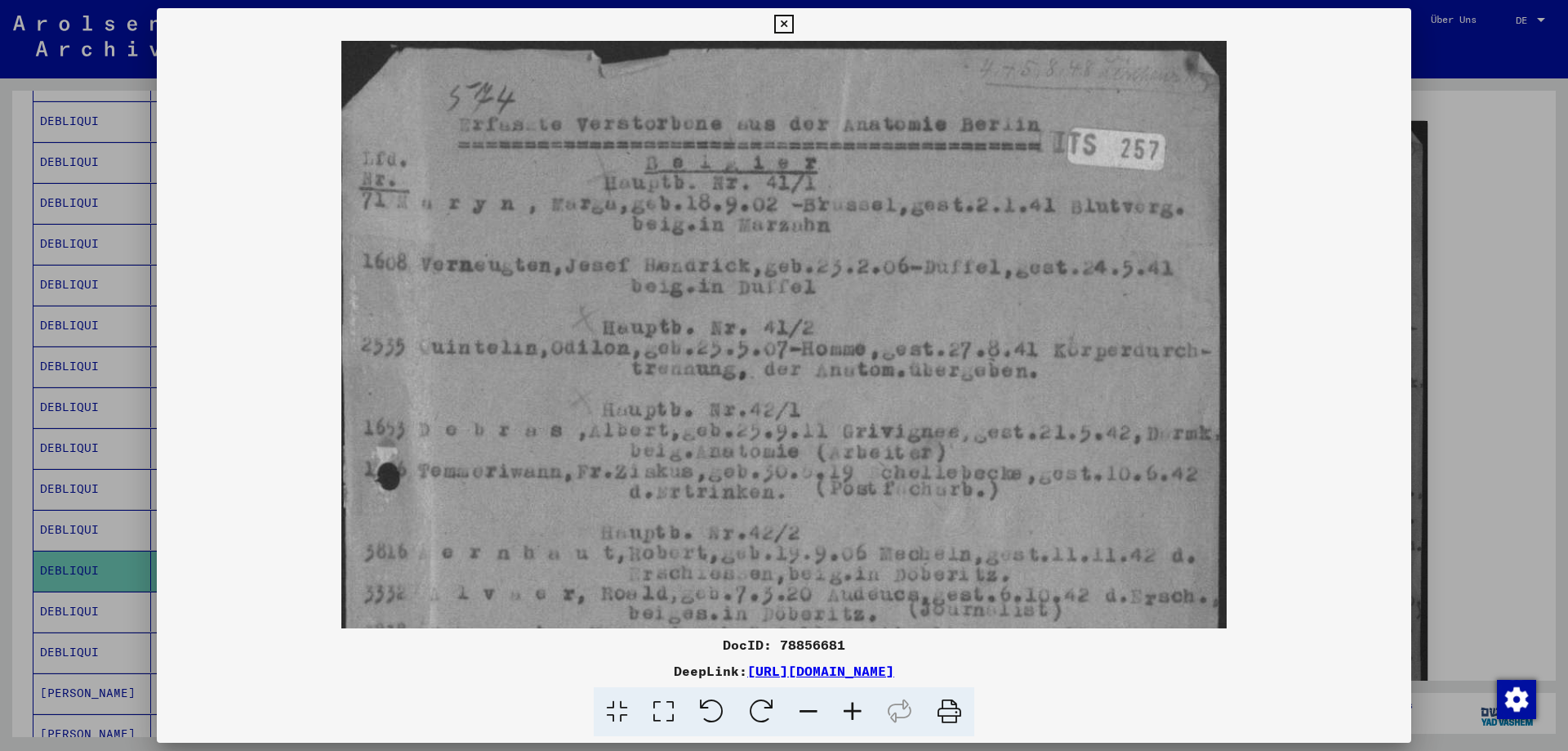
click at [848, 708] on icon at bounding box center [852, 712] width 44 height 50
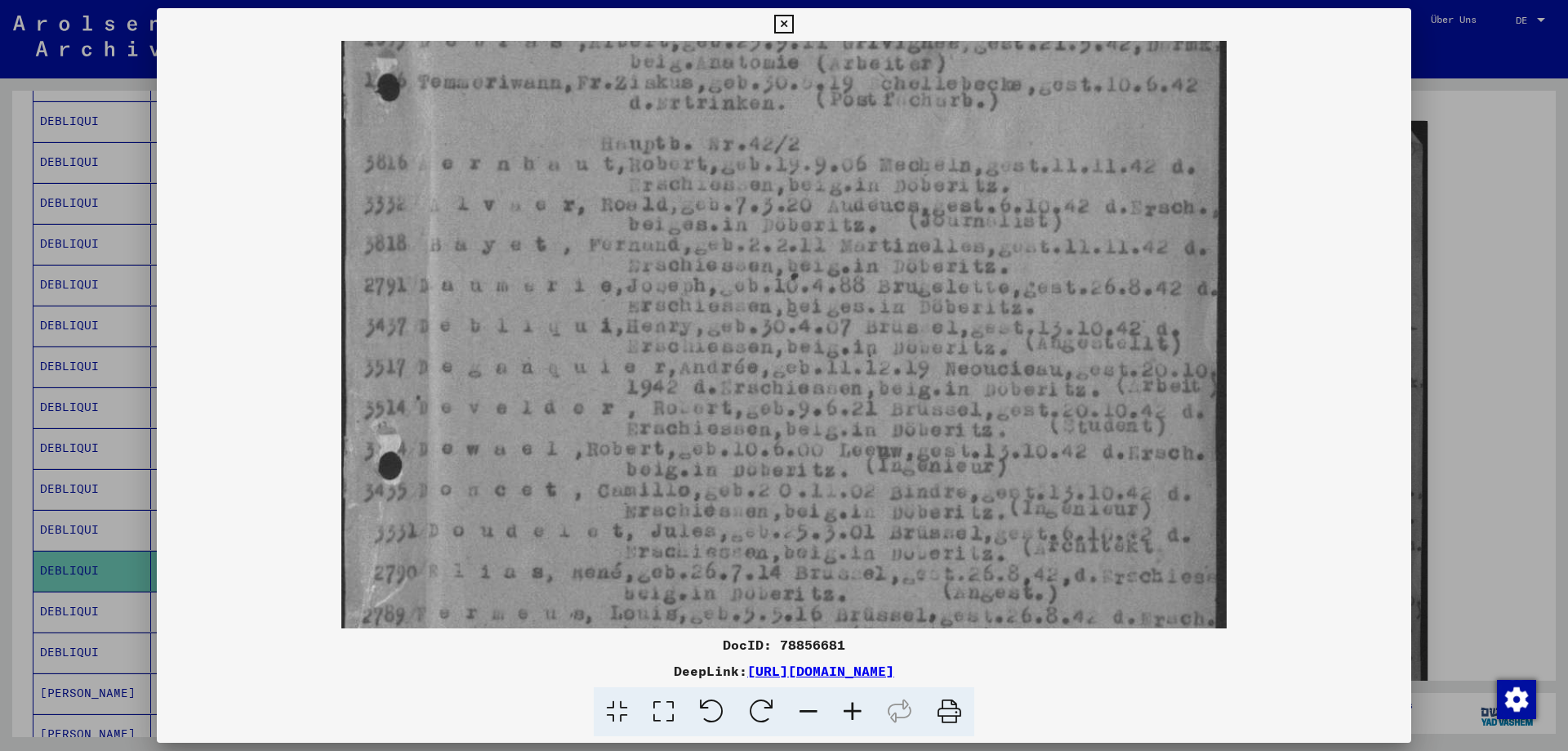
scroll to position [395, 0]
drag, startPoint x: 742, startPoint y: 518, endPoint x: 811, endPoint y: 125, distance: 399.0
click at [811, 125] on img at bounding box center [784, 266] width 884 height 1242
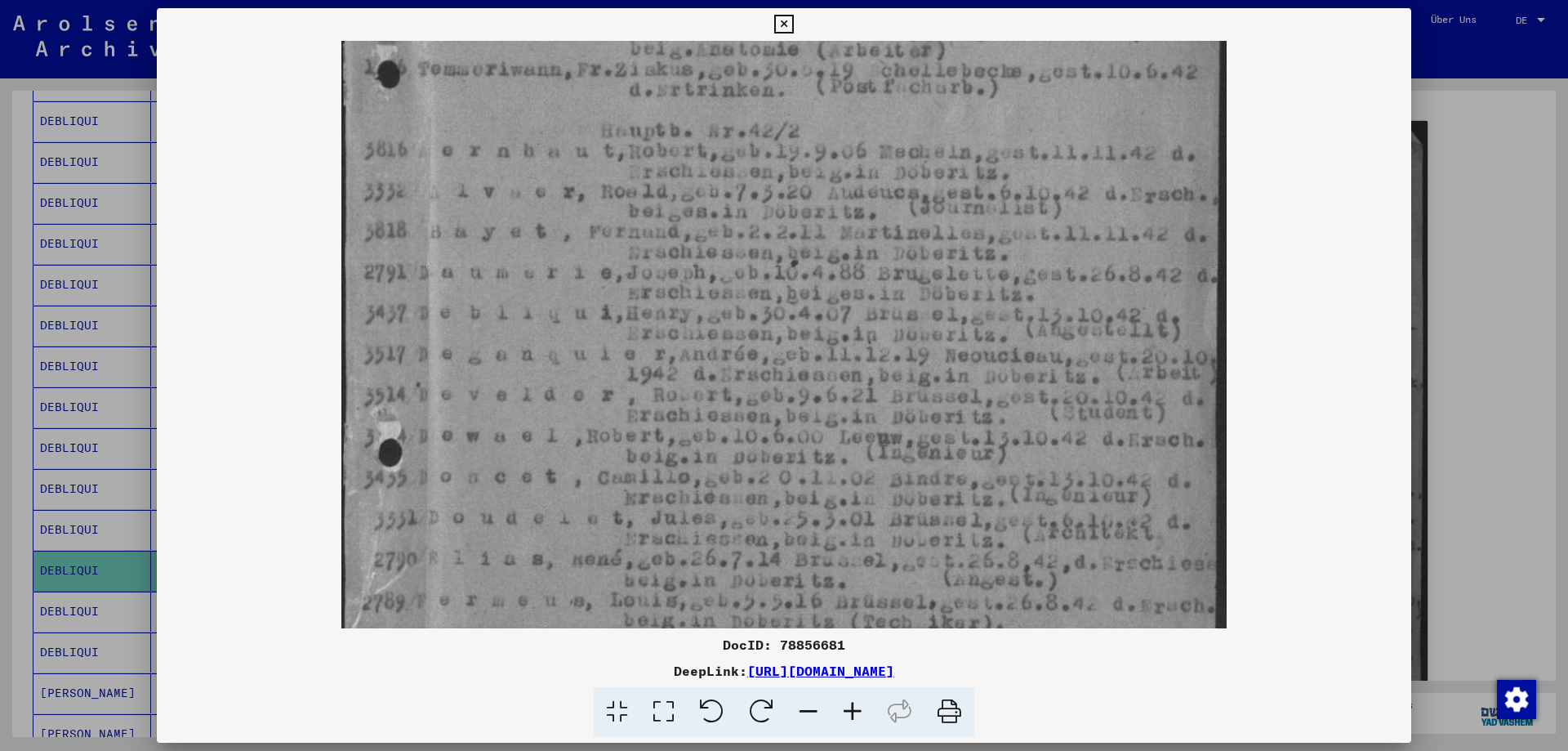
scroll to position [400, 0]
drag, startPoint x: 596, startPoint y: 512, endPoint x: 645, endPoint y: 499, distance: 50.7
click at [645, 499] on img at bounding box center [784, 261] width 884 height 1242
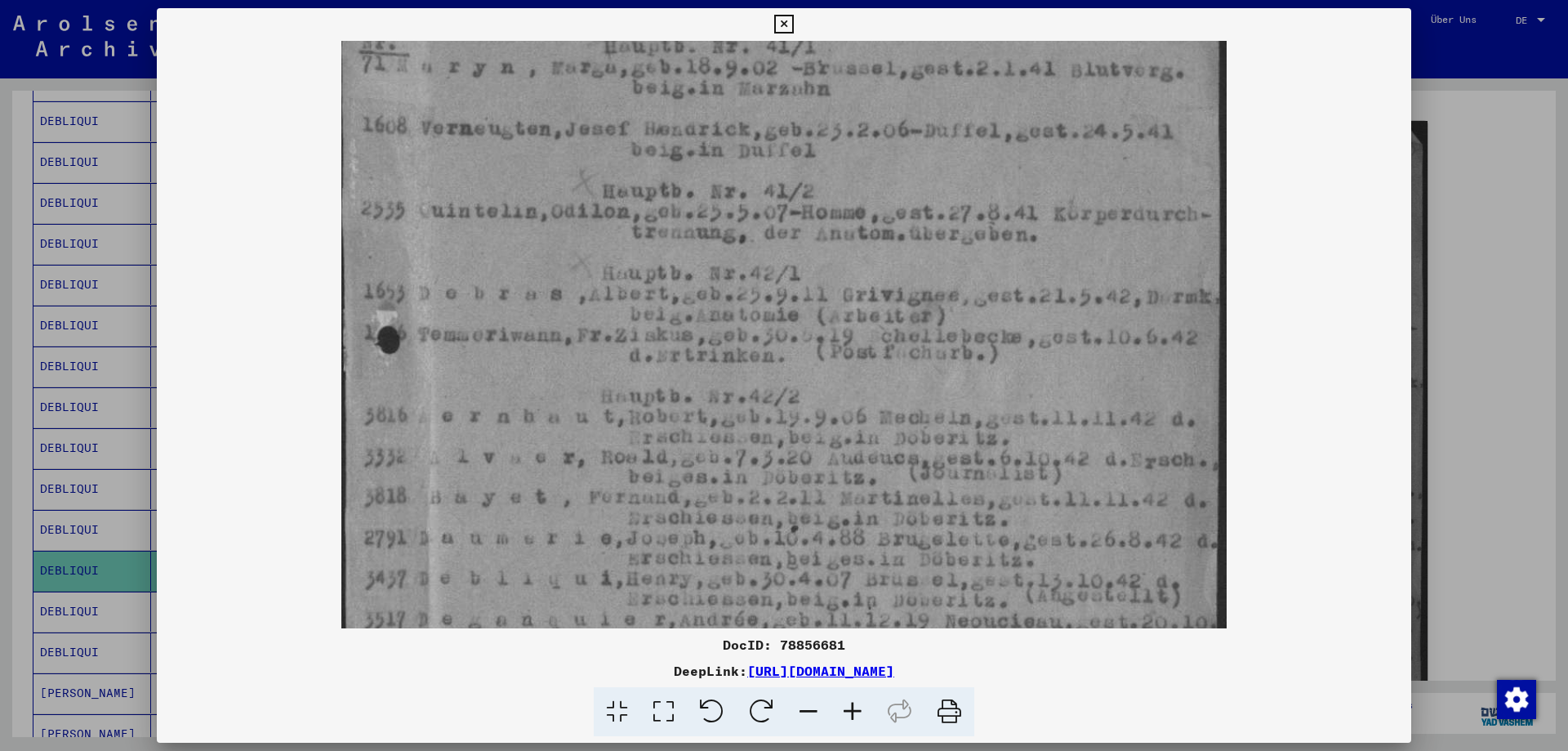
scroll to position [0, 0]
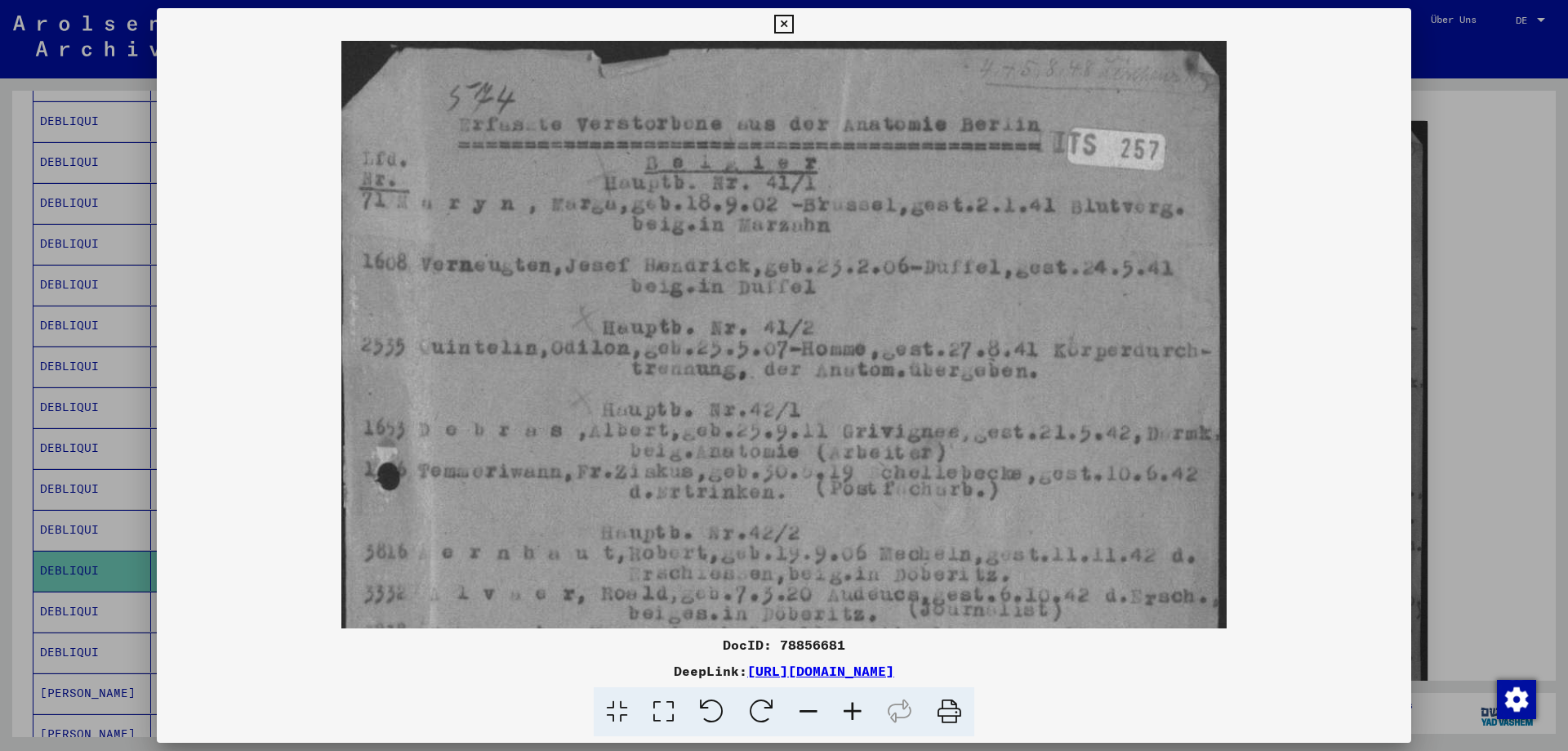
drag, startPoint x: 743, startPoint y: 111, endPoint x: 741, endPoint y: 639, distance: 528.0
click at [741, 639] on div "DocID: 78856681 DeepLink: [URL][DOMAIN_NAME]" at bounding box center [784, 372] width 1254 height 729
click at [782, 23] on icon at bounding box center [784, 24] width 18 height 19
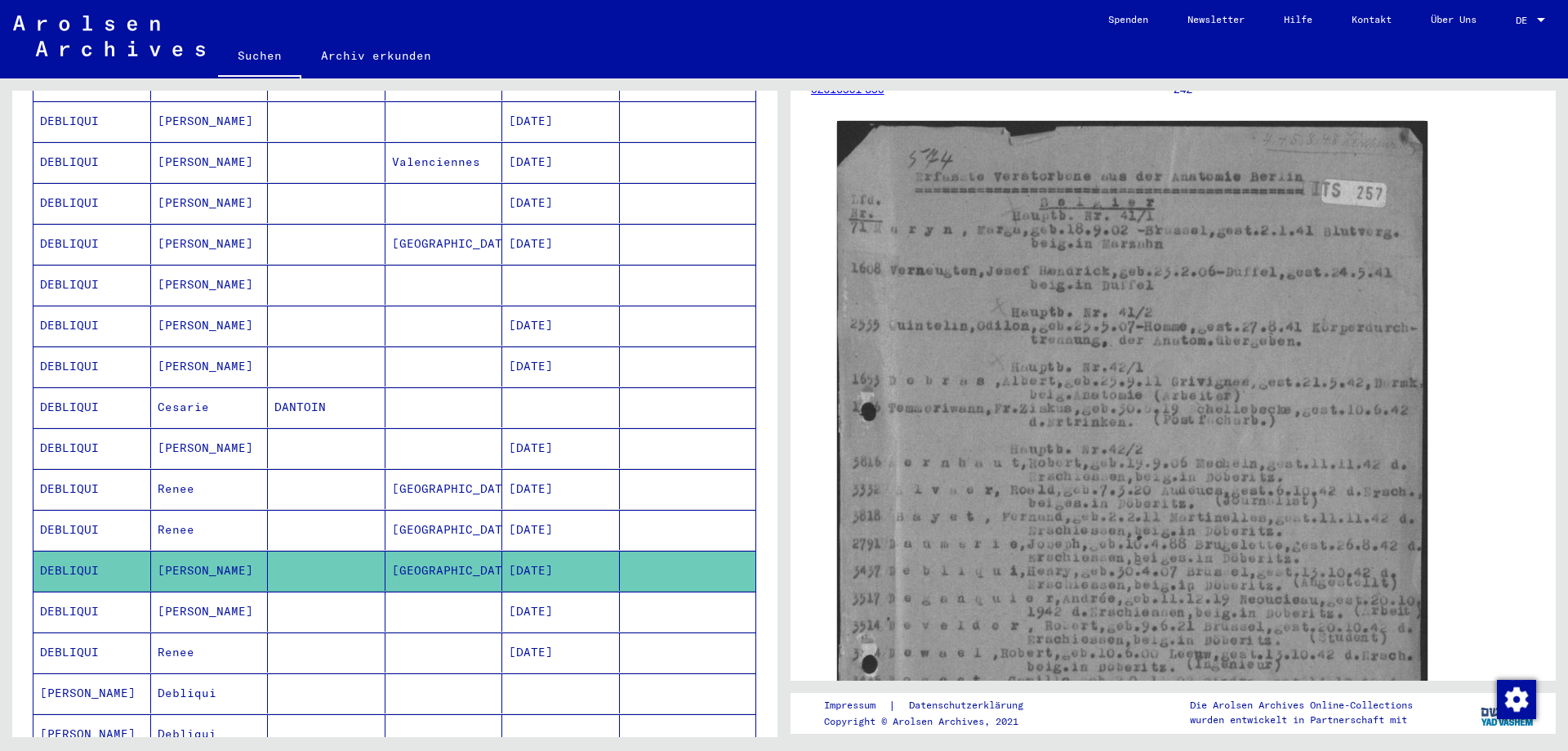
click at [575, 600] on mat-cell "[DATE]" at bounding box center [560, 611] width 117 height 40
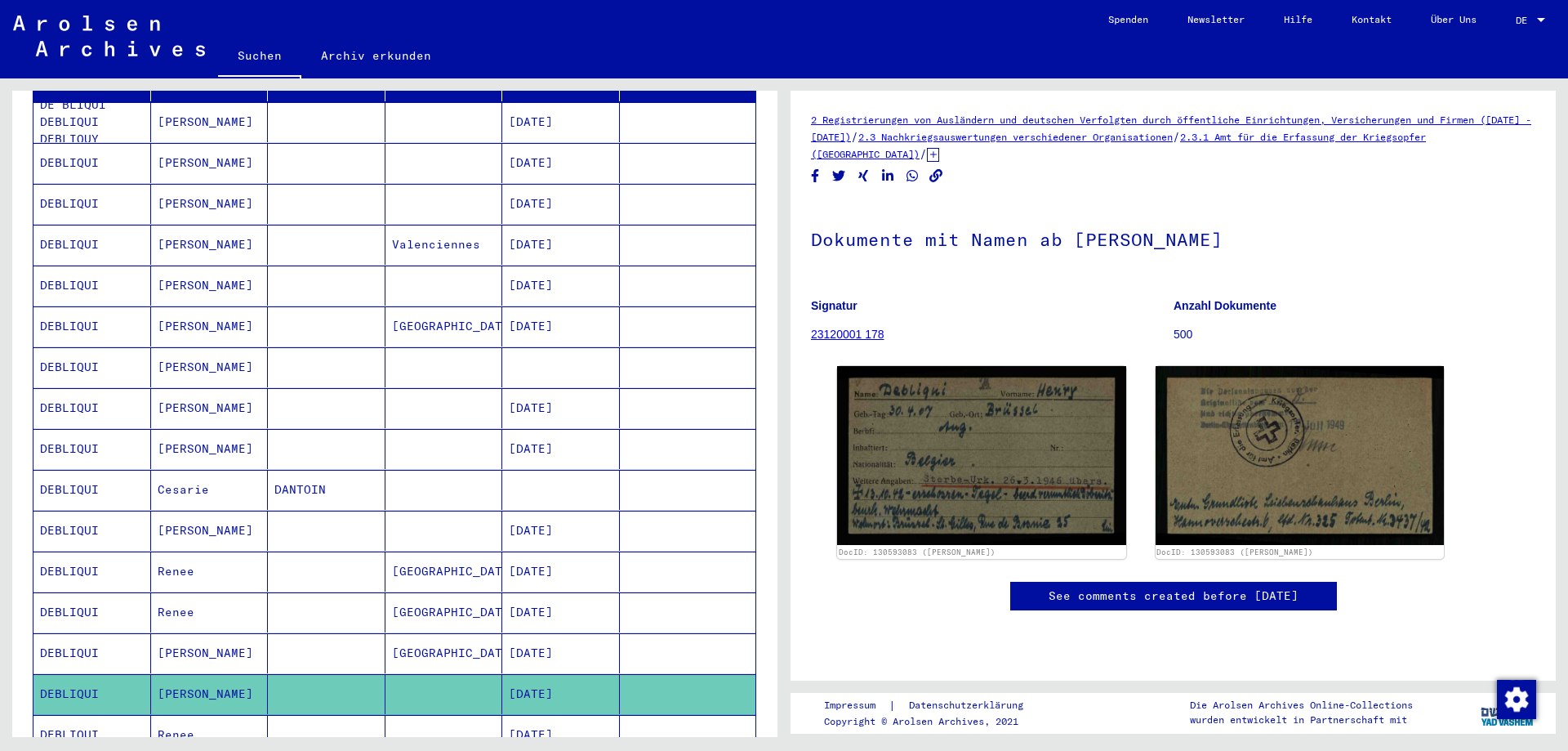
scroll to position [247, 0]
click at [572, 679] on mat-cell "[DATE]" at bounding box center [560, 693] width 117 height 40
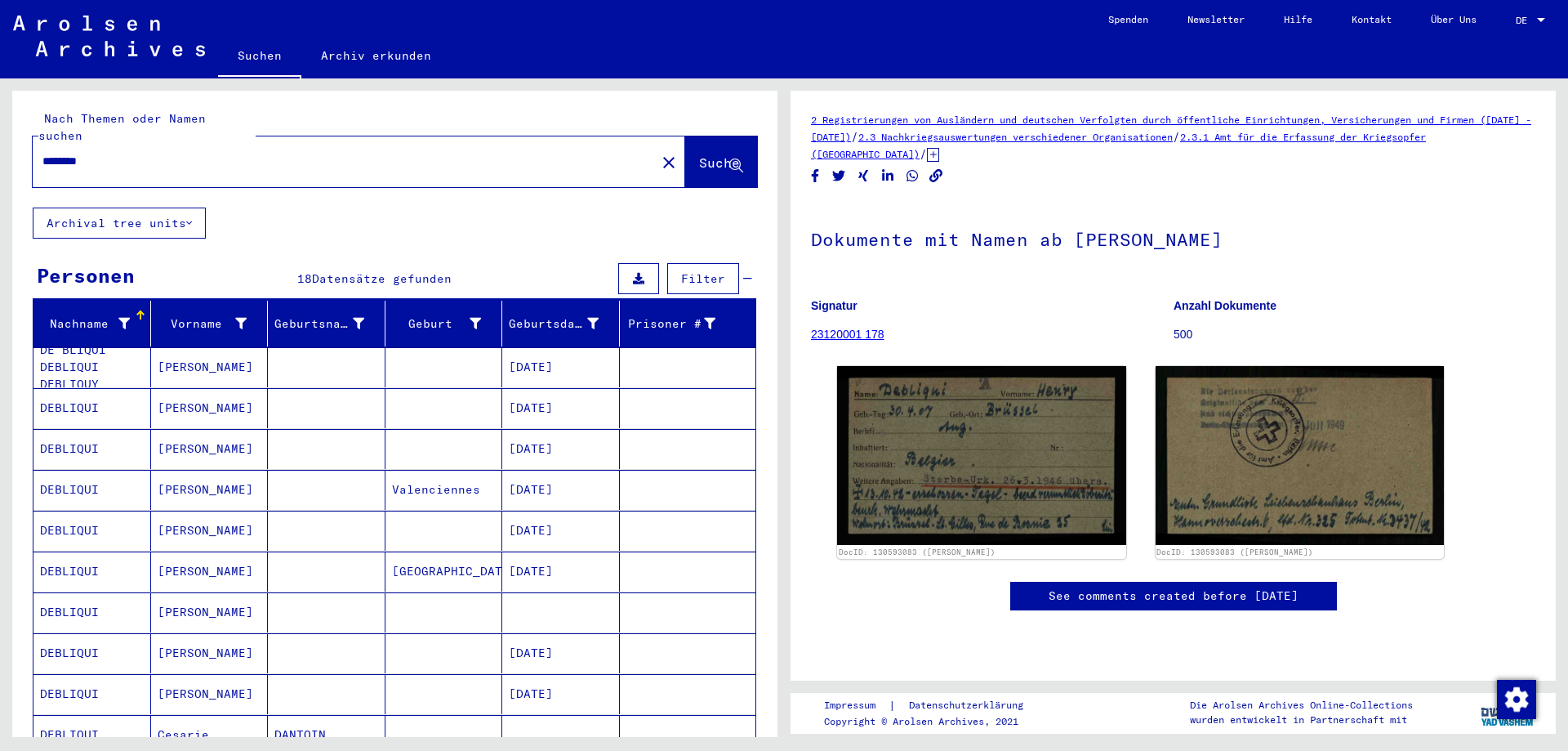
scroll to position [0, 0]
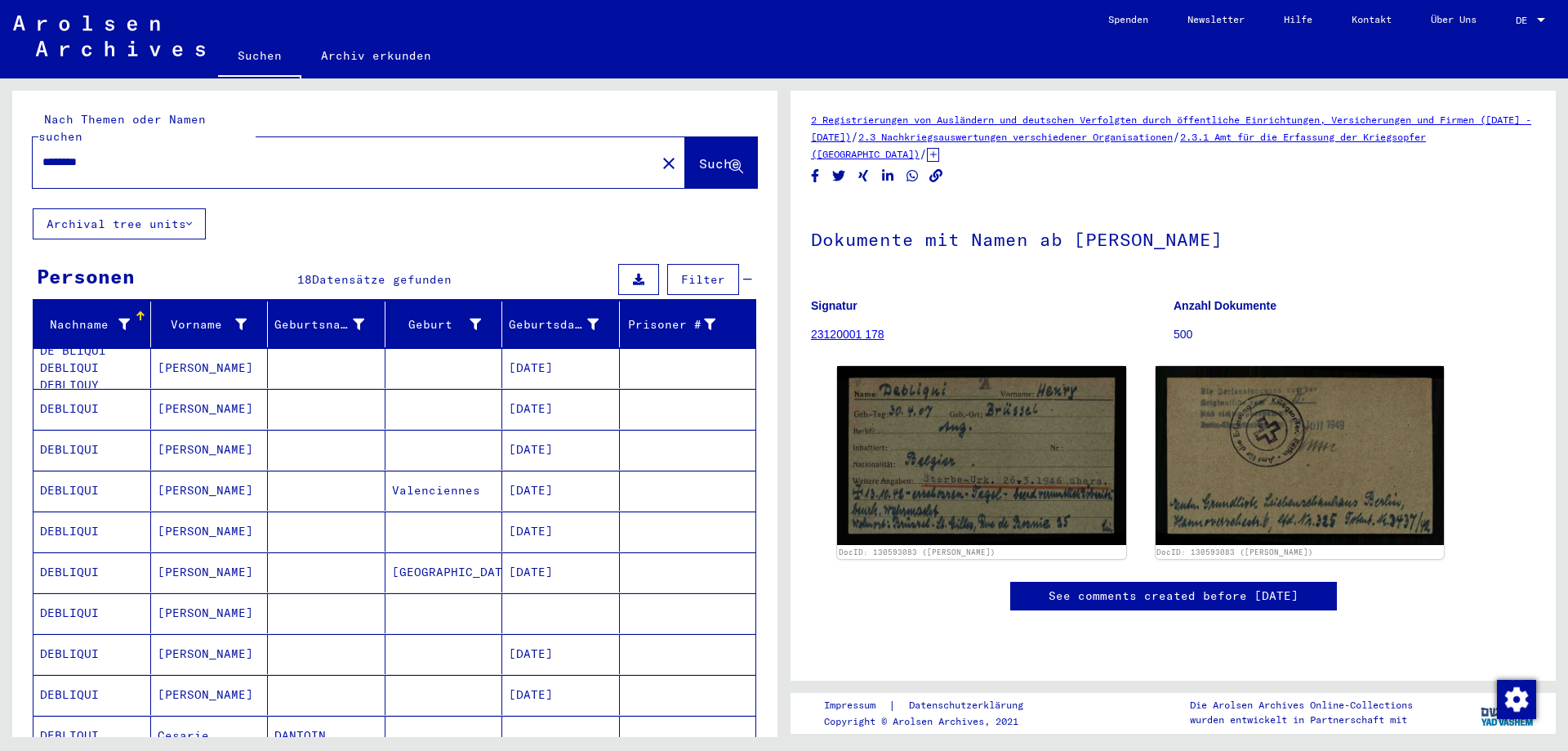
click at [118, 154] on input "********" at bounding box center [345, 162] width 604 height 17
click at [699, 155] on span "Suche" at bounding box center [719, 163] width 41 height 17
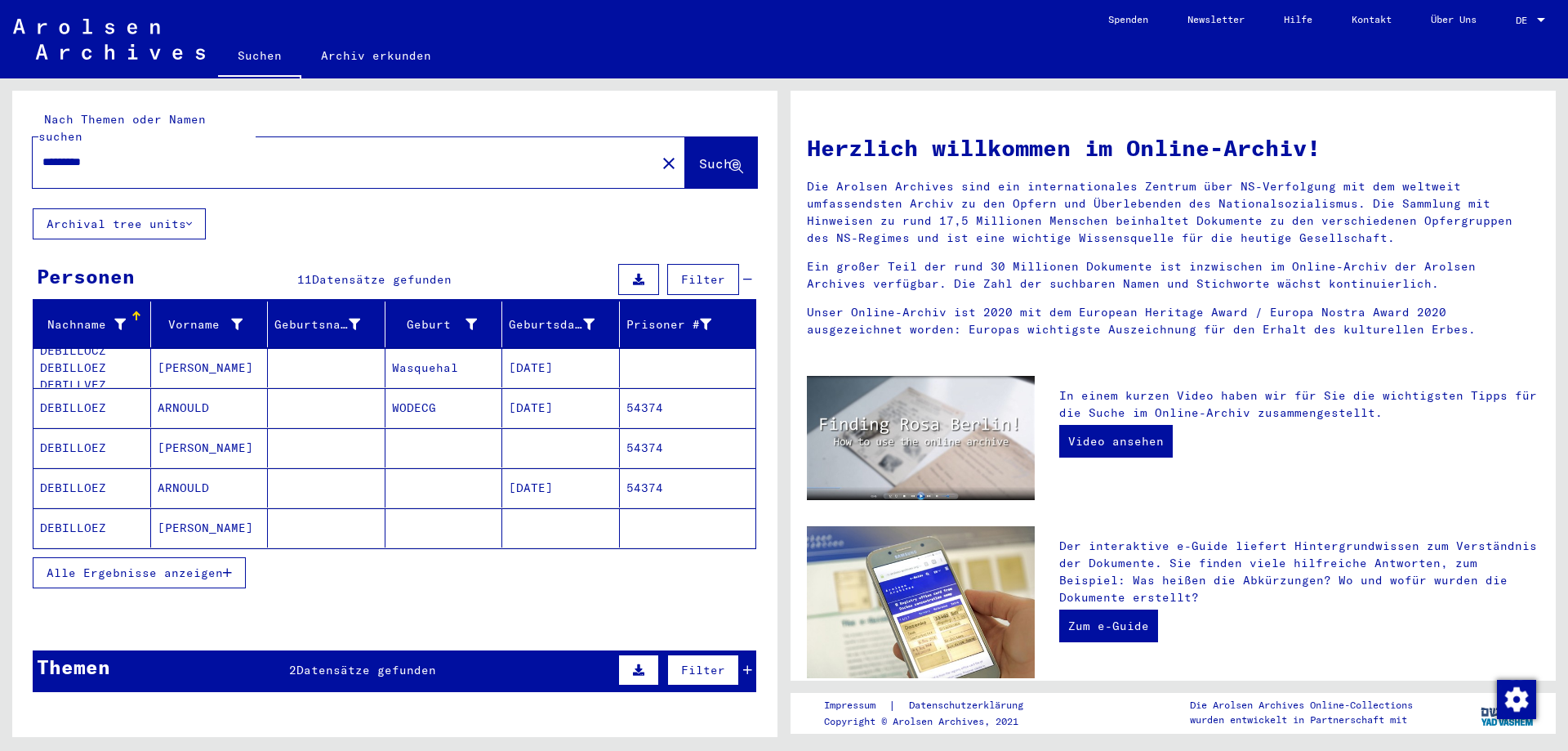
click at [589, 390] on mat-cell "[DATE]" at bounding box center [560, 408] width 117 height 39
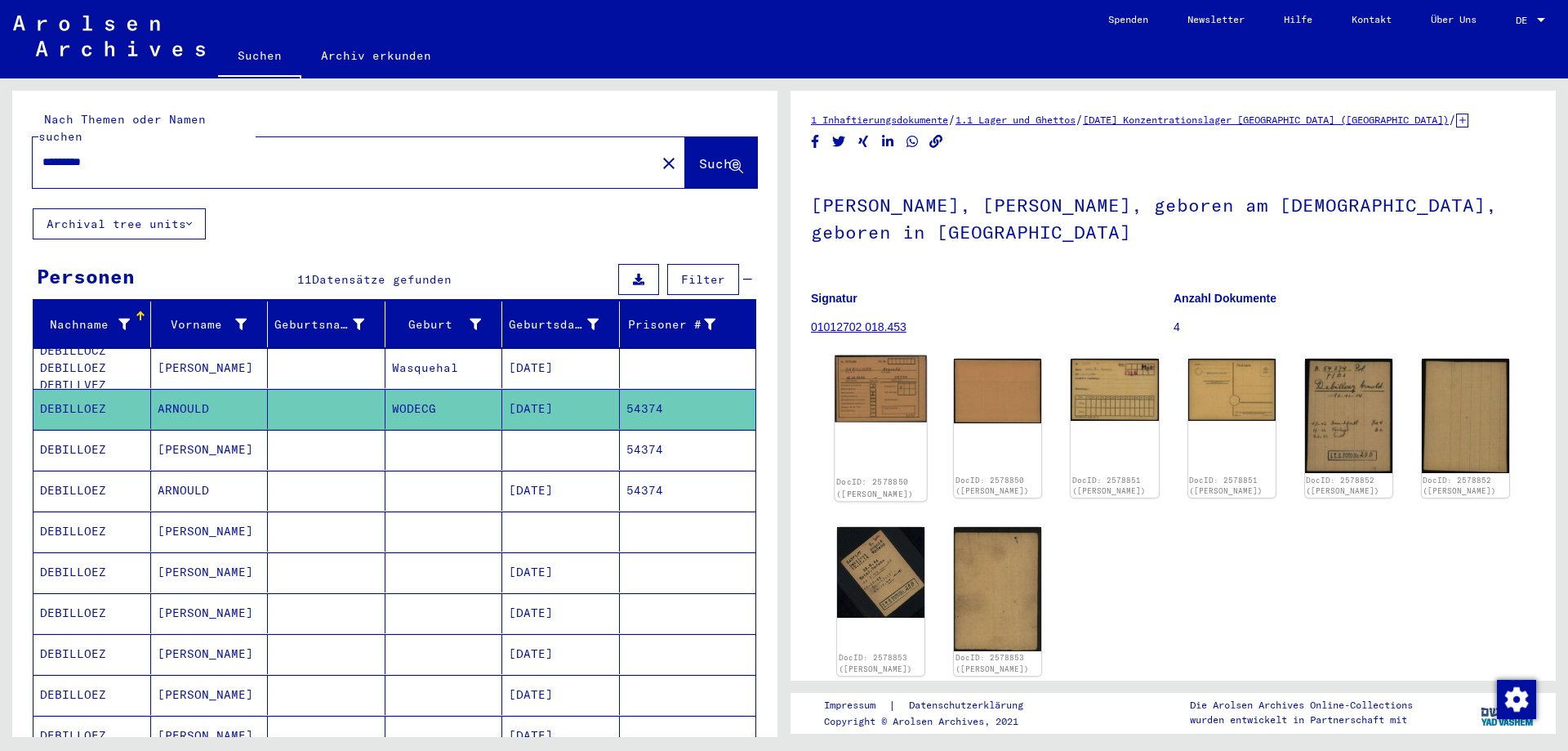
click at [882, 393] on img at bounding box center [881, 389] width 92 height 67
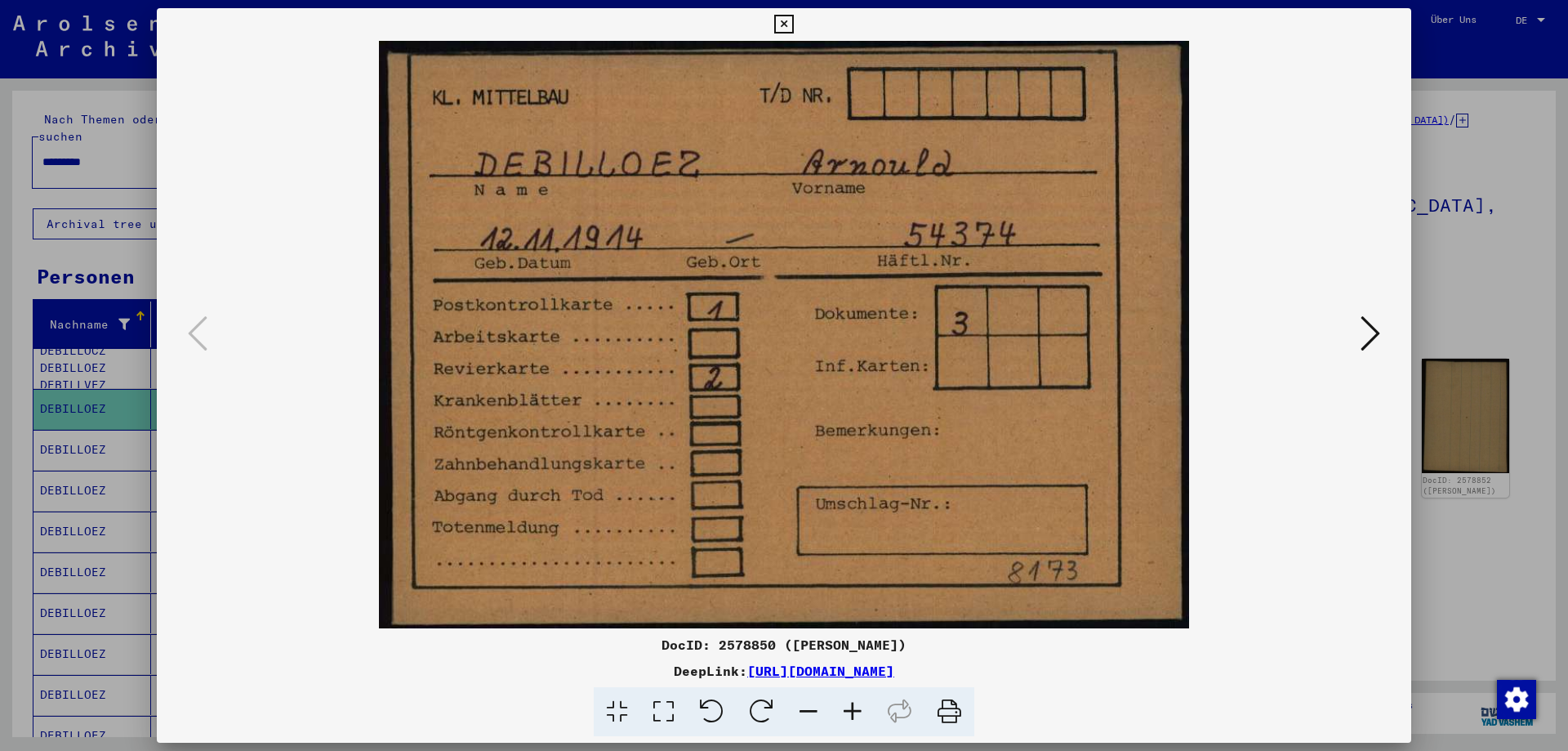
click at [1375, 334] on icon at bounding box center [1371, 333] width 19 height 39
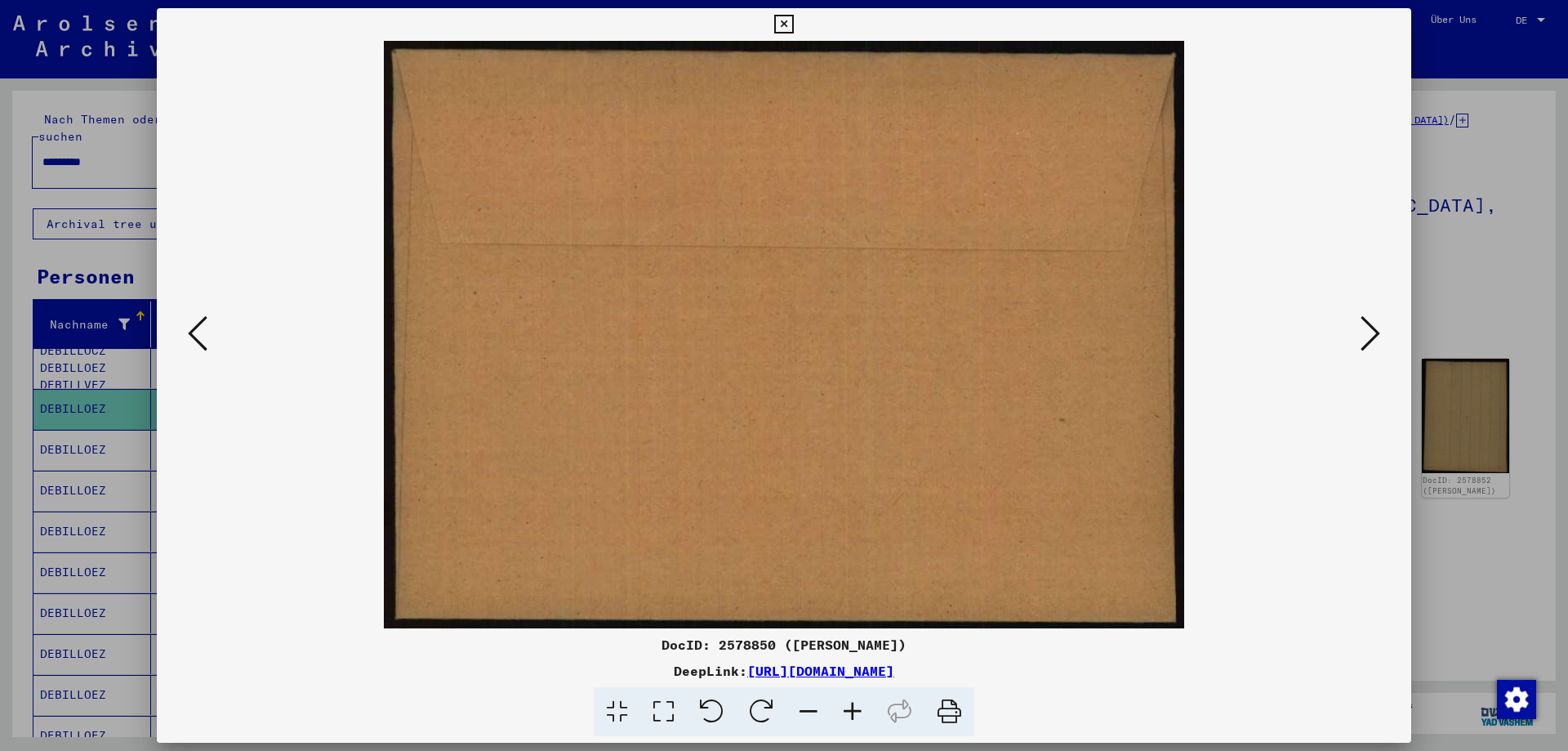
click at [1375, 334] on icon at bounding box center [1371, 333] width 19 height 39
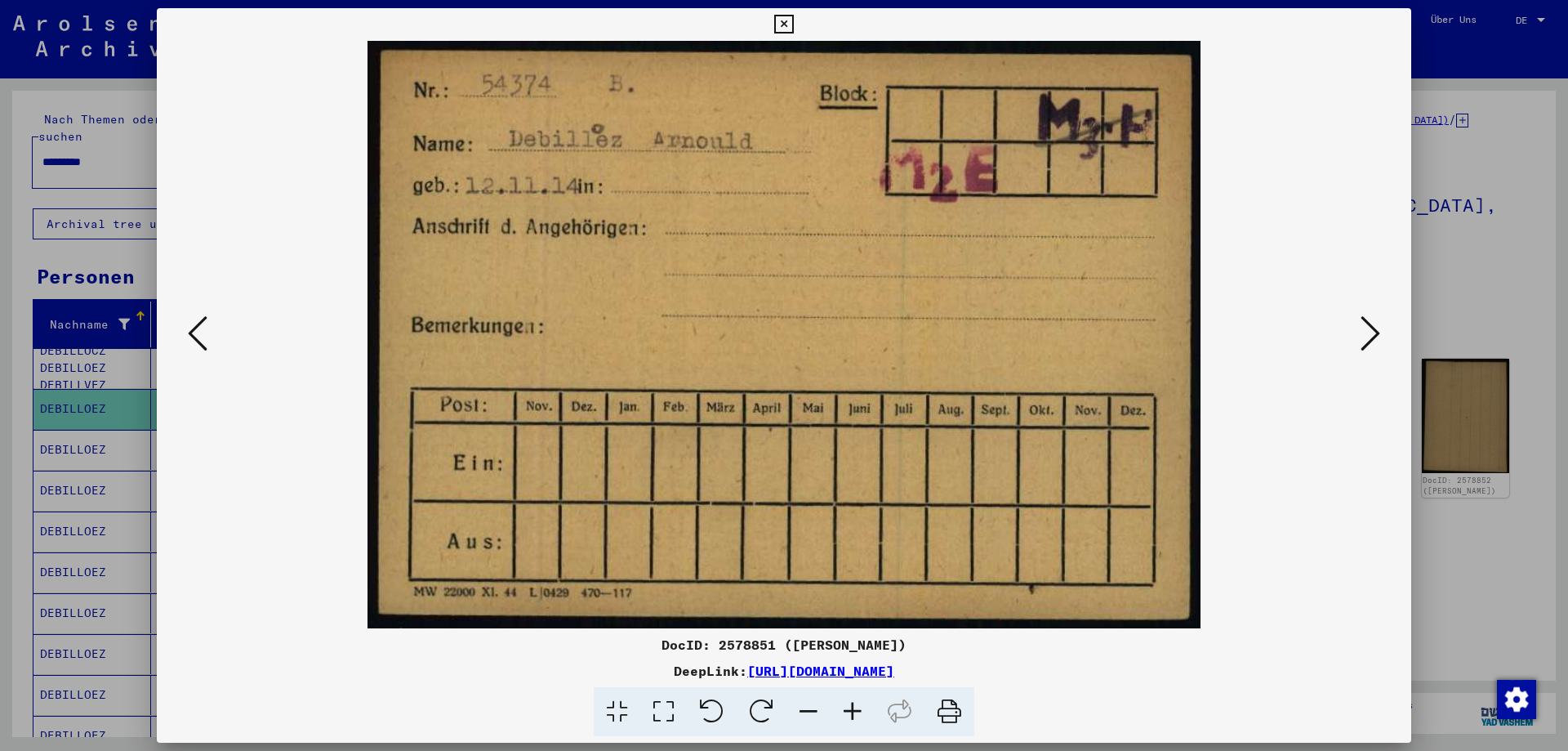
click at [1375, 334] on icon at bounding box center [1371, 333] width 19 height 39
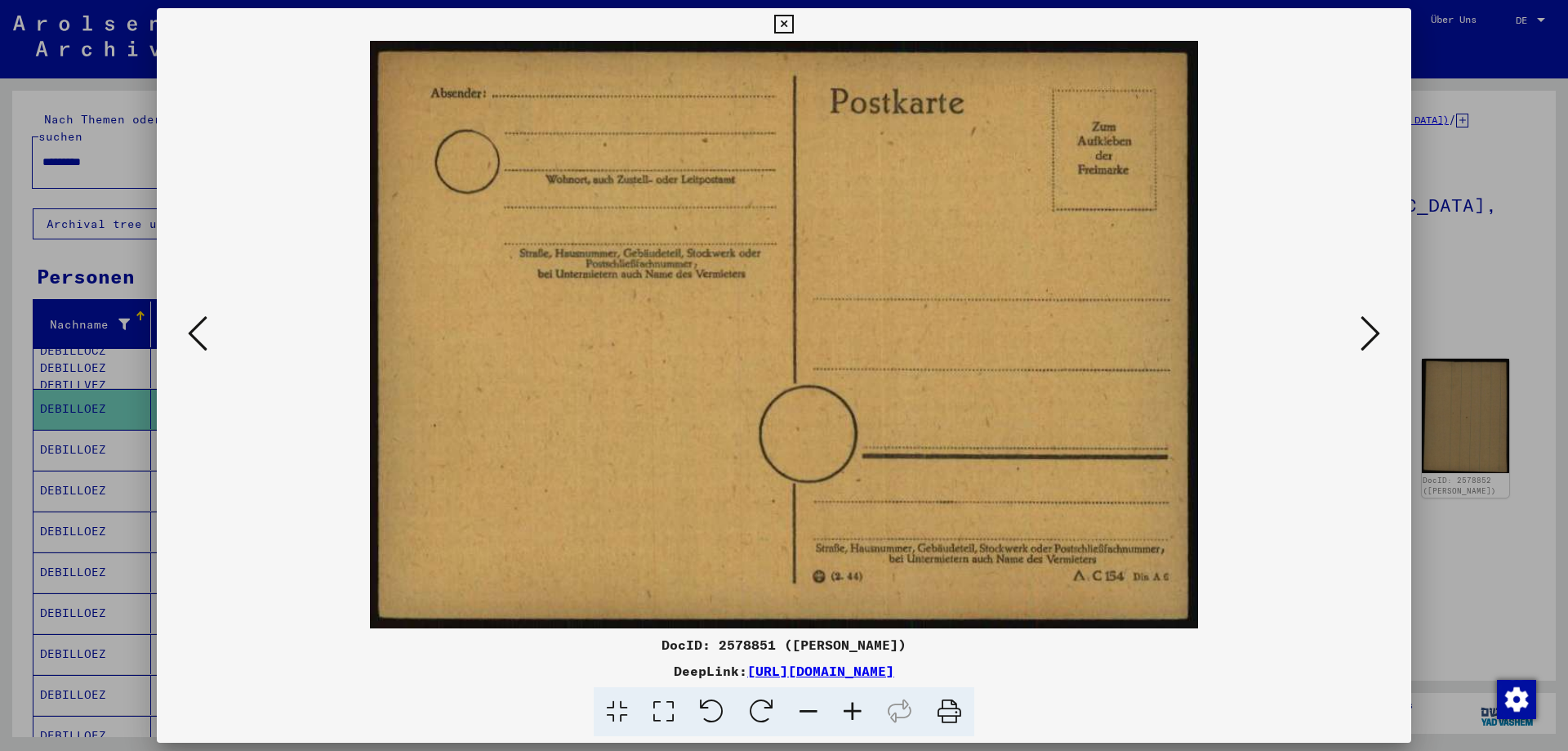
click at [1375, 334] on icon at bounding box center [1371, 333] width 19 height 39
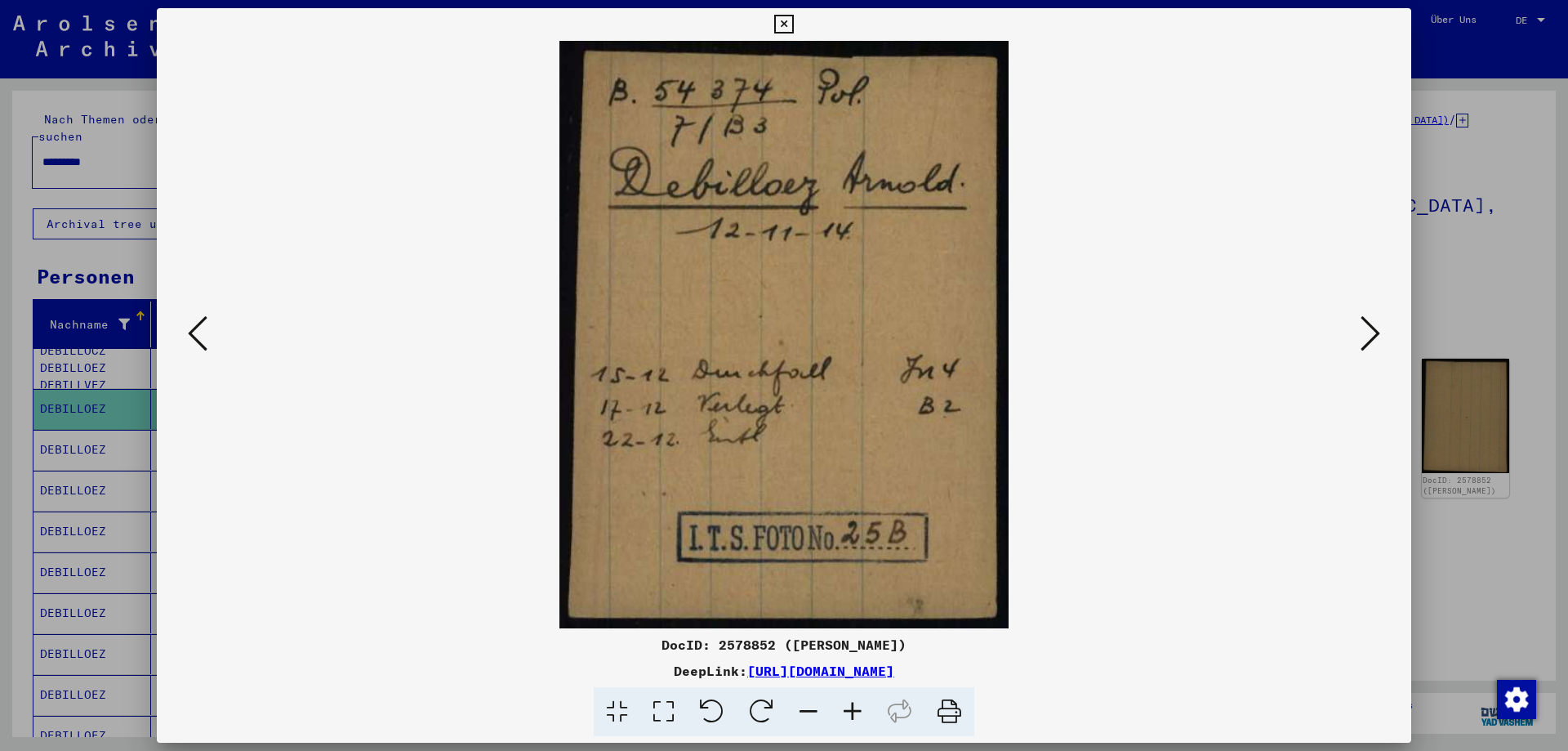
click at [1375, 332] on icon at bounding box center [1371, 333] width 19 height 39
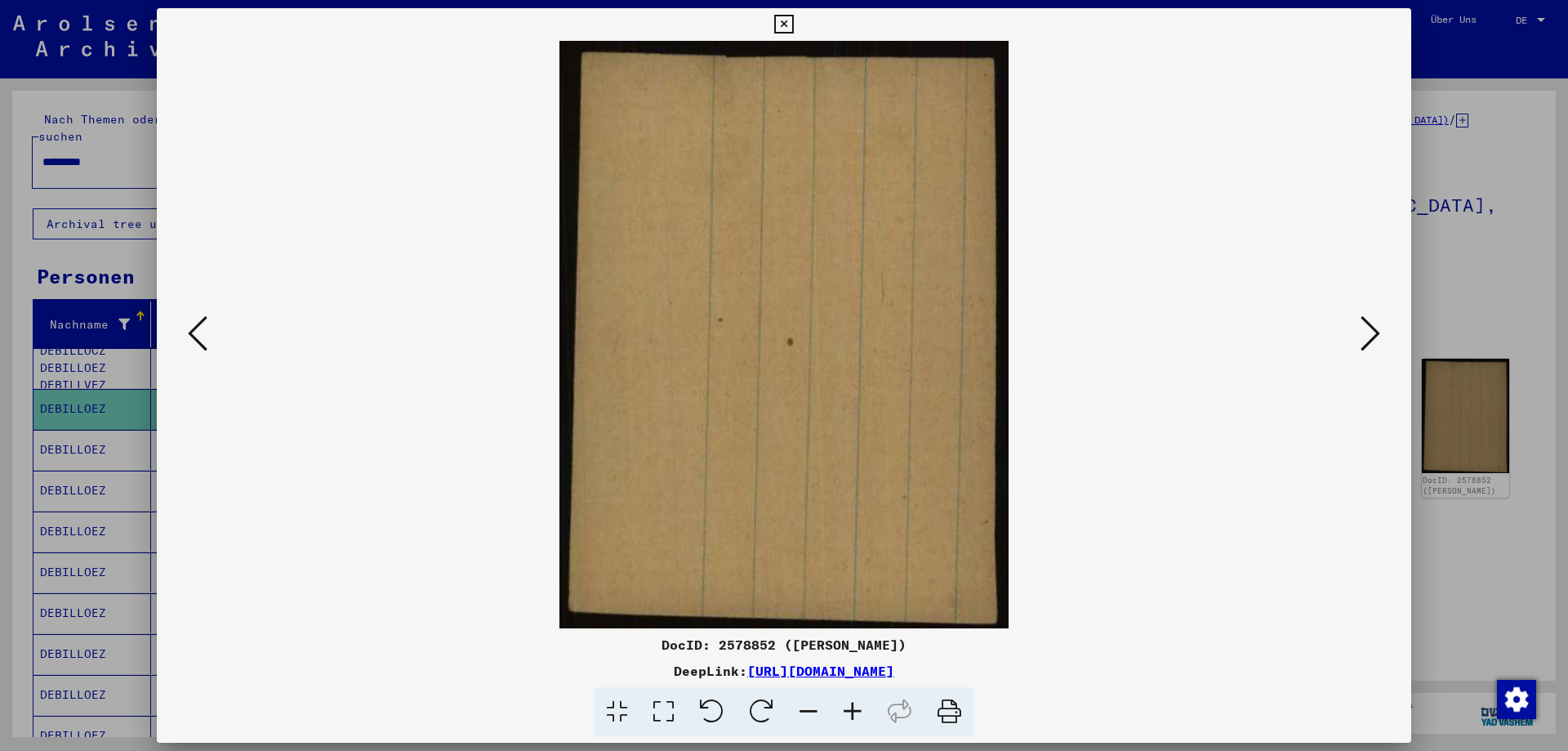
click at [1375, 332] on icon at bounding box center [1371, 333] width 19 height 39
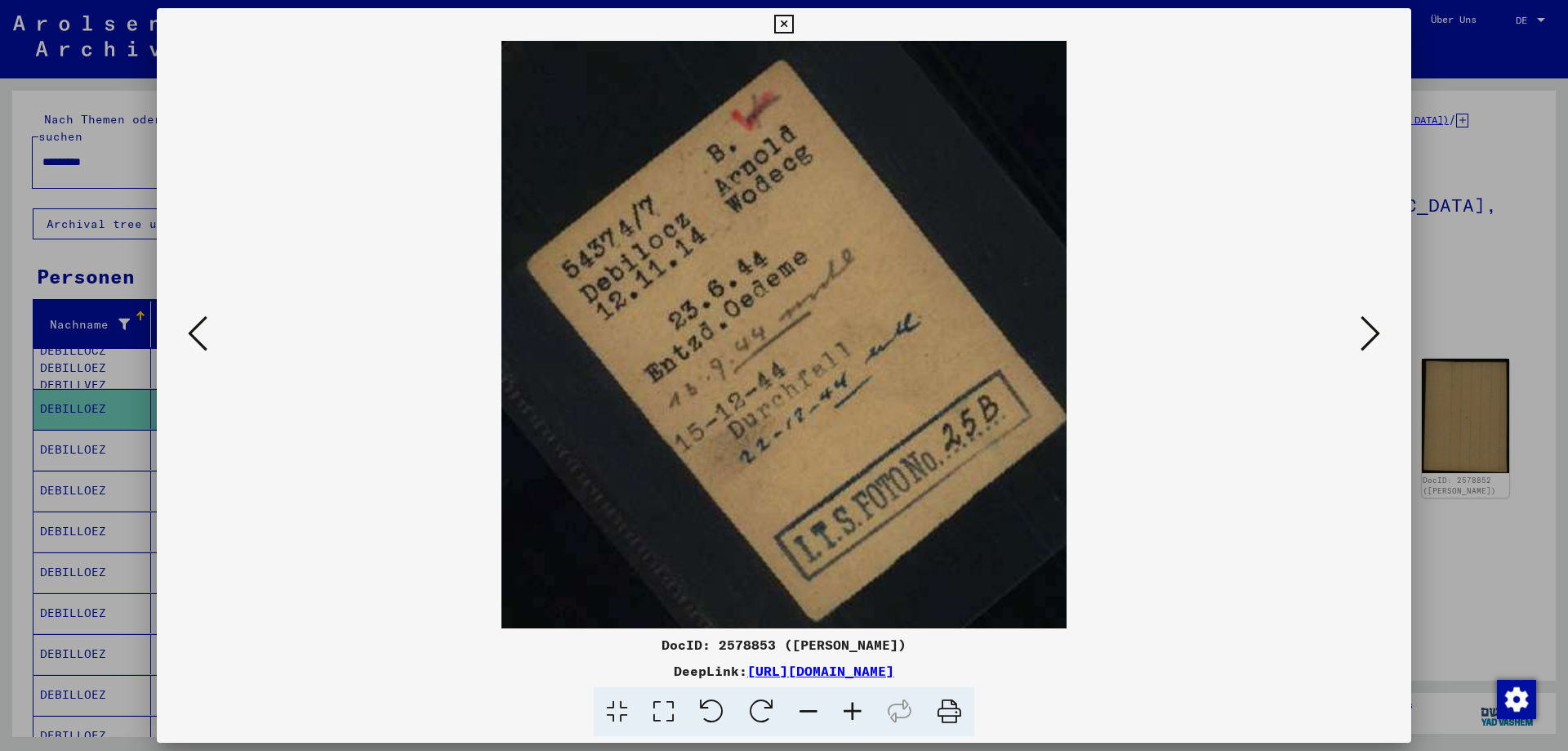
click at [1371, 323] on icon at bounding box center [1371, 333] width 19 height 39
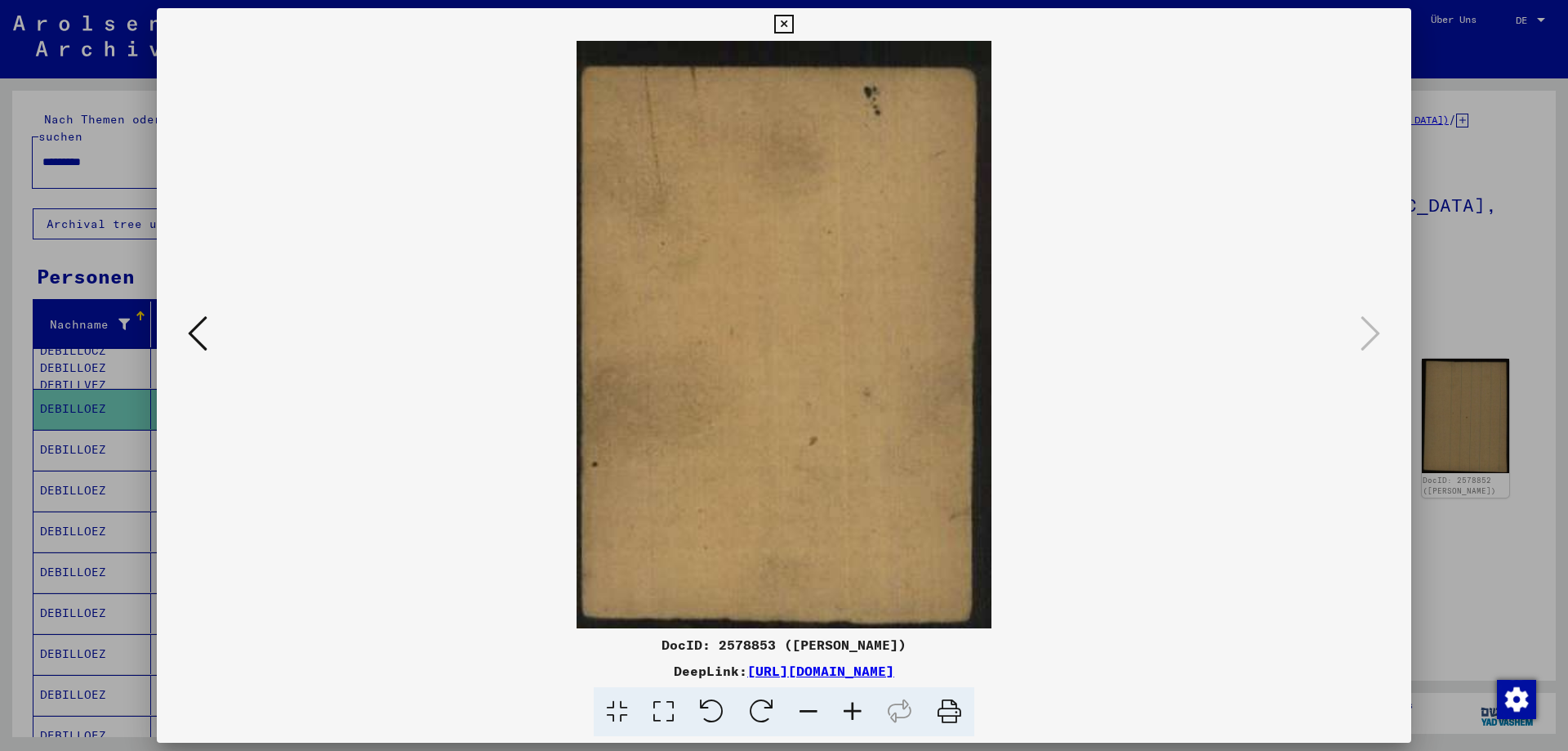
click at [785, 21] on icon at bounding box center [784, 24] width 18 height 19
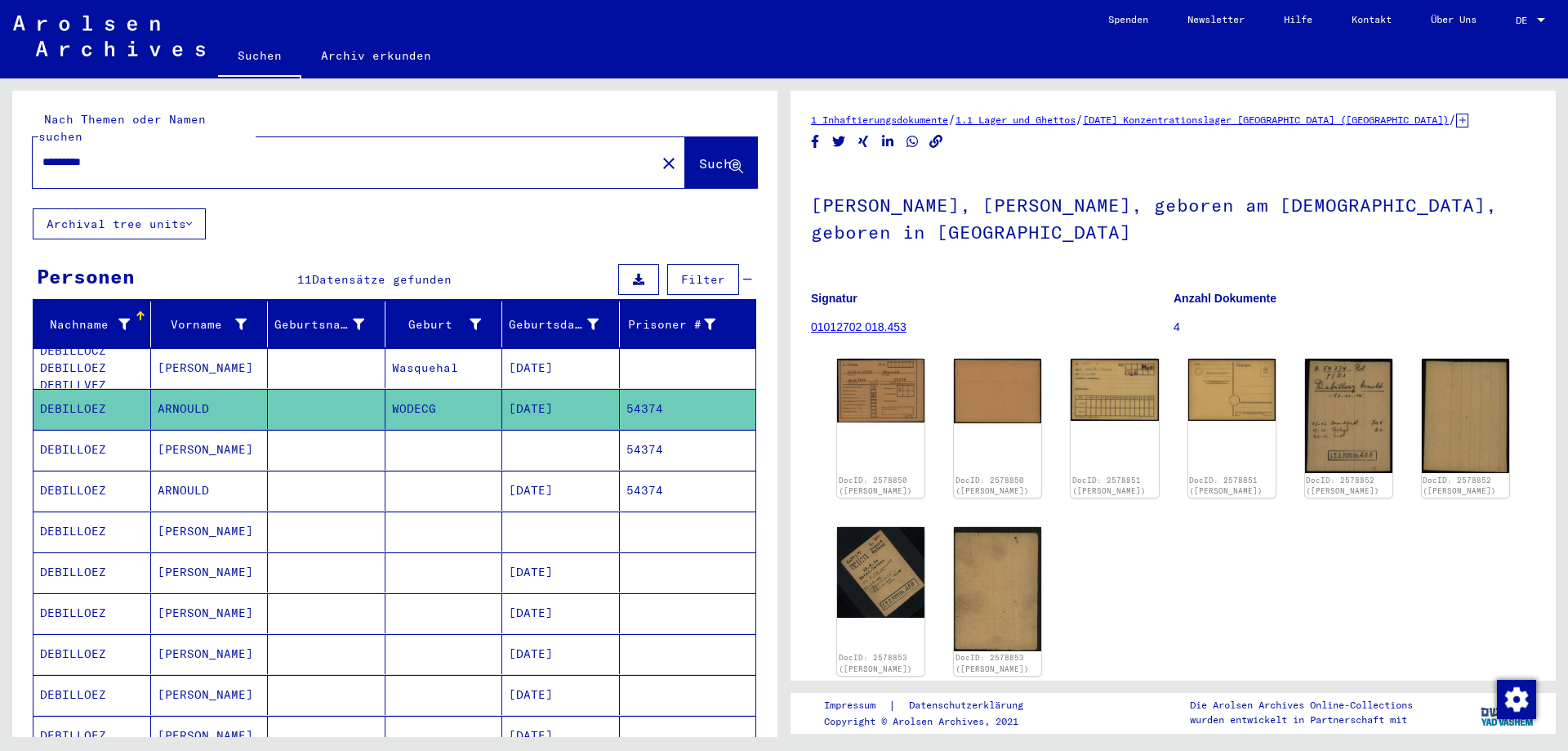
click at [556, 556] on mat-cell "[DATE]" at bounding box center [560, 572] width 117 height 40
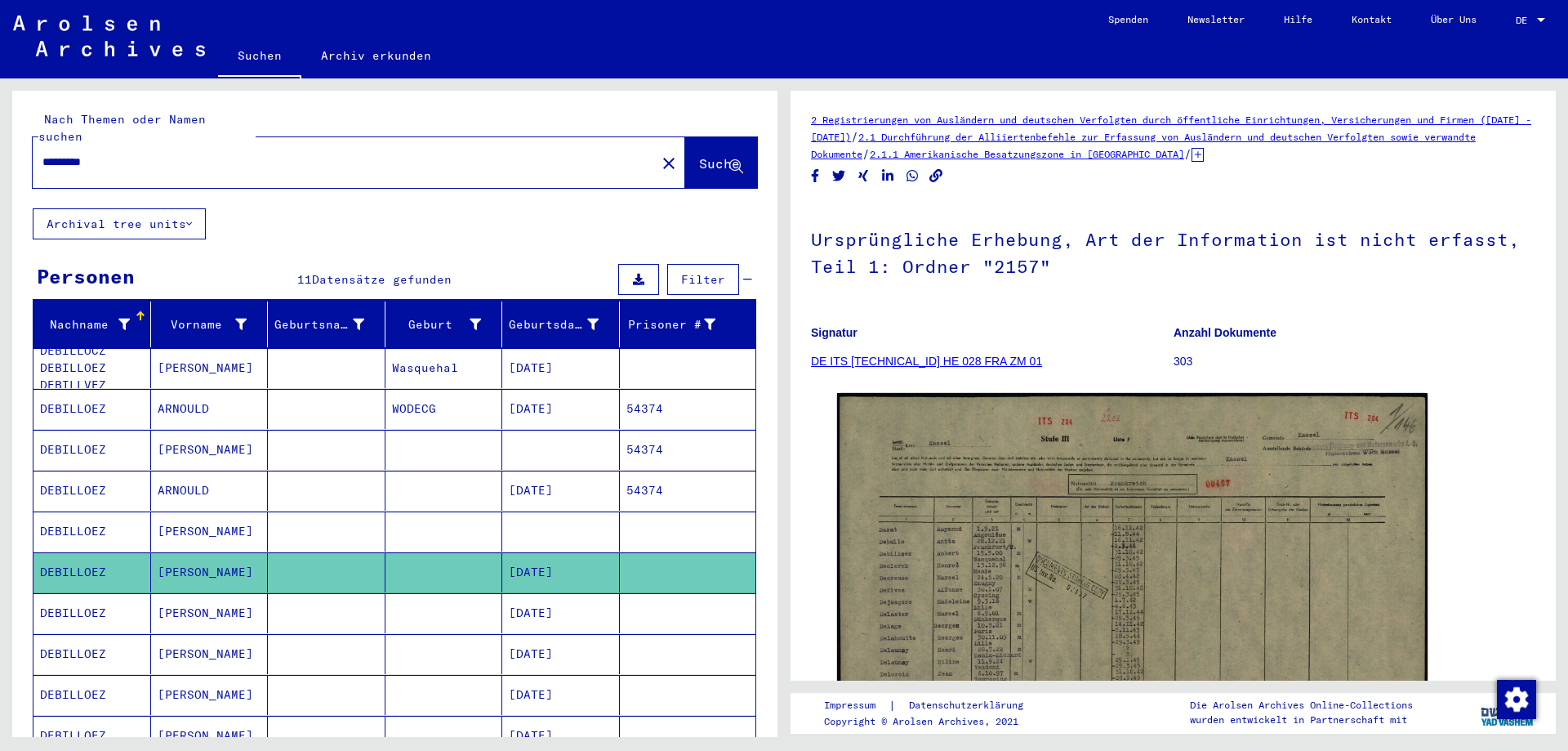
click at [570, 594] on mat-cell "[DATE]" at bounding box center [560, 613] width 117 height 40
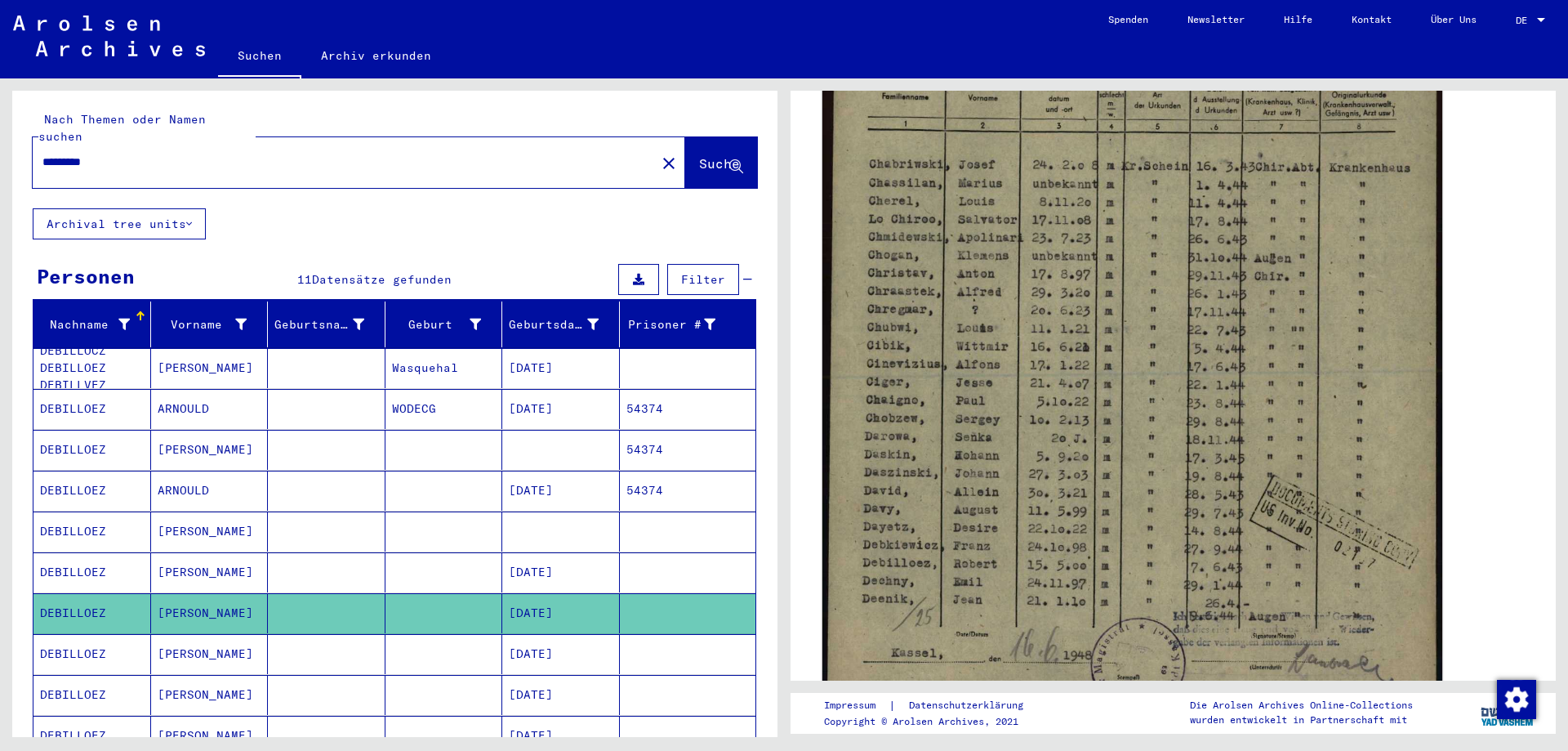
scroll to position [491, 0]
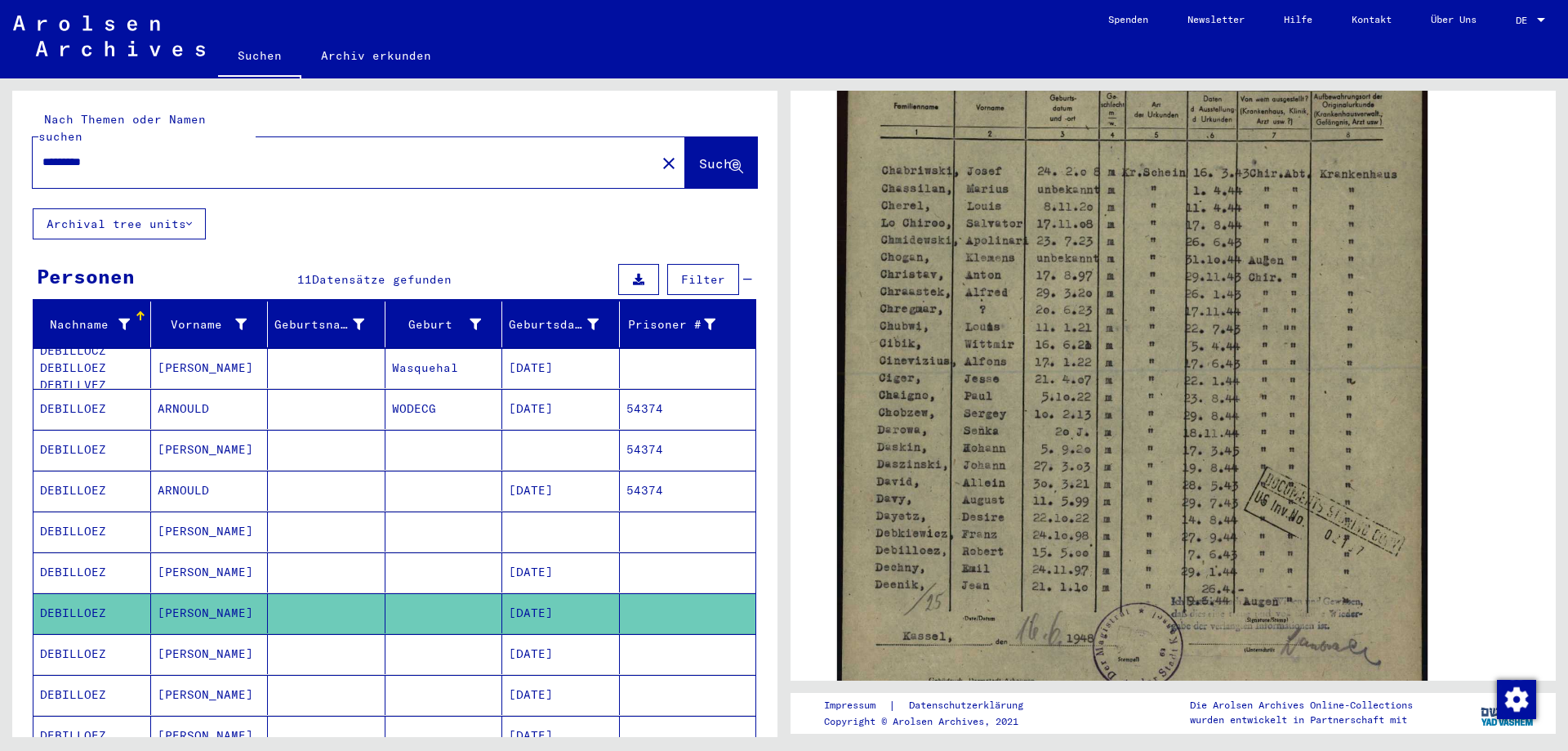
click at [575, 643] on mat-cell "[DATE]" at bounding box center [560, 654] width 117 height 40
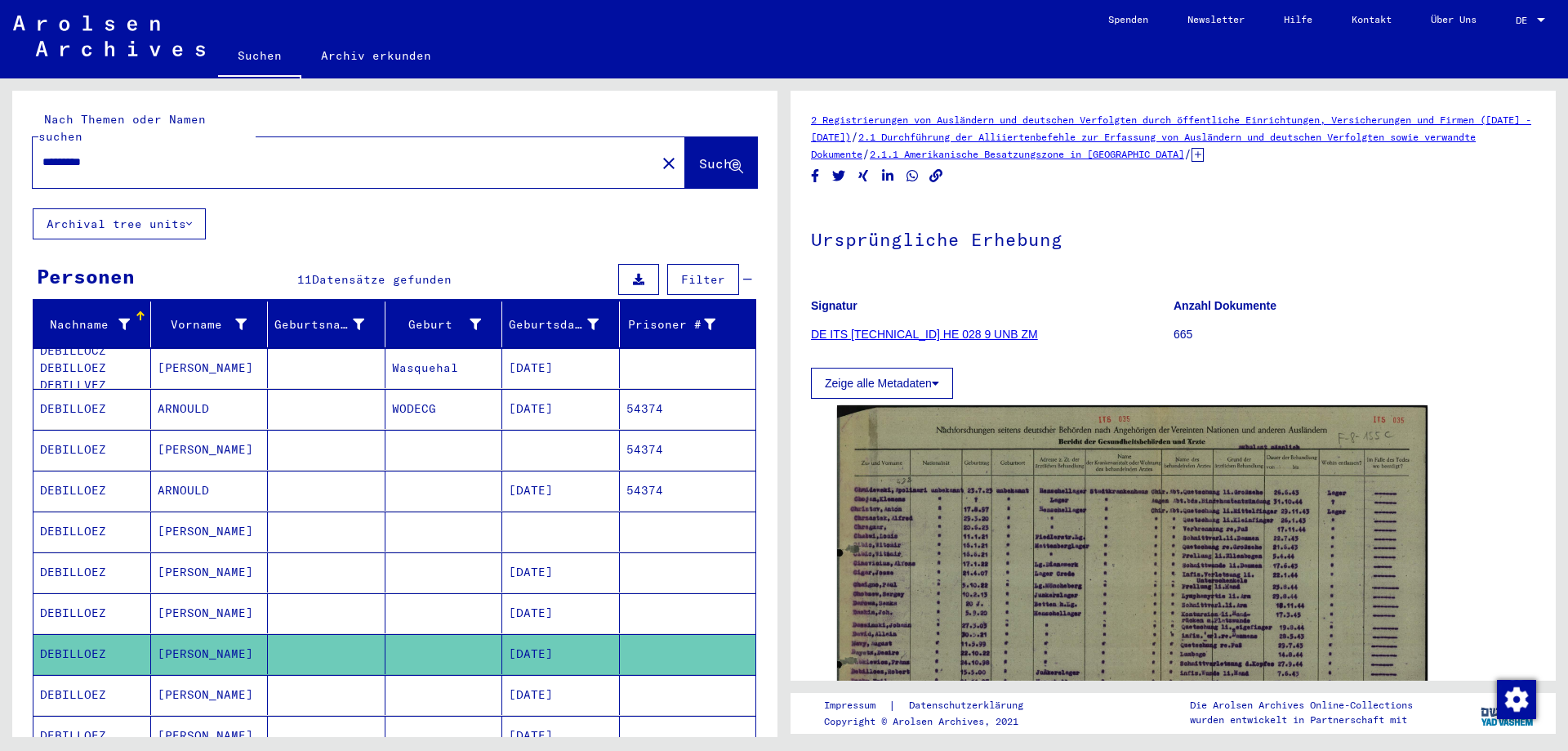
click at [553, 687] on mat-cell "[DATE]" at bounding box center [560, 695] width 117 height 40
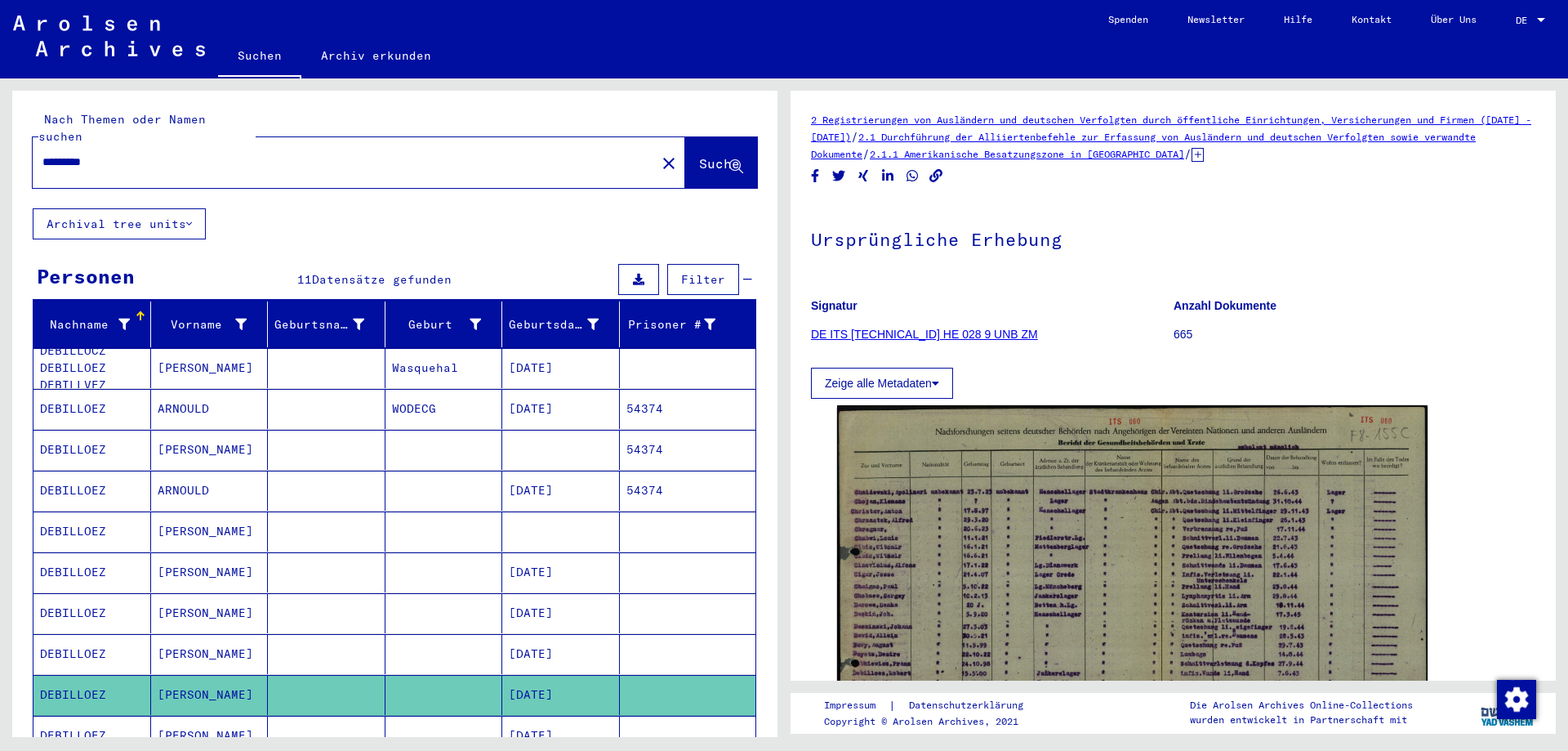
click at [553, 721] on mat-cell "[DATE]" at bounding box center [560, 735] width 117 height 40
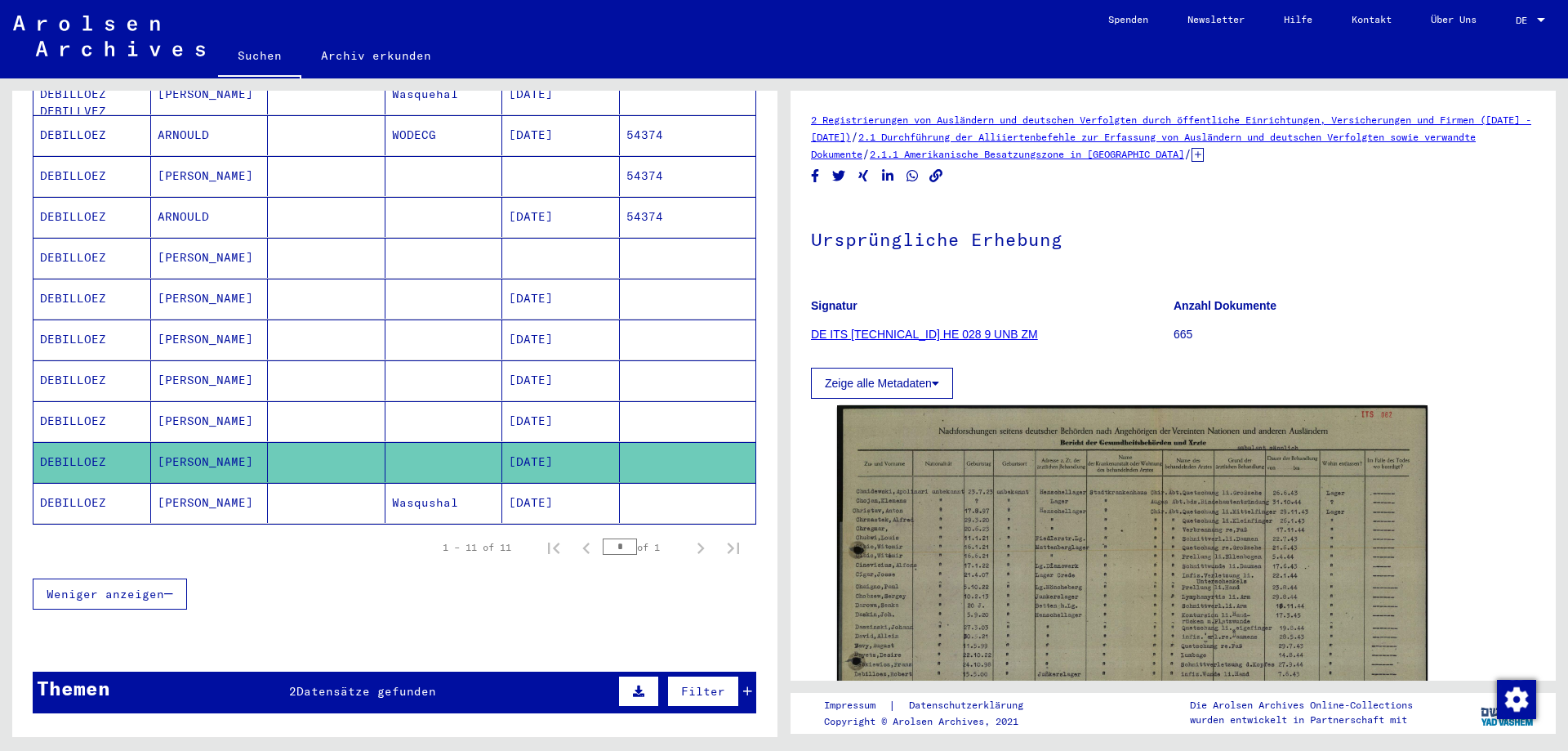
scroll to position [327, 0]
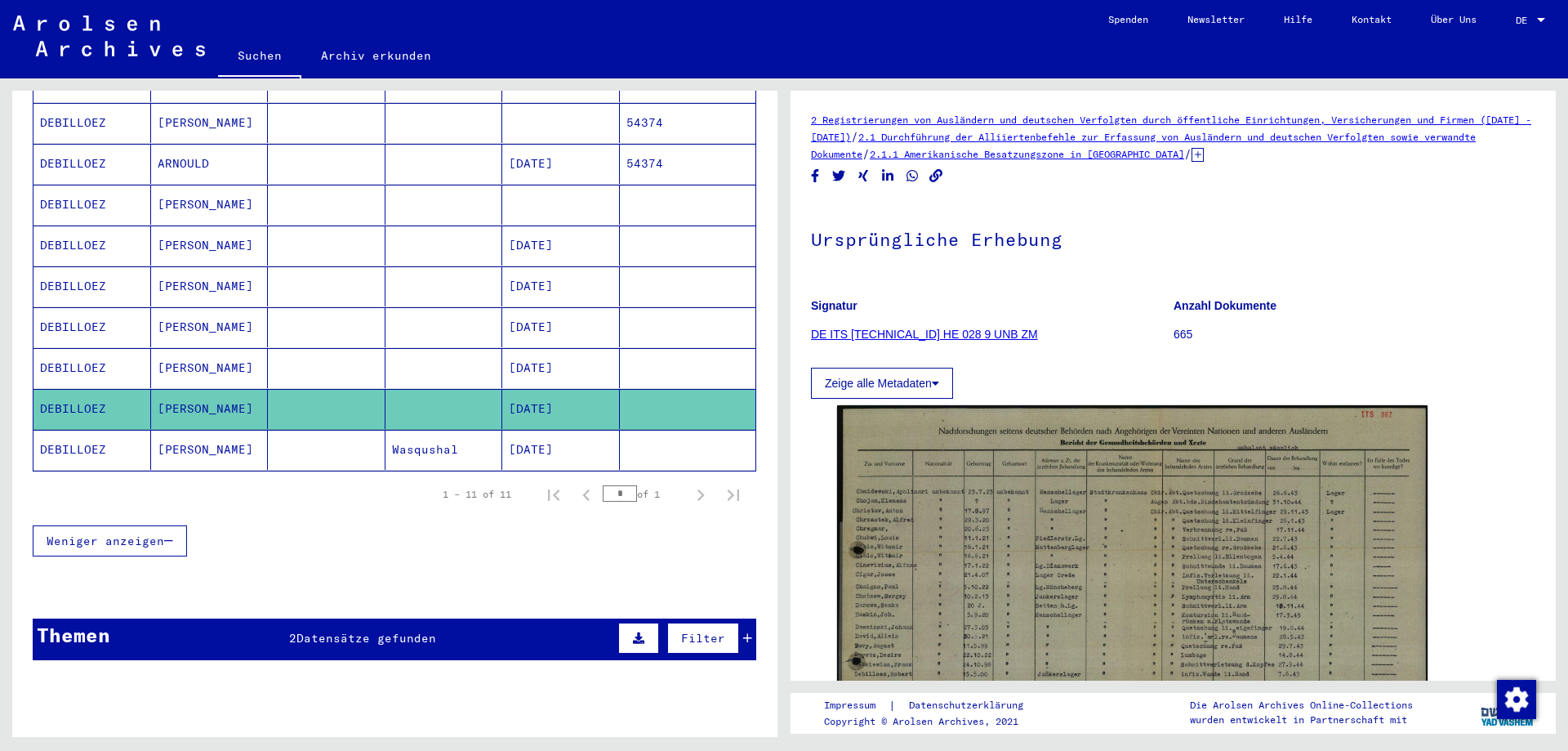
click at [530, 436] on mat-cell "[DATE]" at bounding box center [560, 450] width 117 height 40
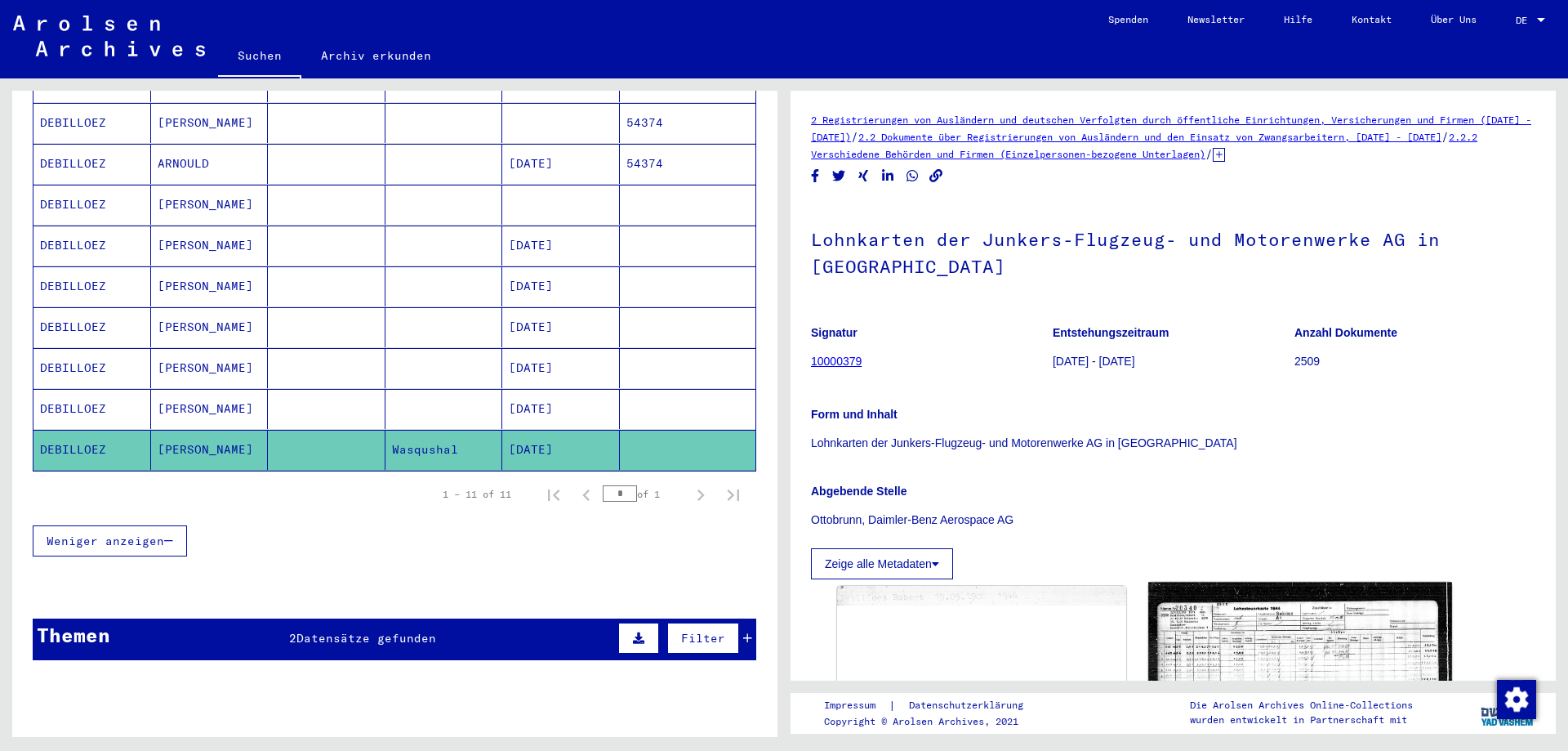
click at [1270, 614] on img at bounding box center [1300, 656] width 303 height 148
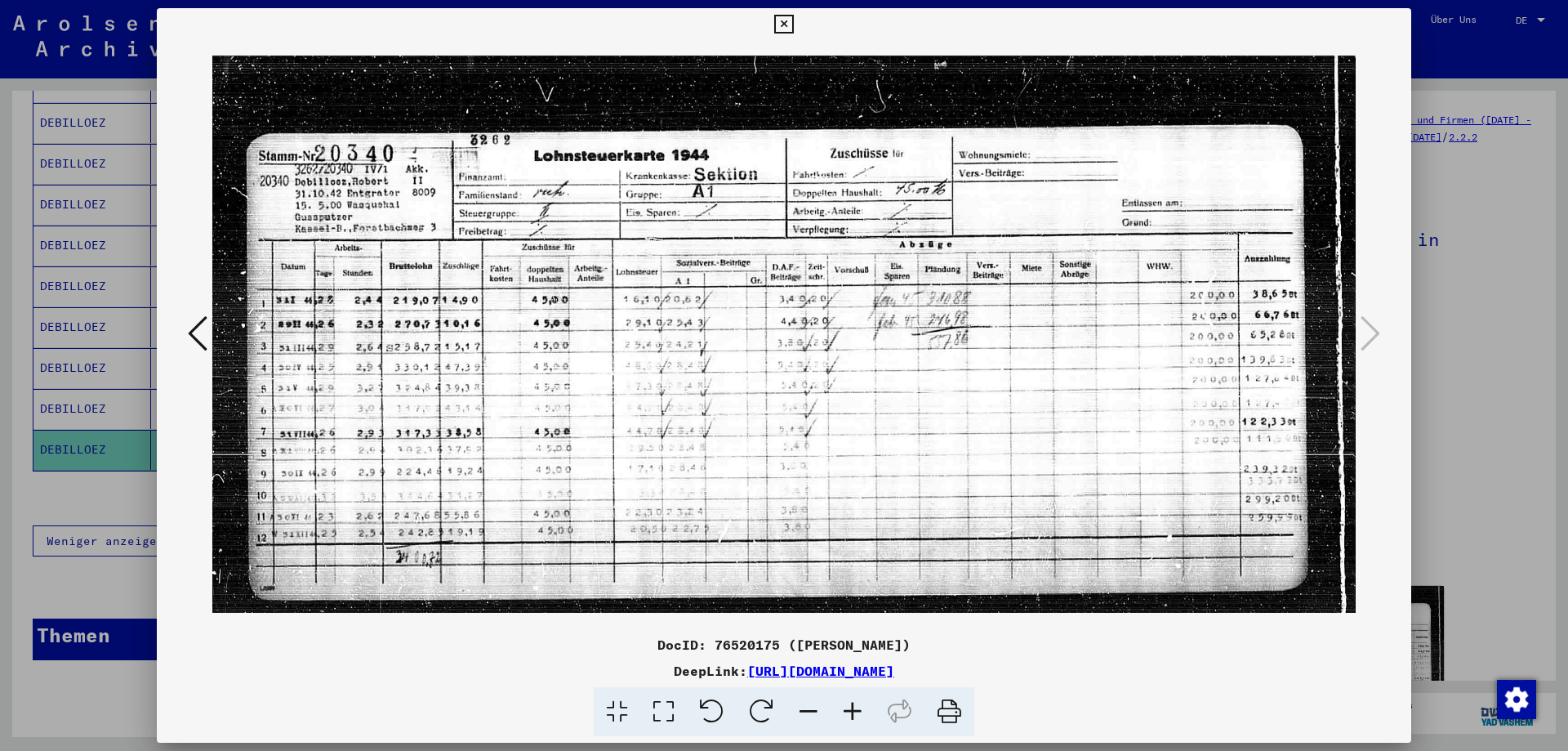
click at [784, 28] on icon at bounding box center [784, 24] width 18 height 19
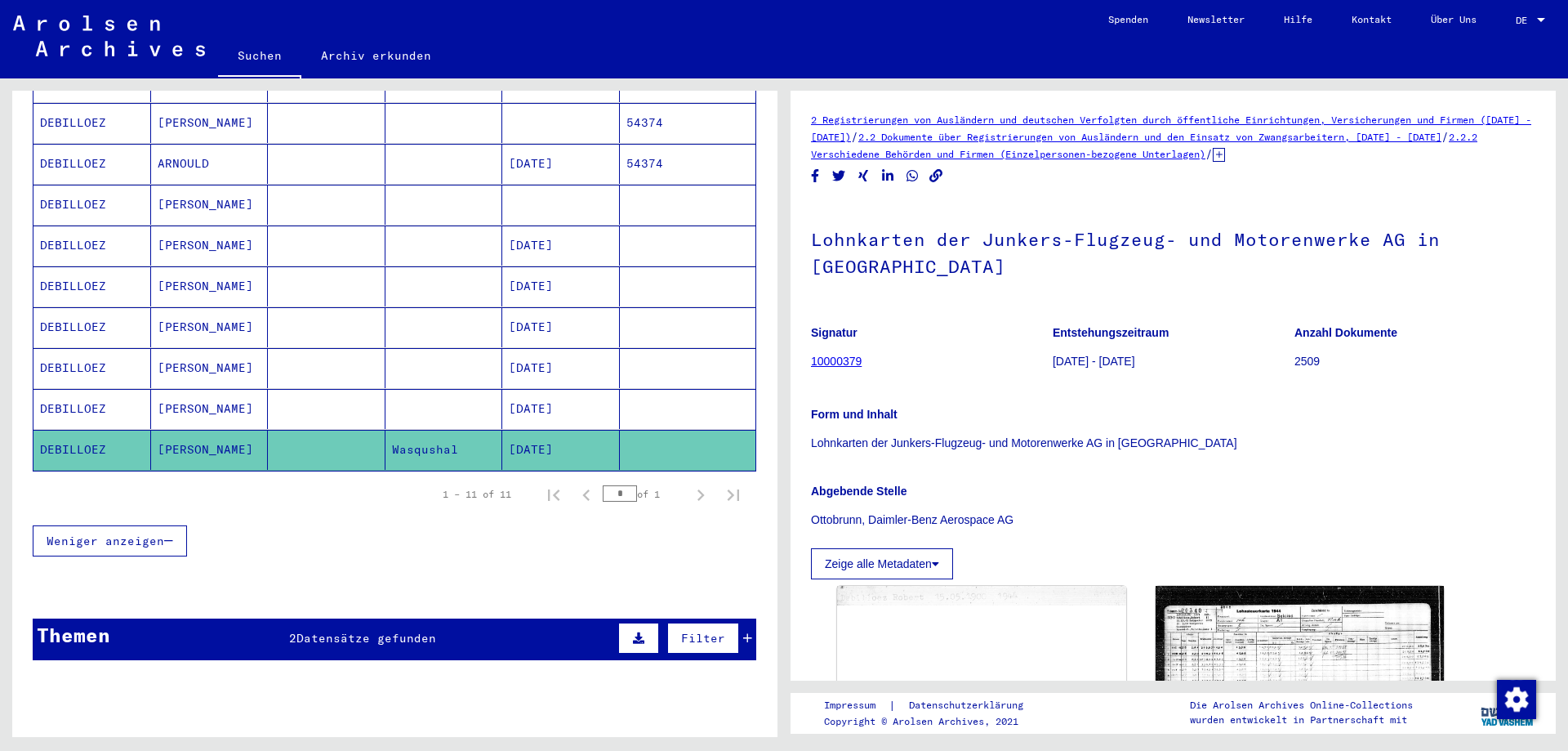
click at [381, 631] on span "Datensätze gefunden" at bounding box center [366, 637] width 140 height 15
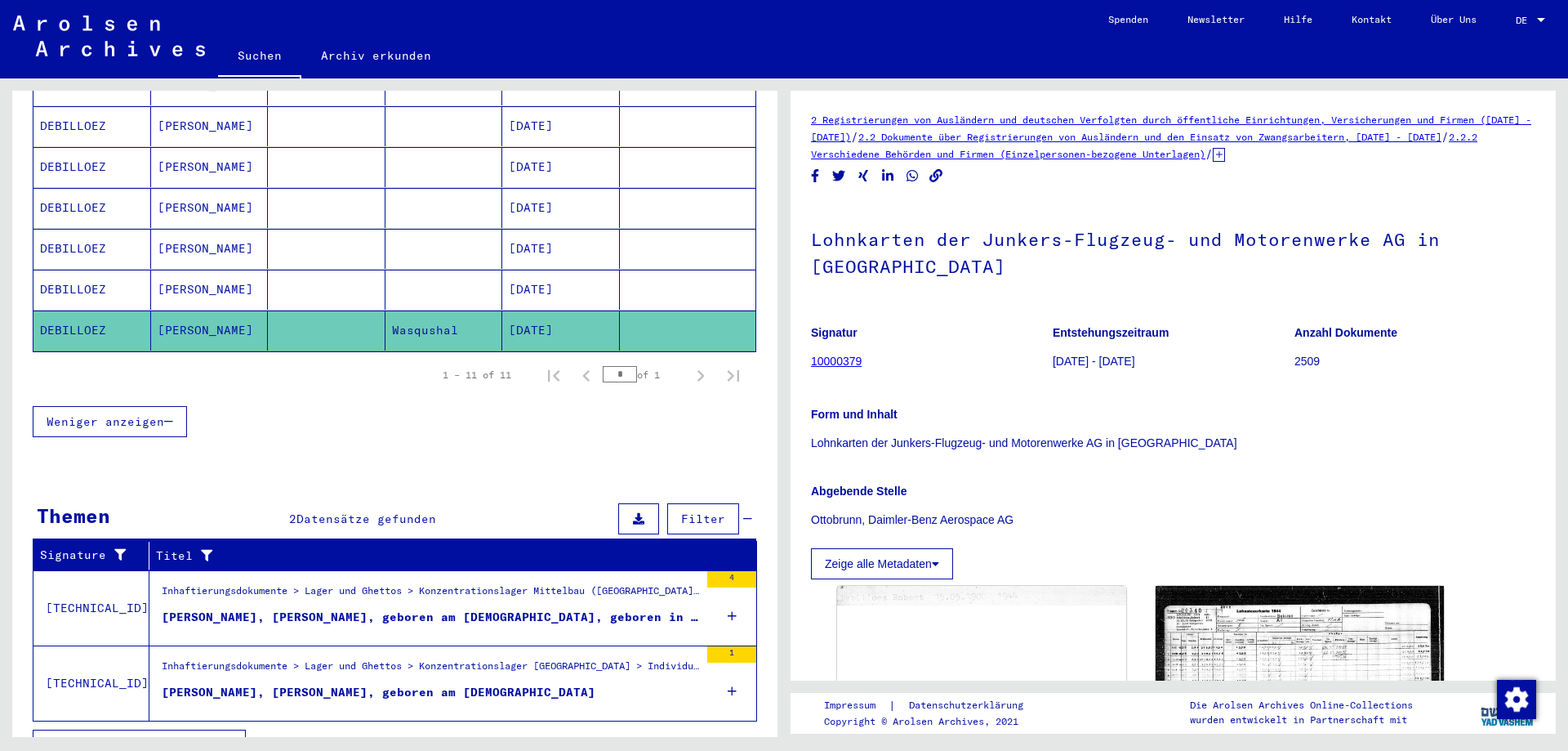
scroll to position [461, 0]
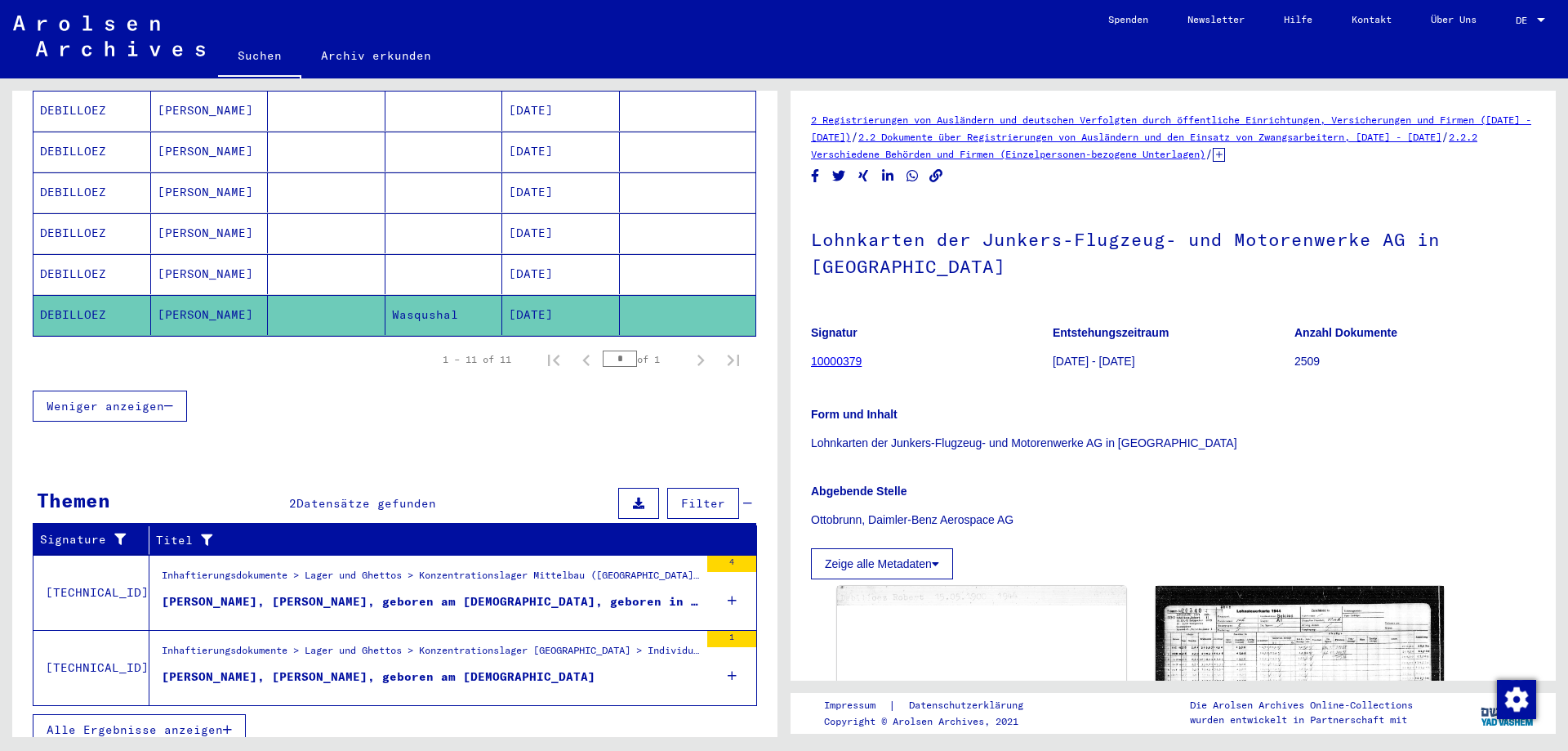
click at [494, 594] on div "[PERSON_NAME], [PERSON_NAME], geboren am [DEMOGRAPHIC_DATA], geboren in [GEOGRA…" at bounding box center [431, 602] width 538 height 17
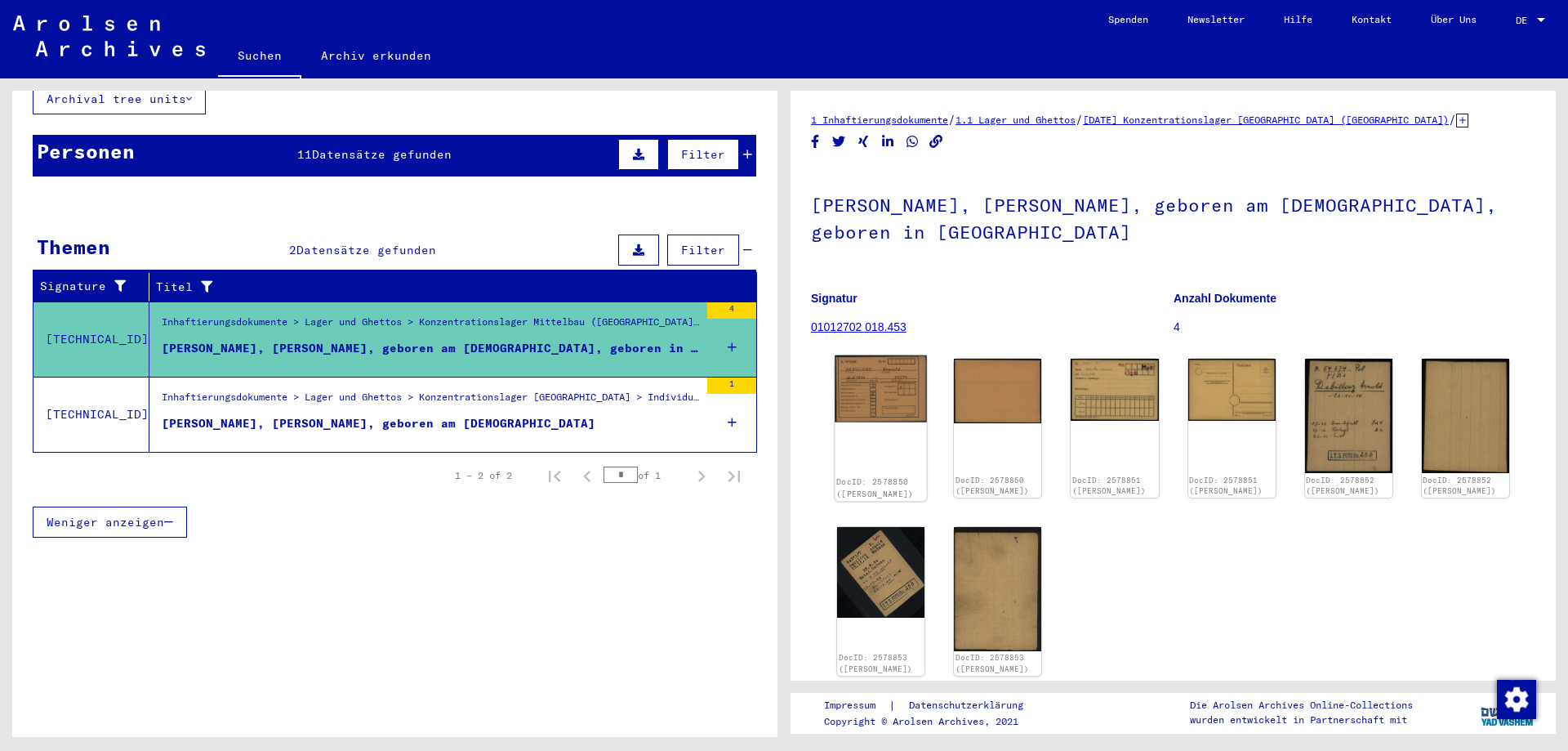
click at [877, 389] on img at bounding box center [881, 389] width 92 height 67
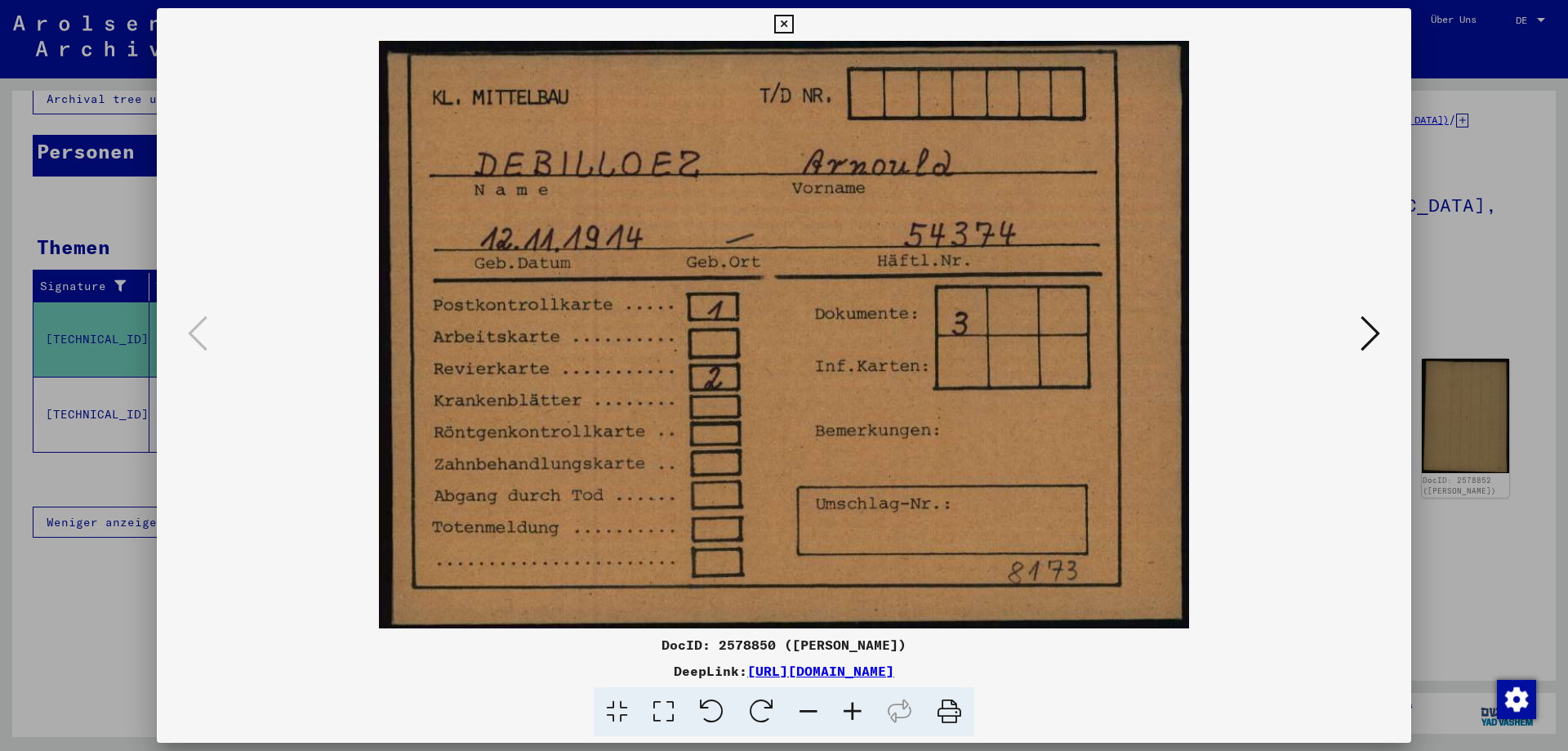
click at [1378, 330] on icon at bounding box center [1371, 333] width 19 height 39
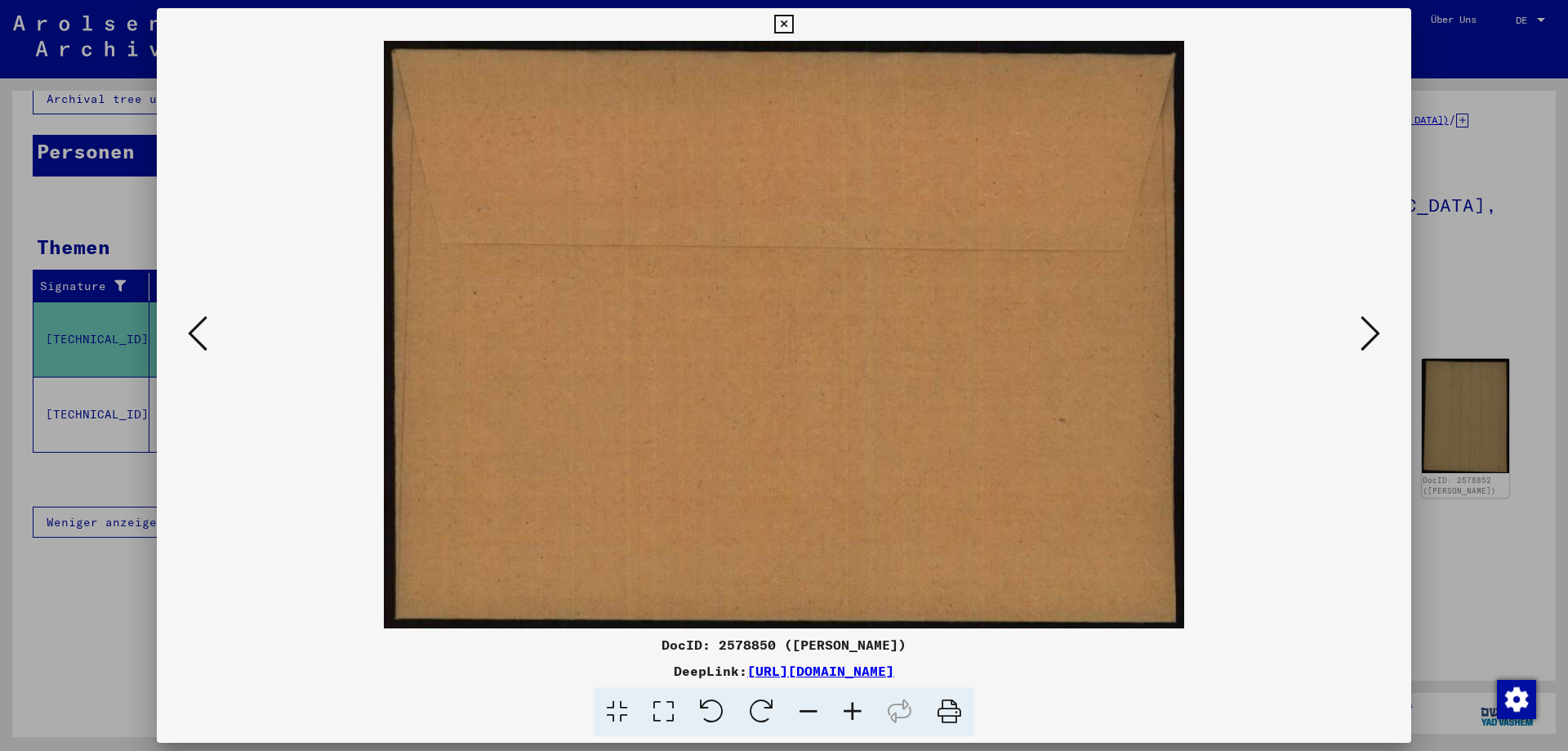
click at [1377, 330] on icon at bounding box center [1371, 333] width 19 height 39
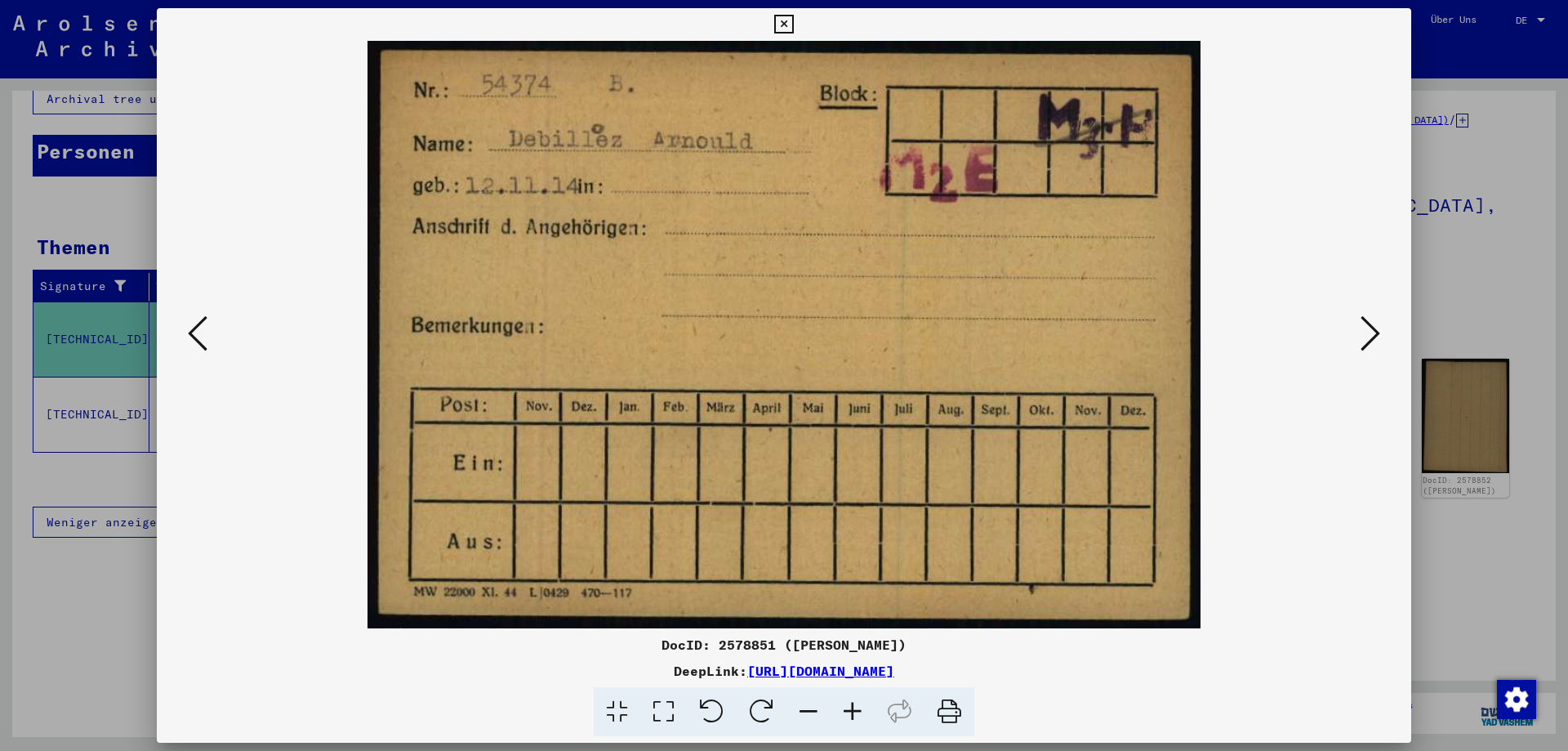
click at [1377, 330] on icon at bounding box center [1371, 333] width 19 height 39
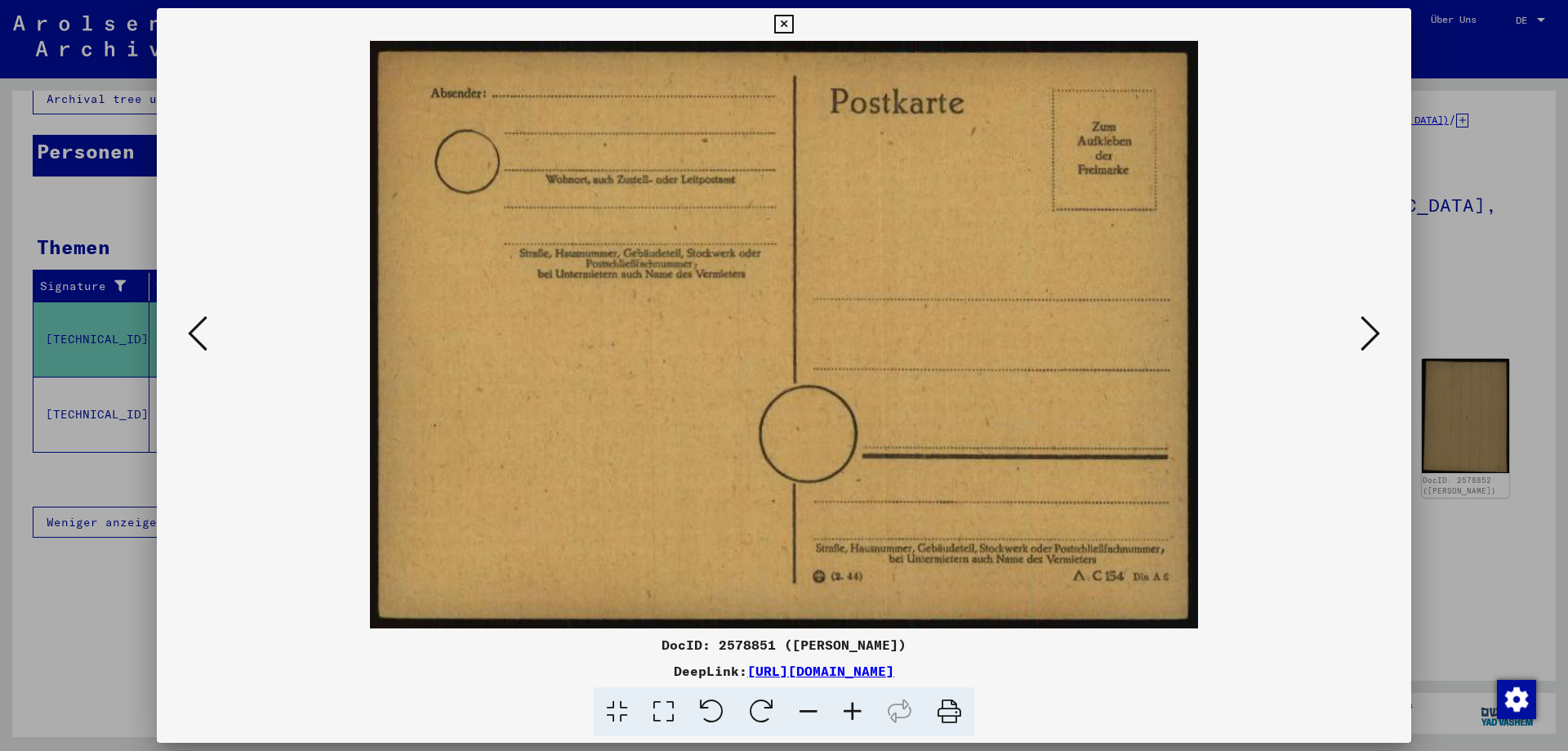
click at [1377, 330] on icon at bounding box center [1371, 333] width 19 height 39
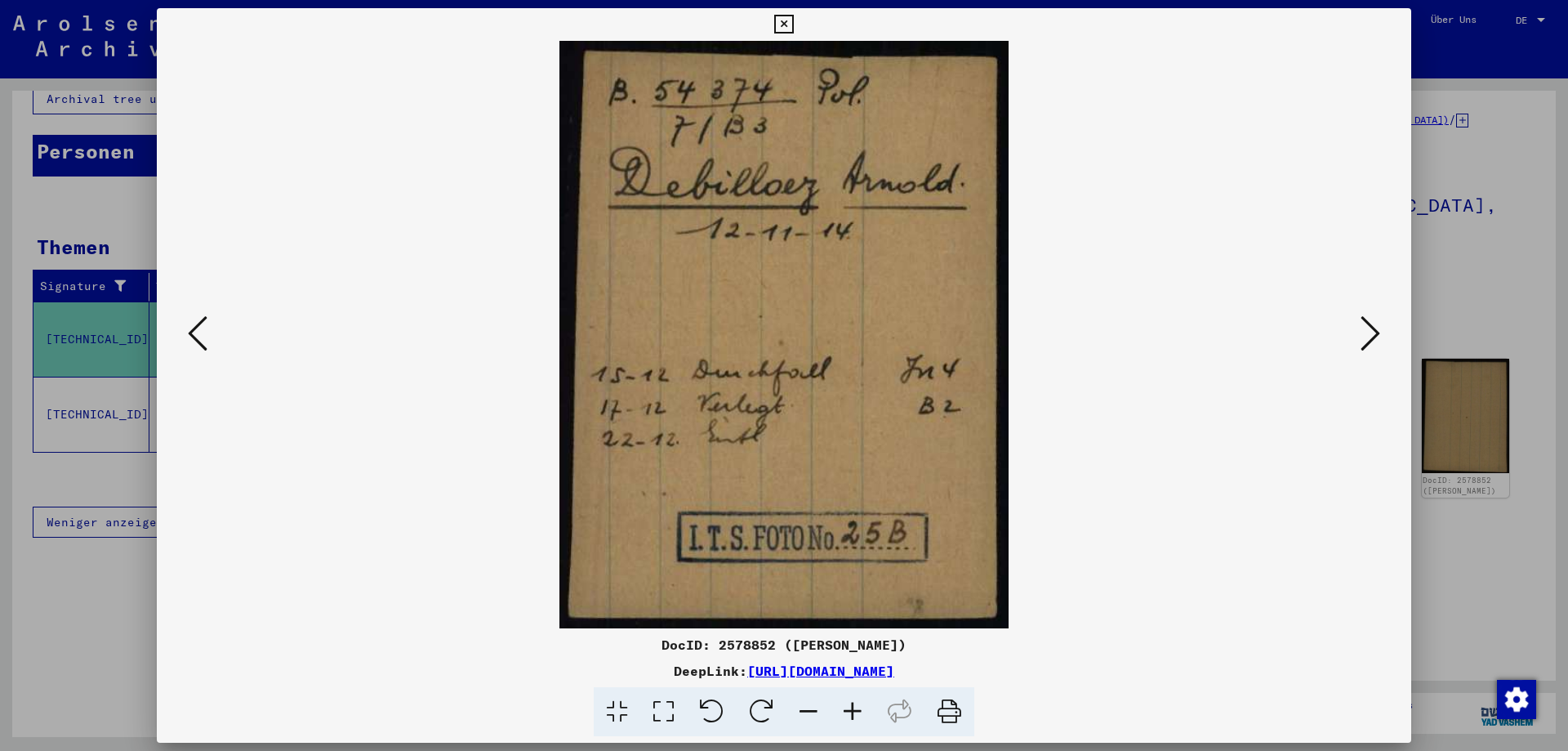
click at [1377, 330] on icon at bounding box center [1371, 333] width 19 height 39
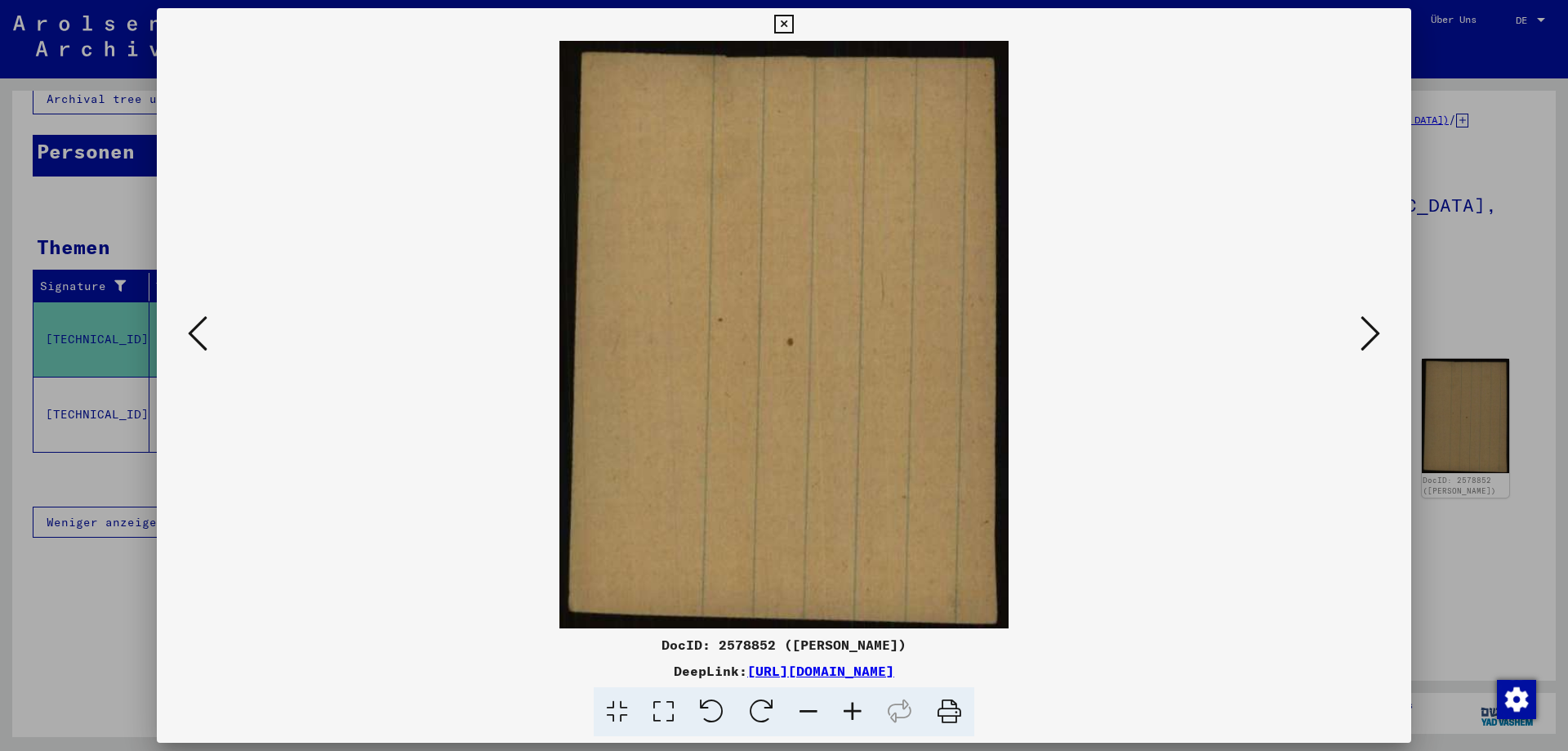
click at [1377, 330] on icon at bounding box center [1371, 333] width 19 height 39
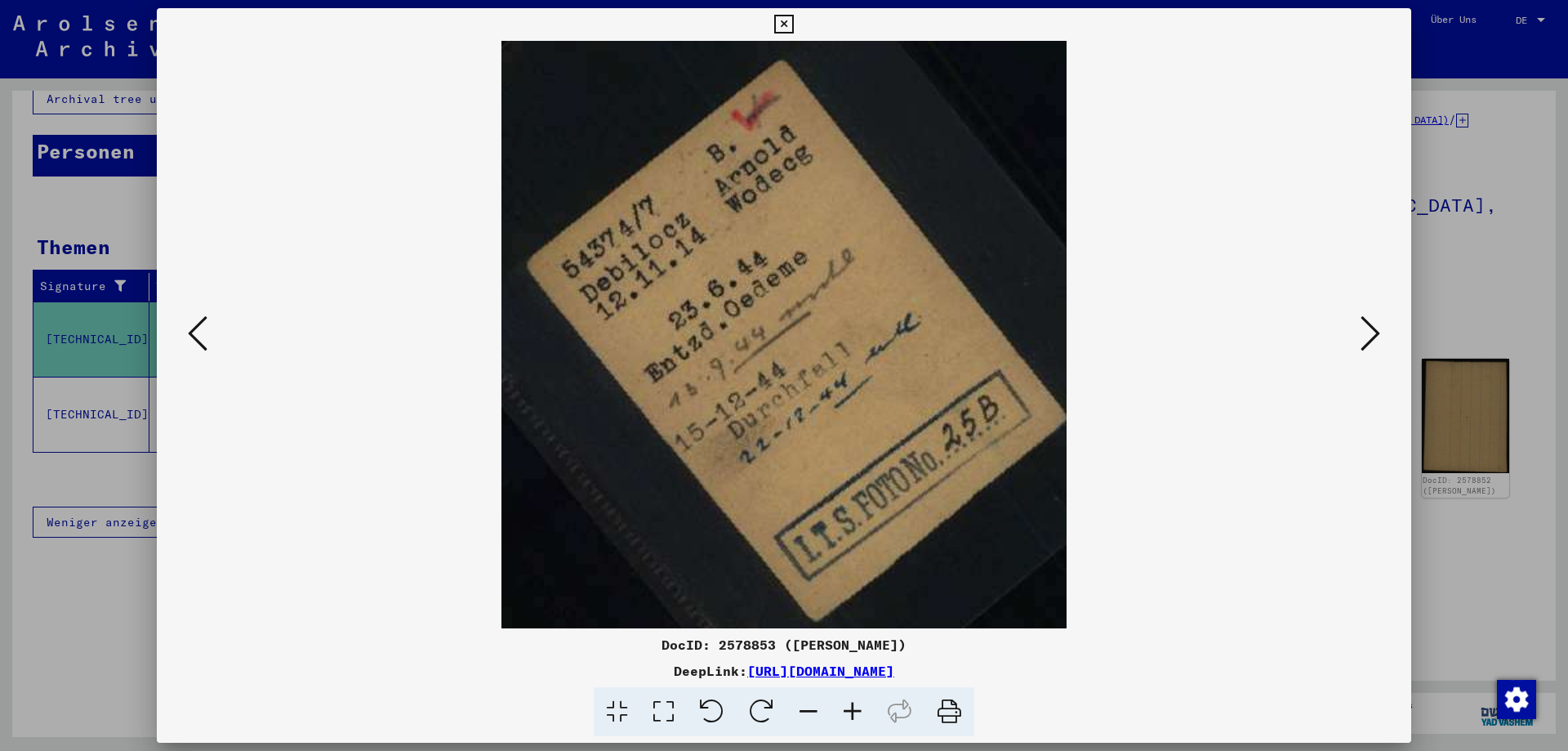
click at [1372, 331] on icon at bounding box center [1371, 333] width 19 height 39
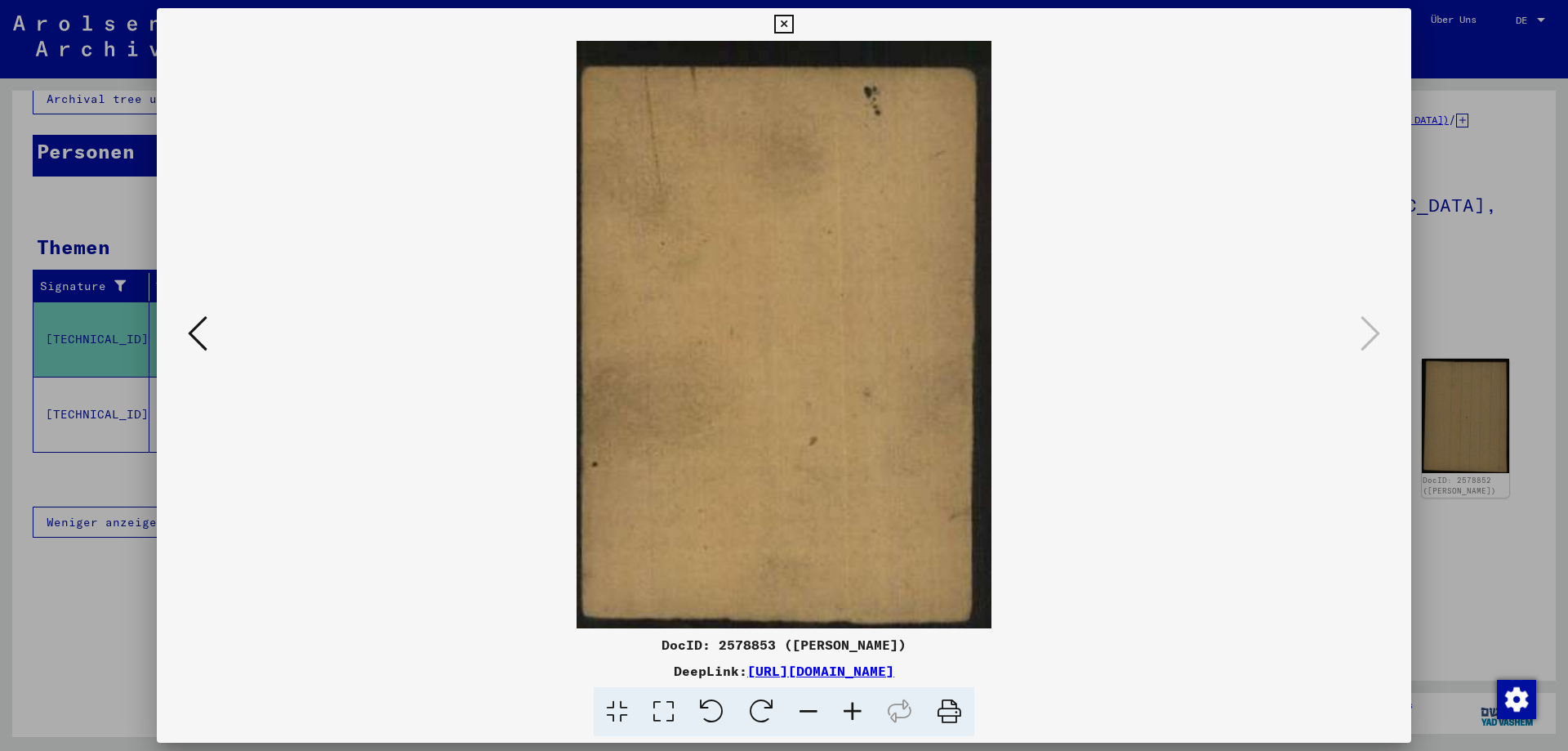
click at [784, 19] on icon at bounding box center [784, 24] width 18 height 19
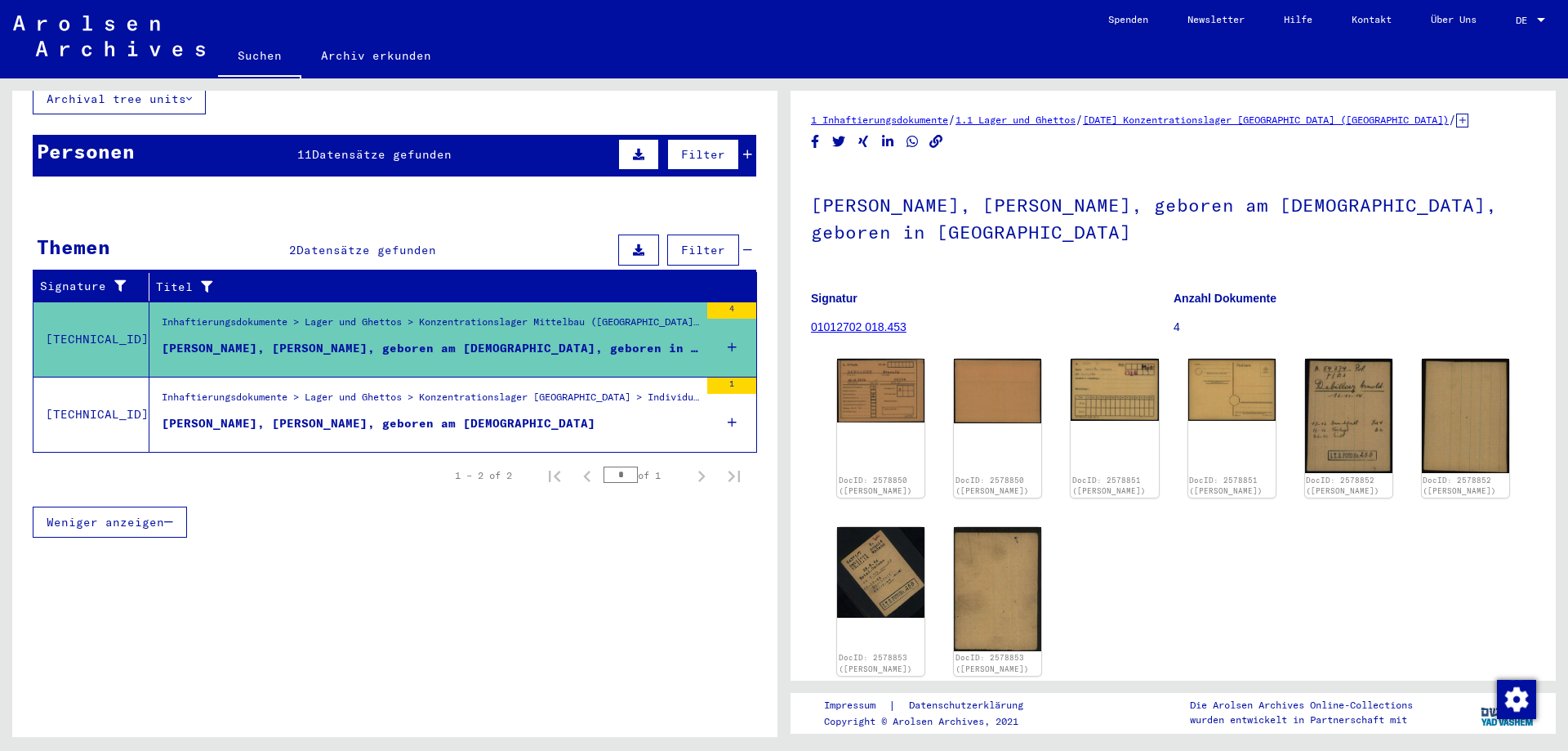
click at [459, 415] on div "[PERSON_NAME], [PERSON_NAME], geboren am [DEMOGRAPHIC_DATA]" at bounding box center [379, 424] width 434 height 17
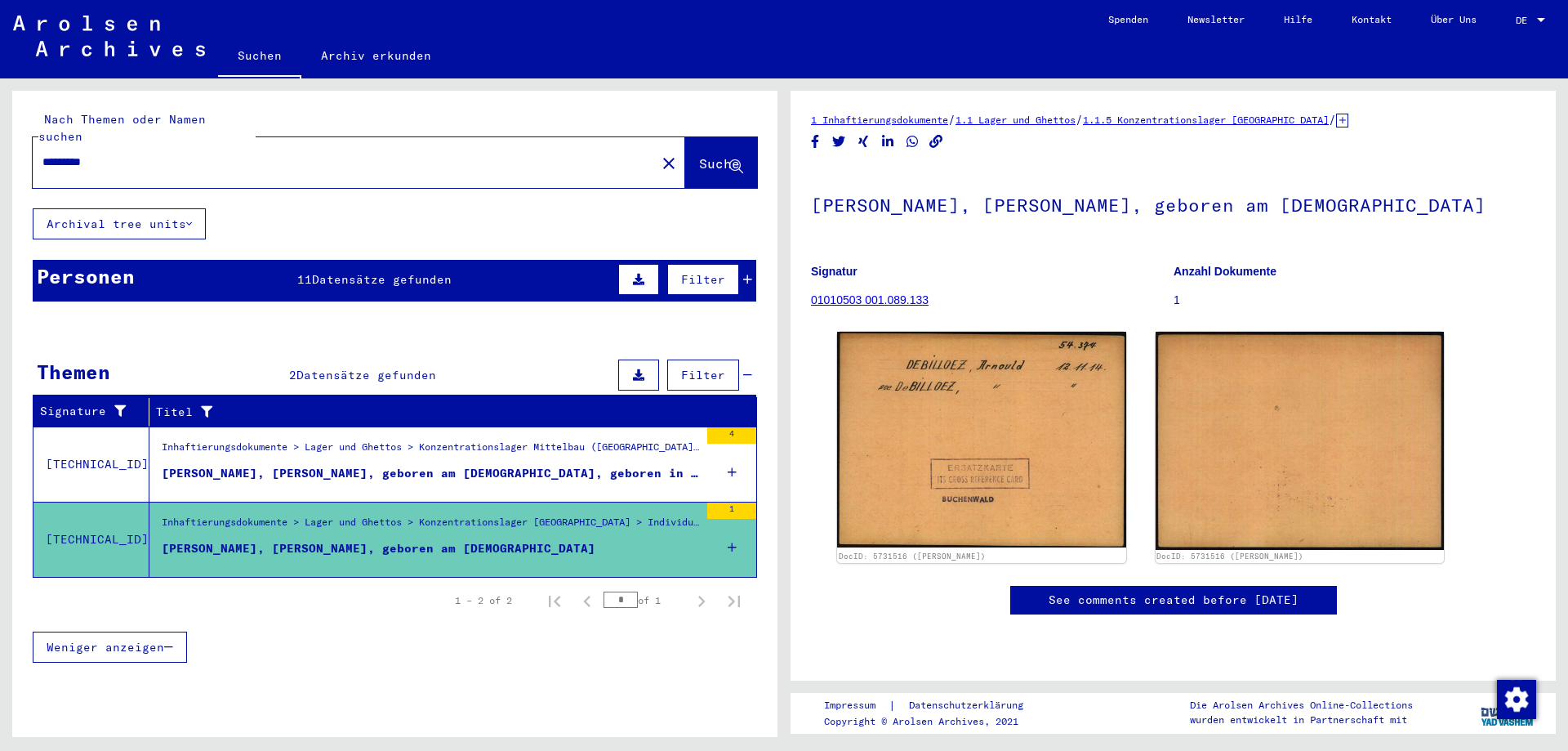
click at [119, 154] on input "*********" at bounding box center [345, 162] width 604 height 17
type input "*"
type input "******"
click at [699, 155] on span "Suche" at bounding box center [719, 163] width 41 height 17
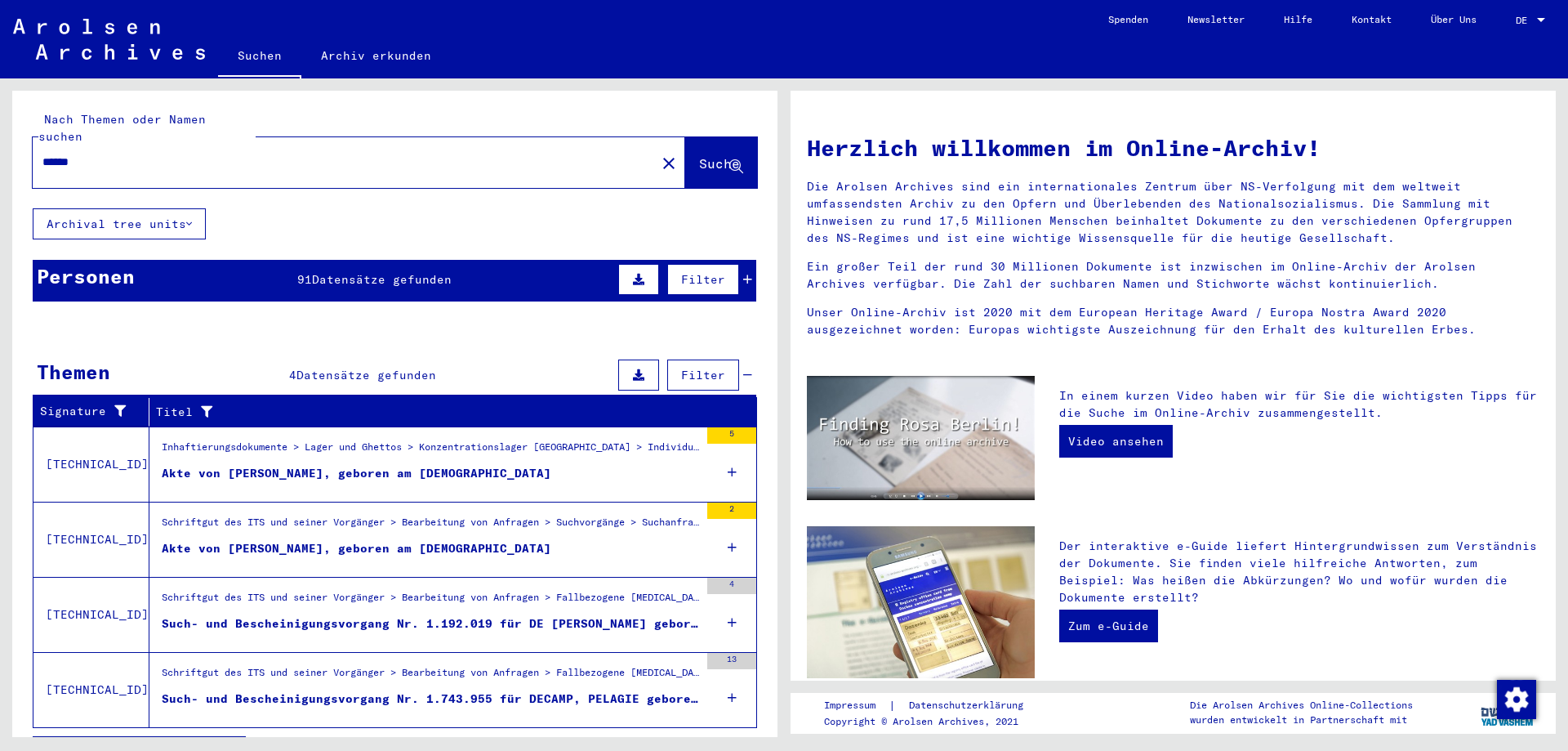
click at [388, 272] on span "Datensätze gefunden" at bounding box center [382, 279] width 140 height 15
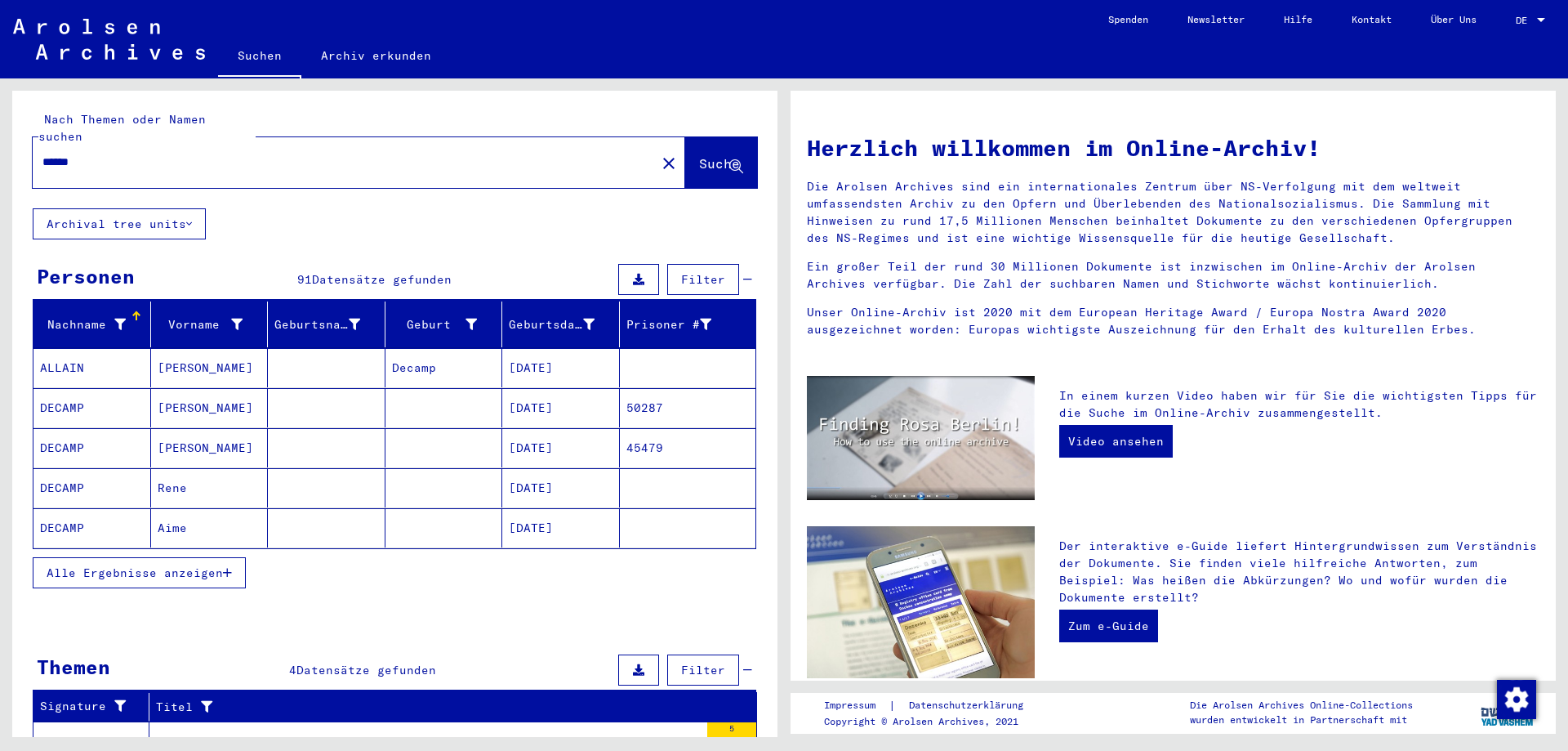
click at [584, 348] on mat-cell "[DATE]" at bounding box center [560, 367] width 117 height 39
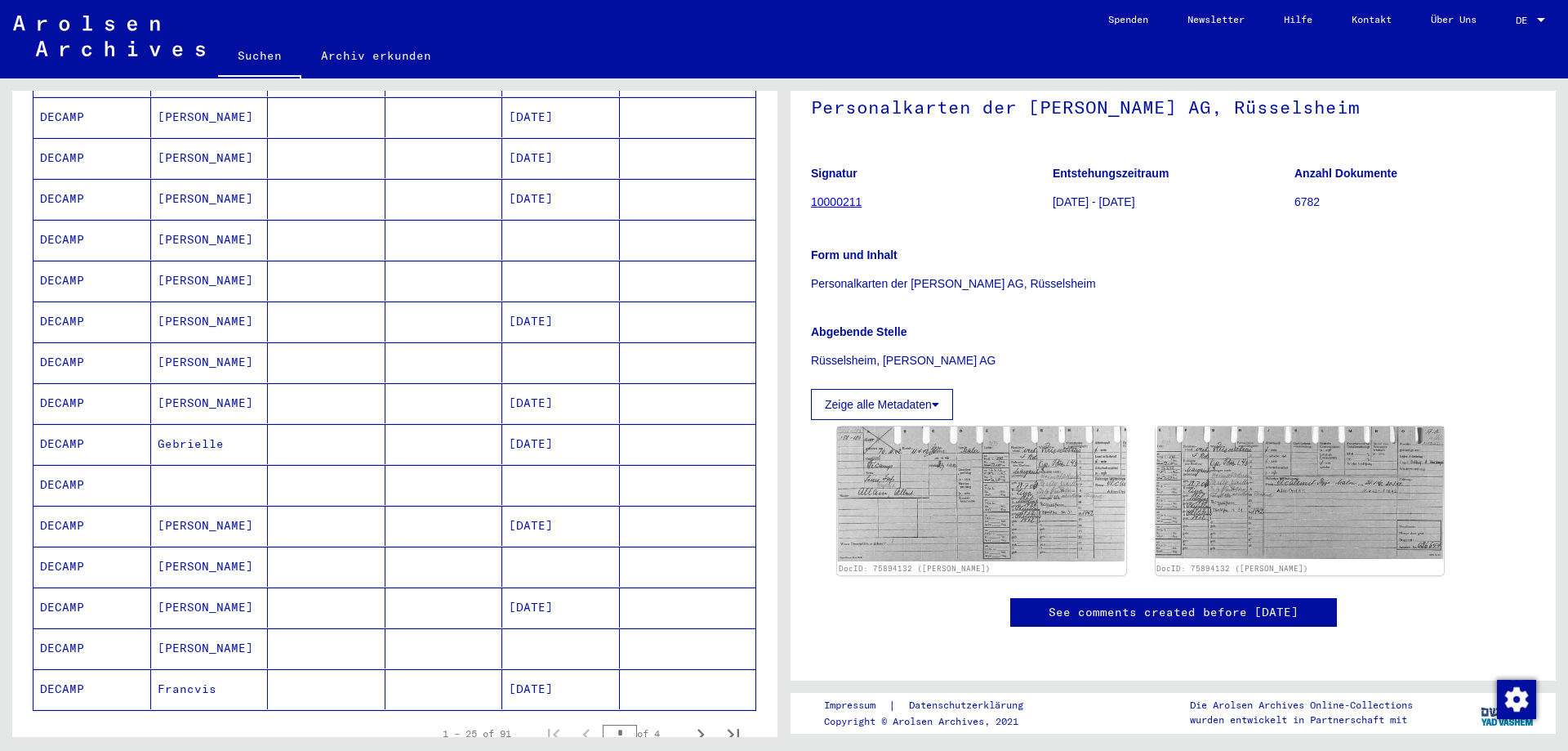
scroll to position [735, 0]
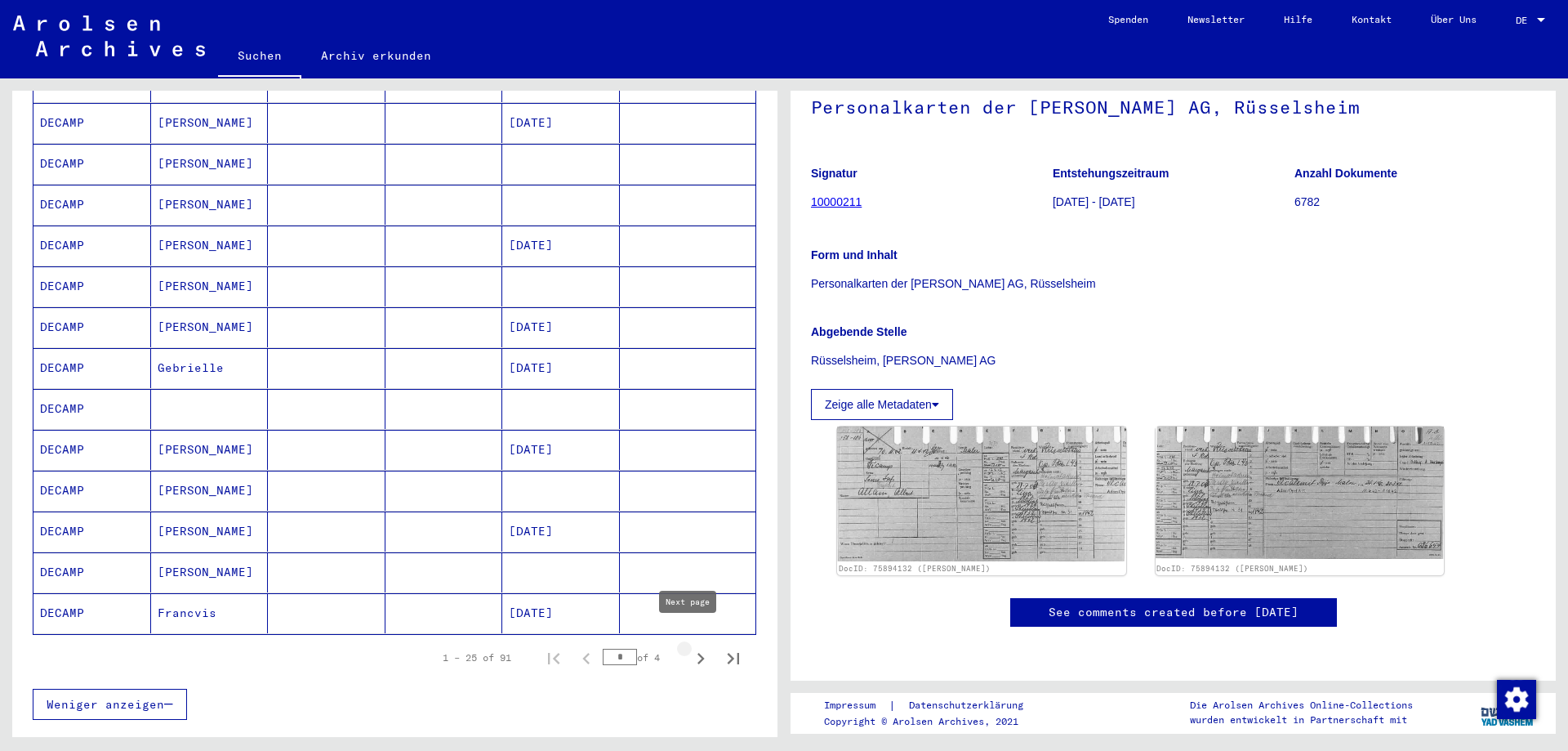
click at [697, 653] on icon "Next page" at bounding box center [701, 659] width 8 height 12
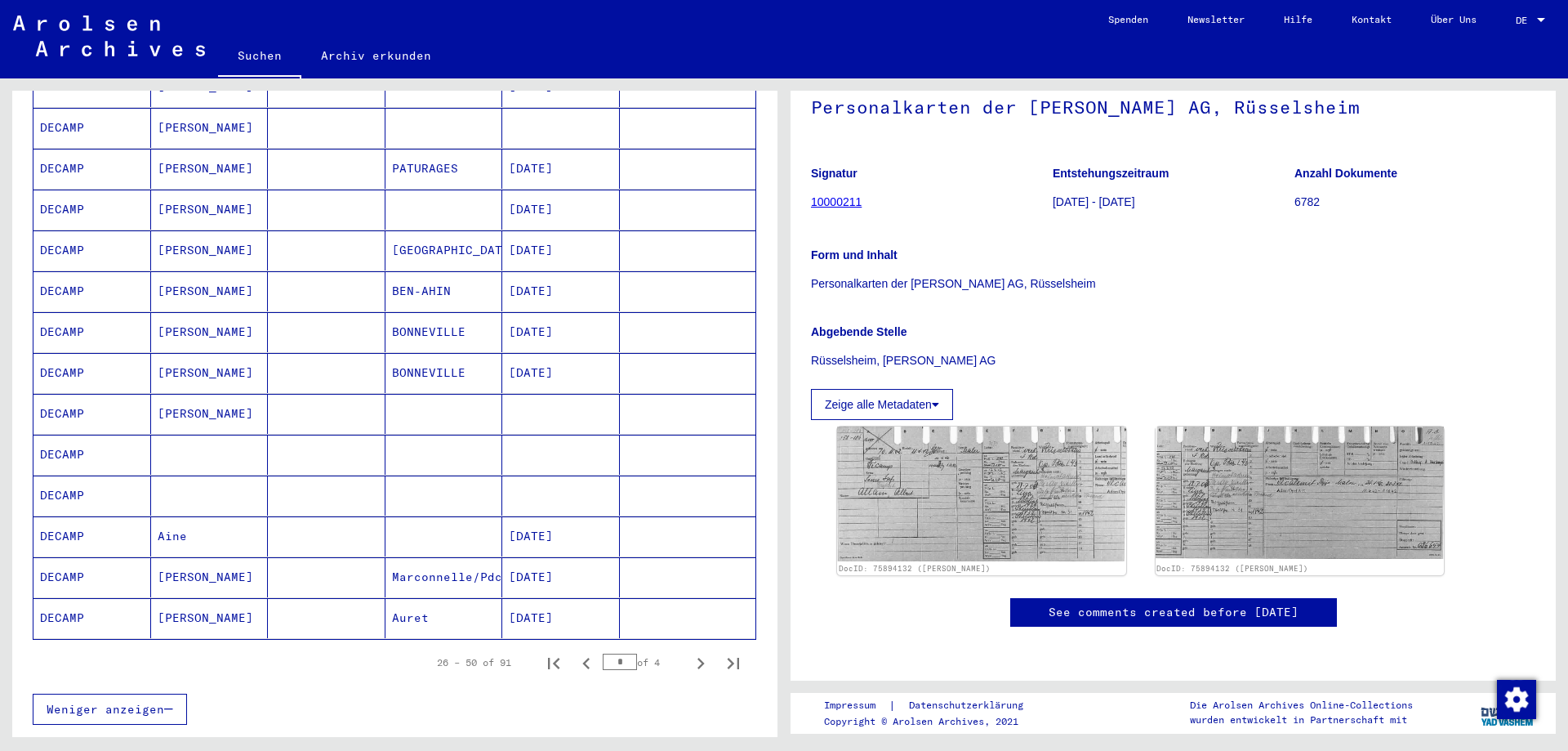
scroll to position [817, 0]
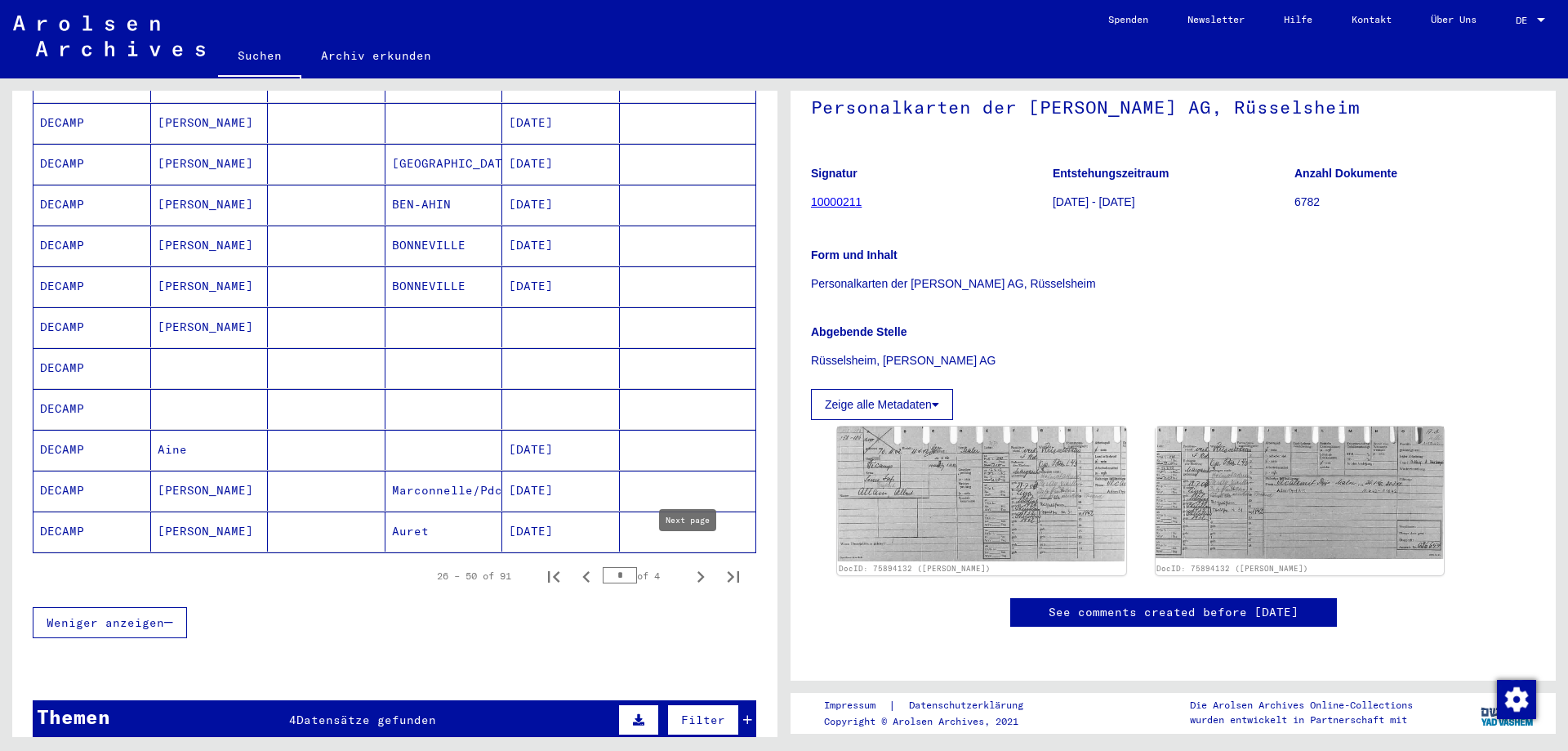
click at [689, 565] on icon "Next page" at bounding box center [701, 577] width 23 height 23
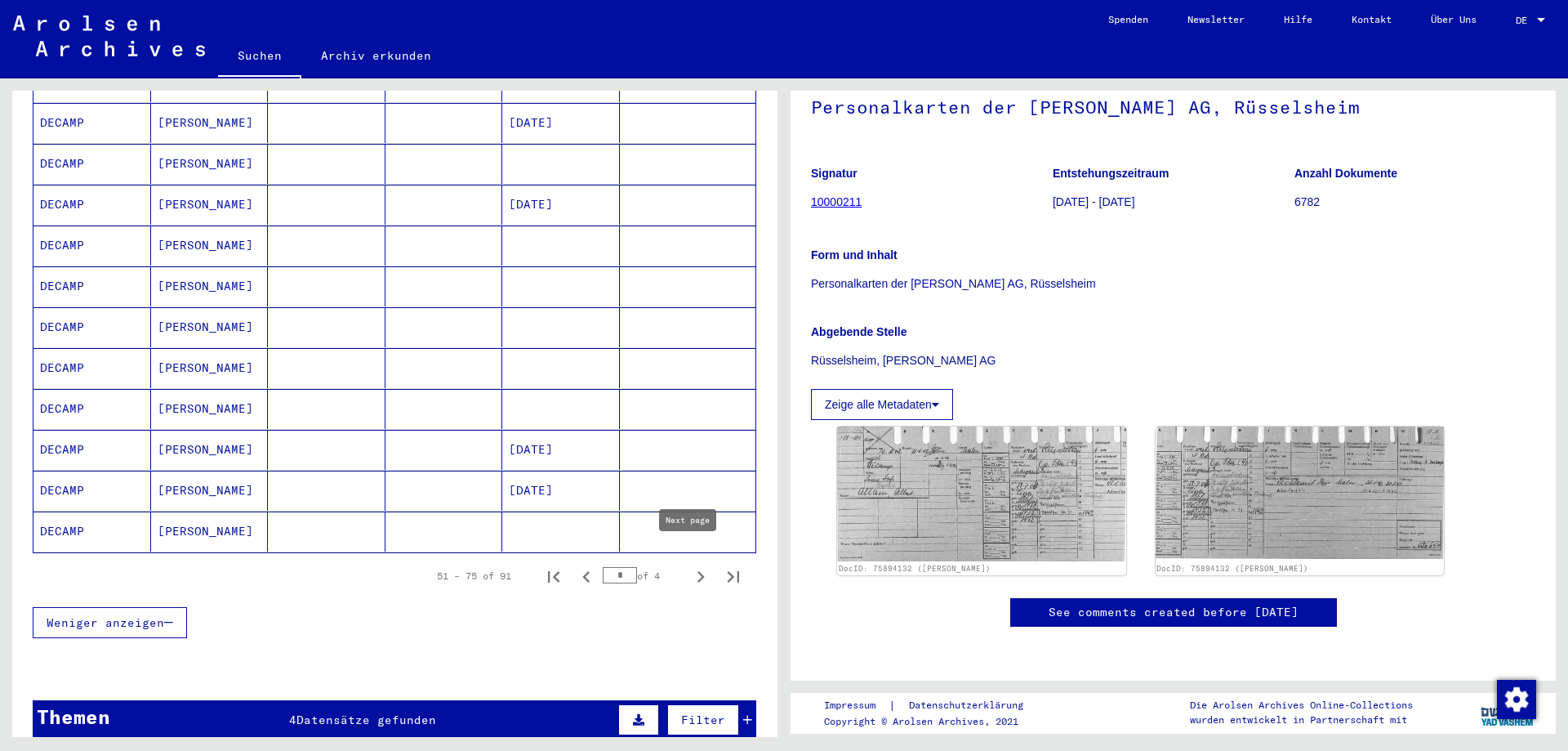
click at [689, 565] on icon "Next page" at bounding box center [701, 577] width 23 height 23
type input "*"
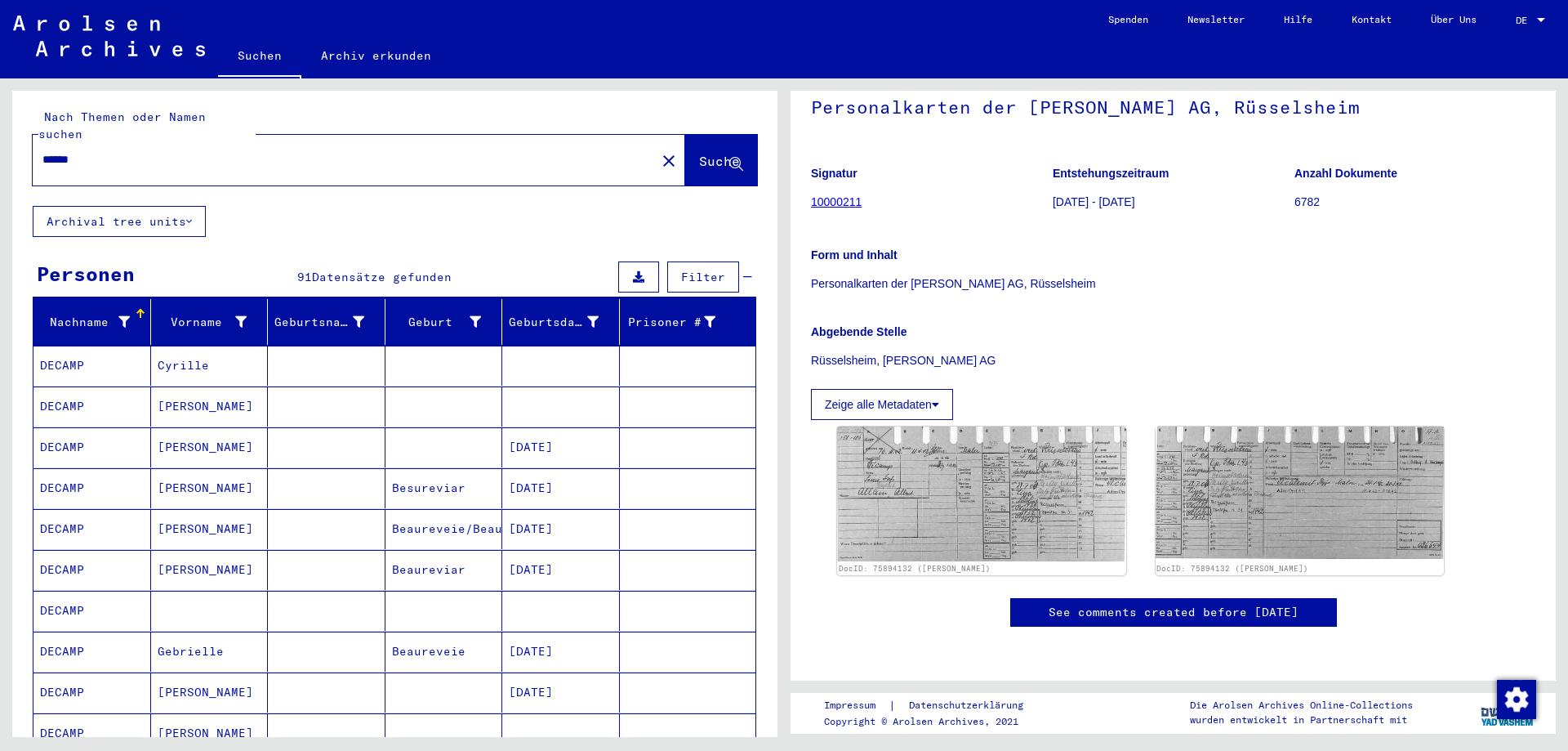
scroll to position [0, 0]
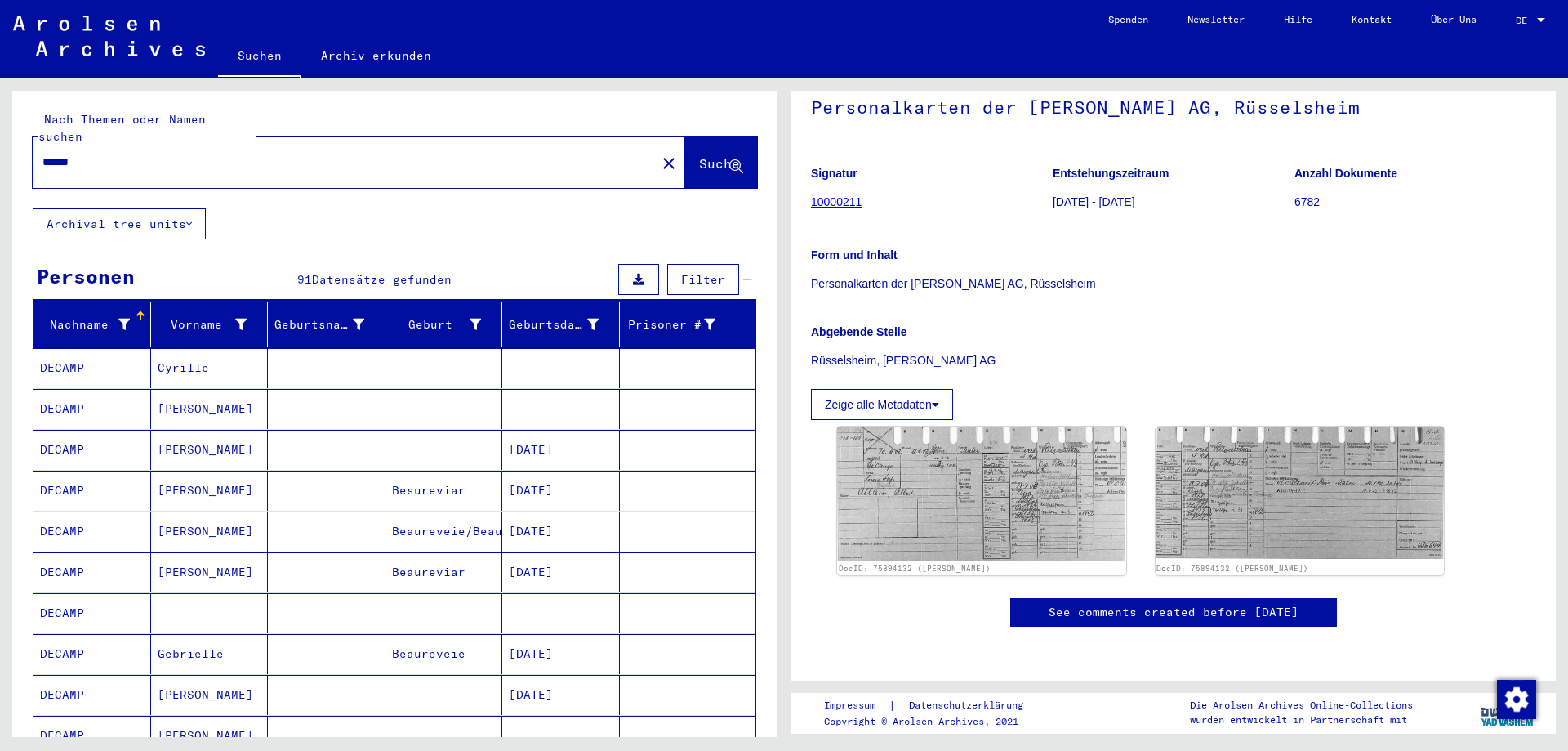
click at [99, 154] on input "******" at bounding box center [345, 162] width 604 height 17
click at [699, 155] on span "Suche" at bounding box center [719, 163] width 41 height 17
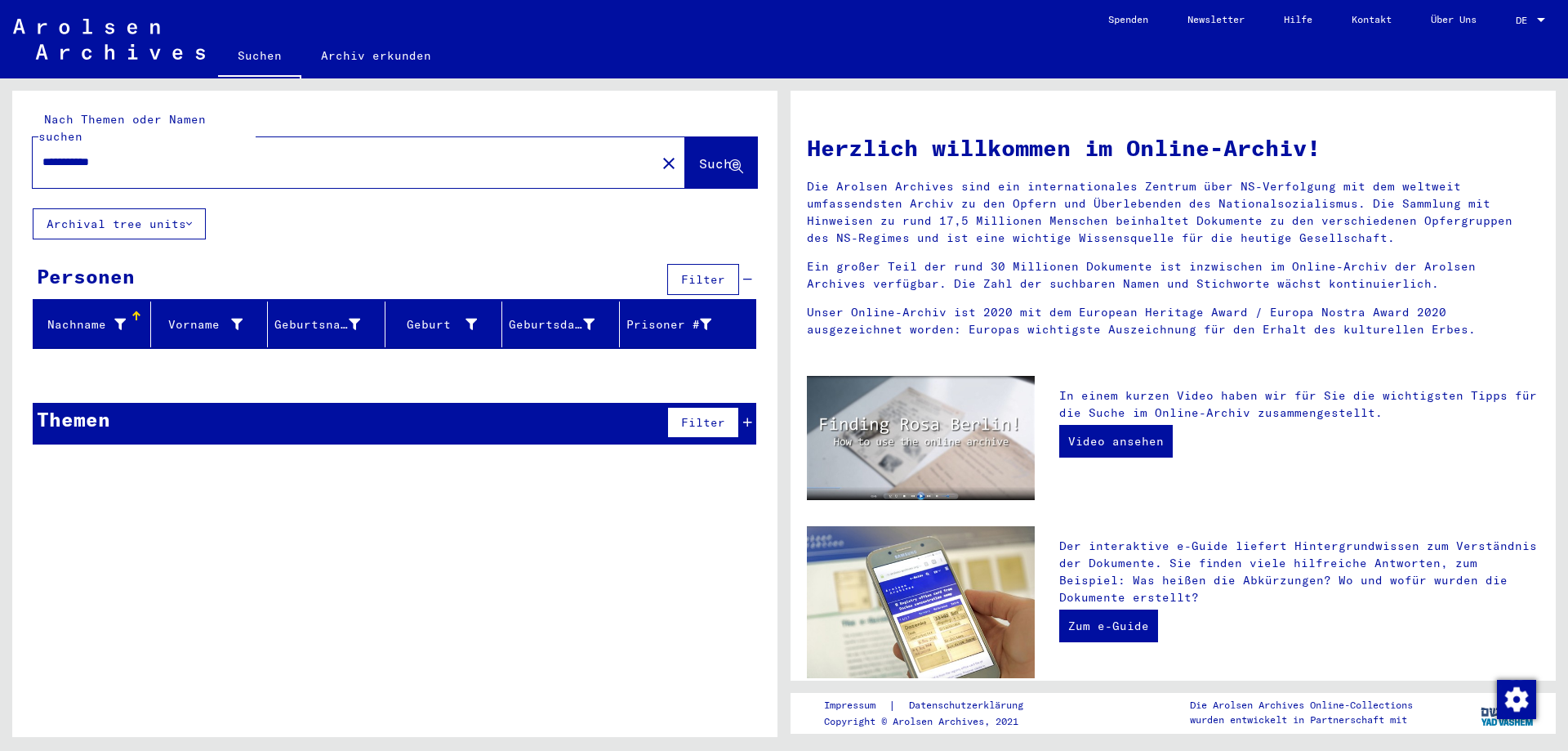
click at [126, 154] on input "**********" at bounding box center [340, 162] width 594 height 17
click at [699, 155] on span "Suche" at bounding box center [719, 163] width 41 height 17
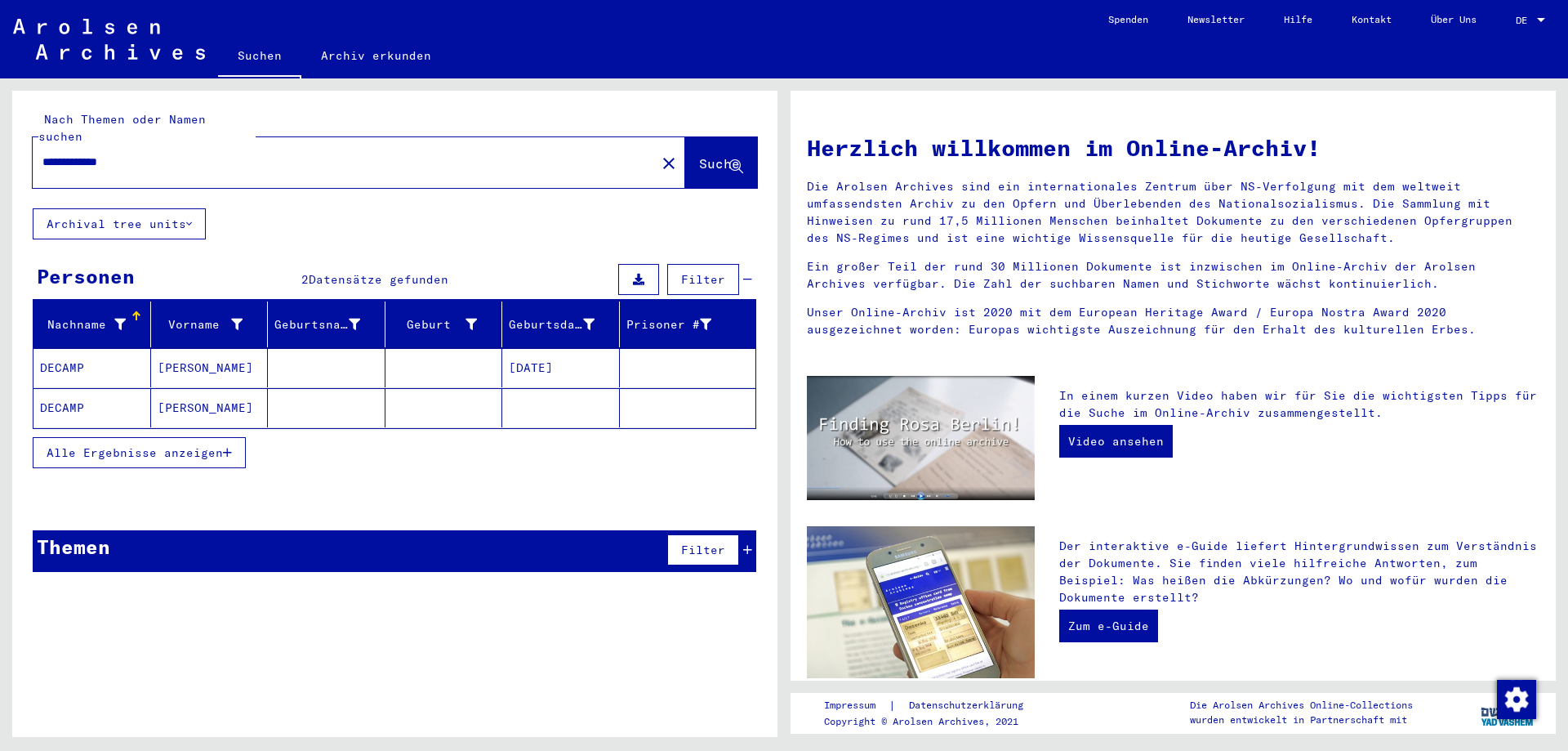
click at [554, 358] on mat-cell "[DATE]" at bounding box center [560, 367] width 117 height 39
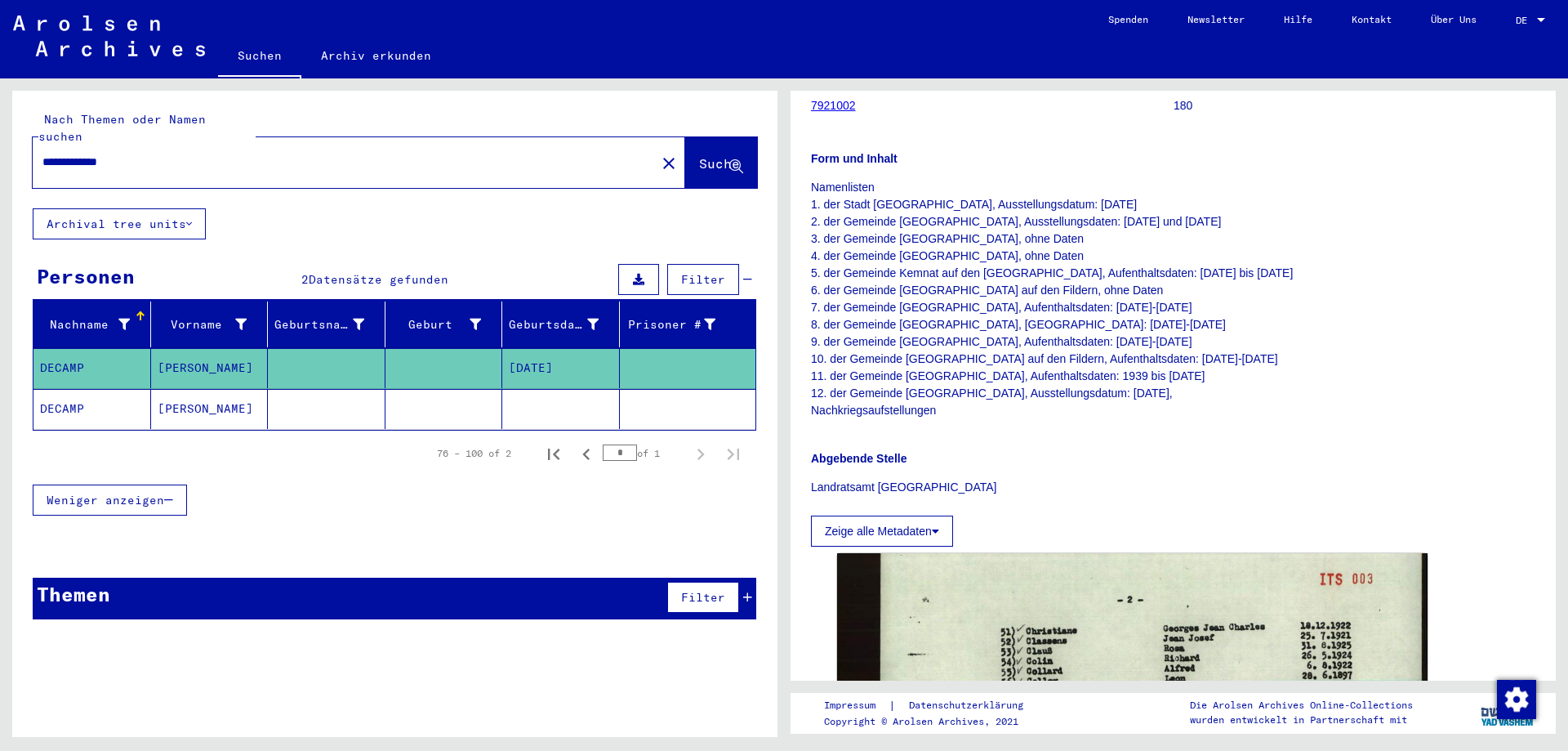
scroll to position [245, 0]
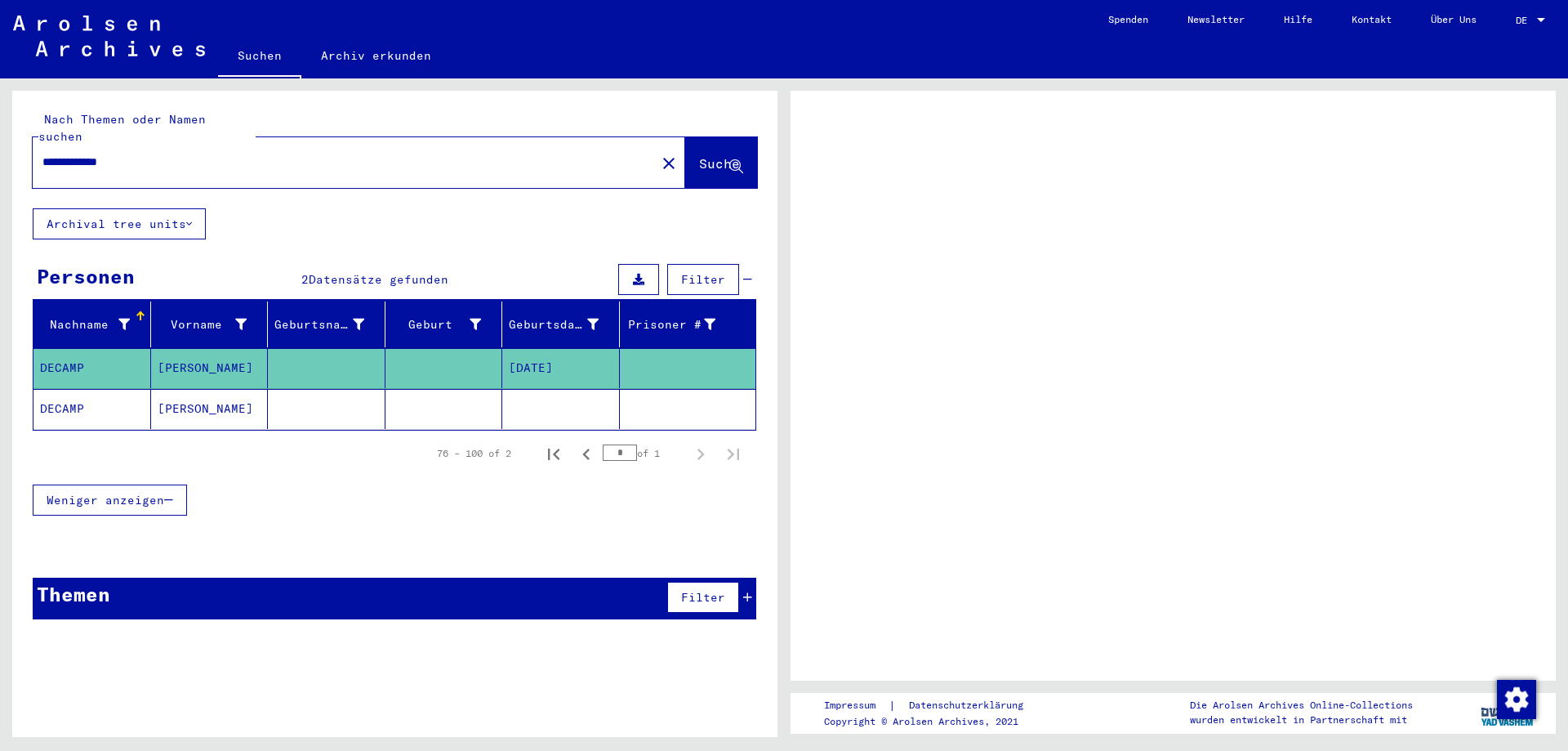
scroll to position [224, 0]
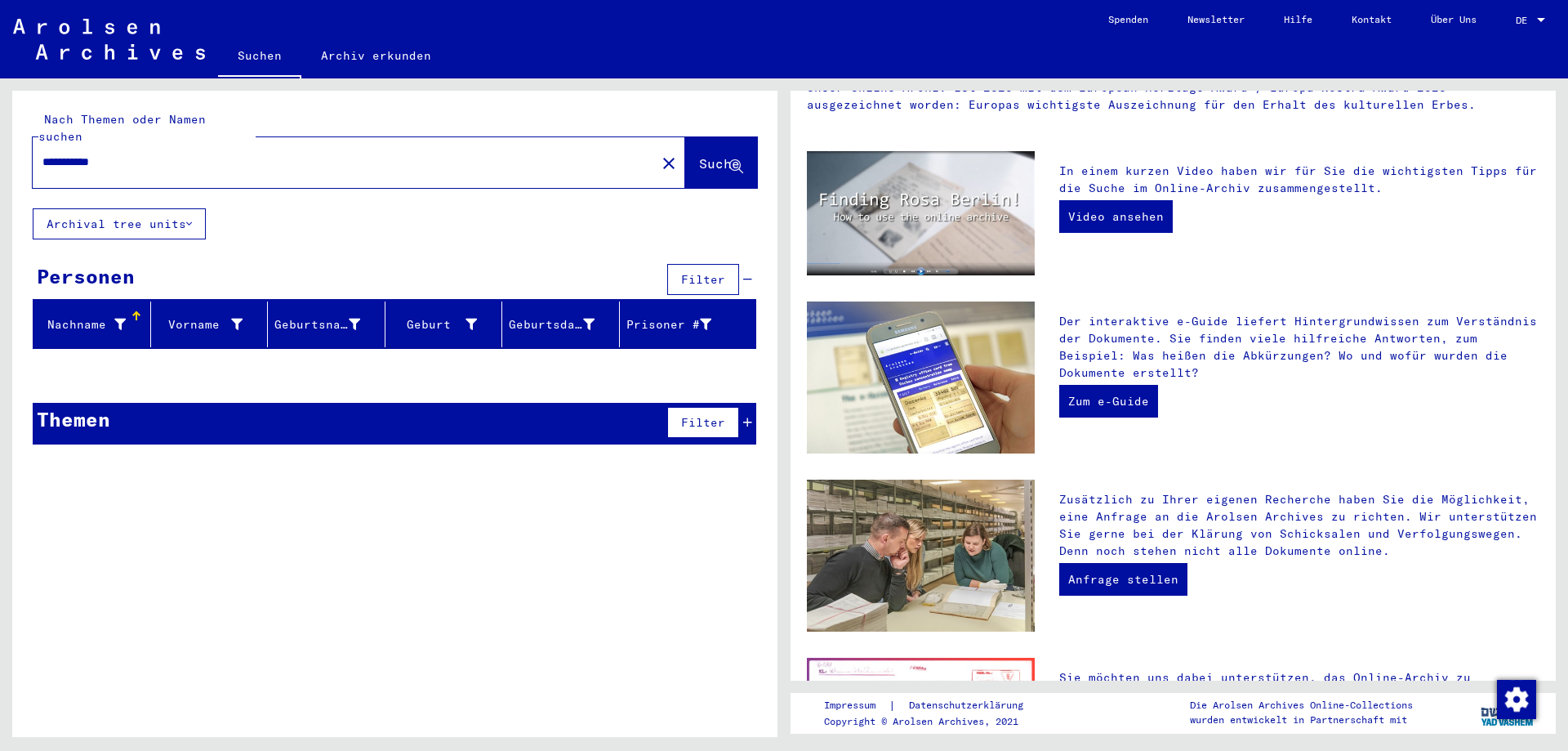
click at [124, 154] on input "**********" at bounding box center [340, 162] width 594 height 17
click at [702, 155] on span "Suche" at bounding box center [719, 163] width 41 height 17
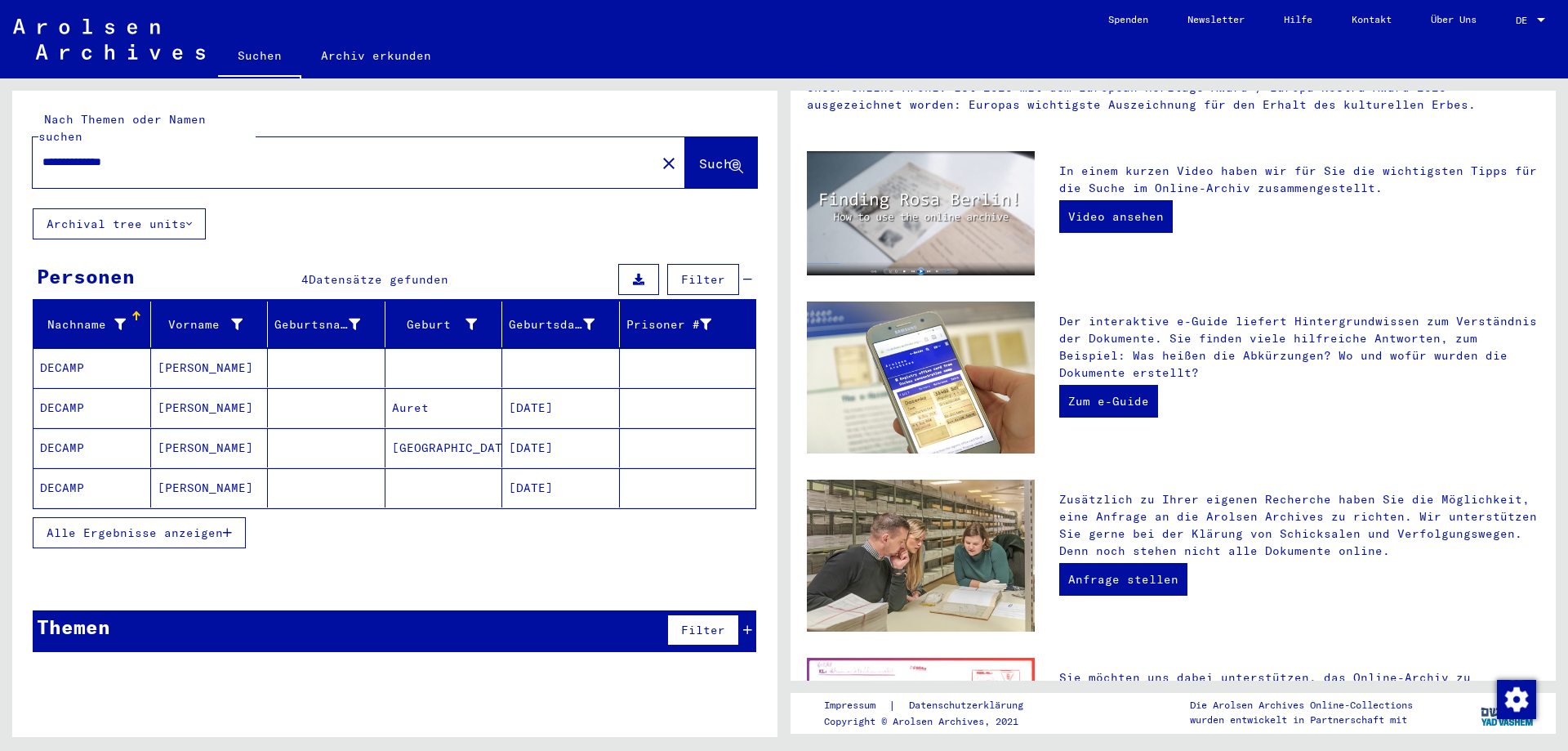
click at [566, 429] on mat-cell "[DATE]" at bounding box center [560, 448] width 117 height 39
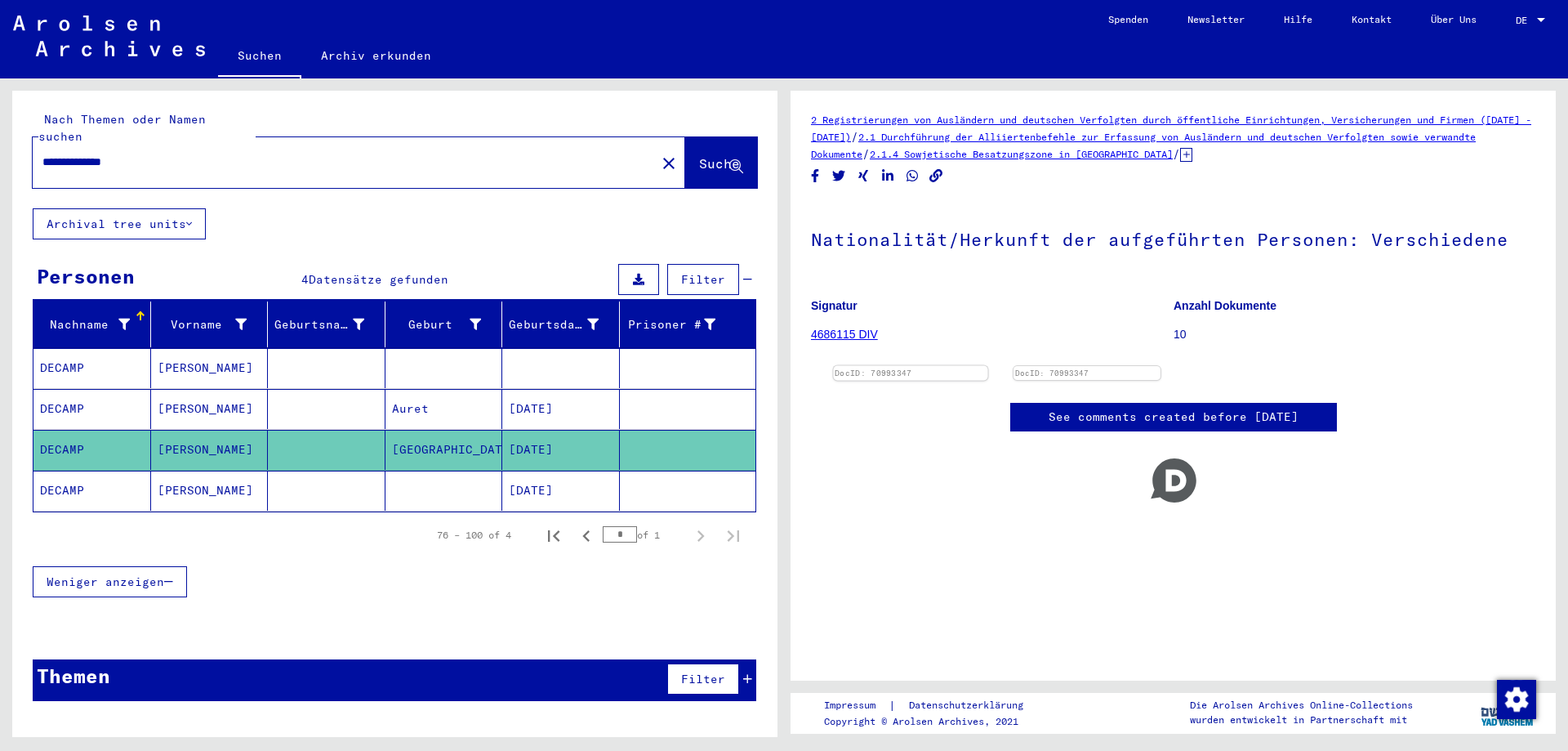
click at [988, 366] on img at bounding box center [911, 366] width 154 height 0
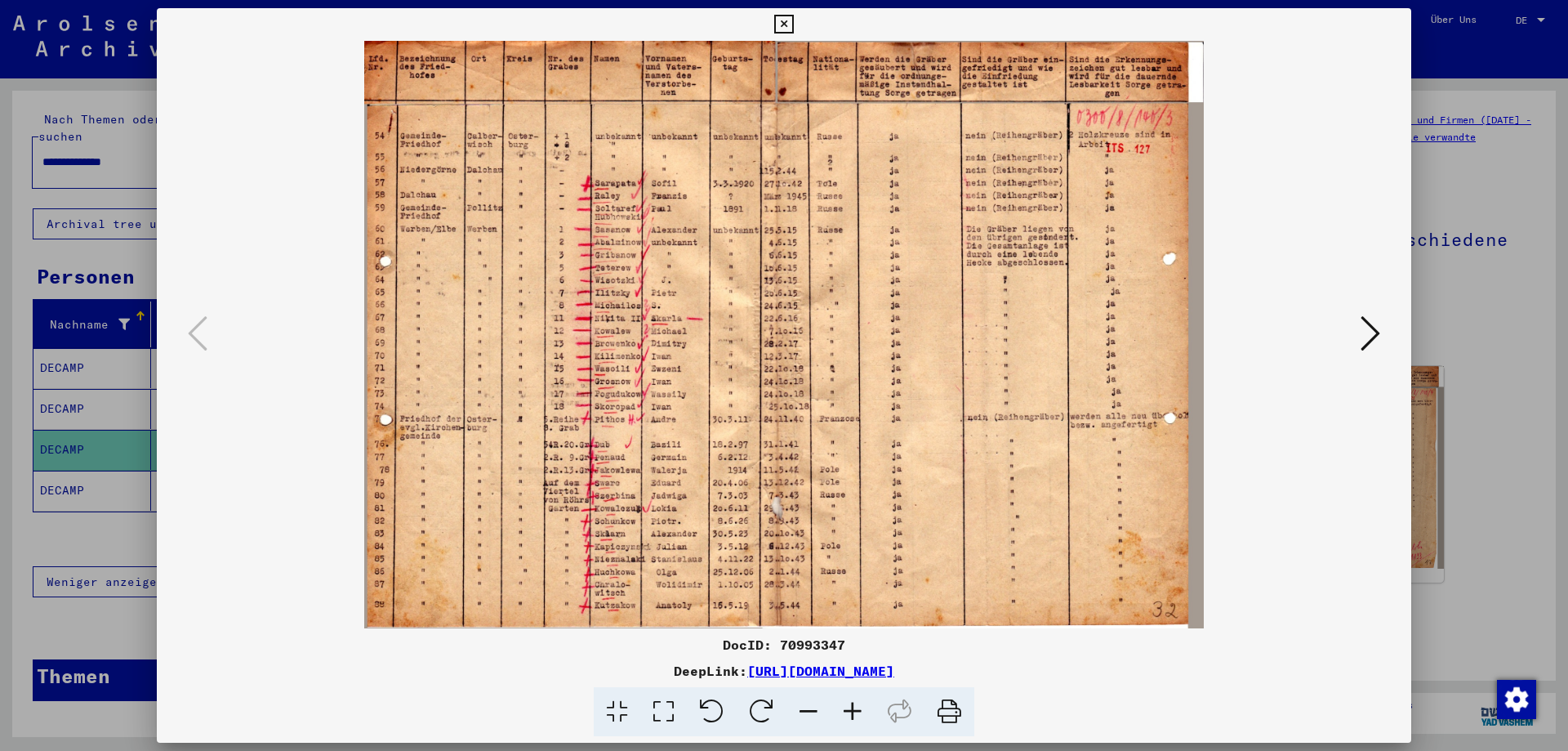
click at [1371, 337] on icon at bounding box center [1371, 333] width 19 height 39
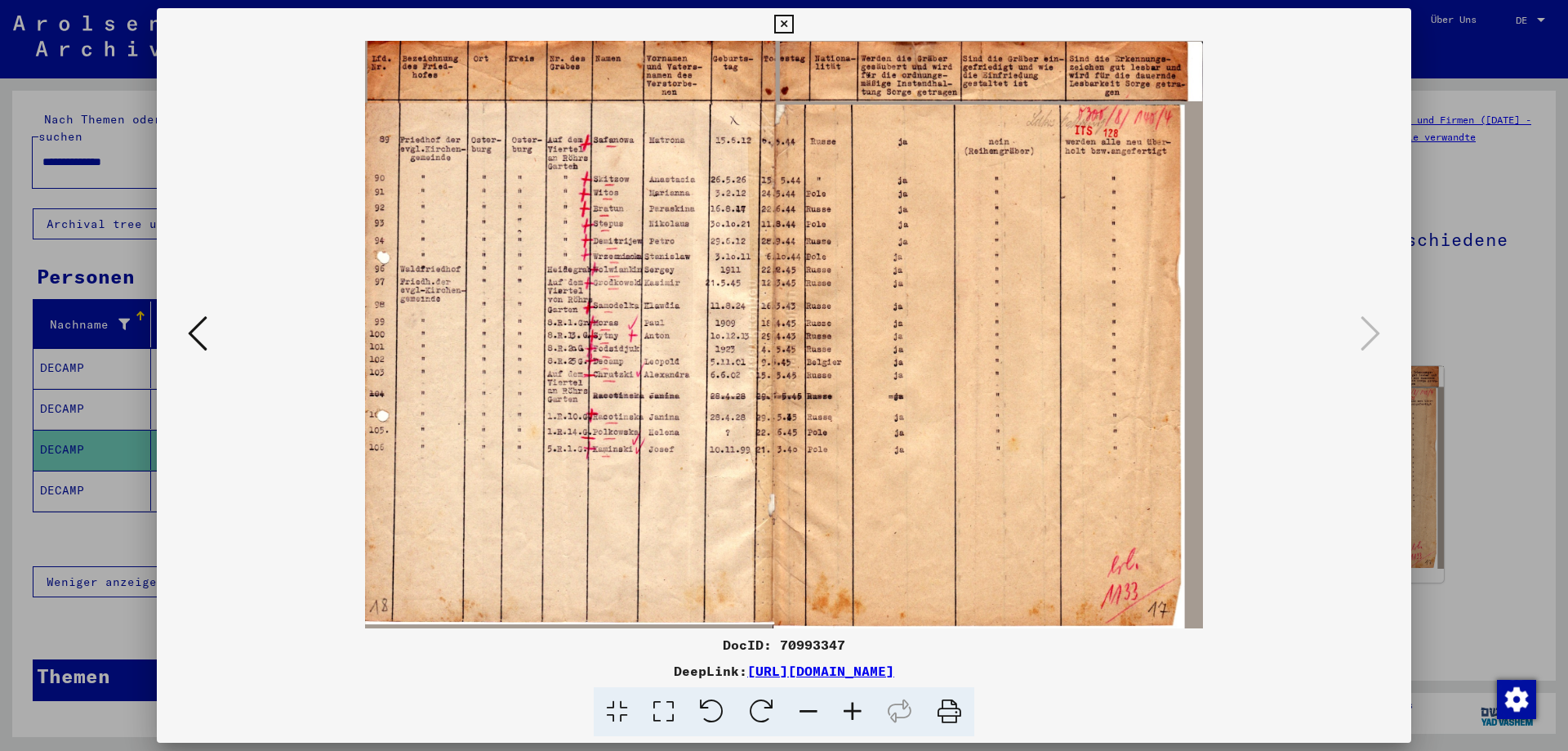
click at [689, 362] on img at bounding box center [784, 334] width 1144 height 588
click at [800, 363] on img at bounding box center [784, 334] width 1144 height 588
click at [857, 711] on icon at bounding box center [852, 712] width 44 height 50
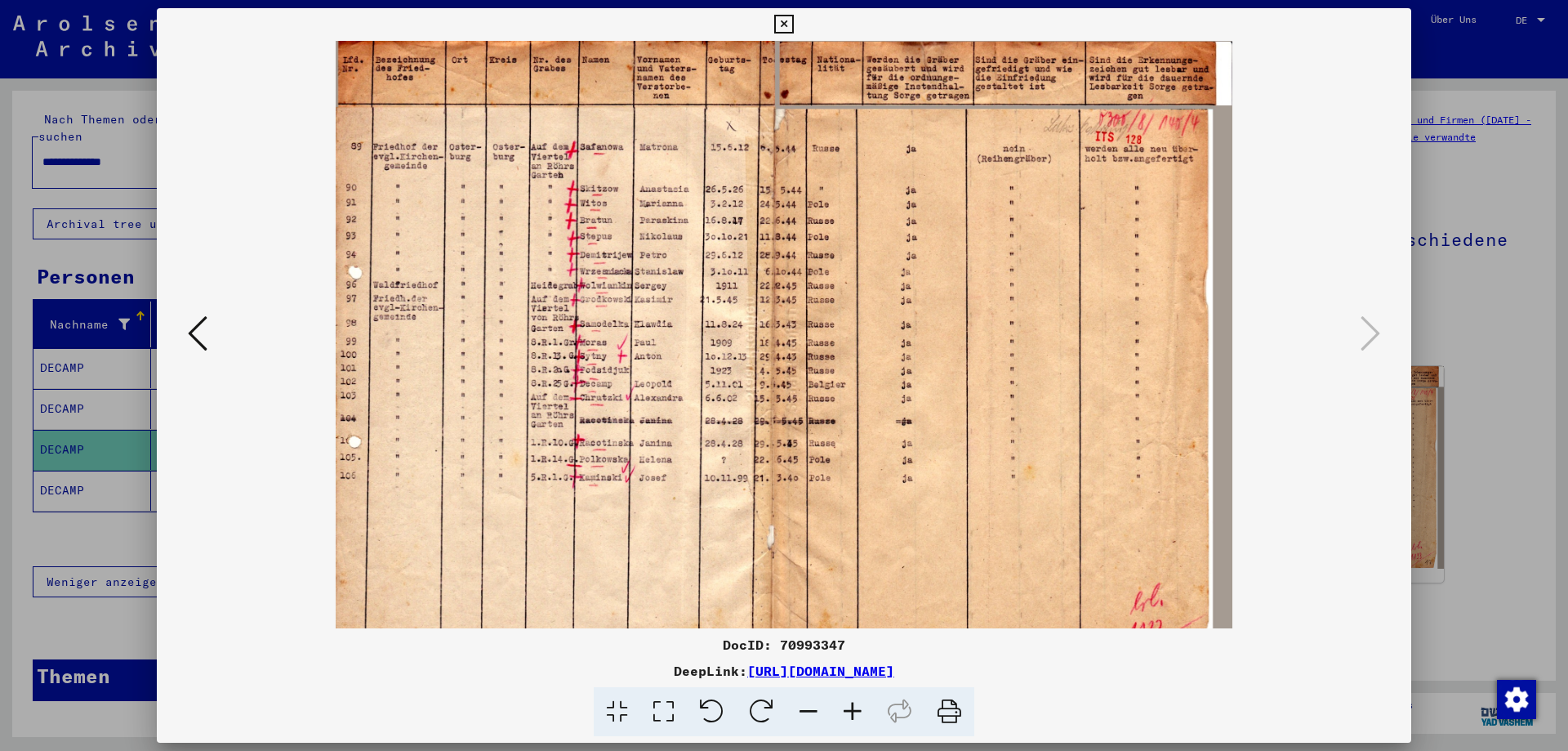
click at [857, 710] on icon at bounding box center [852, 712] width 44 height 50
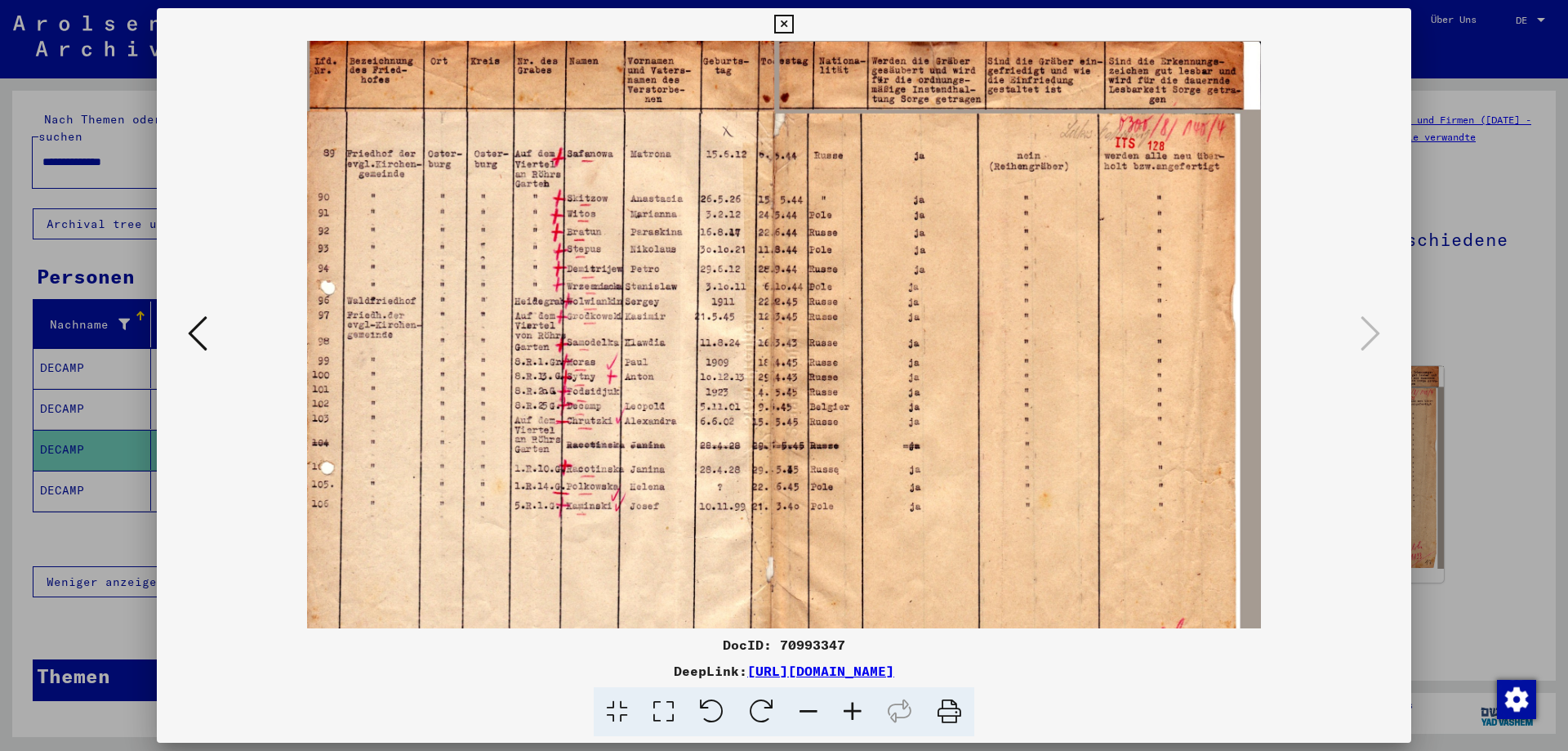
click at [858, 709] on icon at bounding box center [852, 712] width 44 height 50
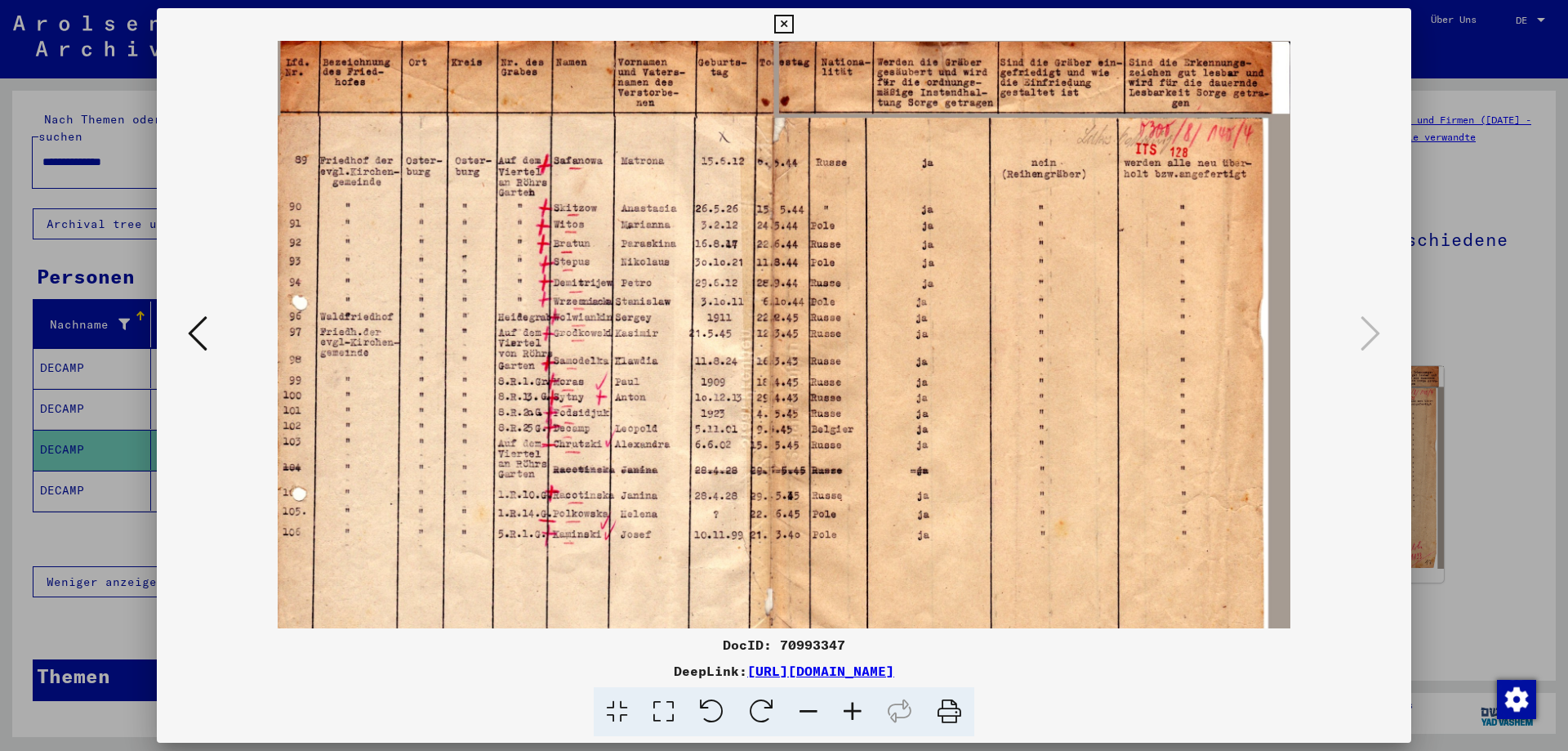
click at [858, 709] on icon at bounding box center [852, 712] width 44 height 50
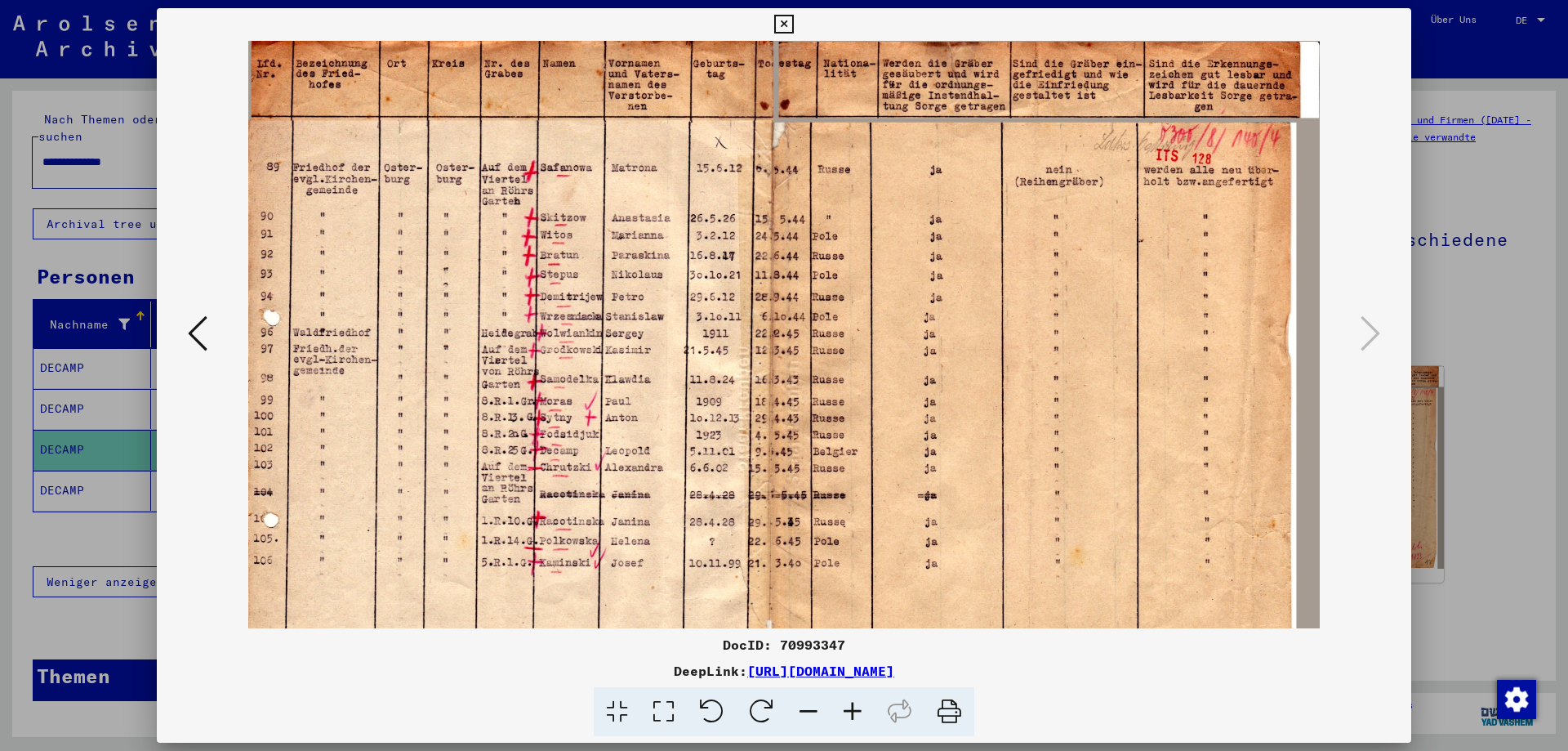
click at [858, 708] on icon at bounding box center [852, 712] width 44 height 50
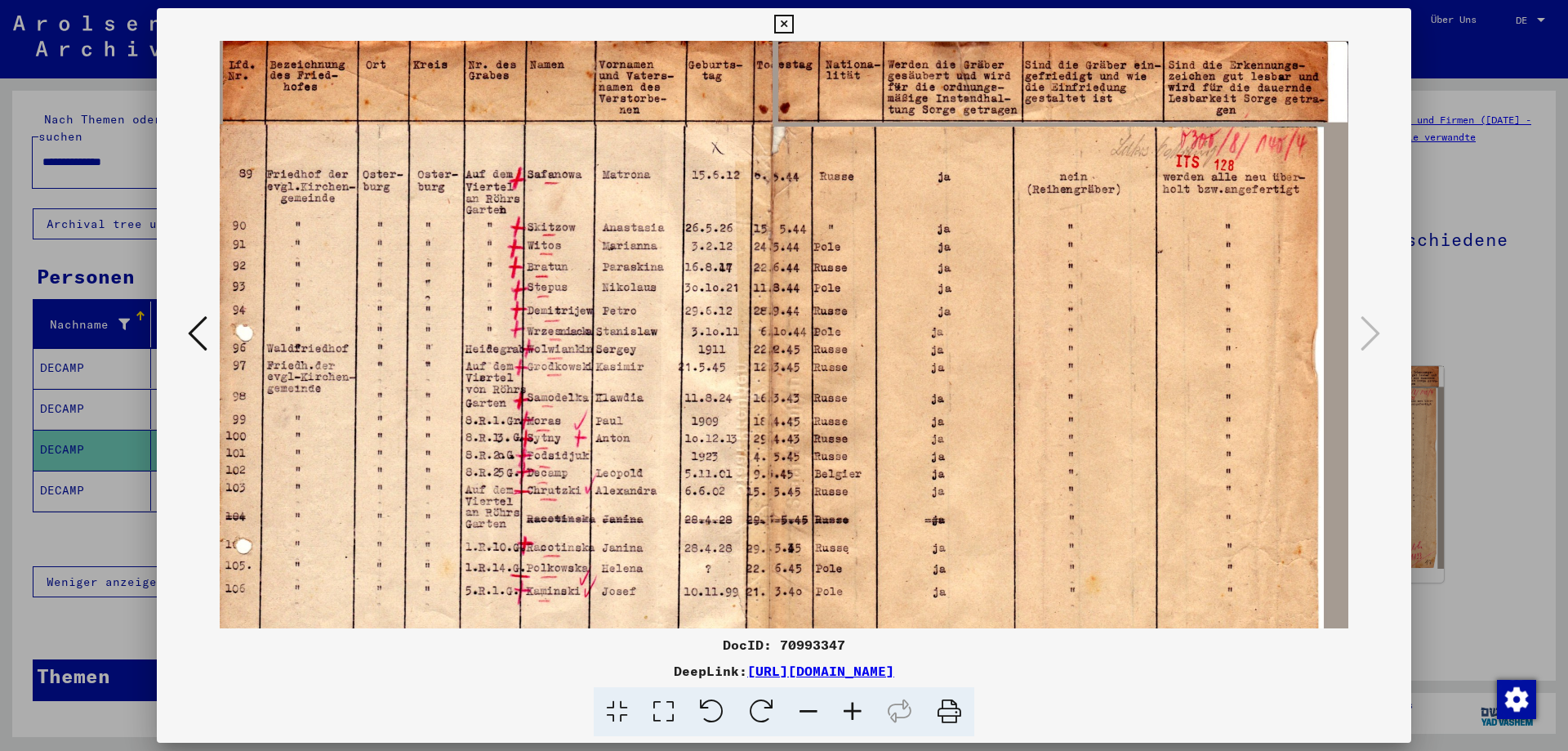
click at [858, 707] on icon at bounding box center [852, 712] width 44 height 50
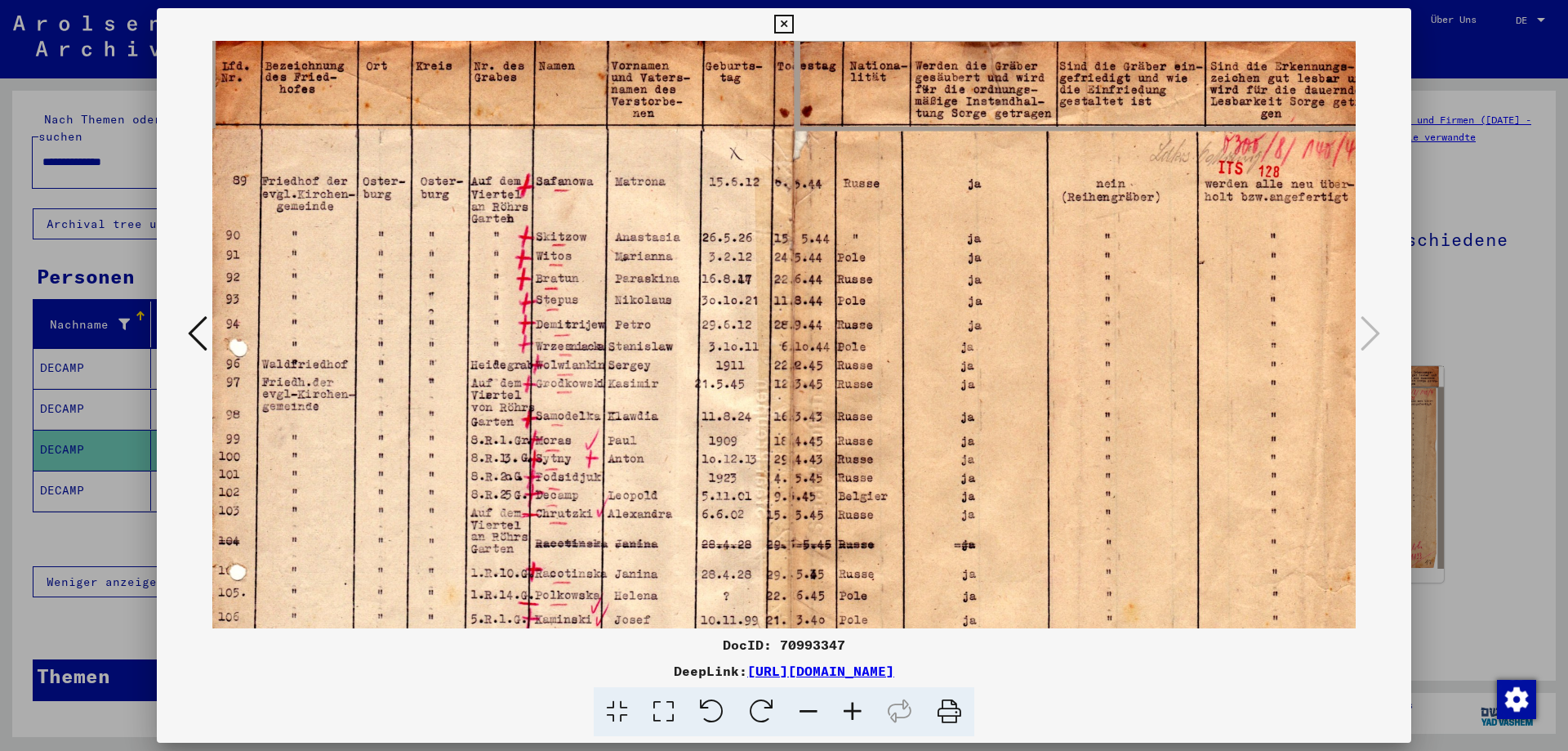
click at [858, 707] on icon at bounding box center [852, 712] width 44 height 50
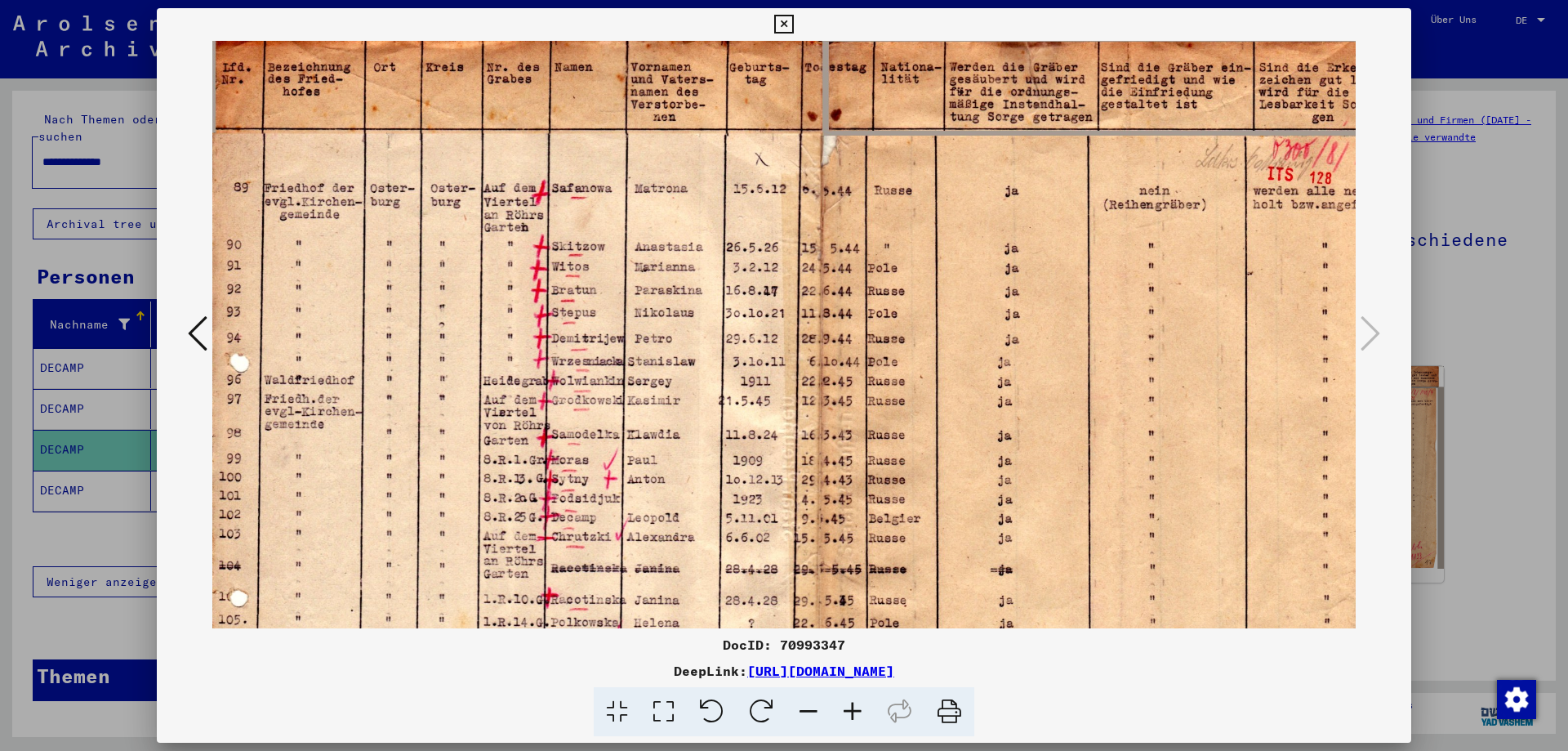
click at [849, 523] on img at bounding box center [835, 477] width 1246 height 873
click at [854, 710] on icon at bounding box center [852, 712] width 44 height 50
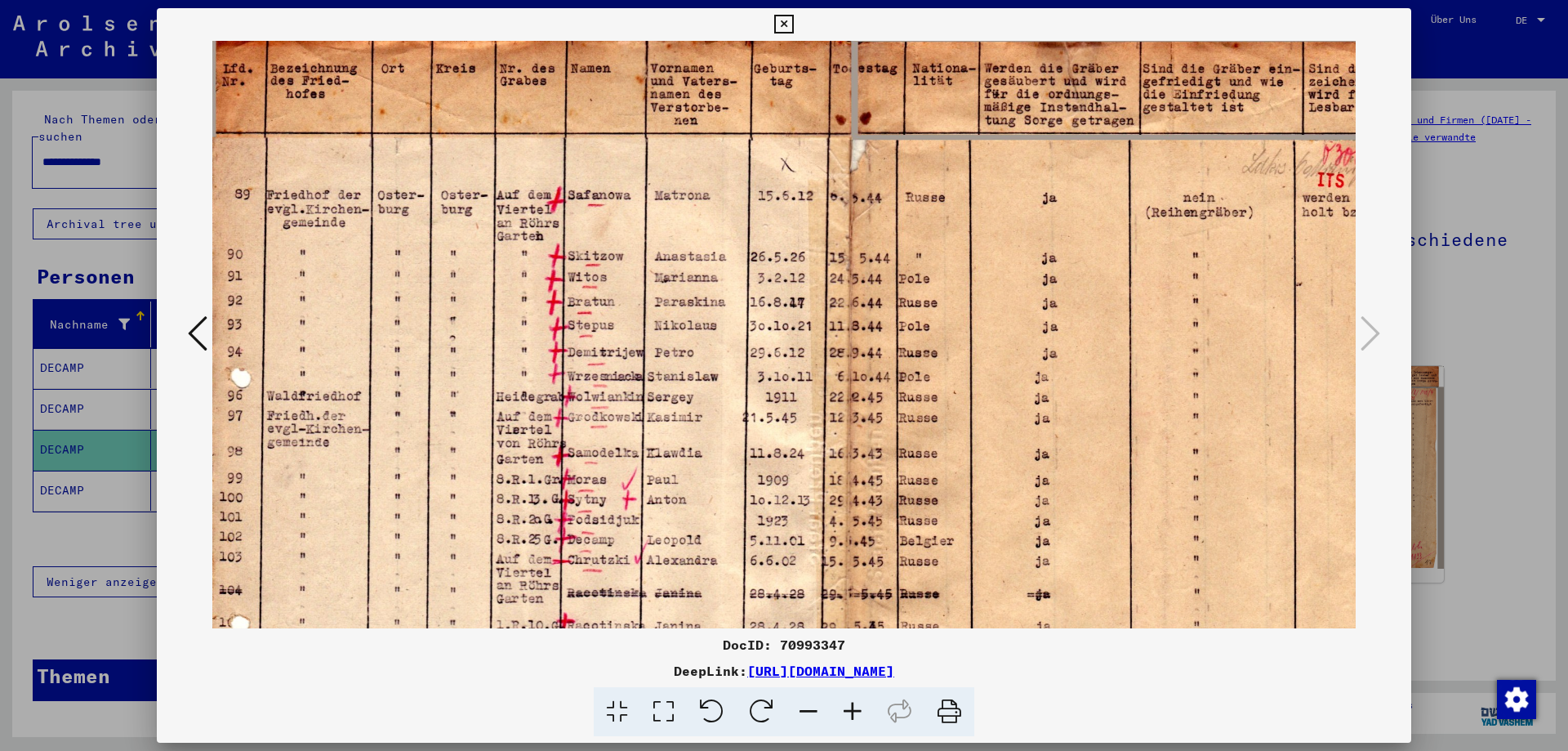
click at [854, 710] on icon at bounding box center [852, 712] width 44 height 50
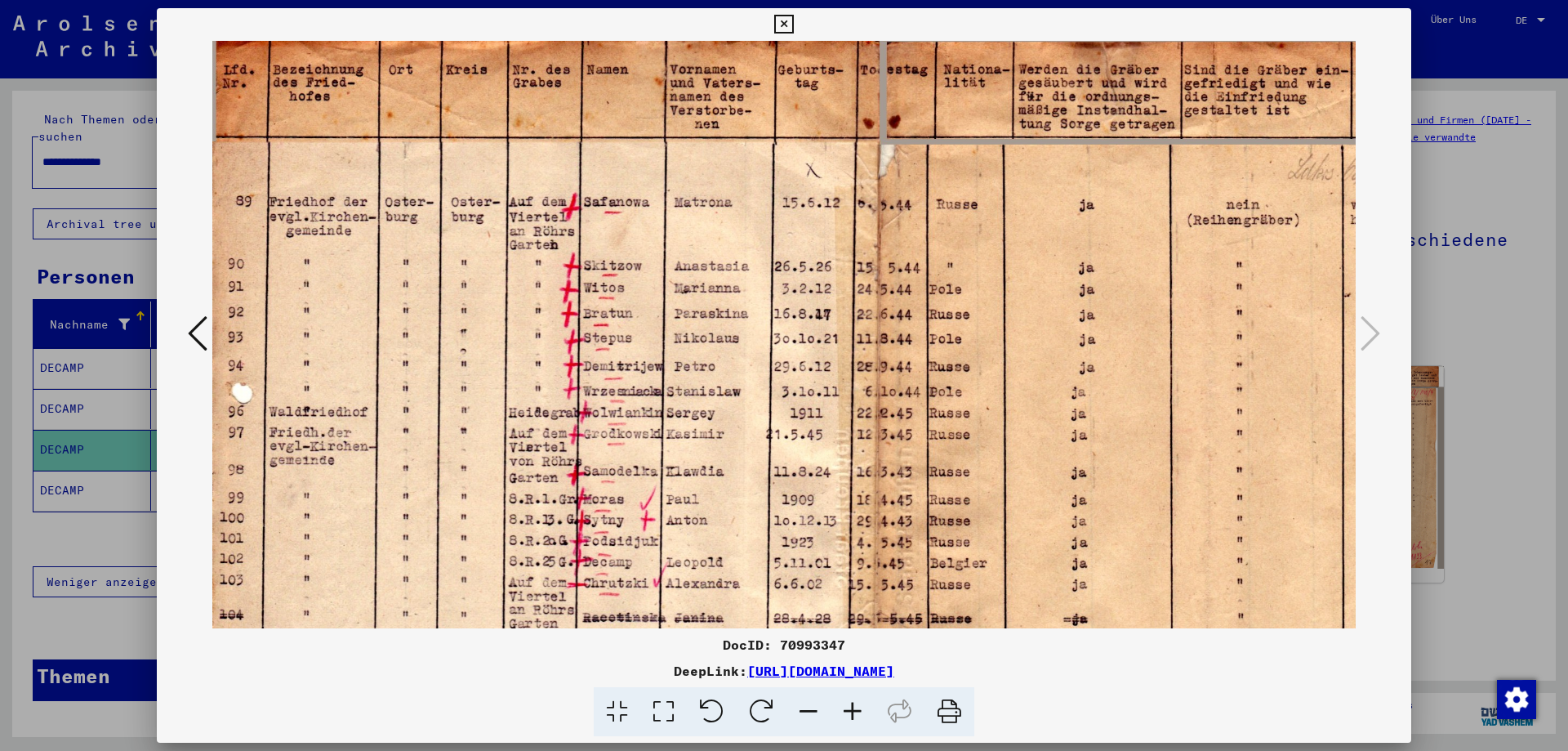
click at [854, 710] on icon at bounding box center [852, 712] width 44 height 50
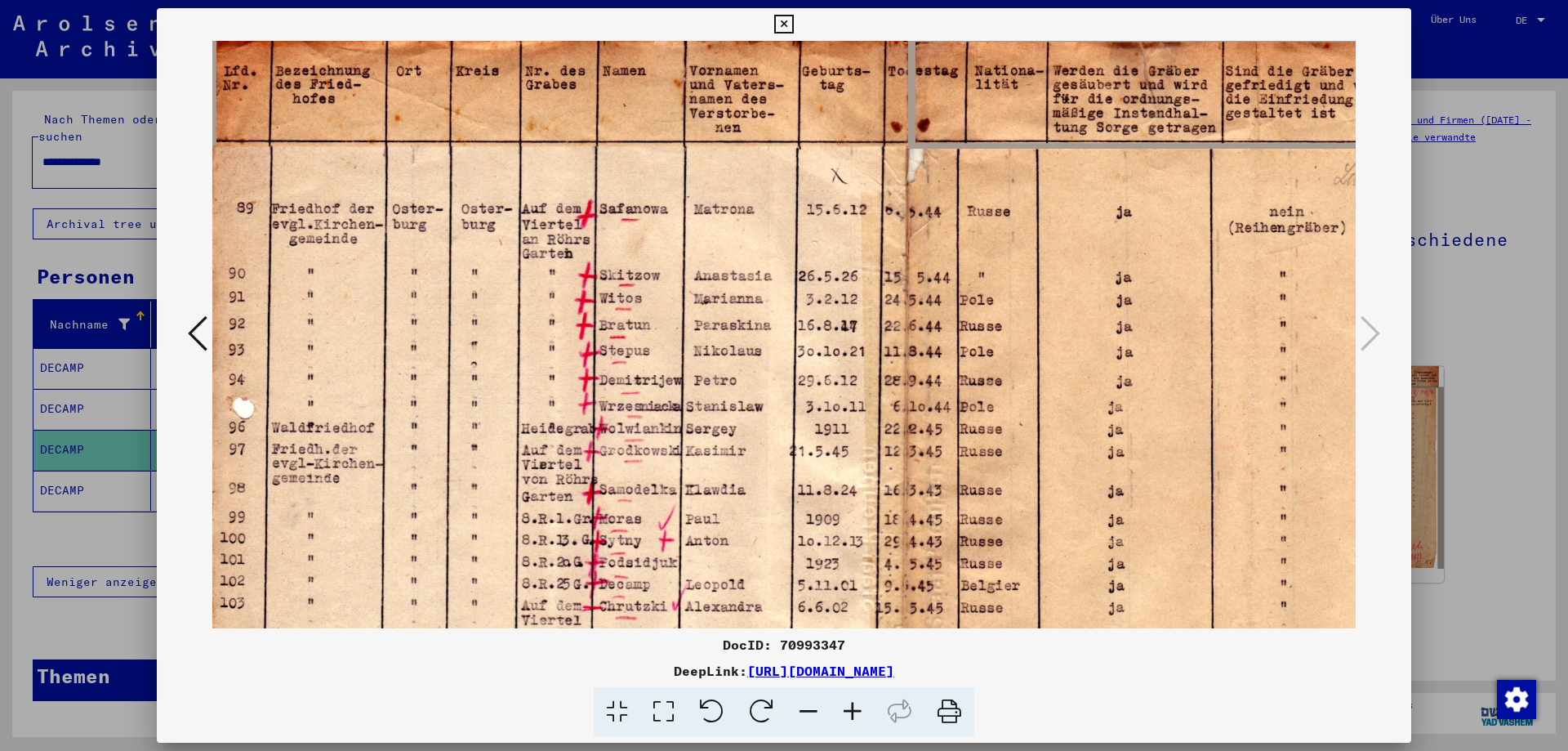
click at [852, 708] on icon at bounding box center [852, 712] width 44 height 50
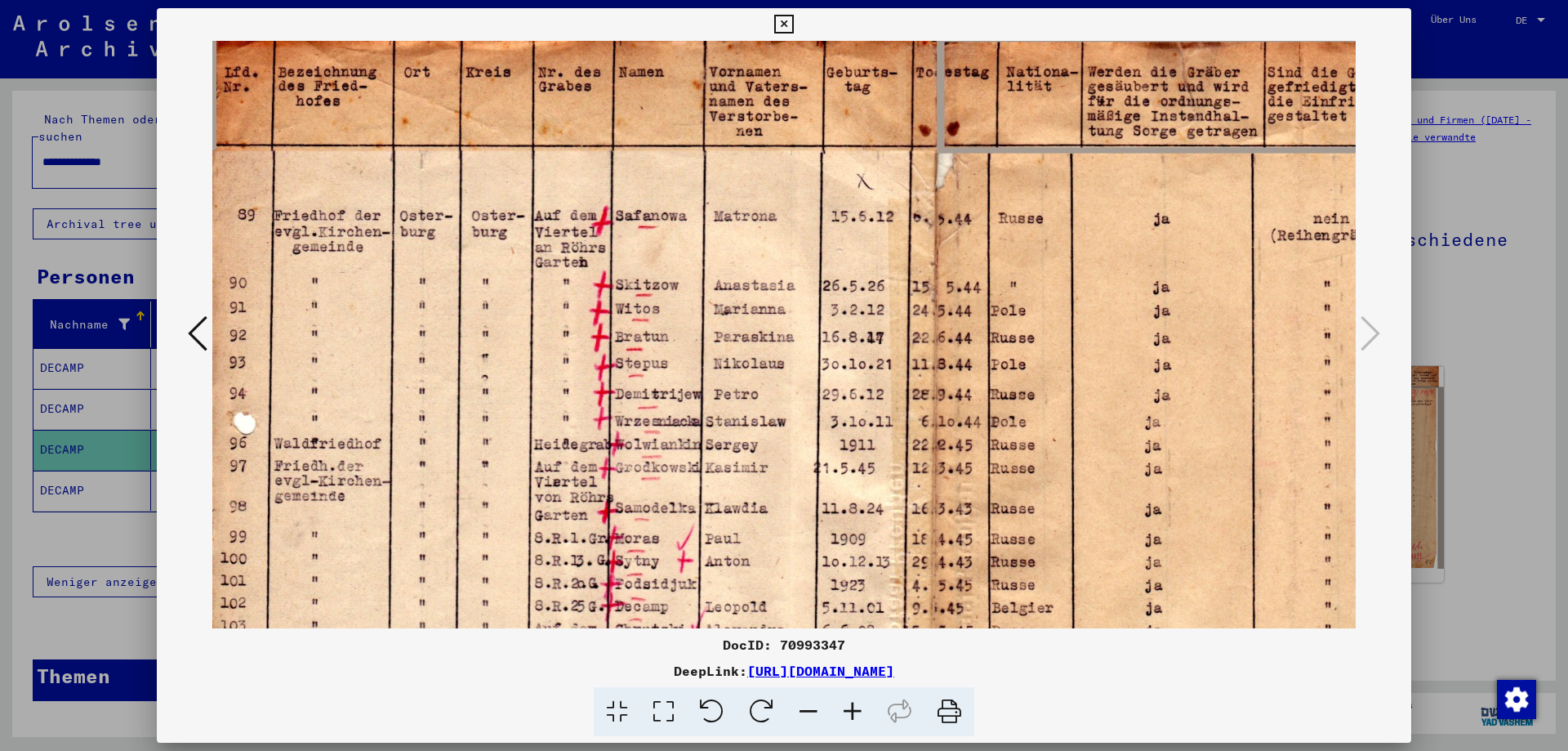
click at [852, 708] on icon at bounding box center [852, 712] width 44 height 50
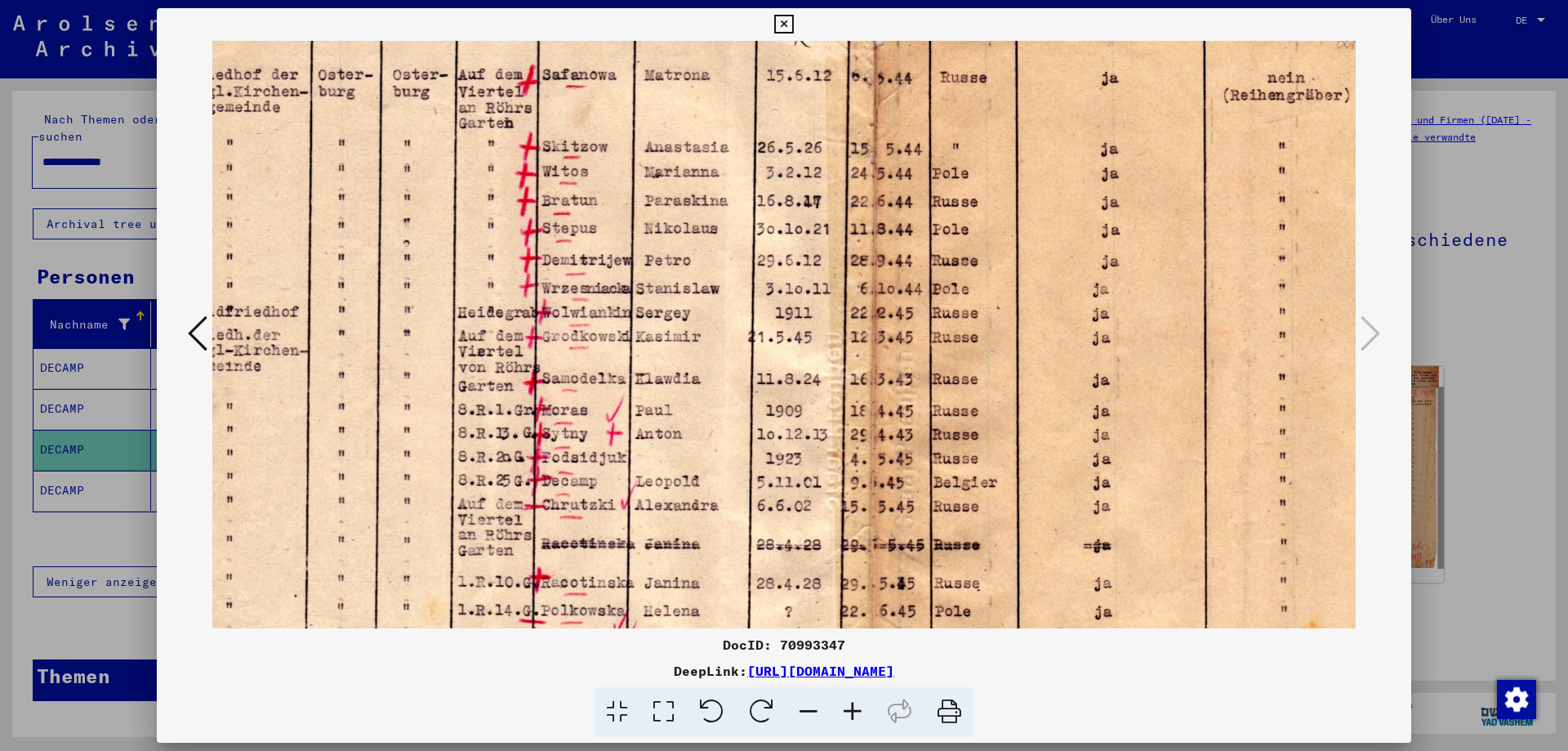
scroll to position [148, 90]
drag, startPoint x: 801, startPoint y: 580, endPoint x: 711, endPoint y: 432, distance: 173.2
click at [711, 432] on img at bounding box center [889, 432] width 1537 height 1078
click at [784, 27] on icon at bounding box center [784, 24] width 18 height 19
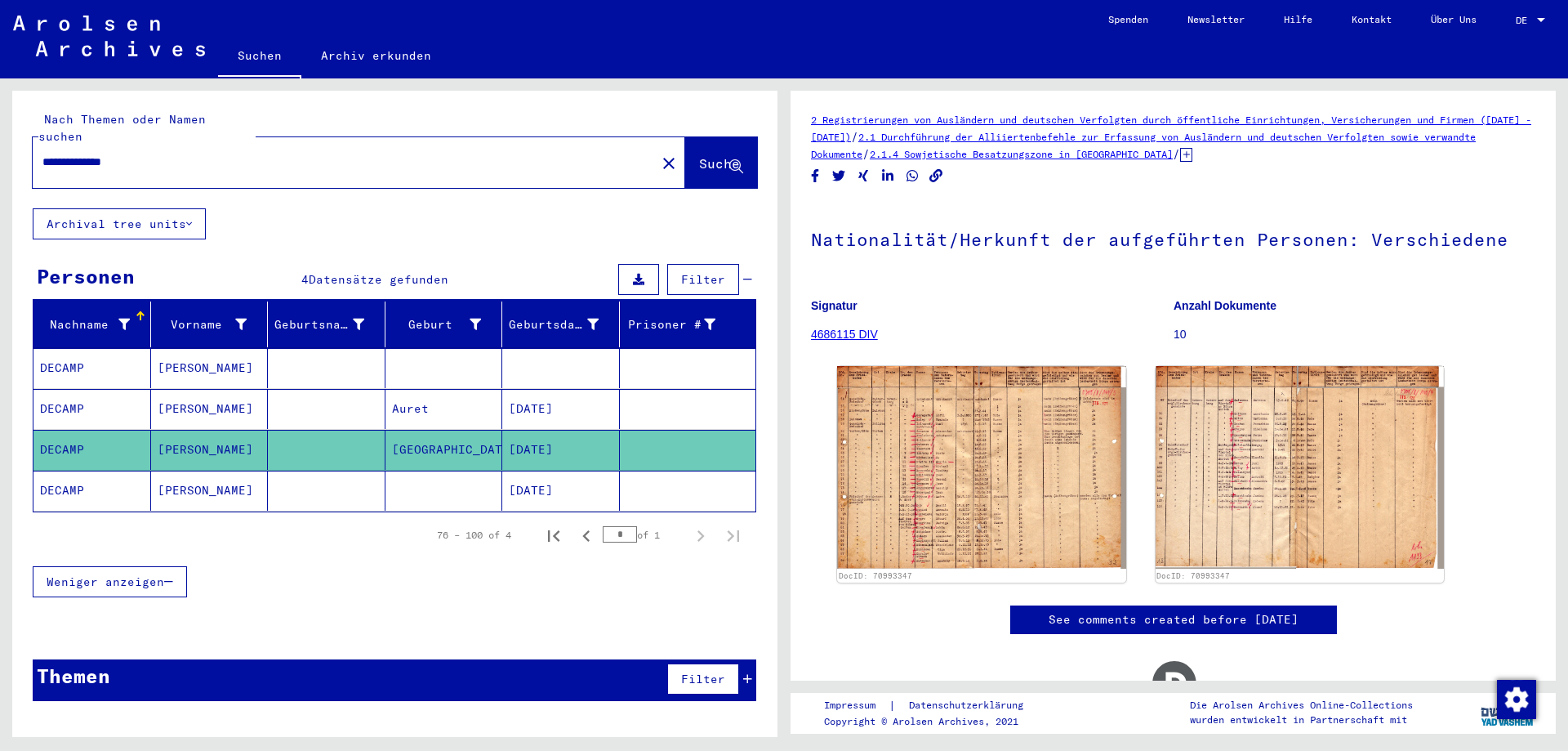
click at [552, 476] on mat-cell "[DATE]" at bounding box center [560, 491] width 117 height 40
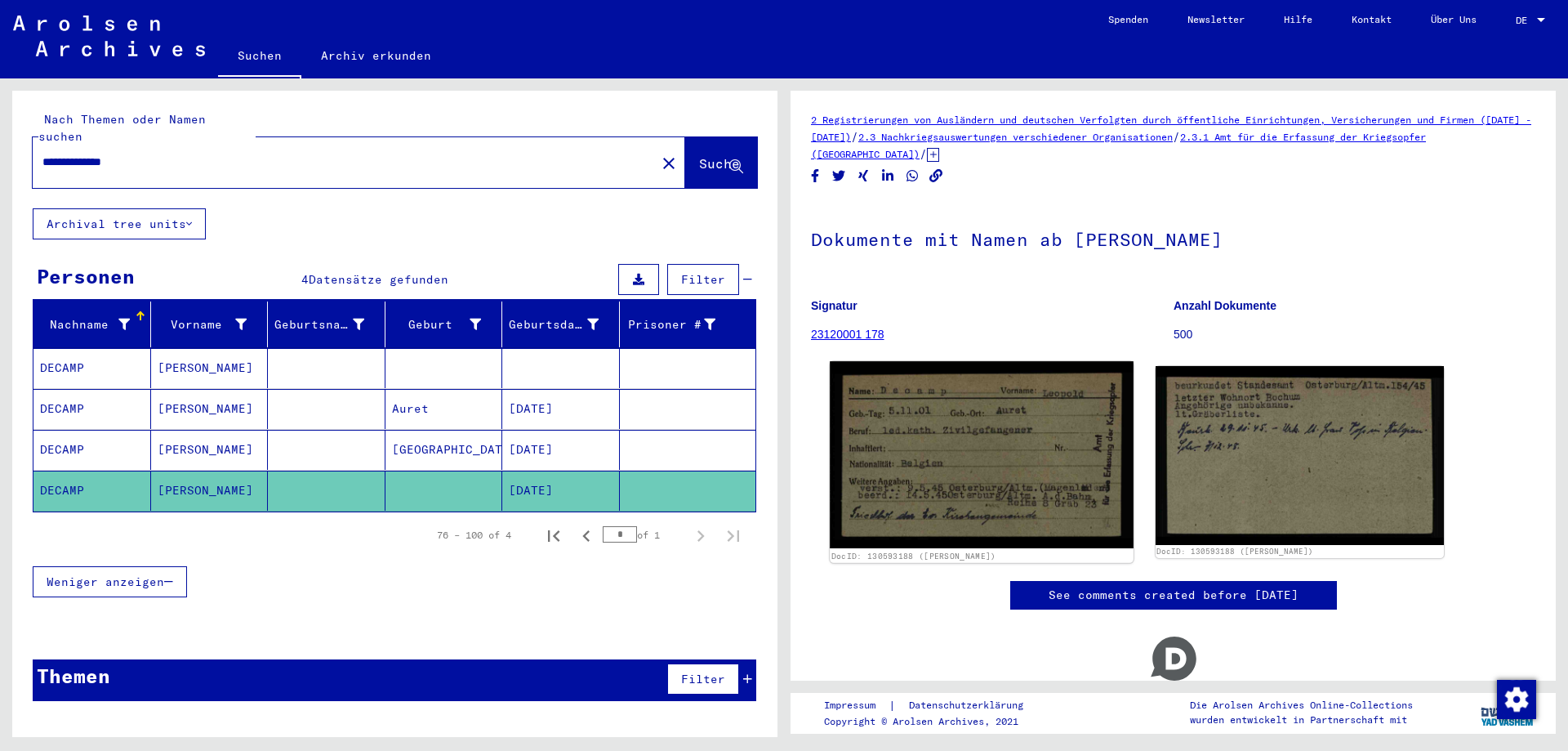
click at [967, 468] on img at bounding box center [982, 455] width 303 height 188
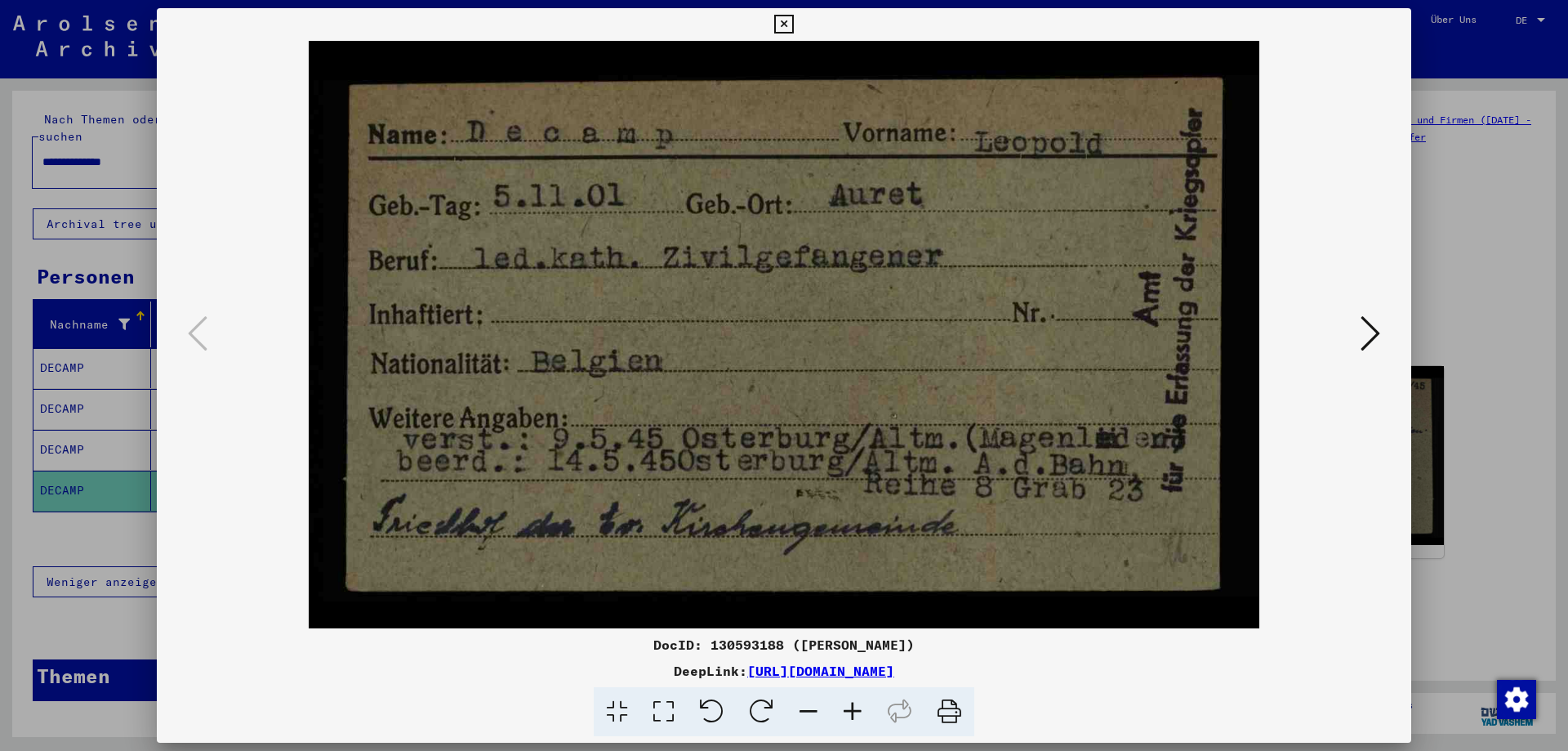
click at [1373, 333] on icon at bounding box center [1371, 333] width 19 height 39
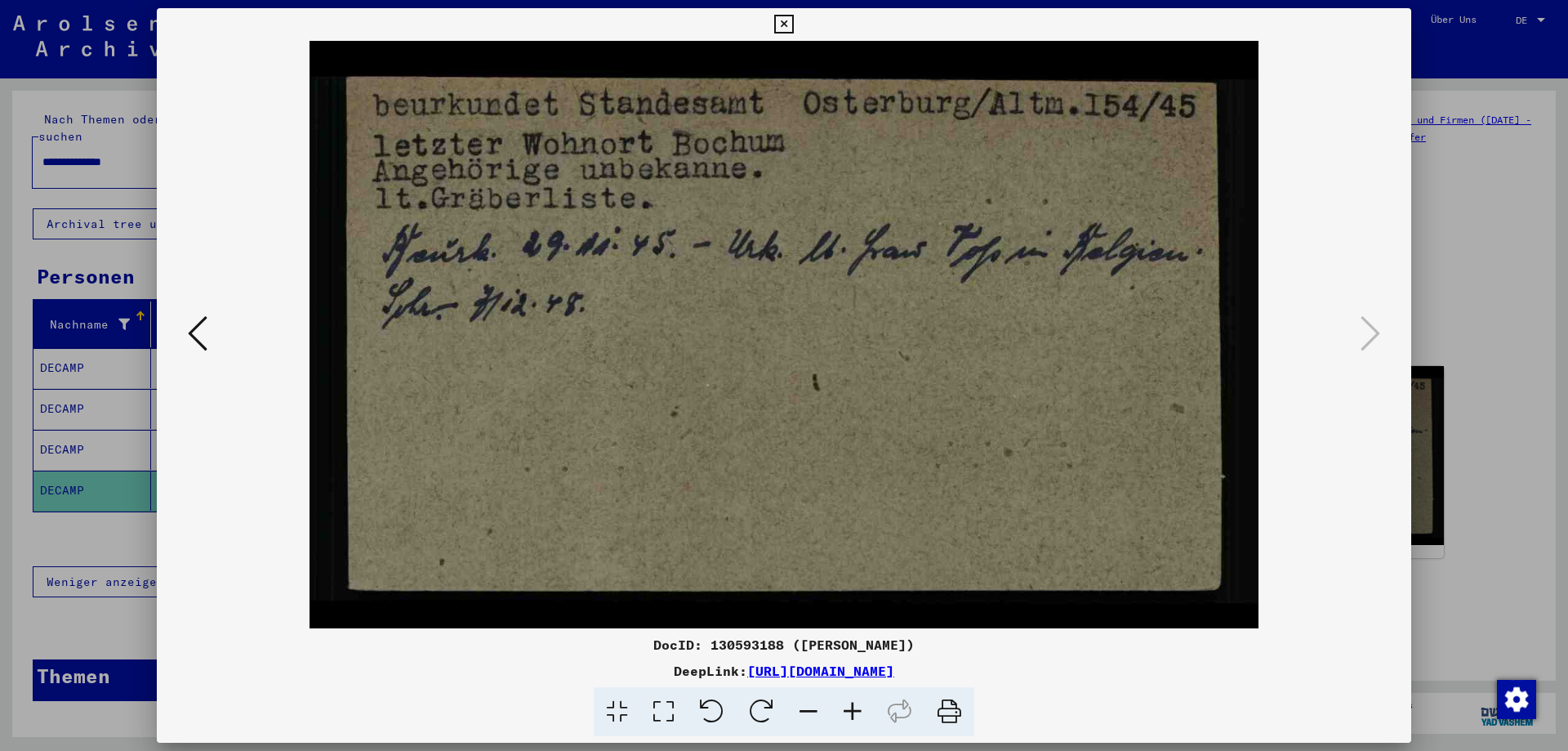
click at [784, 28] on icon at bounding box center [784, 24] width 18 height 19
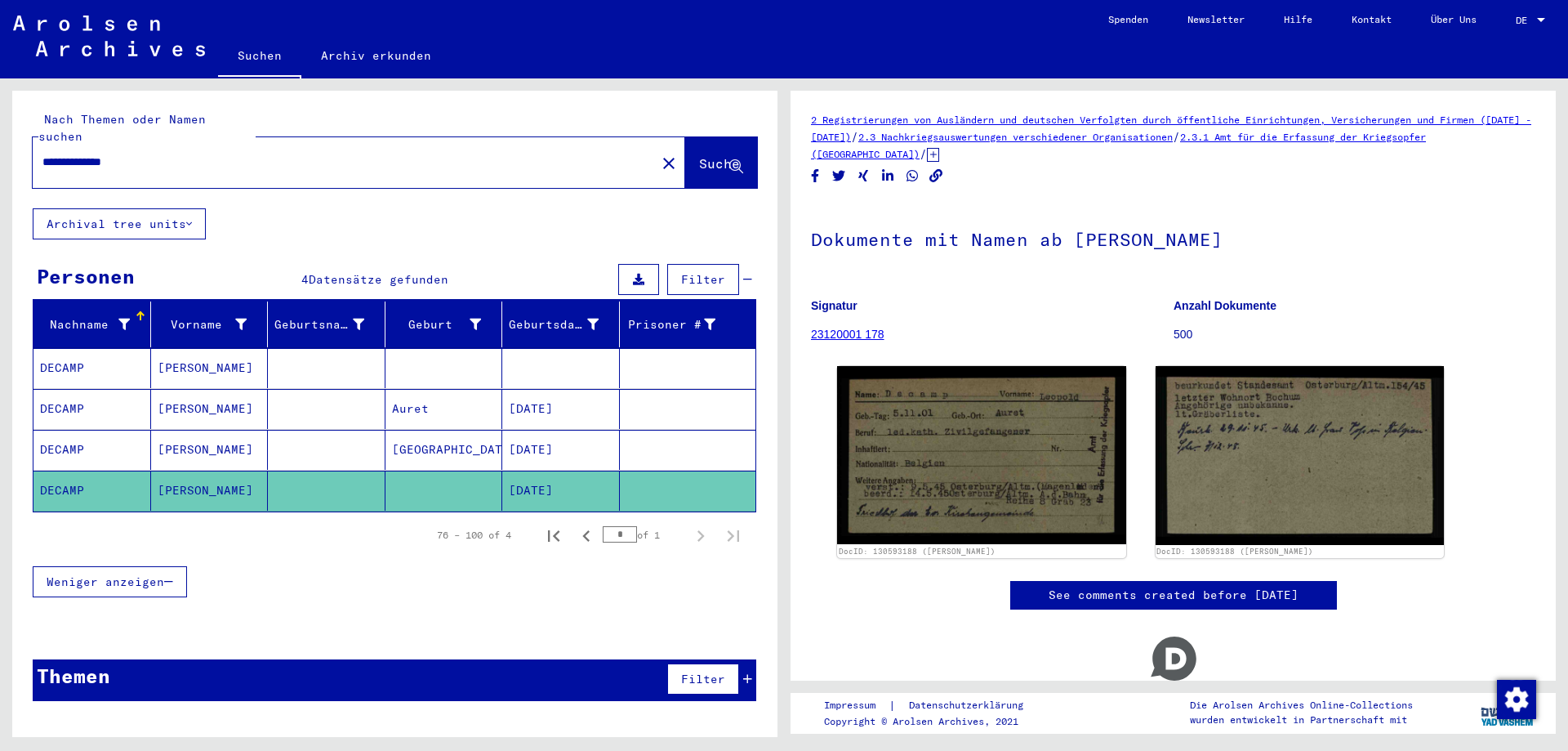
click at [584, 399] on mat-cell "[DATE]" at bounding box center [560, 408] width 117 height 40
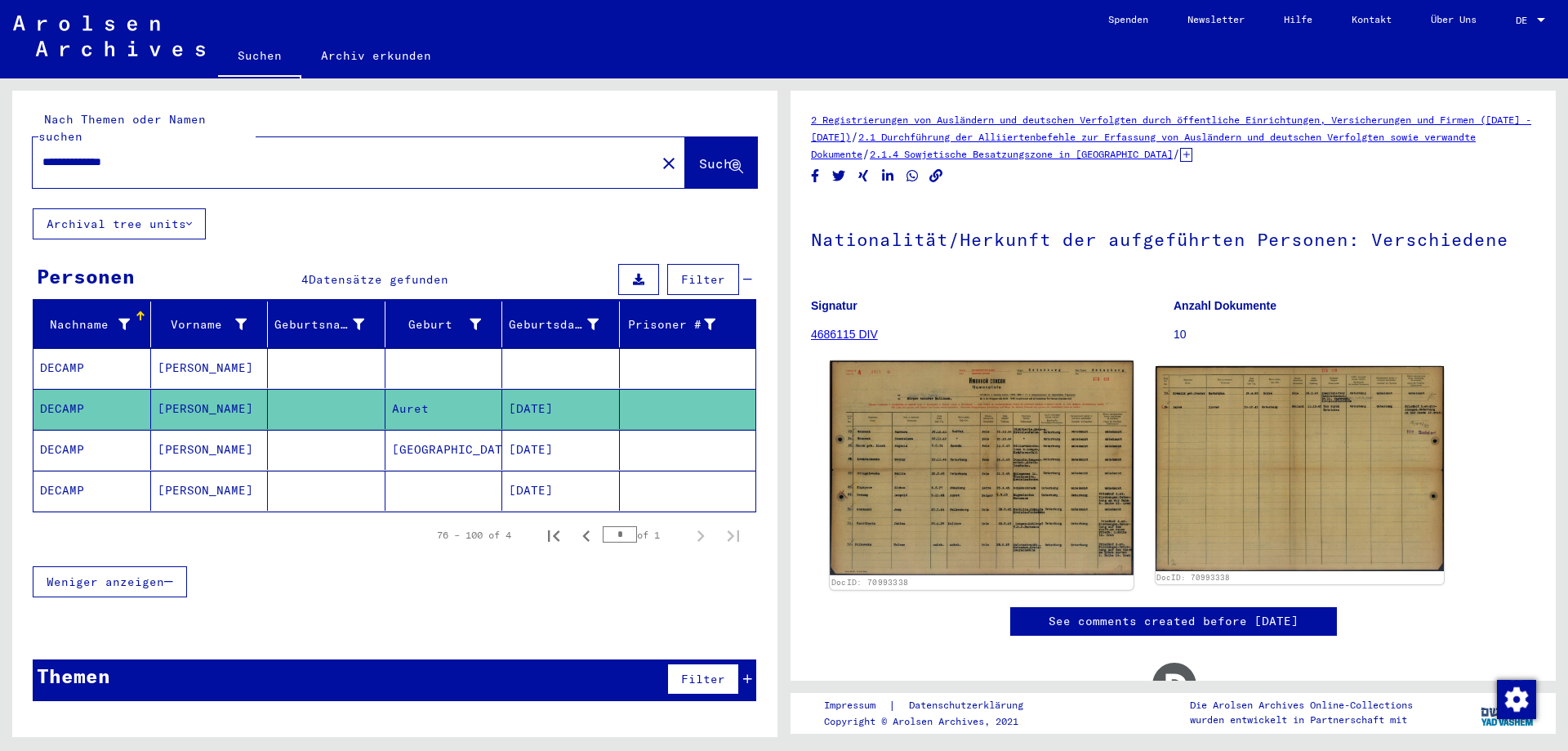
click at [1014, 478] on img at bounding box center [982, 468] width 303 height 214
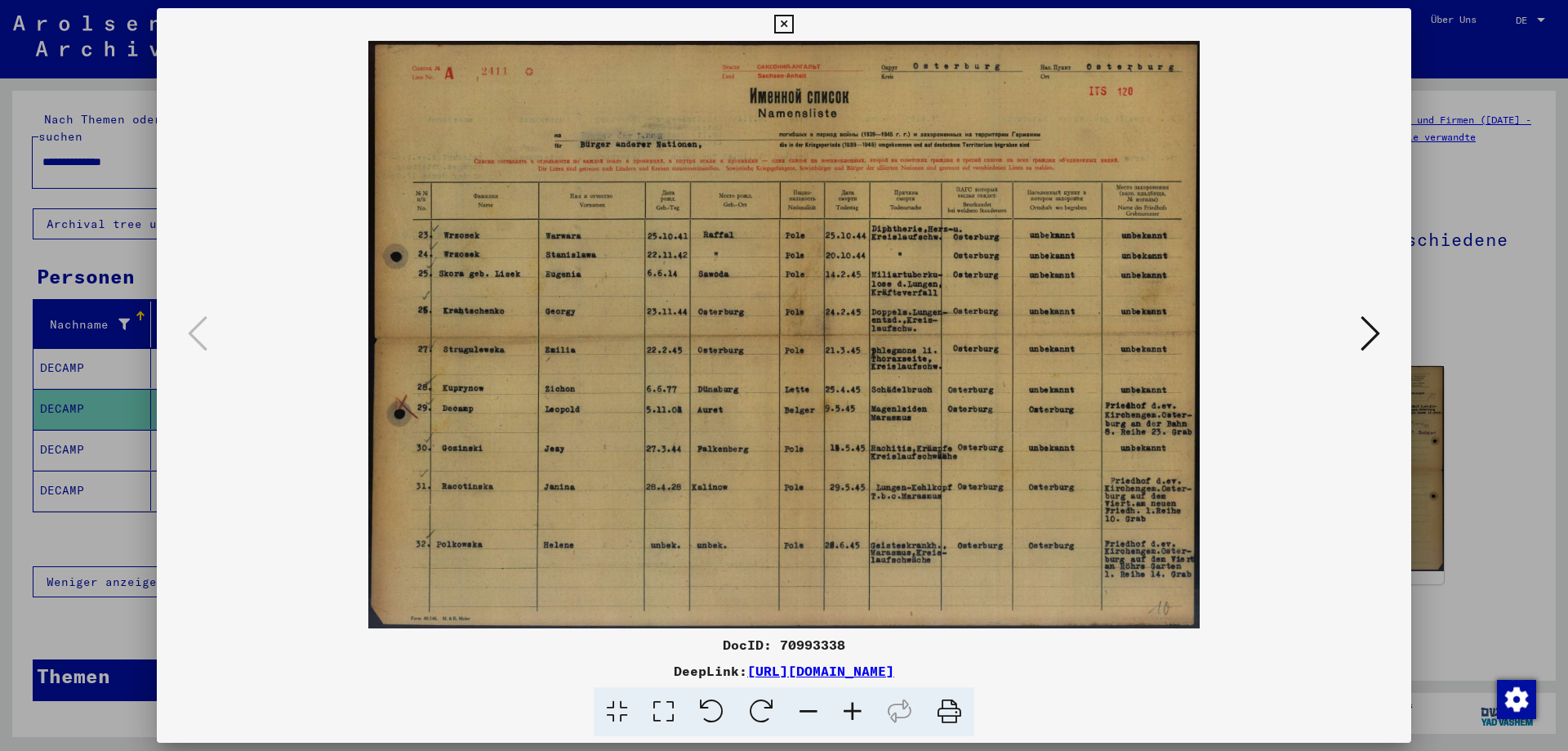
click at [852, 715] on icon at bounding box center [852, 712] width 44 height 50
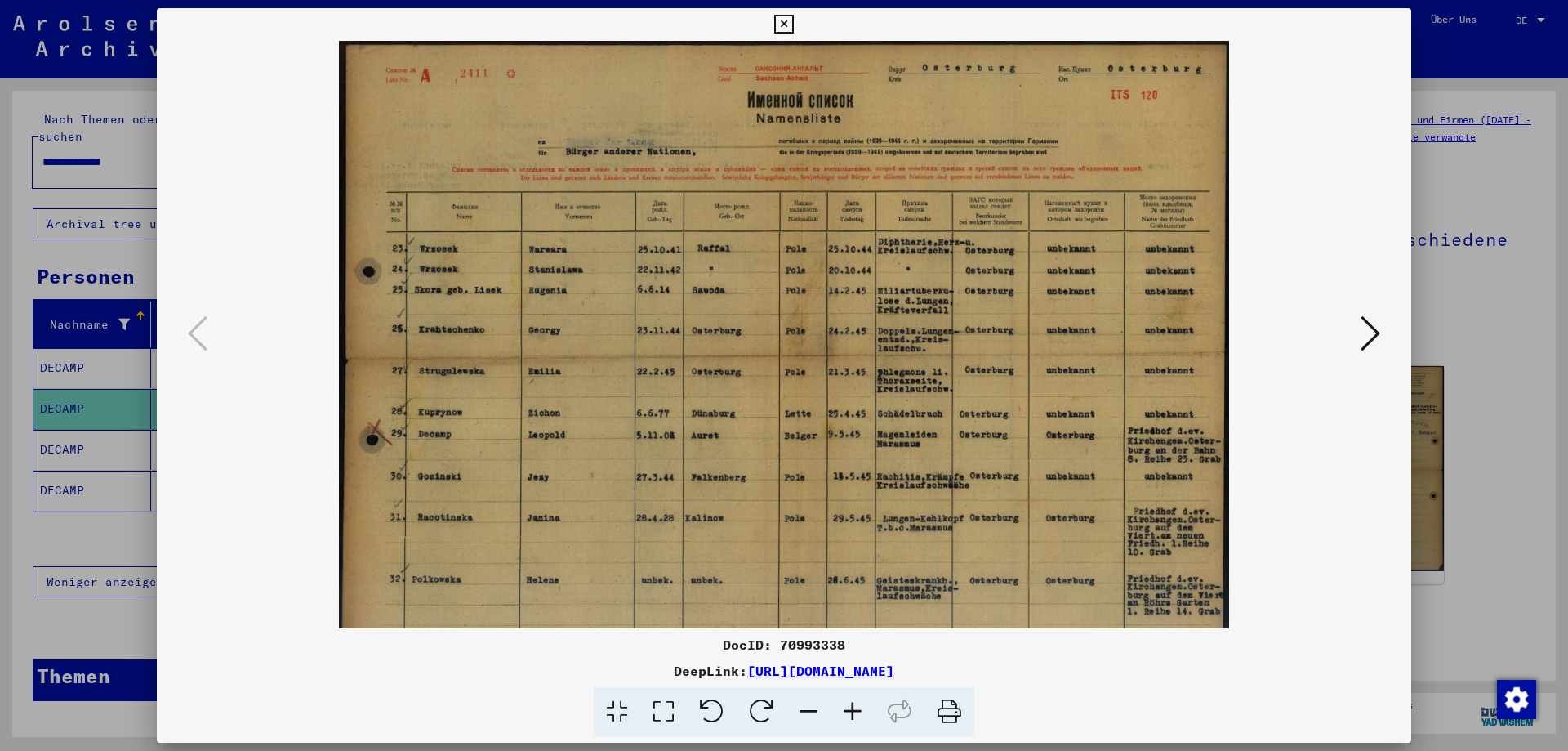
click at [852, 714] on icon at bounding box center [852, 712] width 44 height 50
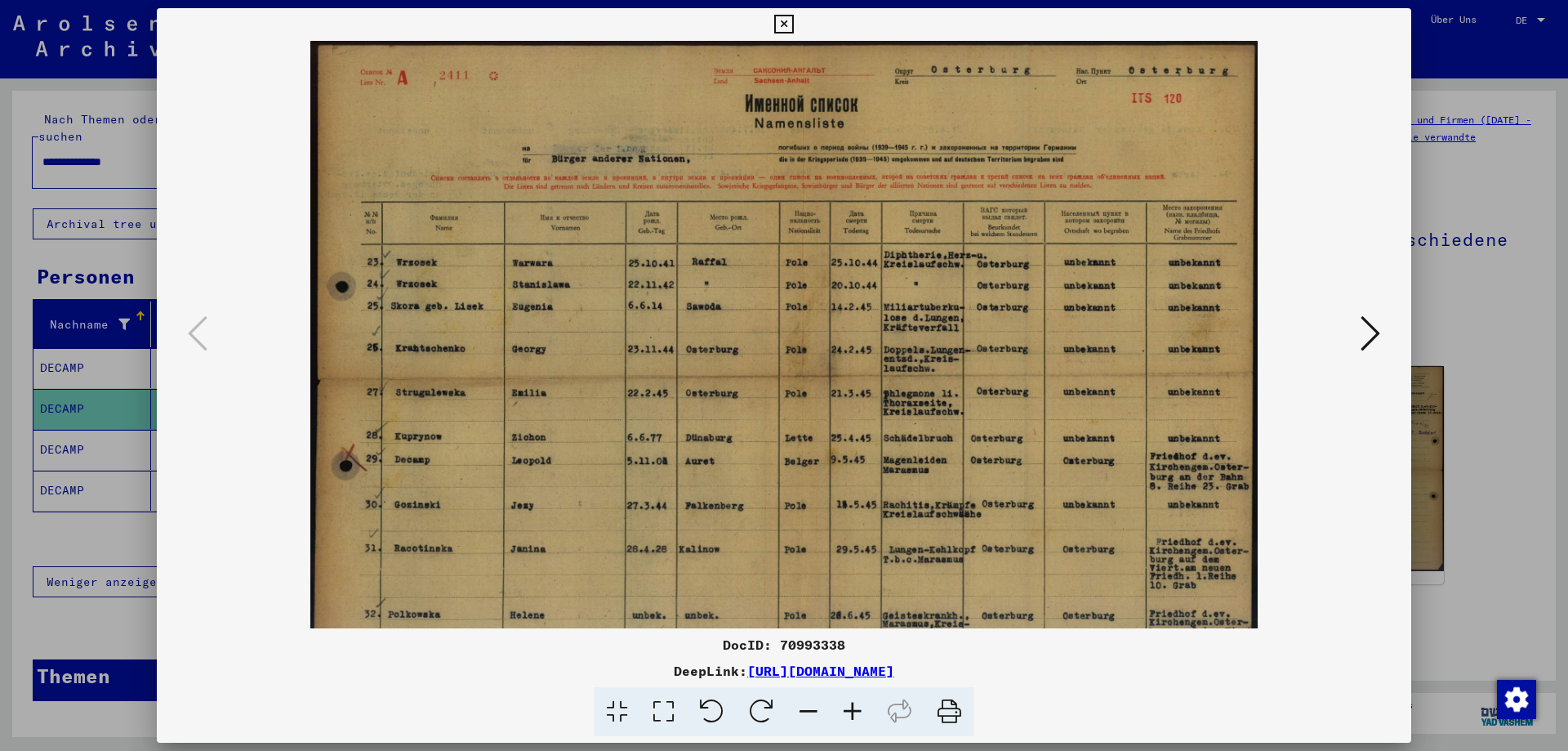
click at [852, 713] on icon at bounding box center [852, 712] width 44 height 50
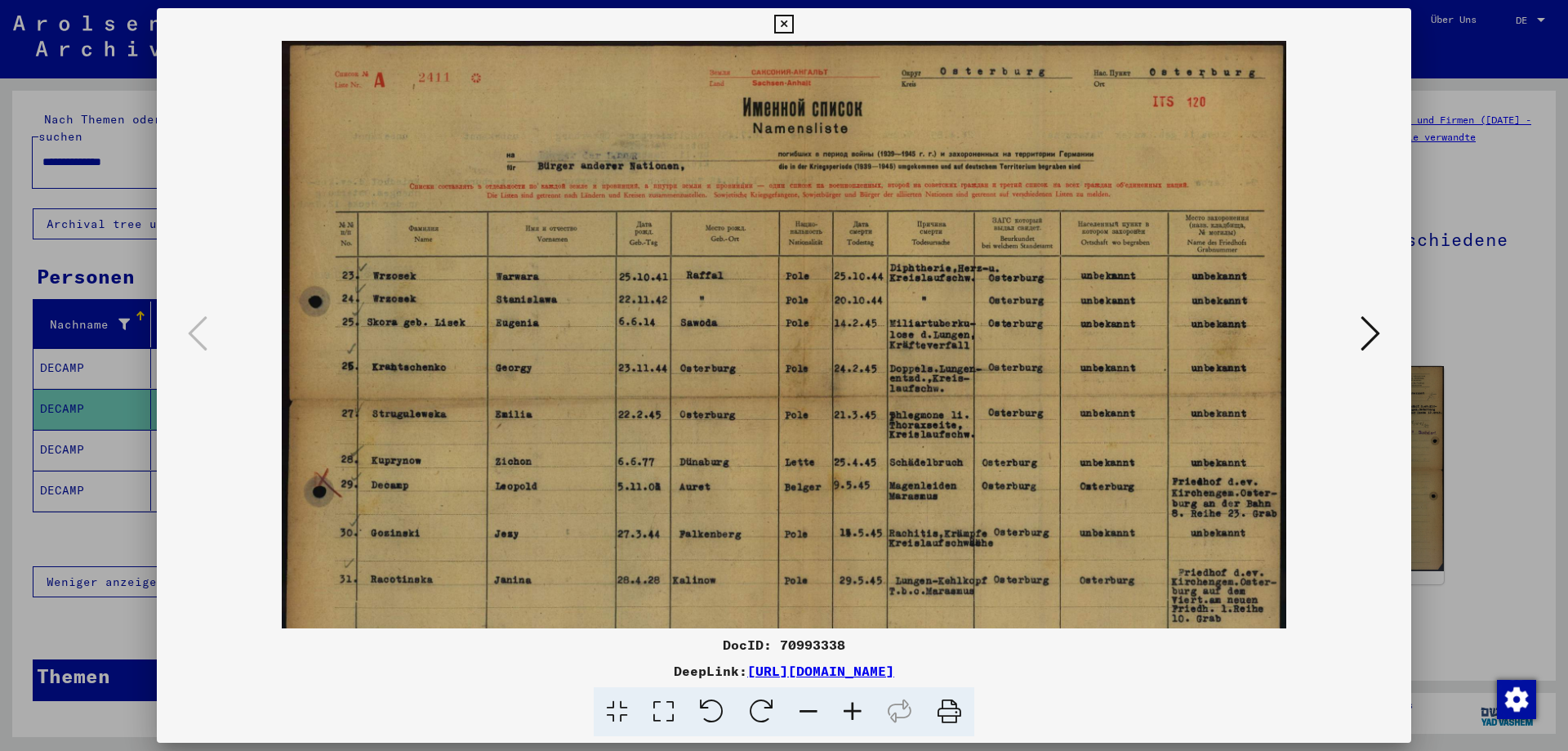
click at [852, 713] on icon at bounding box center [852, 712] width 44 height 50
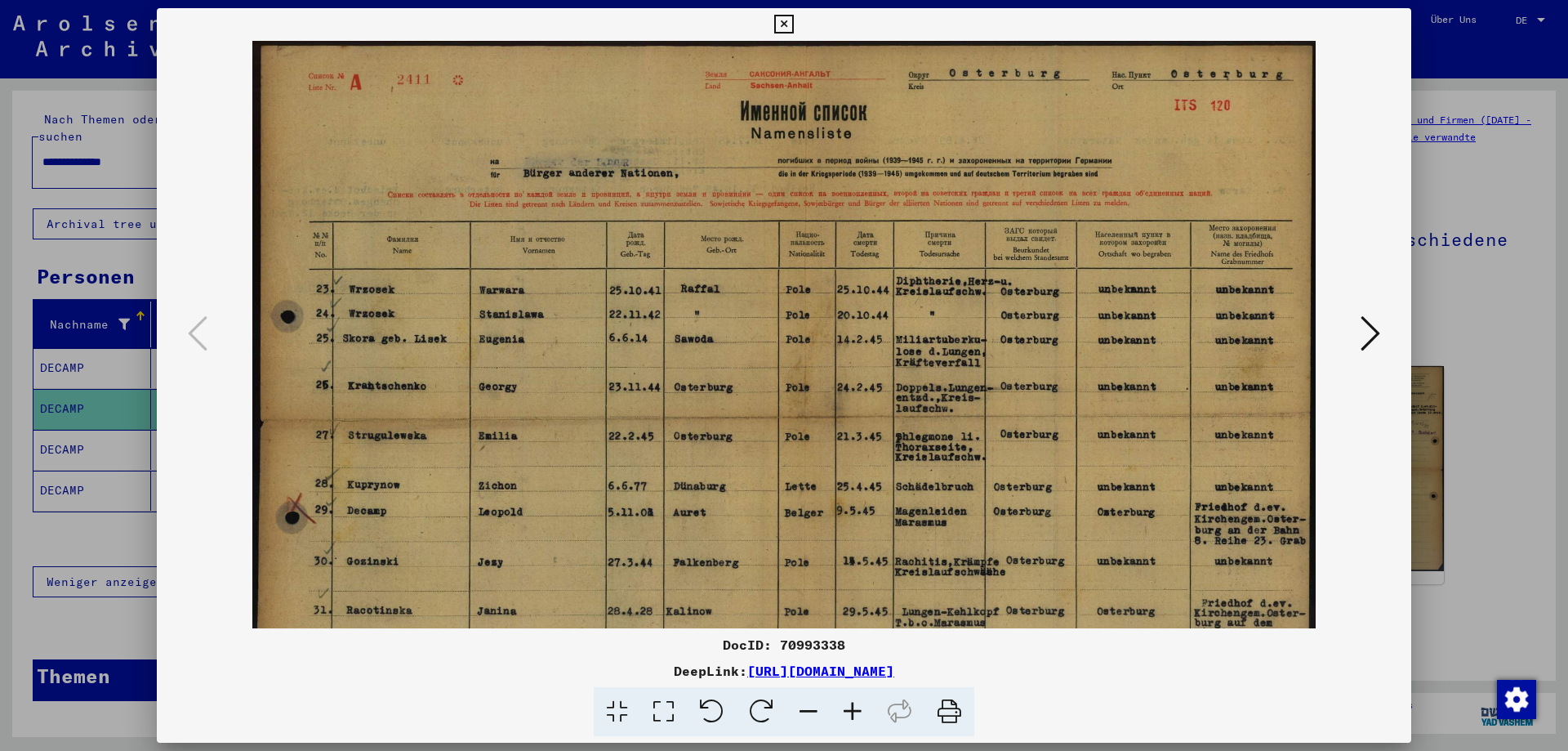
click at [852, 713] on icon at bounding box center [852, 712] width 44 height 50
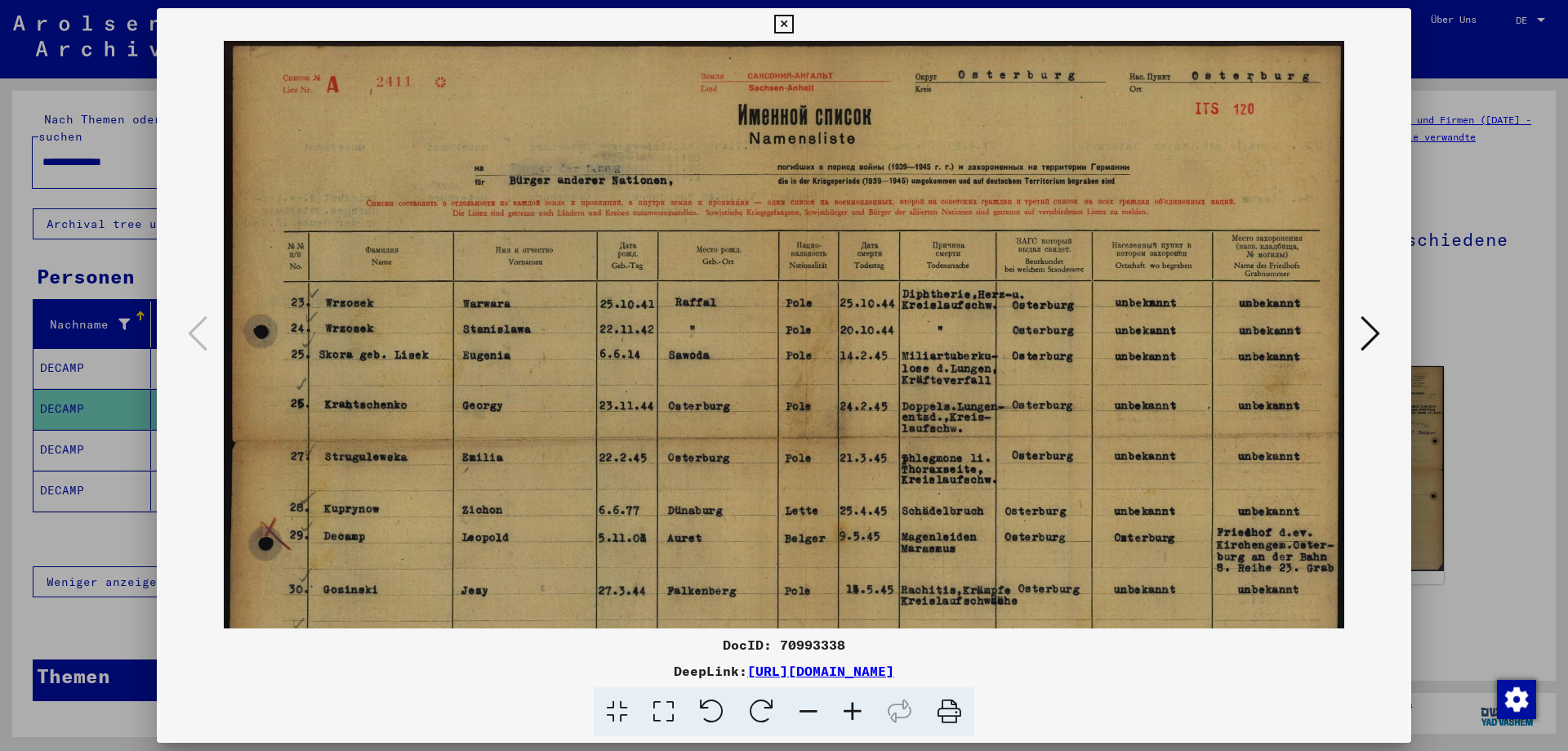
click at [852, 713] on icon at bounding box center [852, 712] width 44 height 50
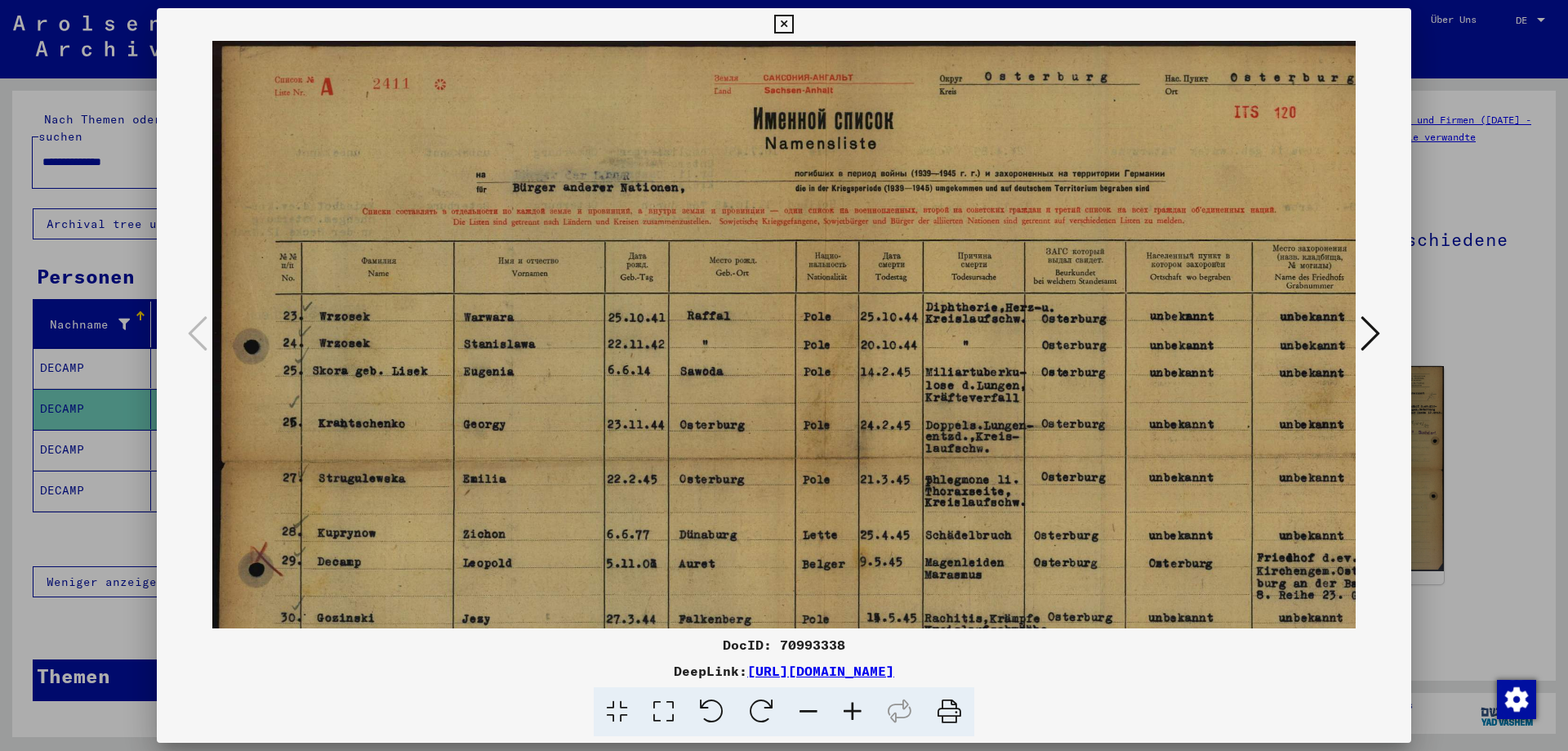
click at [852, 713] on icon at bounding box center [852, 712] width 44 height 50
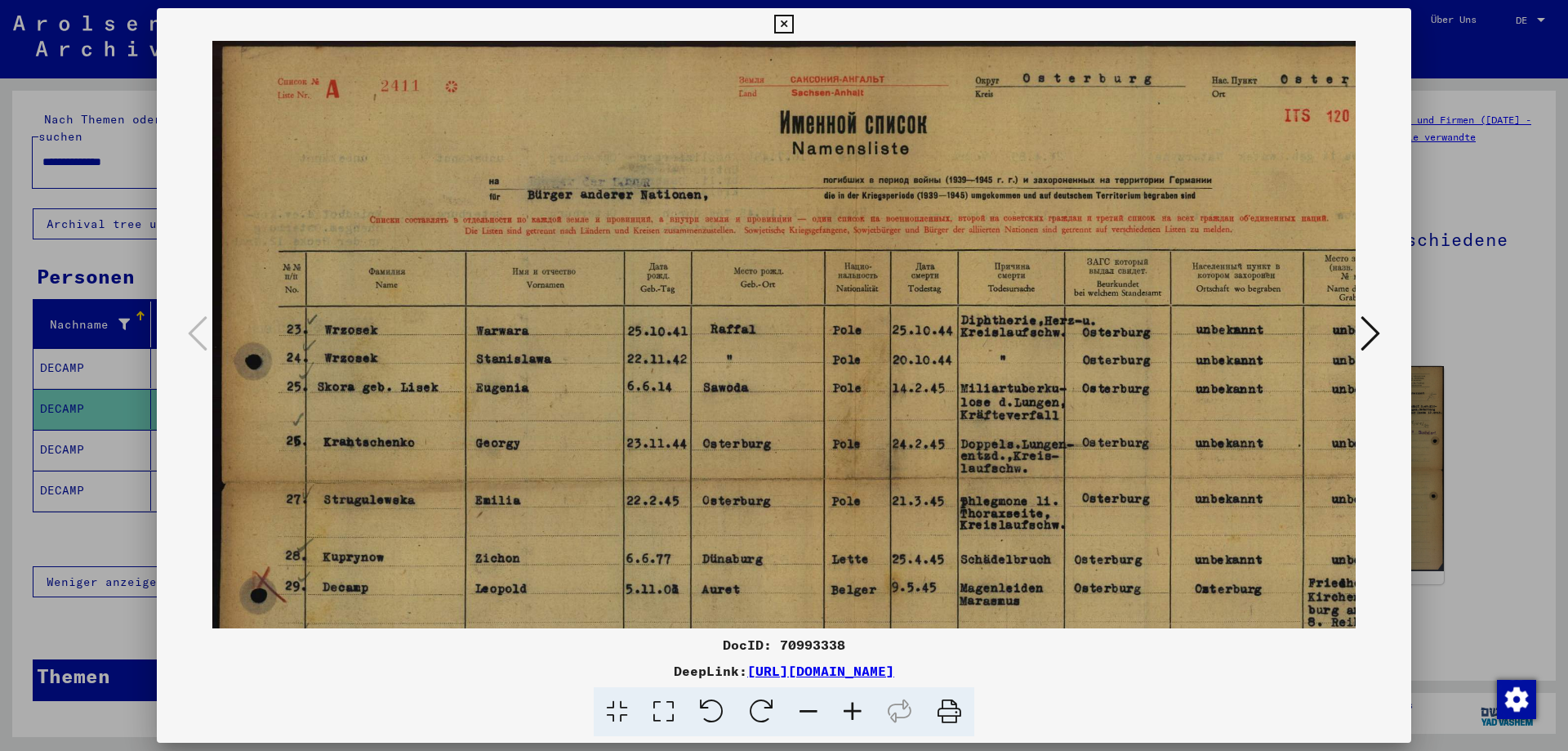
click at [853, 712] on icon at bounding box center [852, 712] width 44 height 50
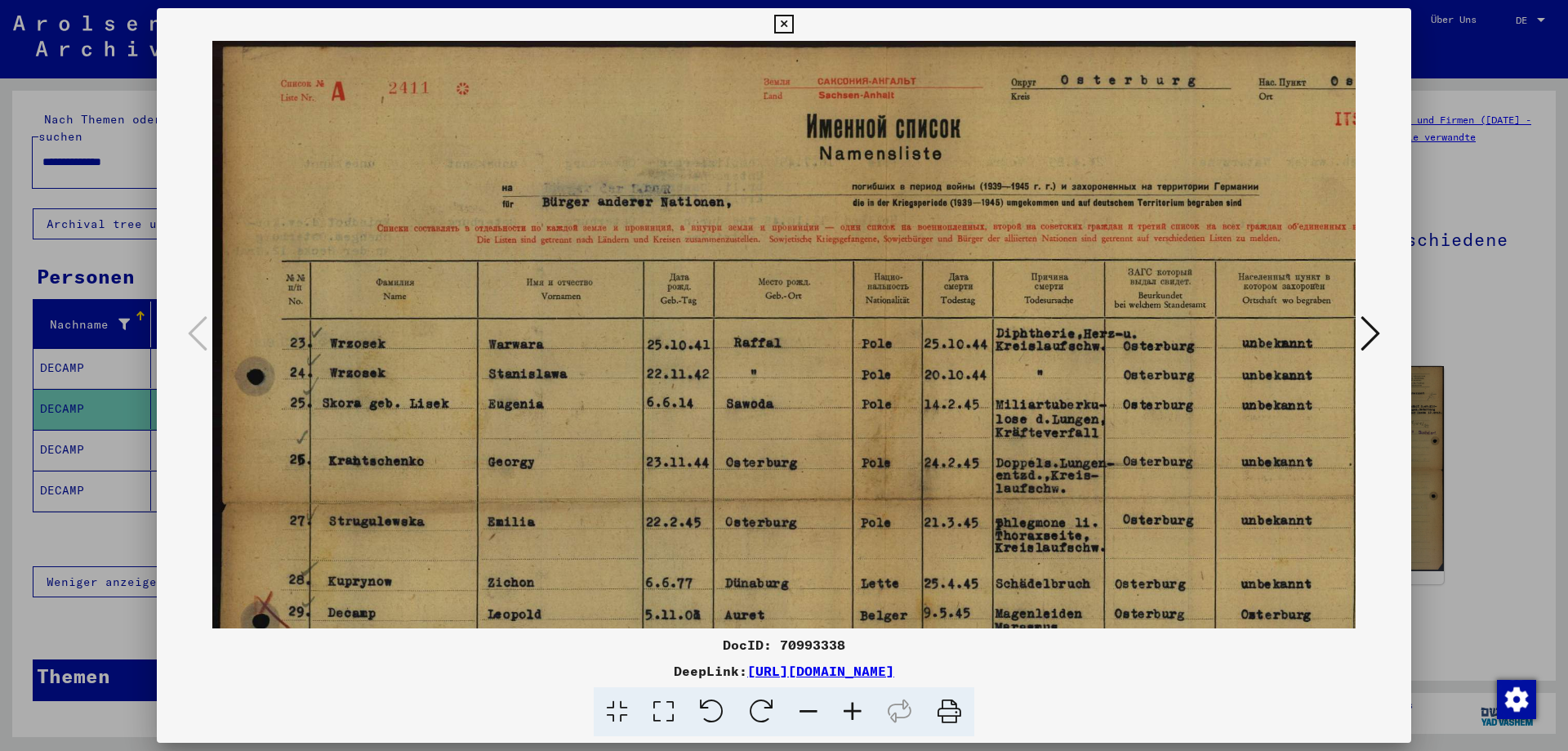
click at [853, 712] on icon at bounding box center [852, 712] width 44 height 50
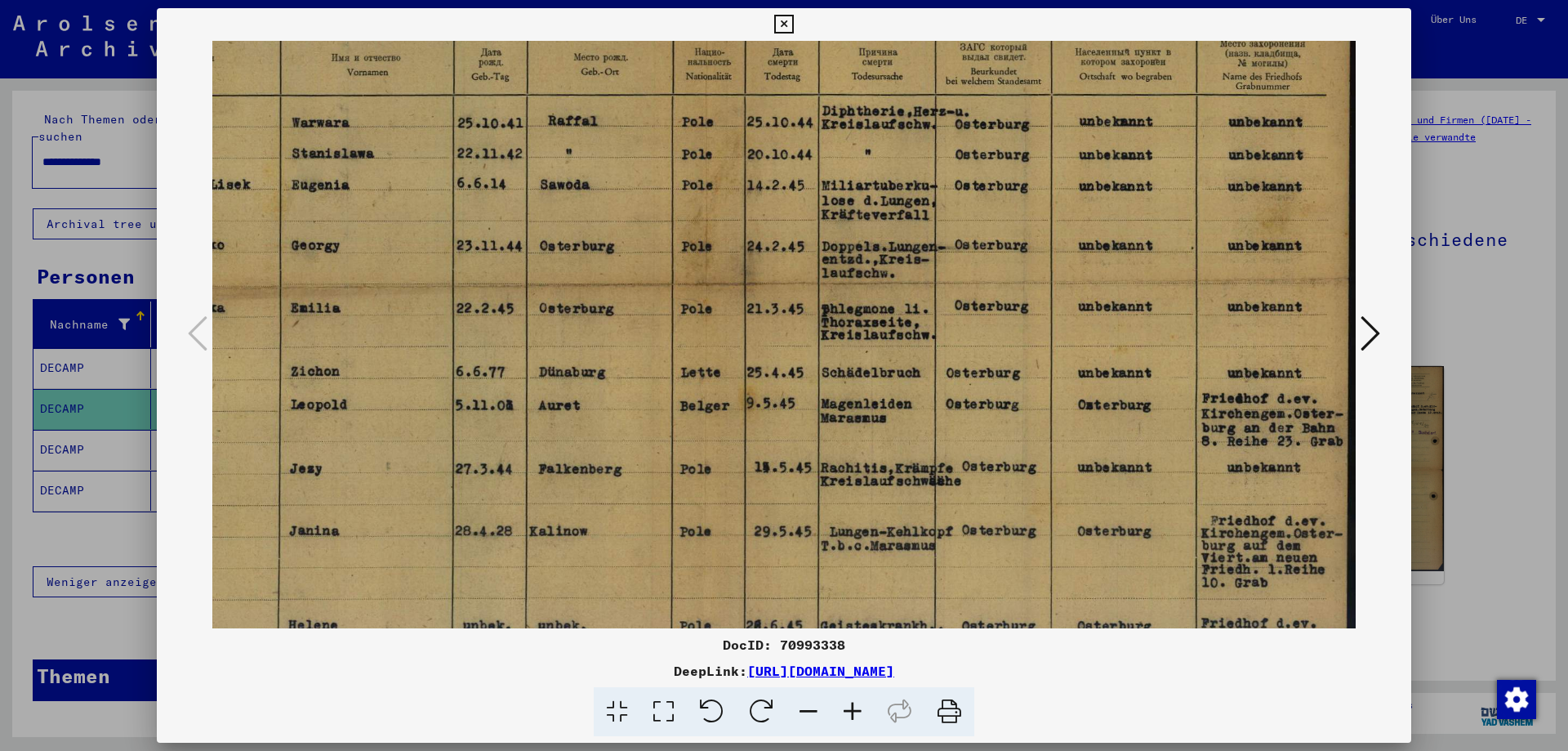
scroll to position [282, 209]
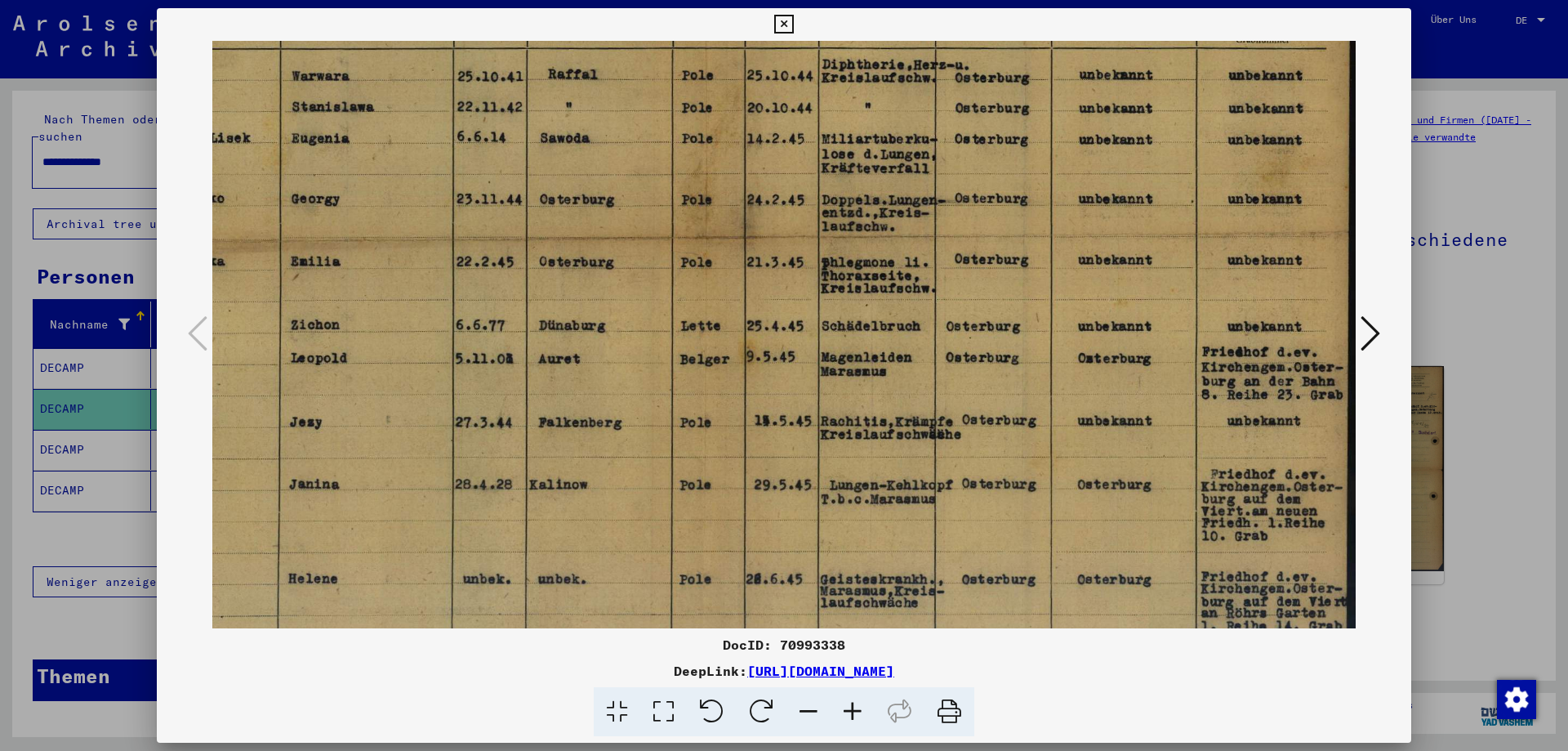
drag, startPoint x: 1256, startPoint y: 585, endPoint x: 577, endPoint y: 302, distance: 735.6
click at [577, 302] on img at bounding box center [679, 236] width 1352 height 955
click at [783, 24] on icon at bounding box center [784, 24] width 18 height 19
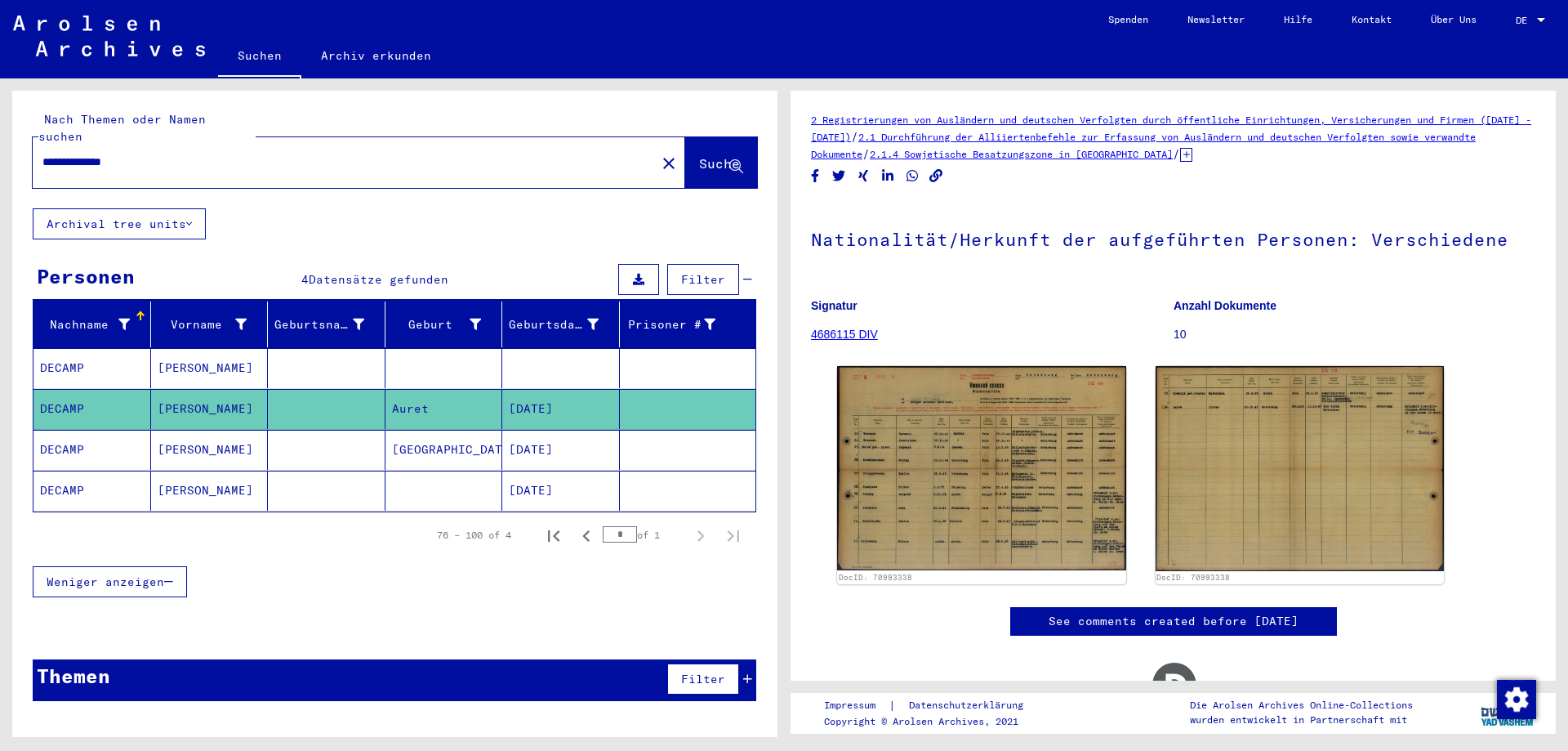
click at [542, 348] on mat-cell at bounding box center [560, 367] width 117 height 40
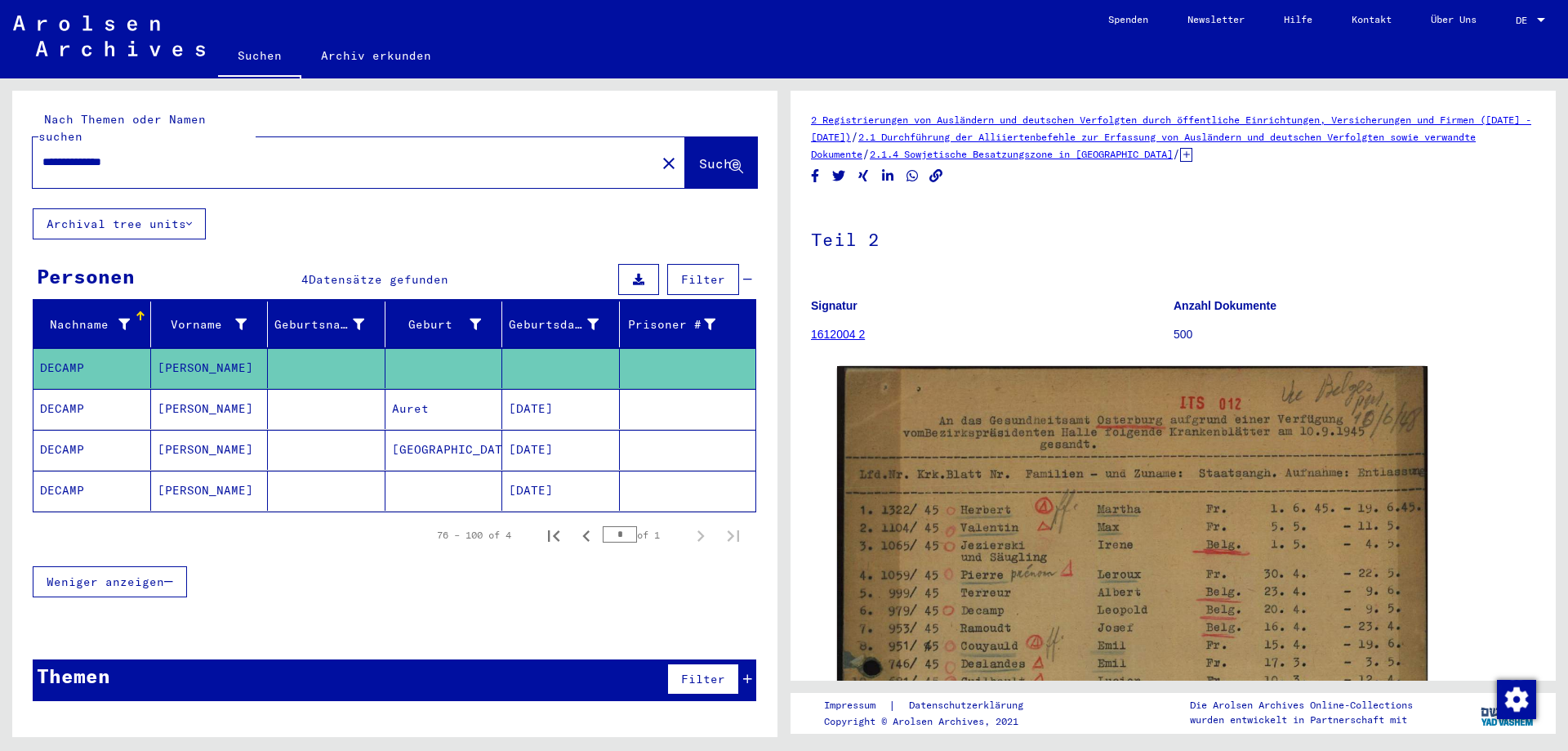
drag, startPoint x: 446, startPoint y: 602, endPoint x: 439, endPoint y: 581, distance: 22.1
click at [446, 619] on div at bounding box center [395, 629] width 765 height 20
click at [150, 154] on input "**********" at bounding box center [345, 162] width 604 height 17
type input "*"
click at [699, 155] on span "Suche" at bounding box center [719, 163] width 41 height 17
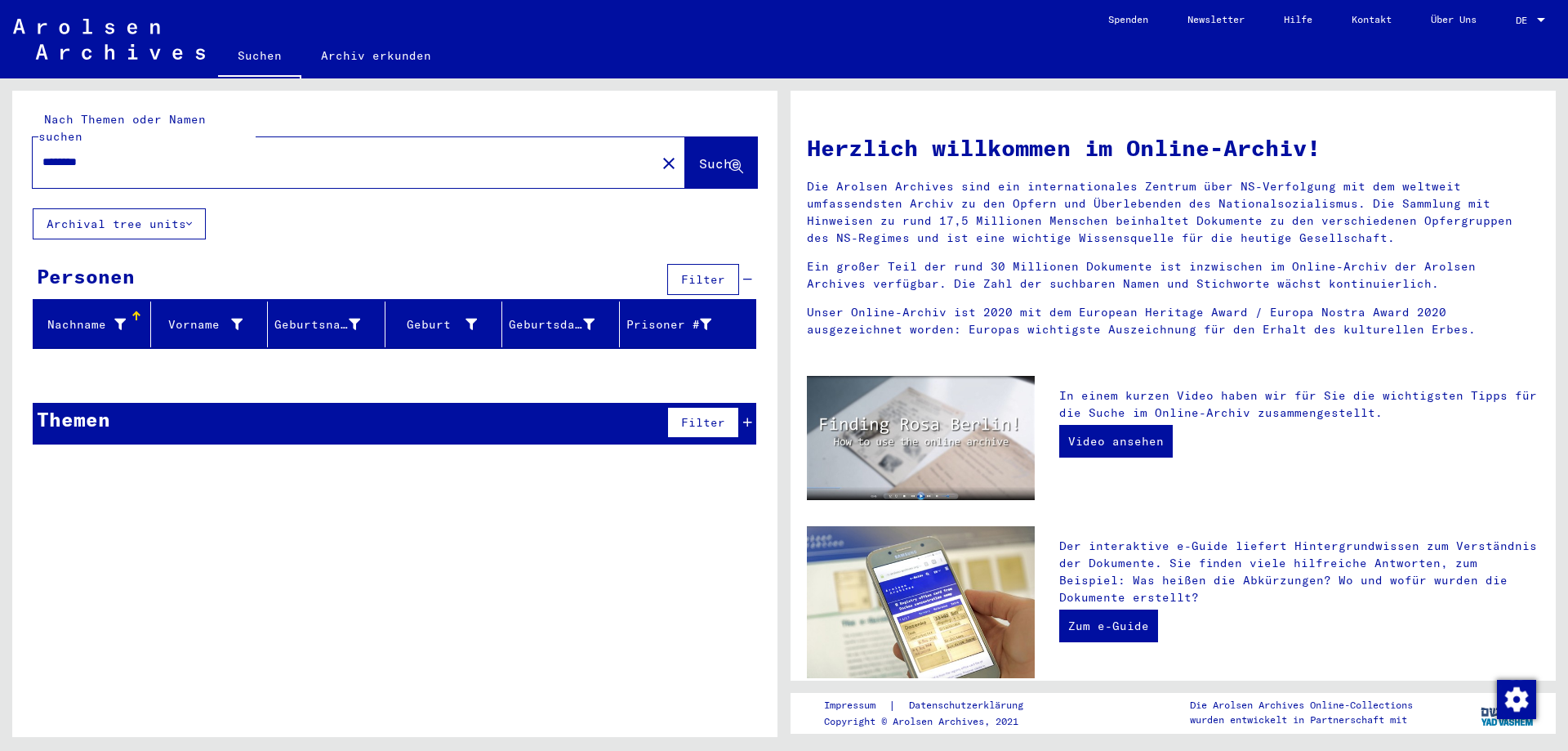
click at [105, 154] on input "********" at bounding box center [340, 162] width 594 height 17
type input "******"
click at [699, 155] on span "Suche" at bounding box center [719, 163] width 41 height 17
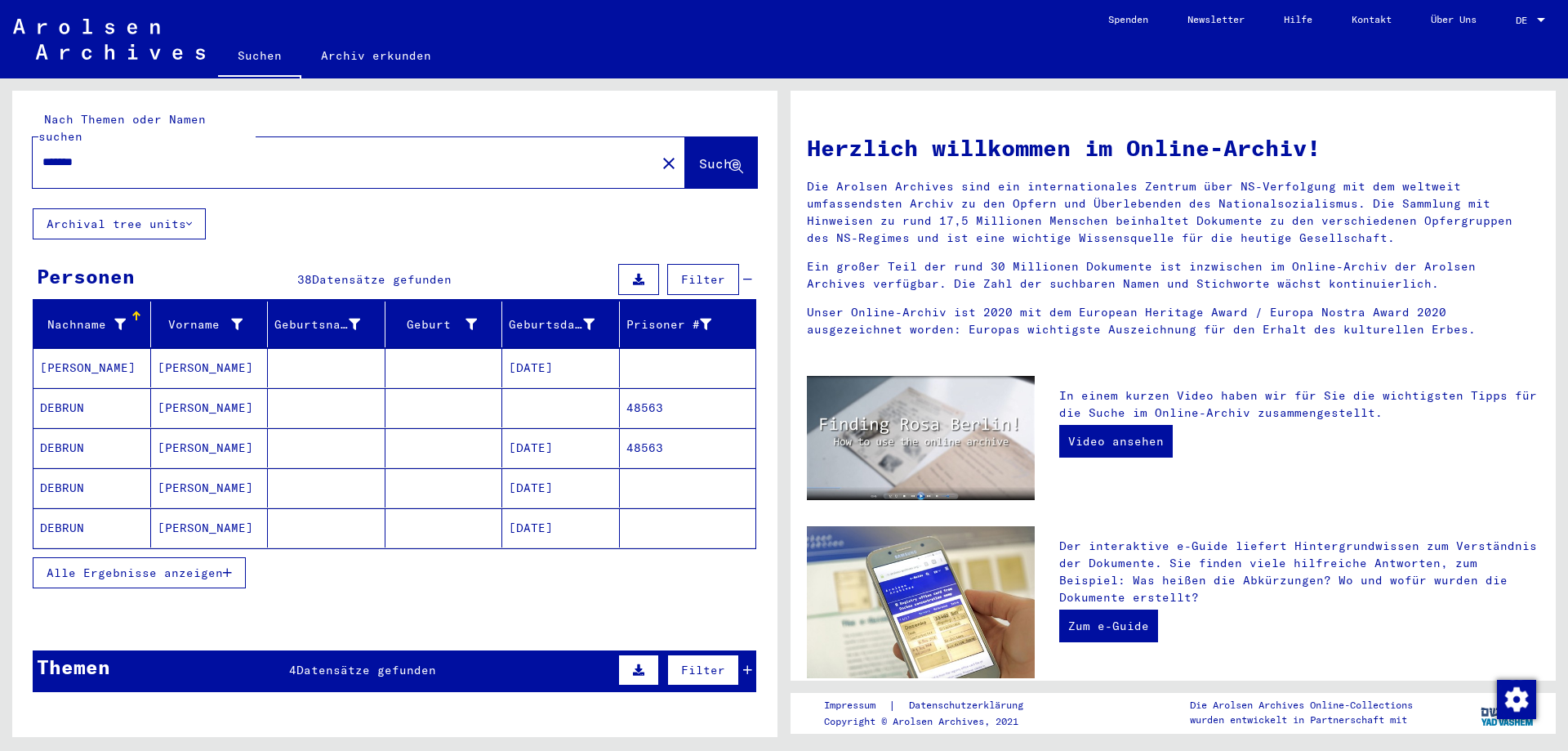
click at [550, 389] on mat-cell at bounding box center [560, 408] width 117 height 39
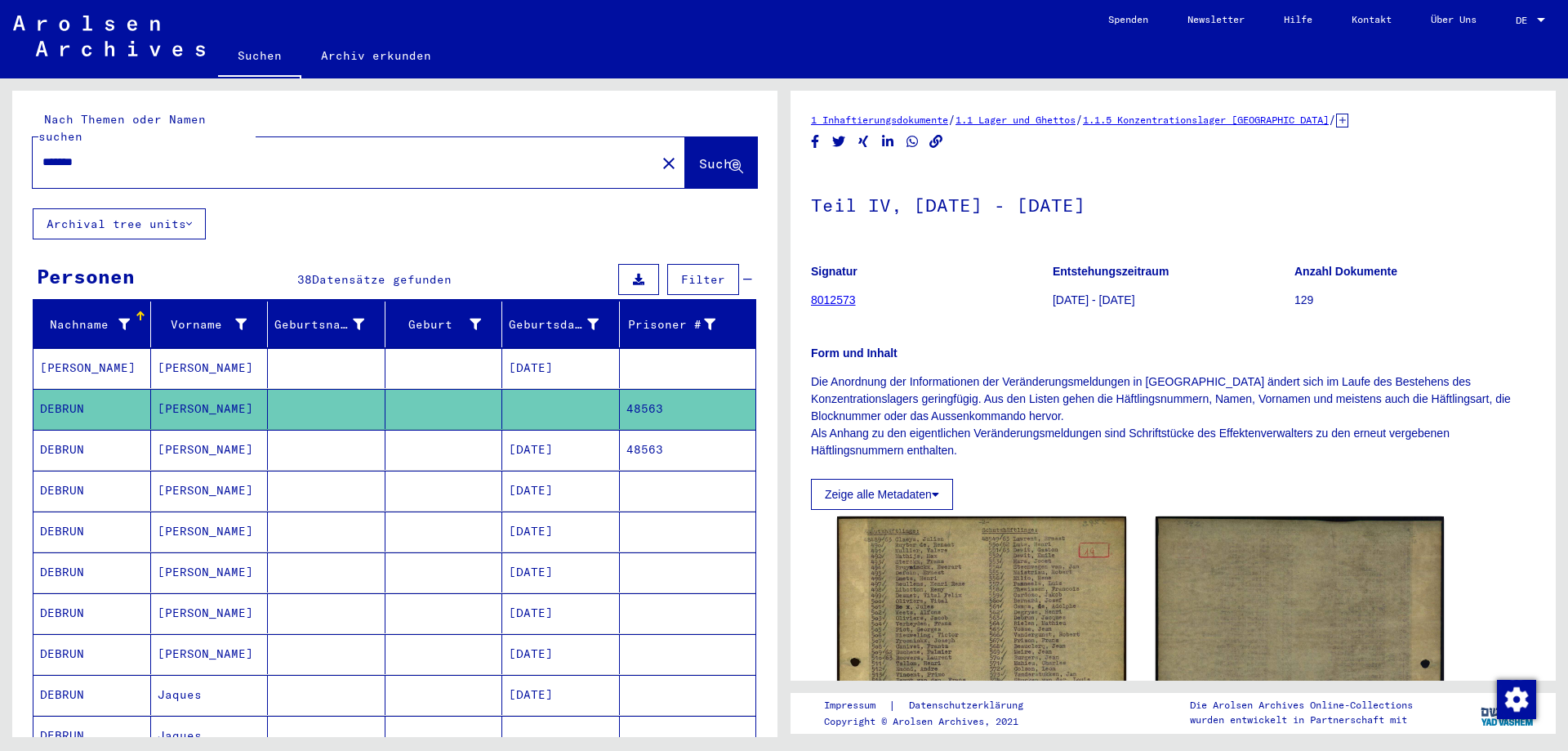
click at [554, 432] on mat-cell "[DATE]" at bounding box center [560, 450] width 117 height 40
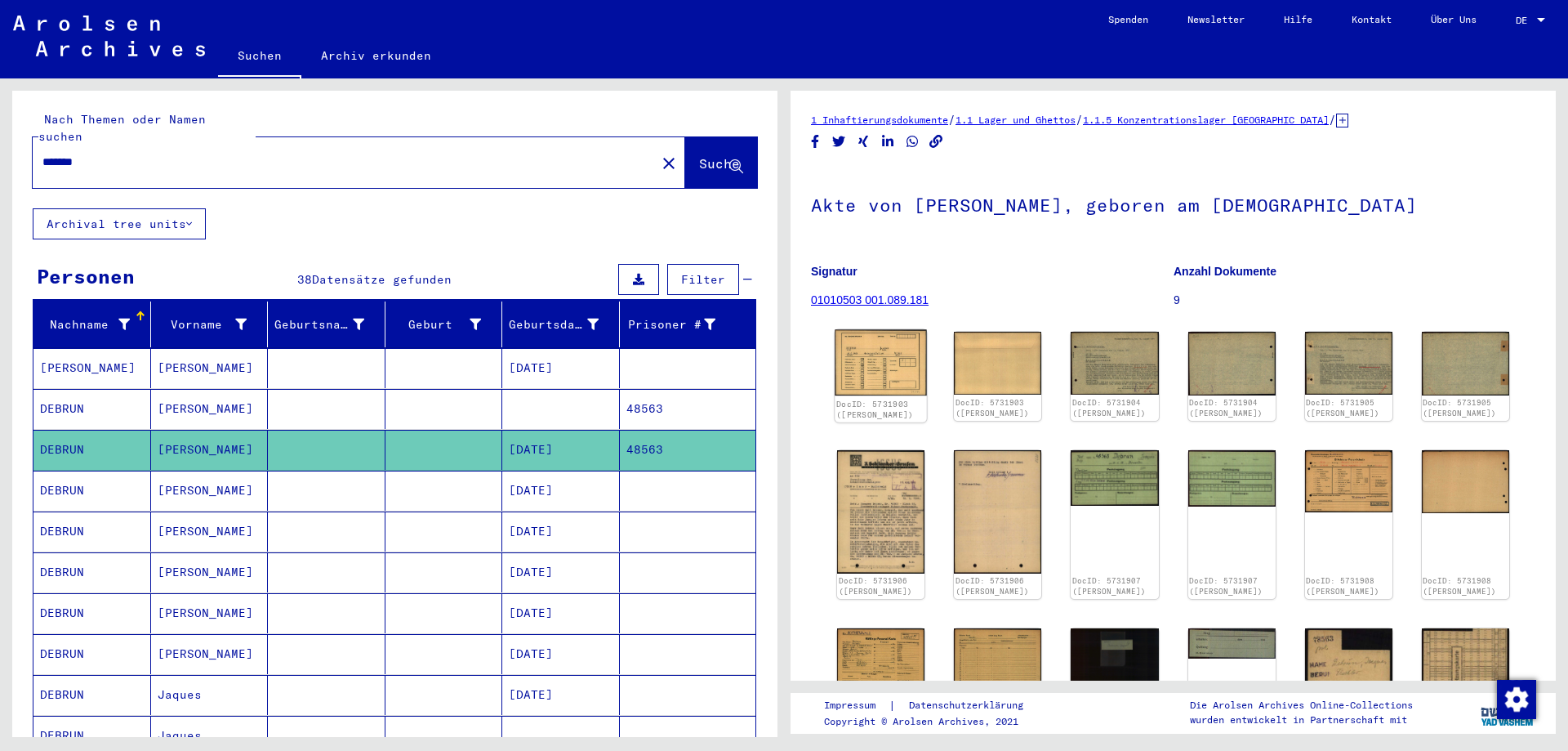
click at [902, 376] on img at bounding box center [881, 363] width 92 height 66
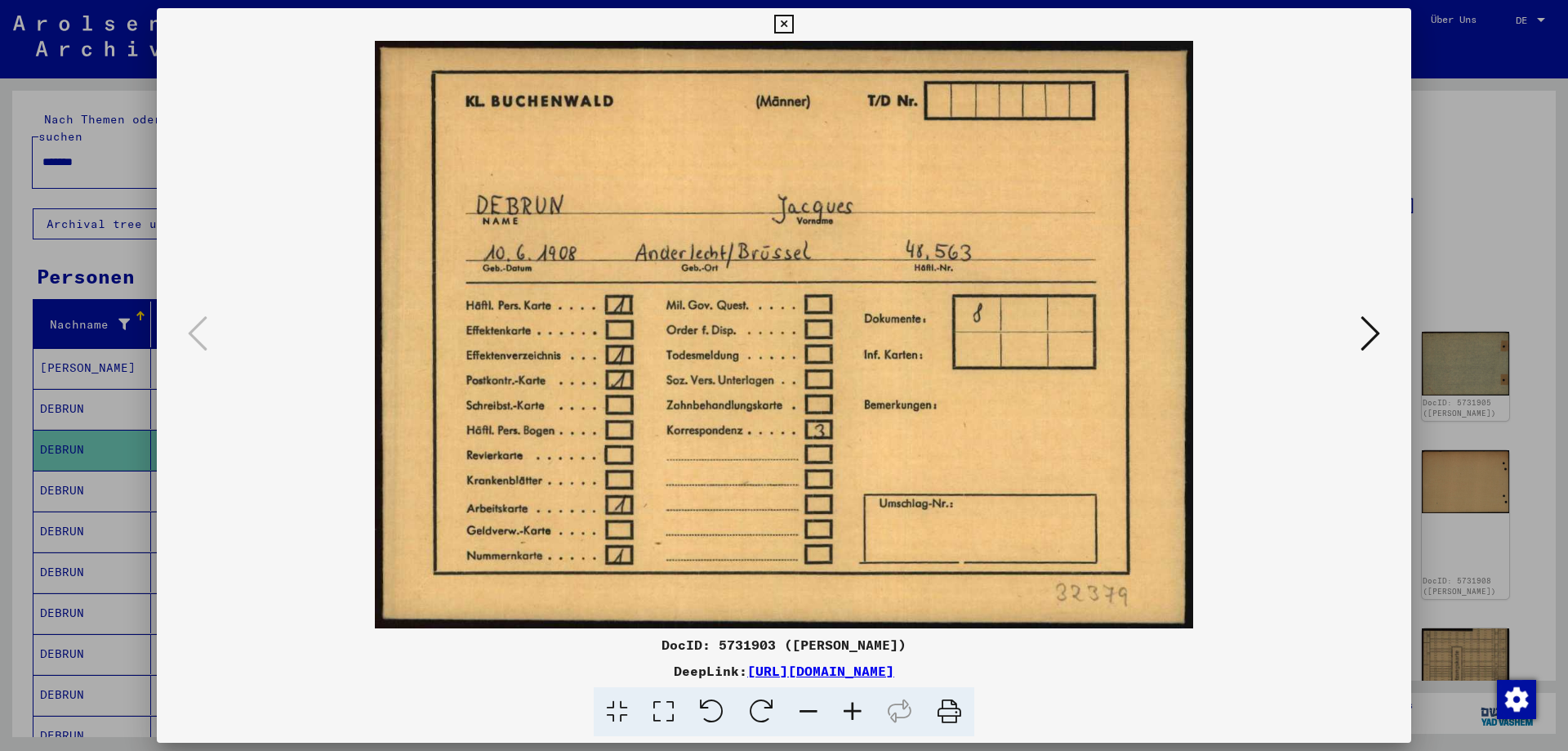
click at [1302, 451] on img at bounding box center [784, 334] width 1144 height 588
click at [1373, 333] on icon at bounding box center [1371, 333] width 19 height 39
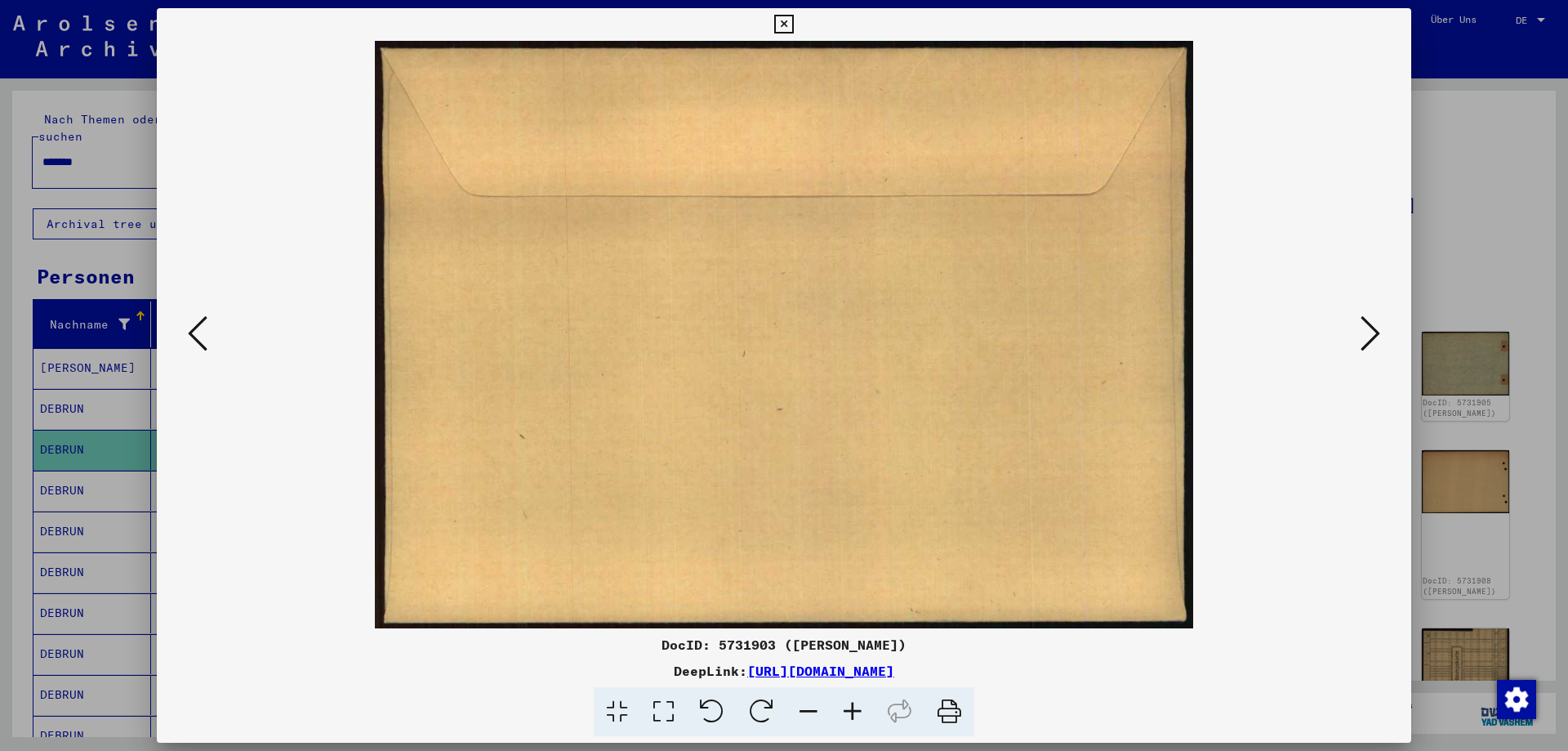
click at [1373, 333] on icon at bounding box center [1371, 333] width 19 height 39
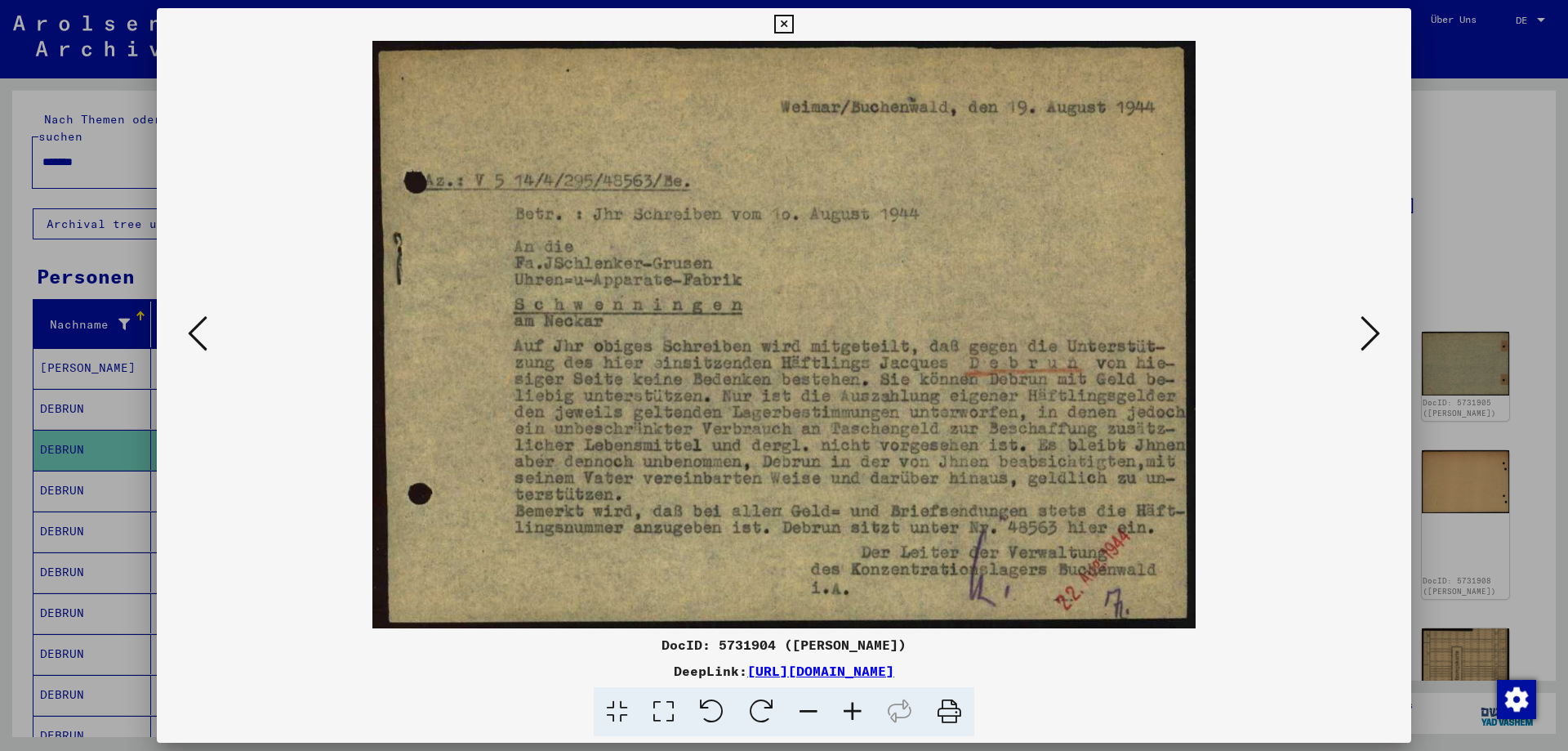
click at [1374, 337] on icon at bounding box center [1371, 333] width 19 height 39
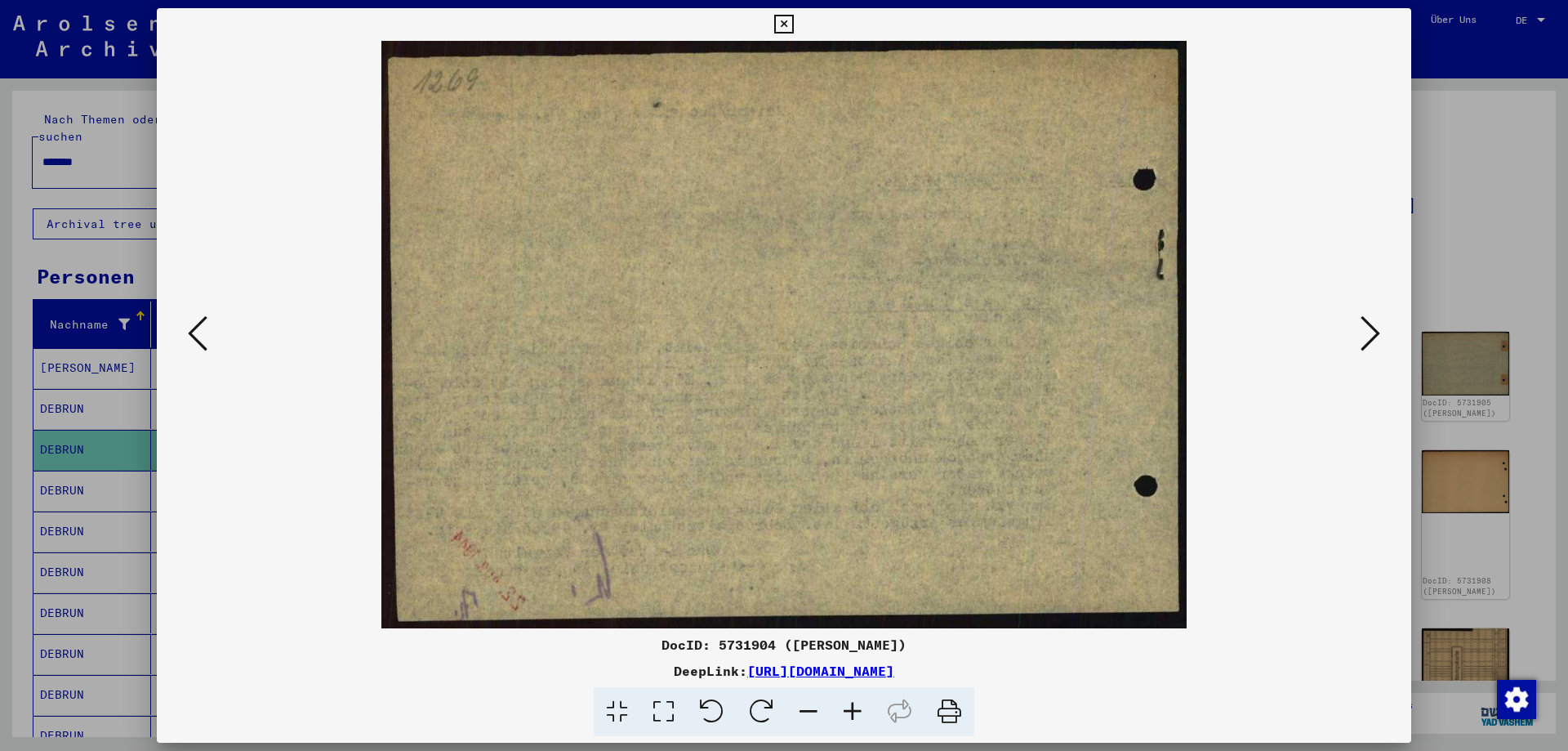
click at [1374, 337] on icon at bounding box center [1371, 333] width 19 height 39
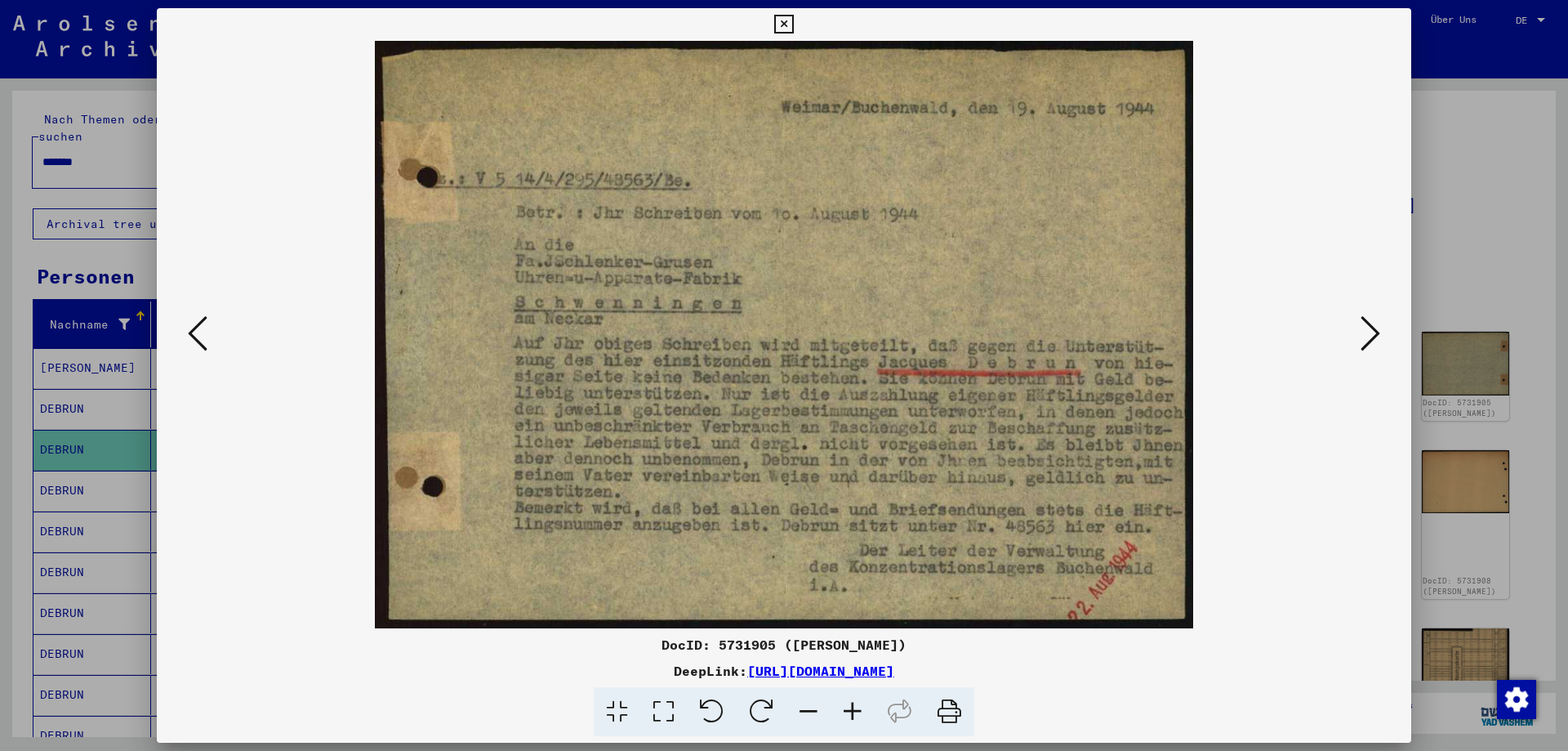
click at [1374, 337] on icon at bounding box center [1371, 333] width 19 height 39
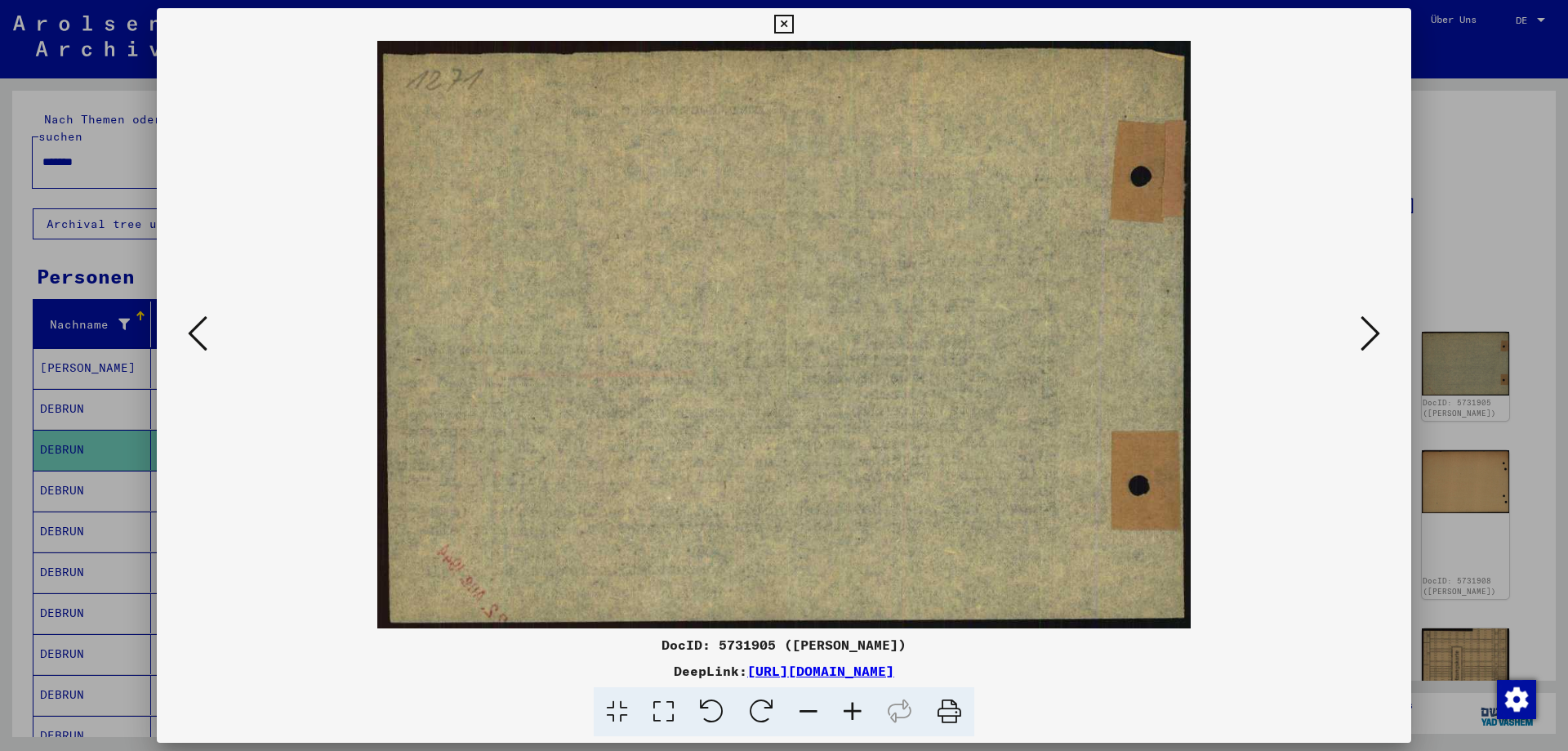
click at [1374, 337] on icon at bounding box center [1371, 333] width 19 height 39
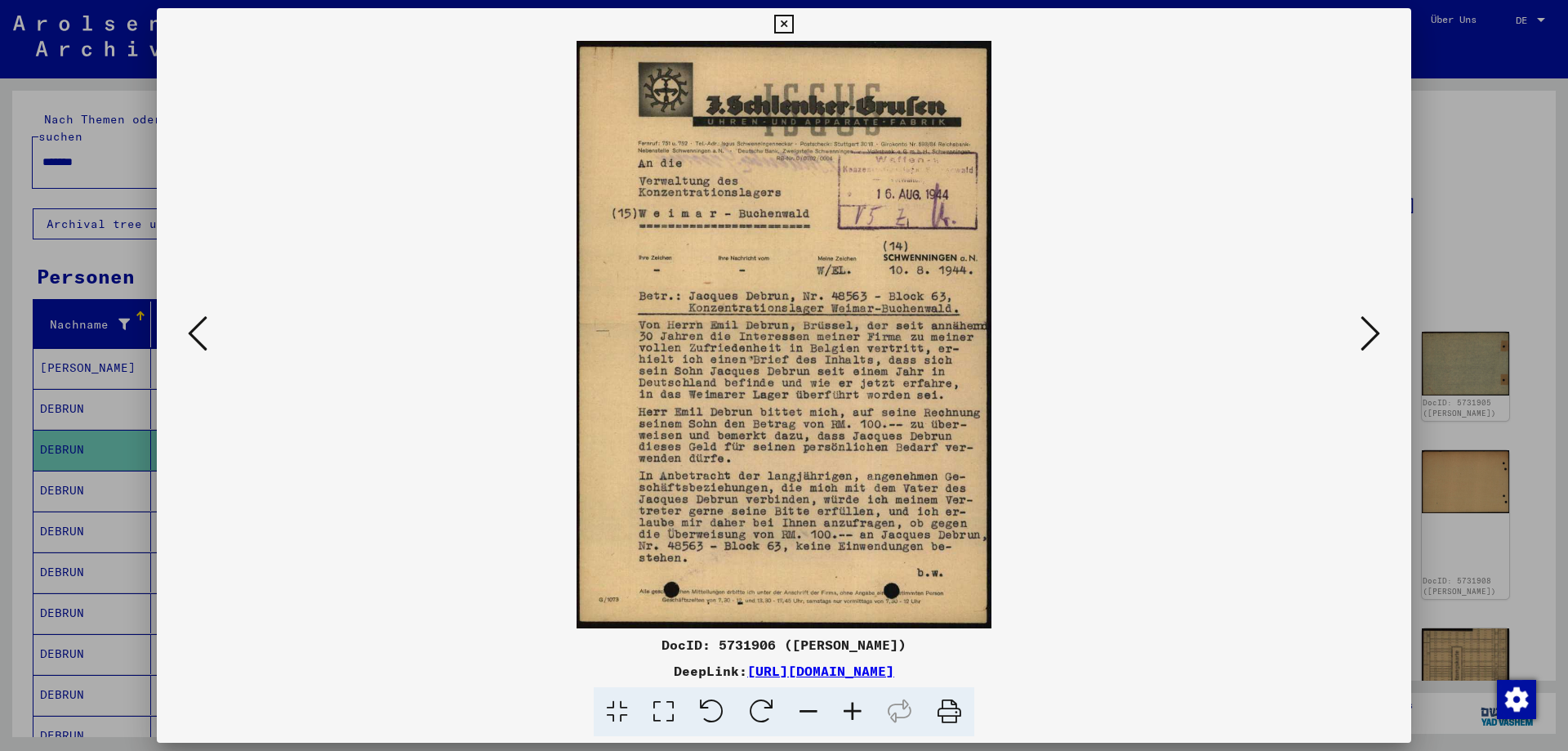
click at [1374, 337] on icon at bounding box center [1371, 333] width 19 height 39
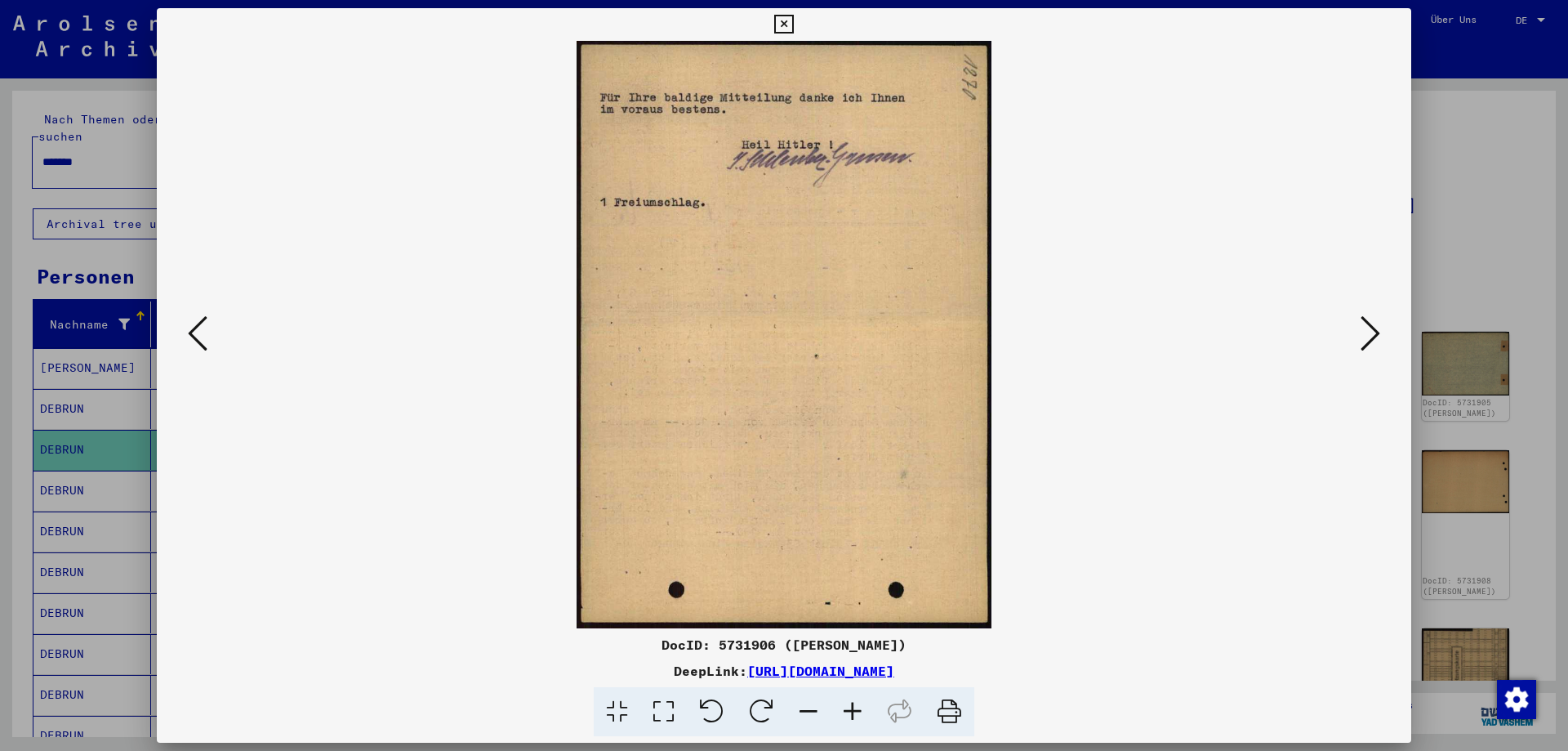
click at [1374, 337] on icon at bounding box center [1371, 333] width 19 height 39
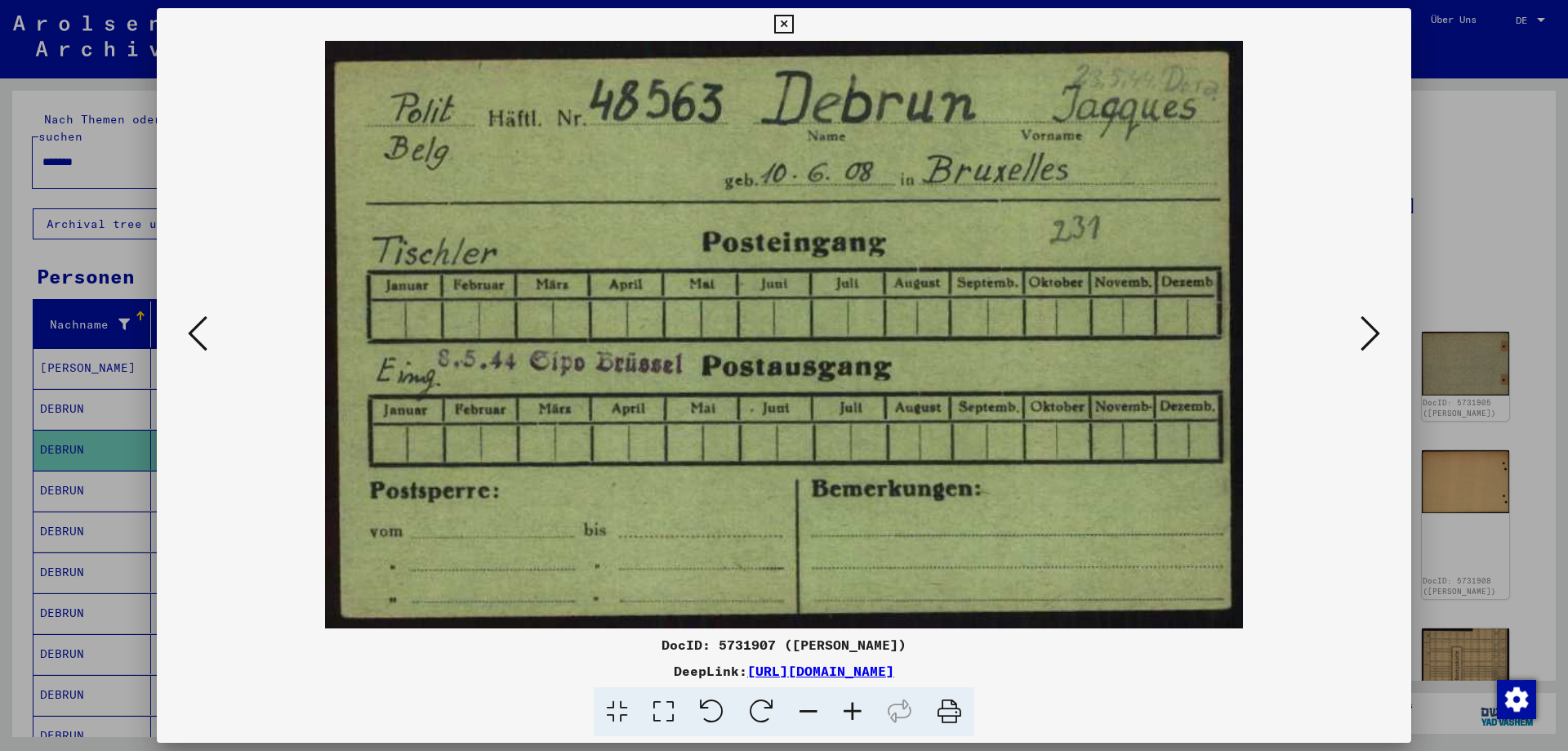
click at [1374, 337] on icon at bounding box center [1371, 333] width 19 height 39
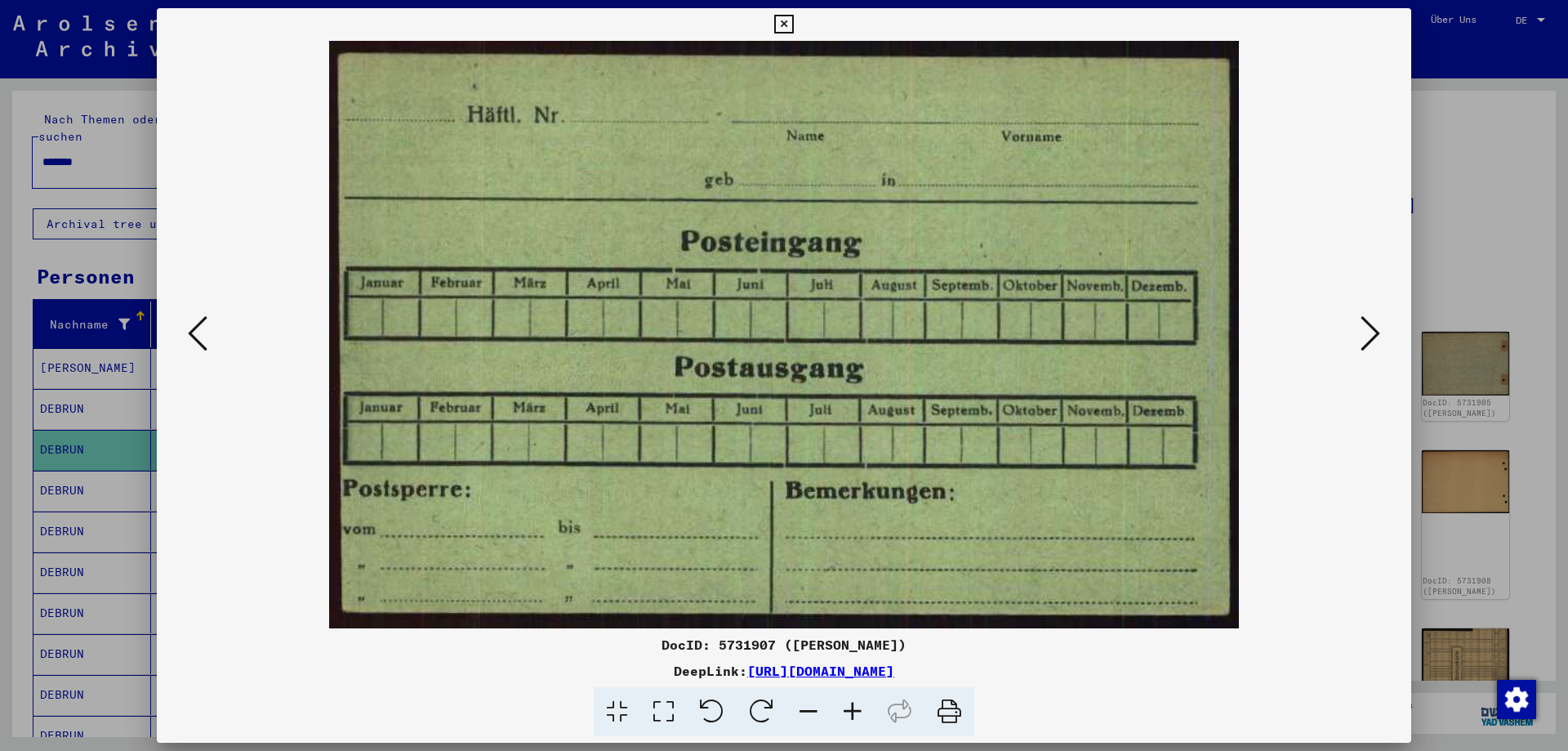
click at [1374, 337] on icon at bounding box center [1371, 333] width 19 height 39
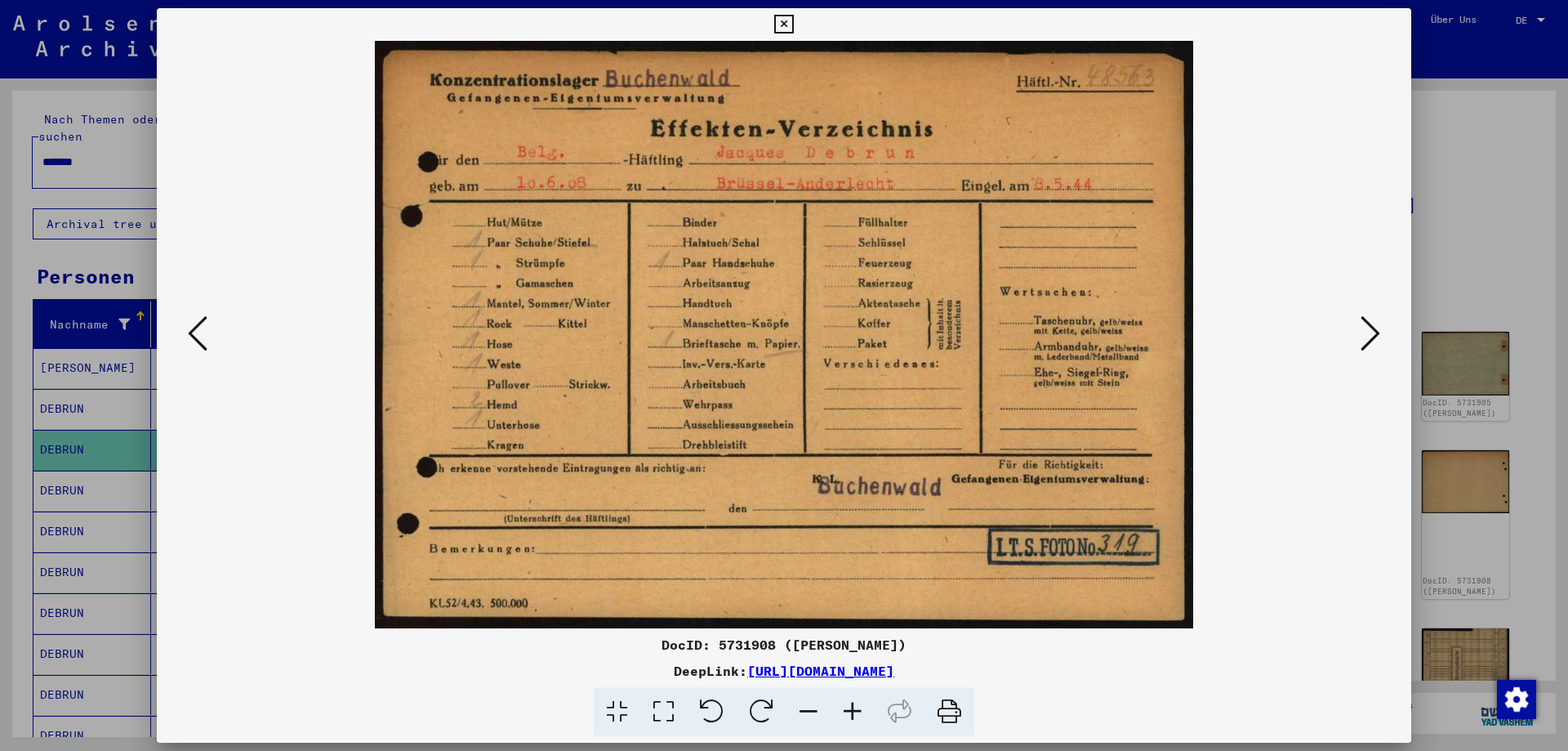
click at [1374, 337] on icon at bounding box center [1371, 333] width 19 height 39
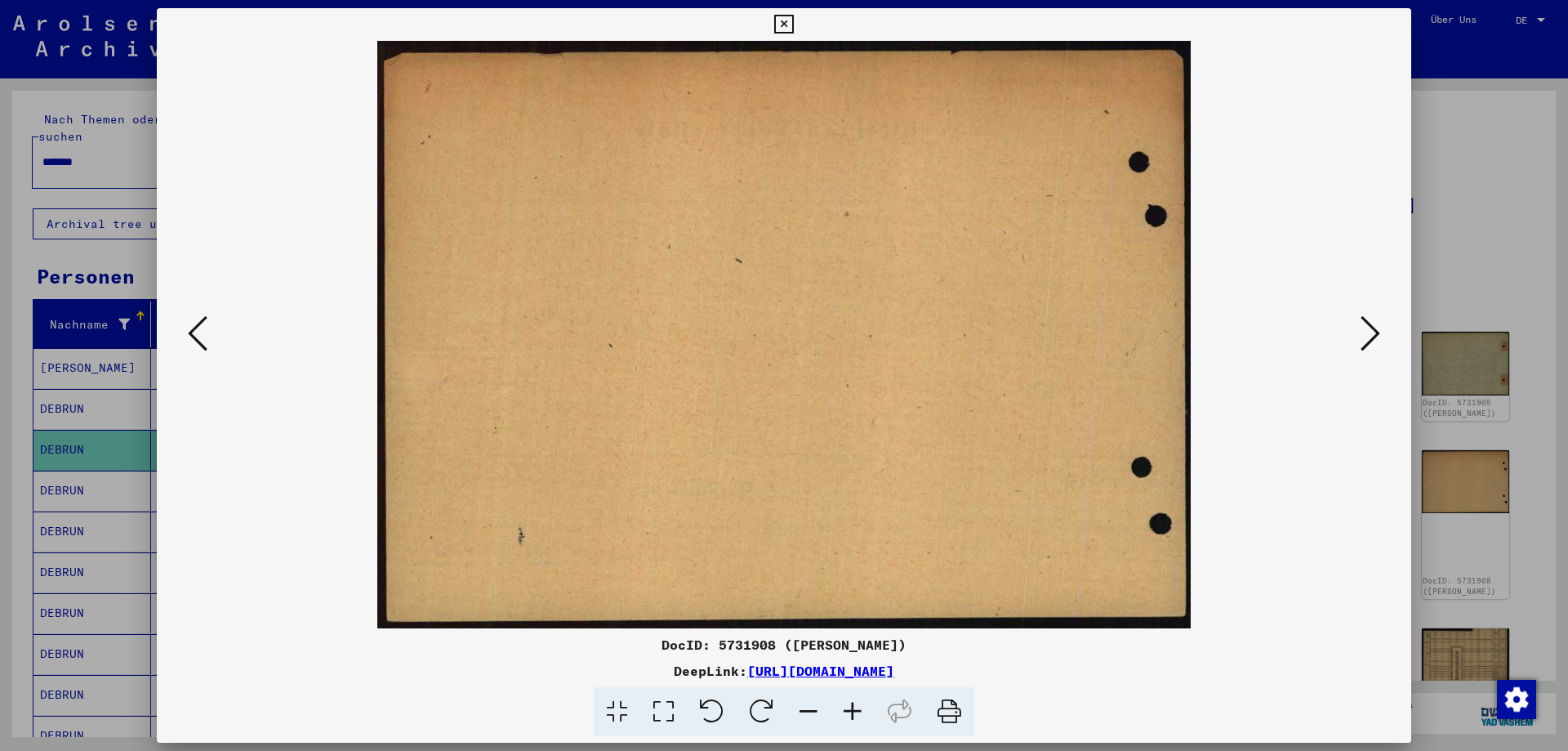
click at [1374, 337] on icon at bounding box center [1371, 333] width 19 height 39
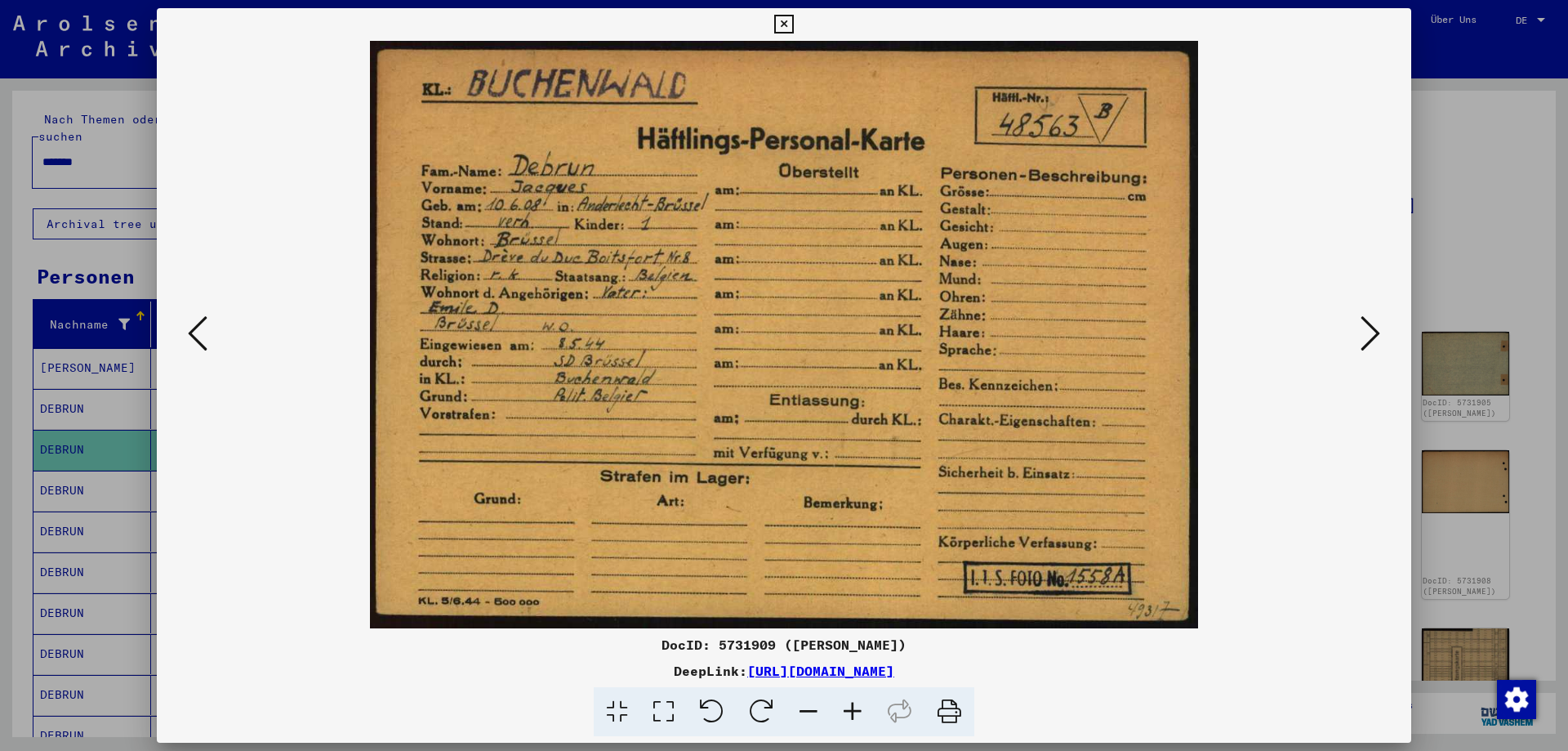
click at [1374, 337] on icon at bounding box center [1371, 333] width 19 height 39
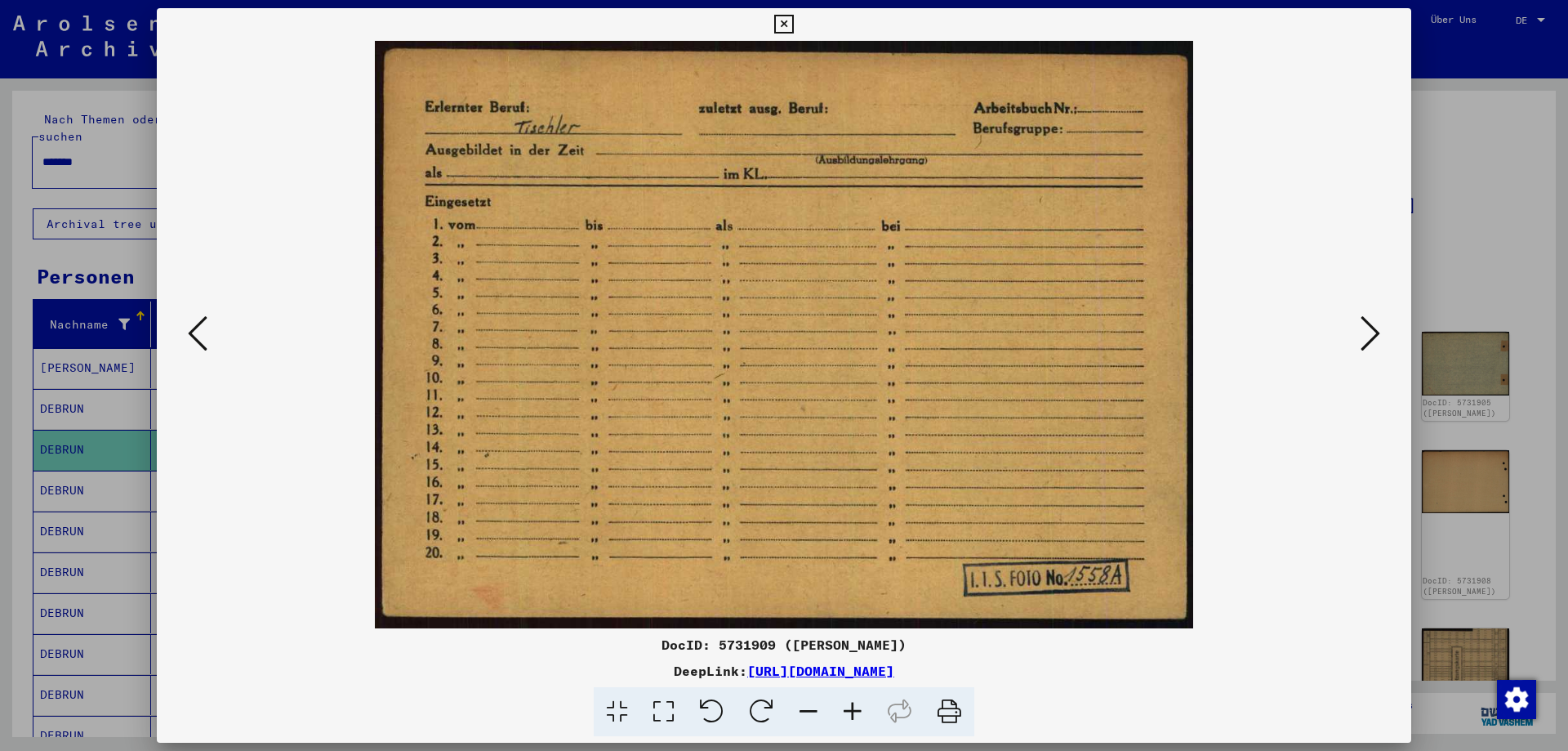
click at [1374, 337] on icon at bounding box center [1371, 333] width 19 height 39
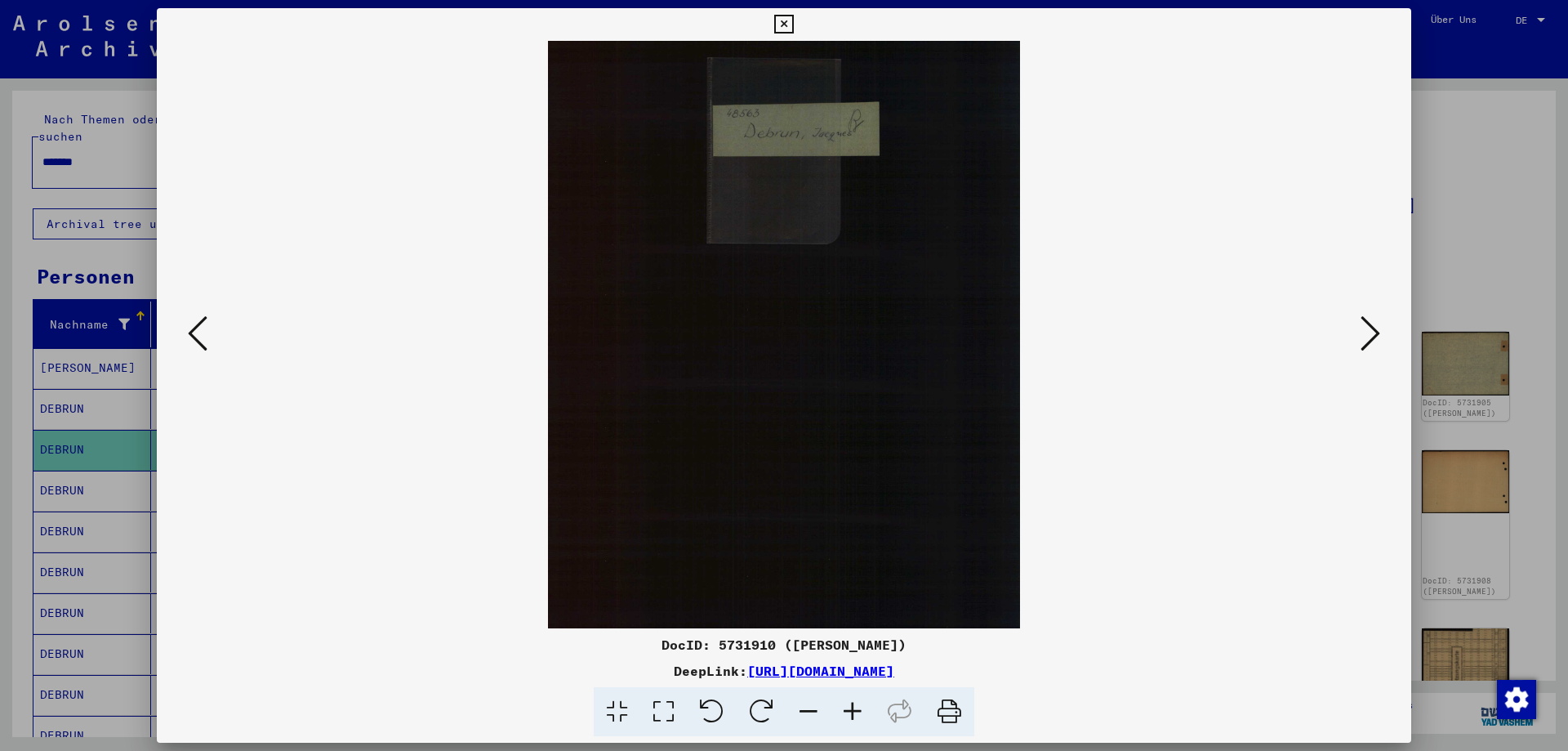
click at [1374, 337] on icon at bounding box center [1371, 333] width 19 height 39
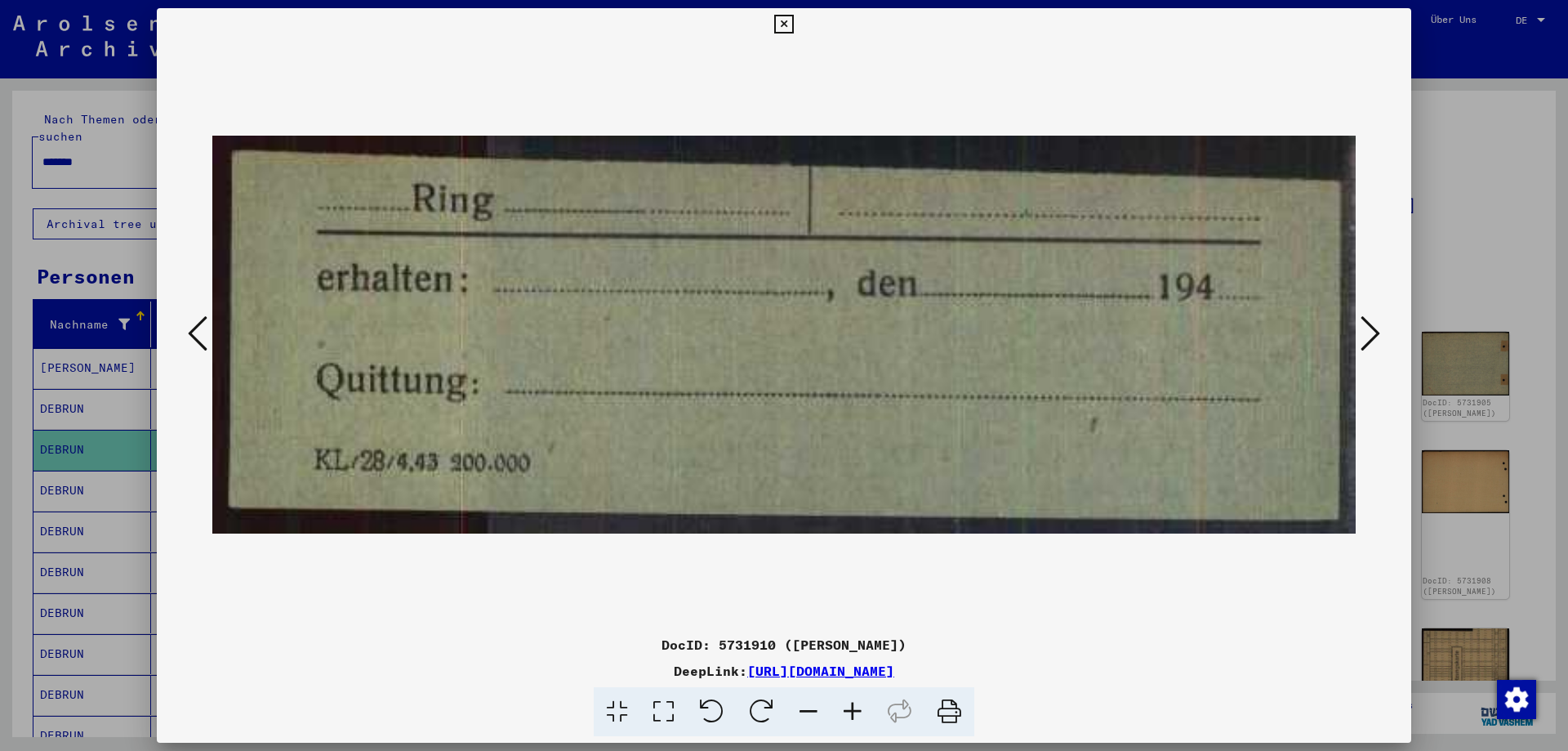
click at [1374, 337] on icon at bounding box center [1371, 333] width 19 height 39
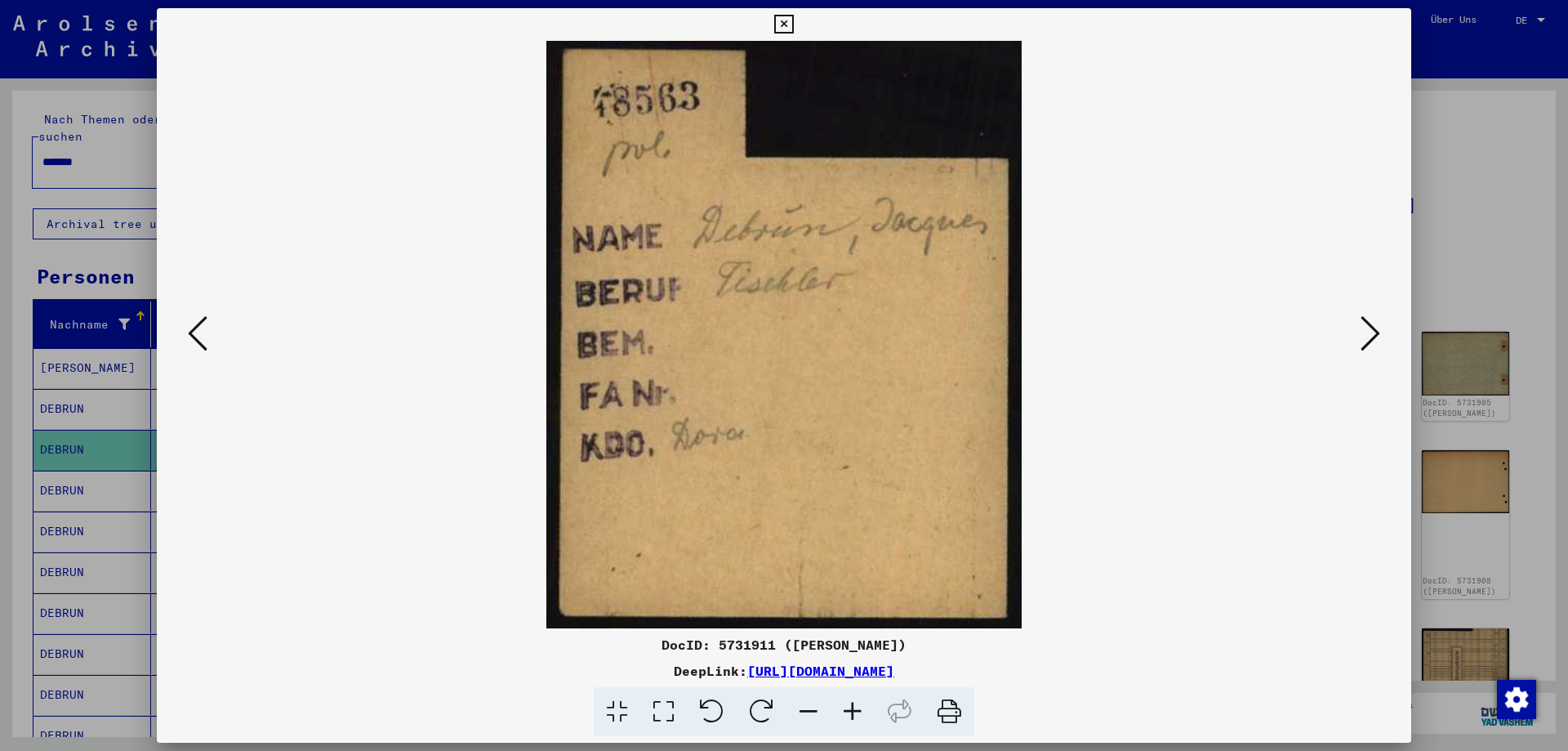
click at [1374, 337] on icon at bounding box center [1371, 333] width 19 height 39
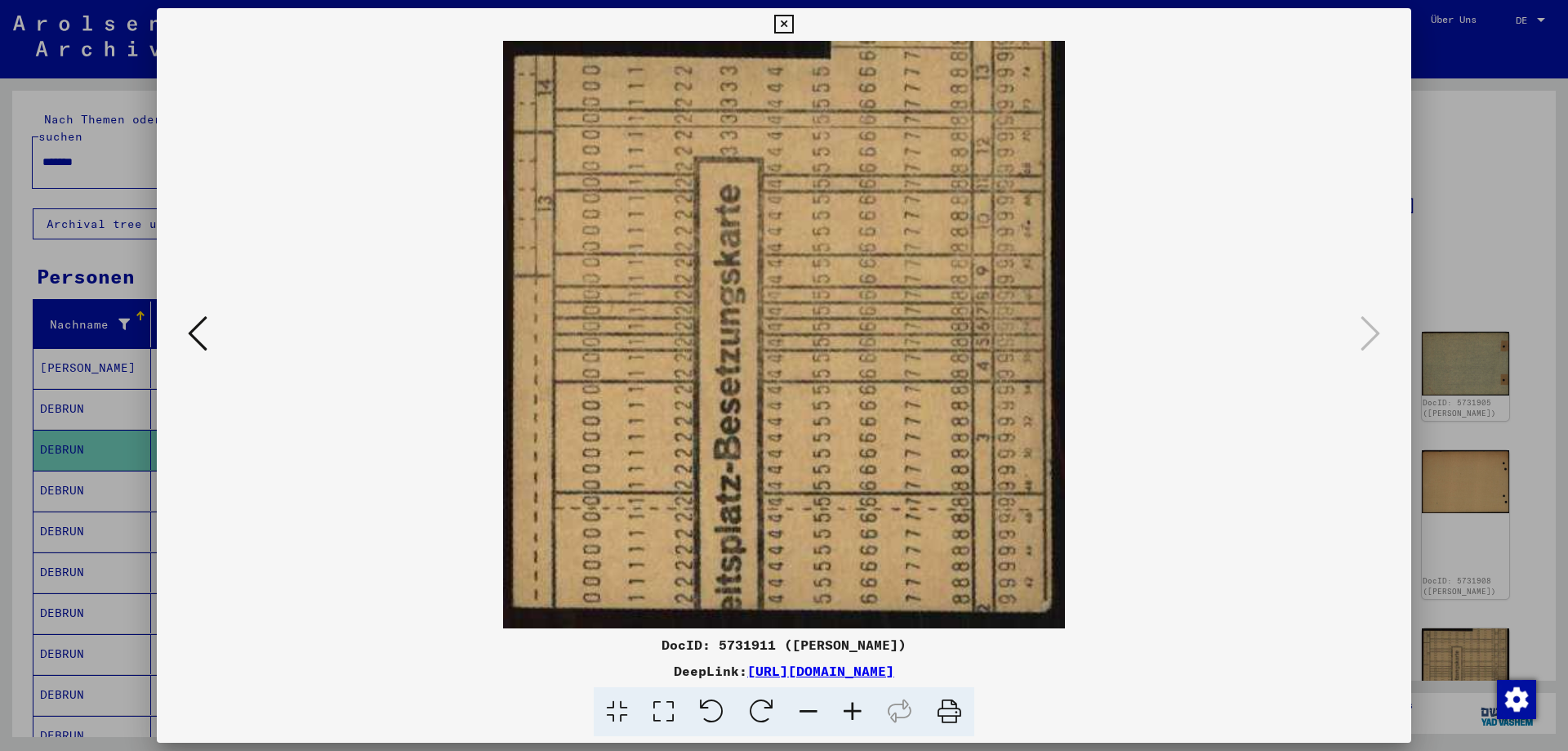
click at [783, 24] on icon at bounding box center [784, 24] width 18 height 19
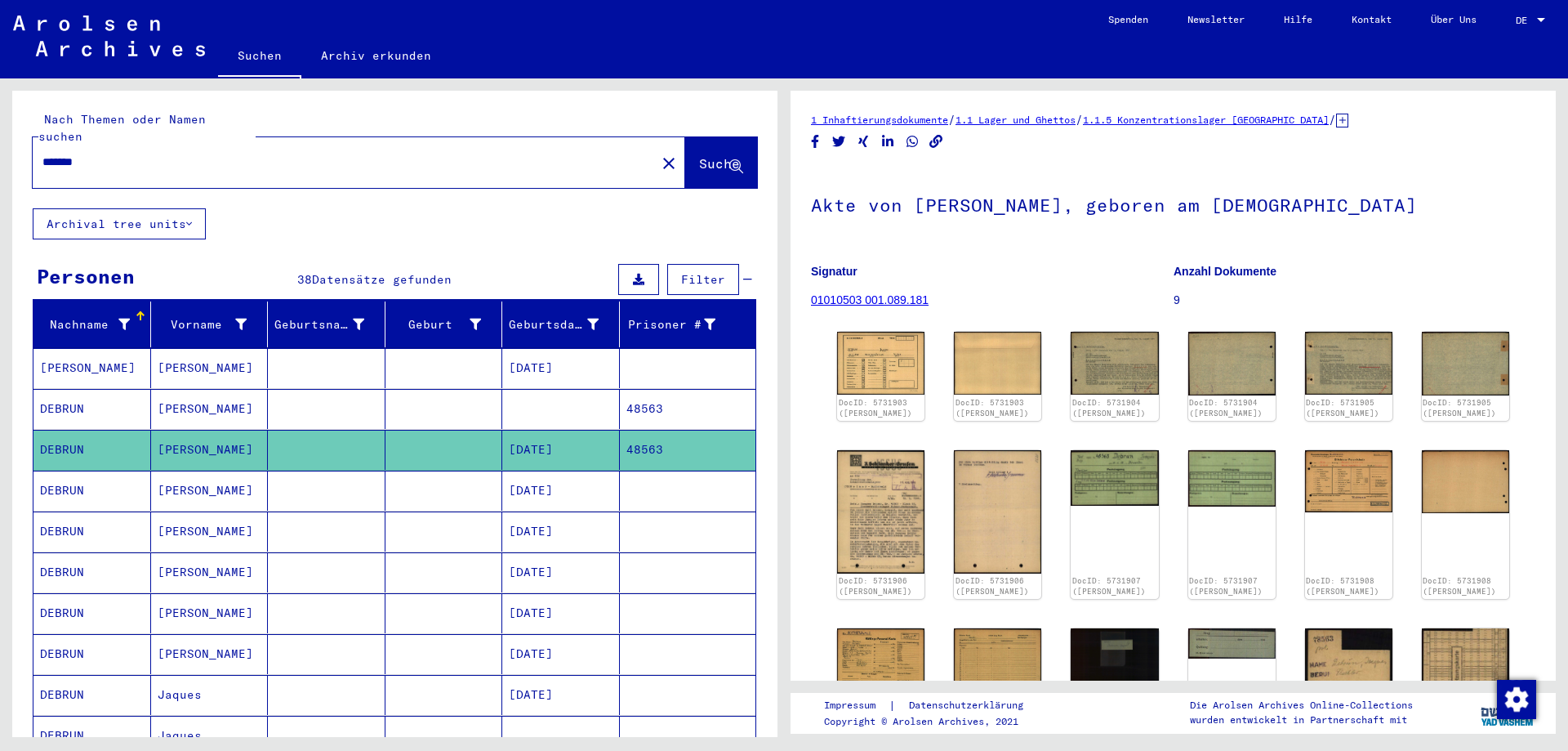
click at [584, 395] on mat-cell at bounding box center [560, 408] width 117 height 40
